Goal: Task Accomplishment & Management: Manage account settings

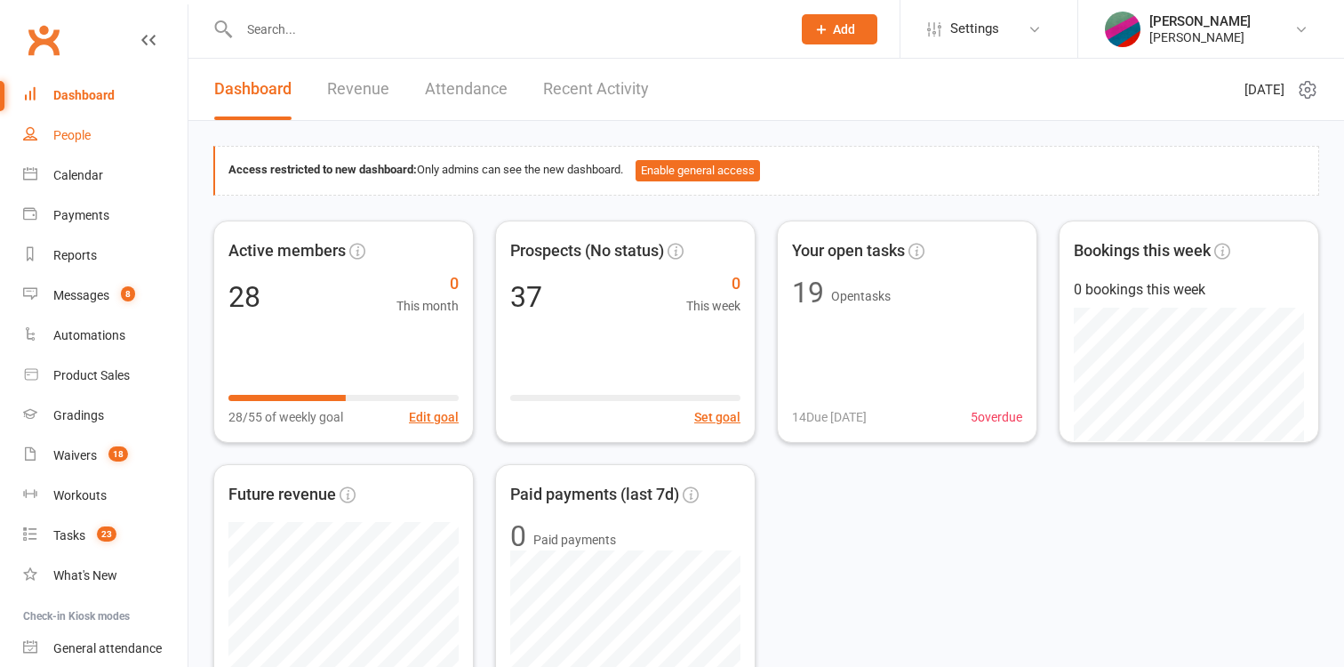
click at [89, 135] on div "People" at bounding box center [71, 135] width 37 height 14
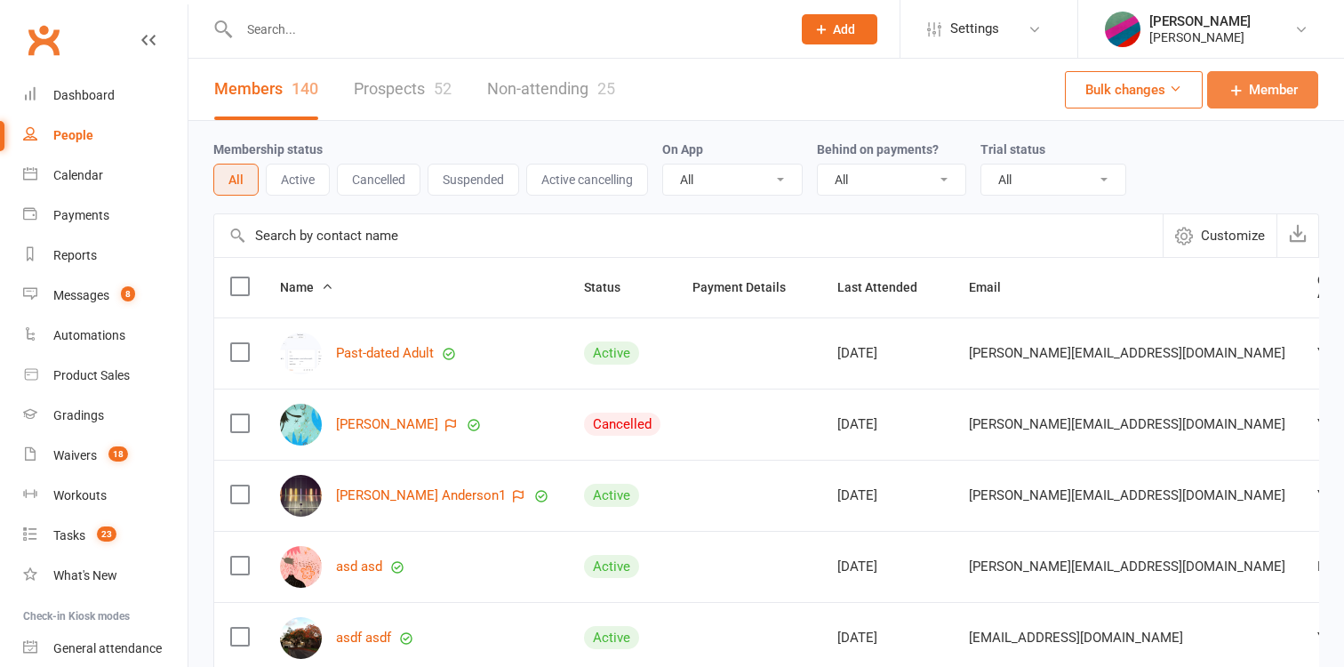
click at [1266, 94] on span "Member" at bounding box center [1273, 89] width 49 height 21
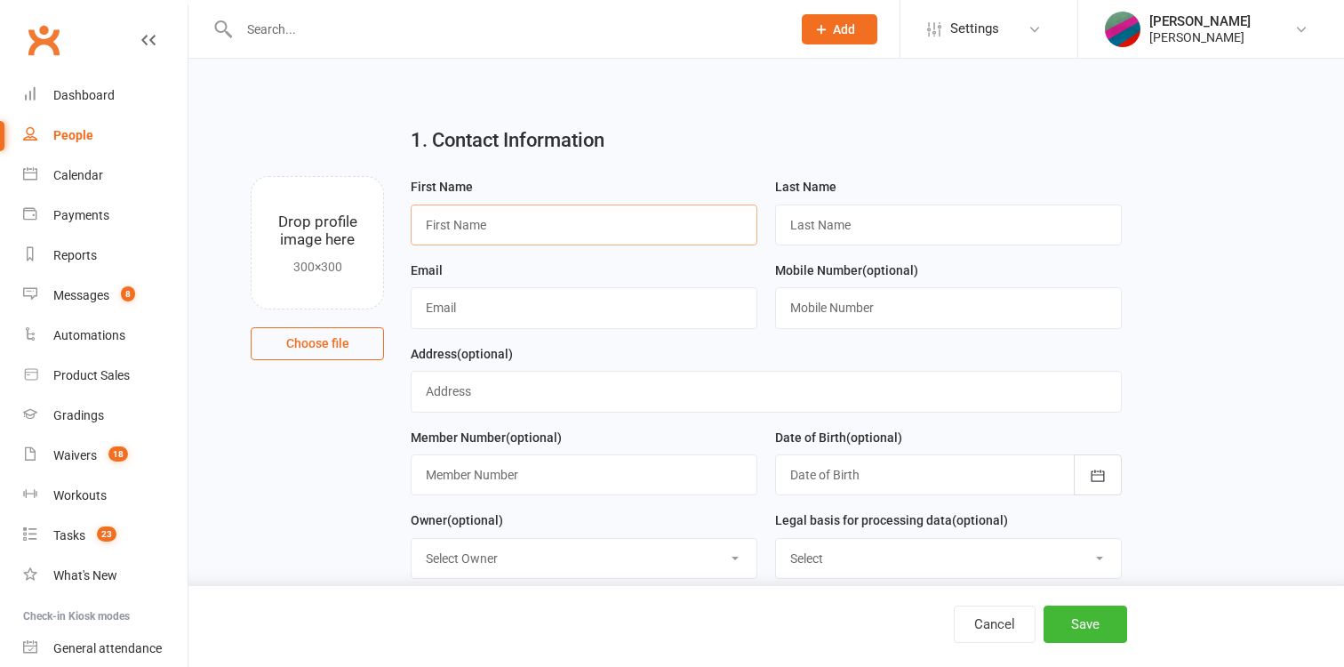
click at [583, 226] on input "text" at bounding box center [584, 224] width 347 height 41
type input "Yasmin"
type input "Archived"
type input "[PERSON_NAME][EMAIL_ADDRESS][DOMAIN_NAME]"
click at [1076, 622] on button "Save" at bounding box center [1085, 623] width 84 height 37
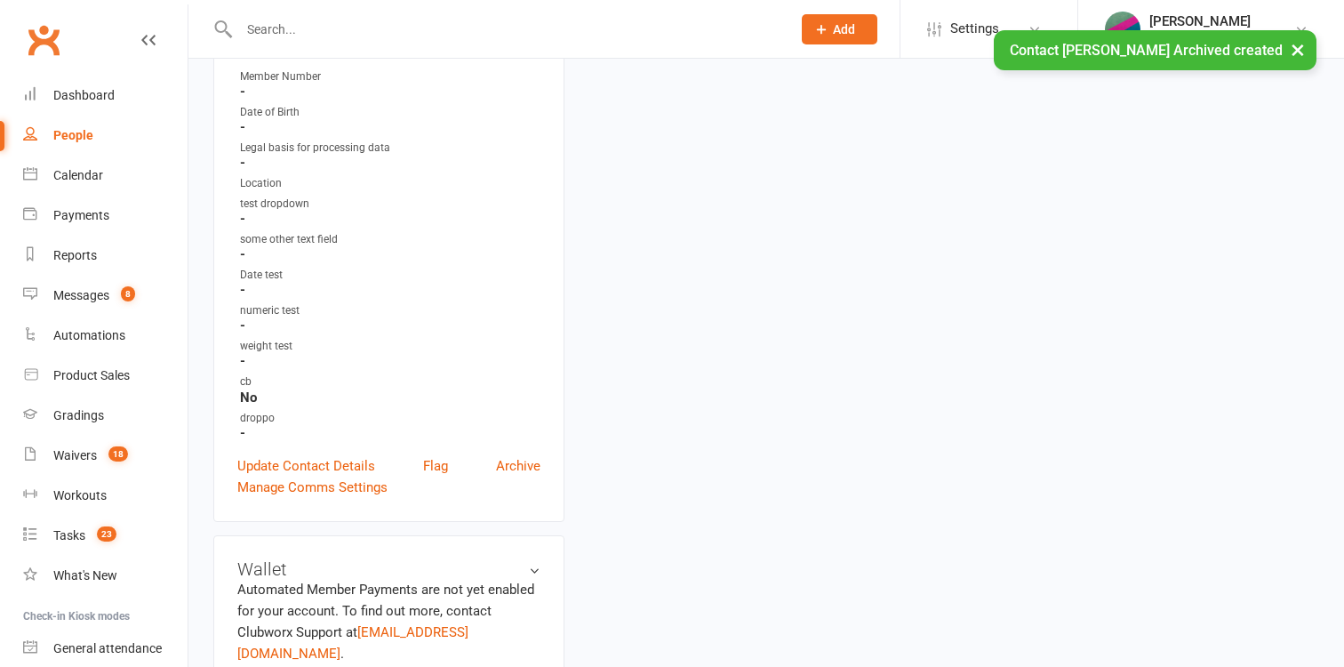
scroll to position [430, 0]
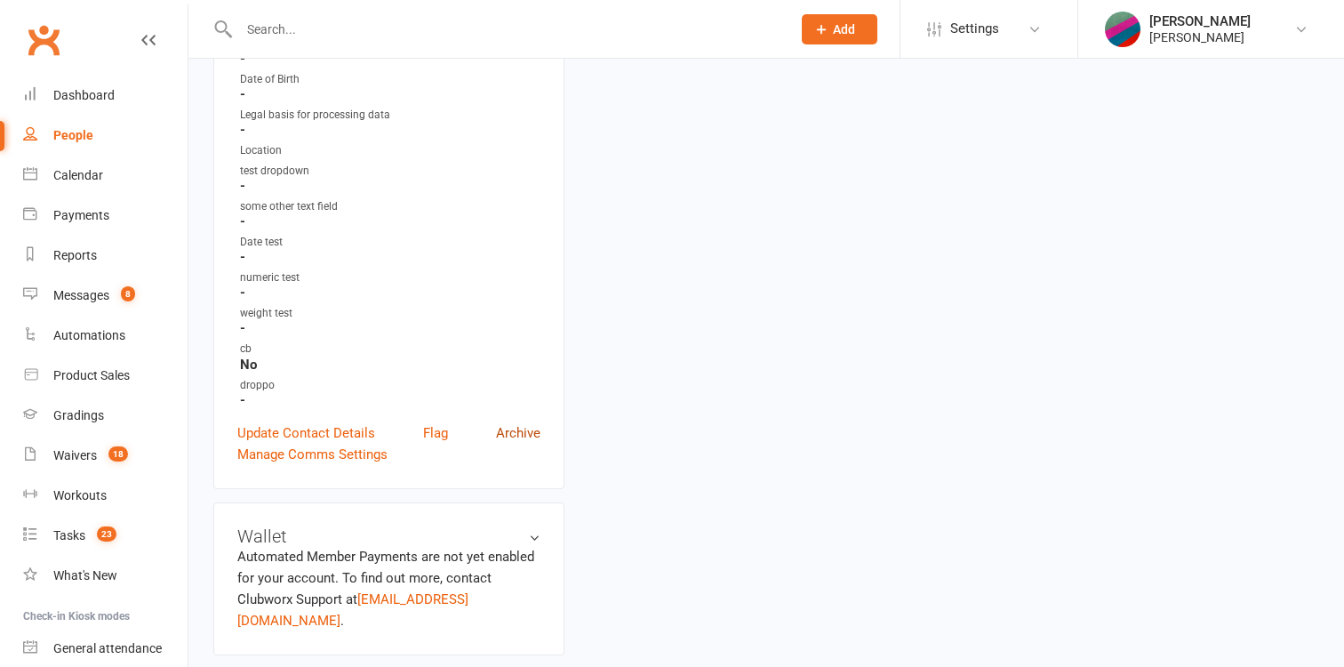
click at [518, 422] on link "Archive" at bounding box center [518, 432] width 44 height 21
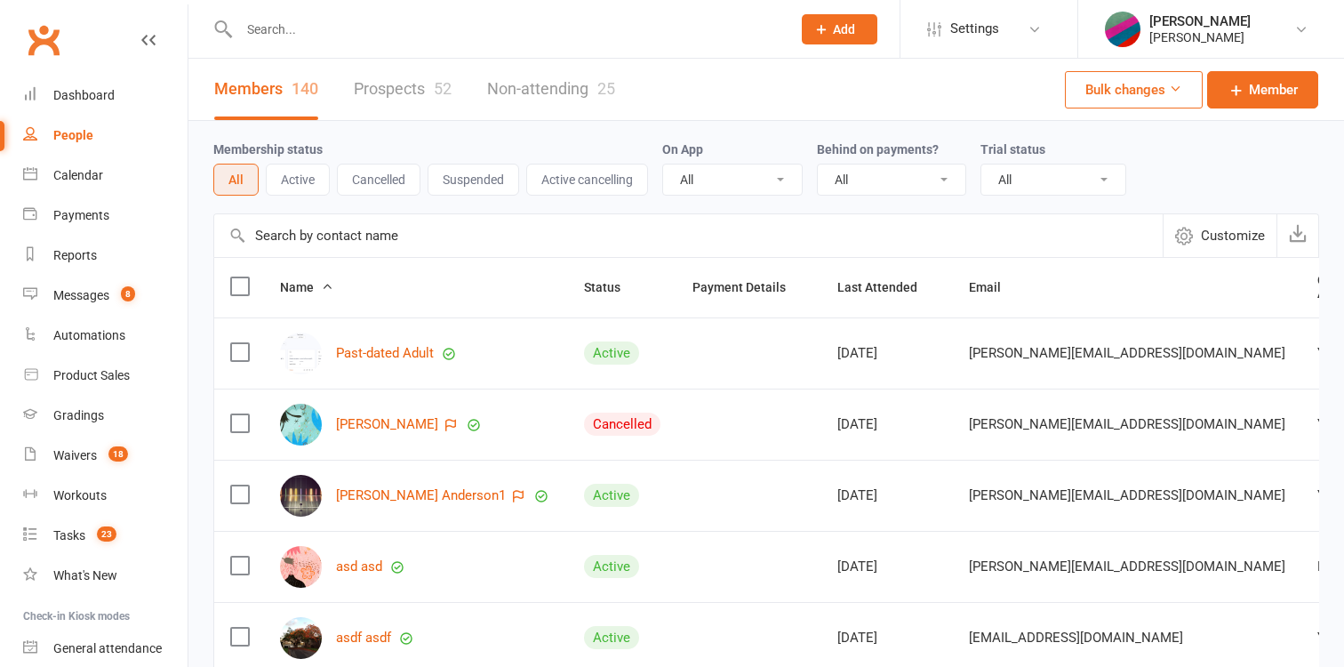
click at [380, 87] on link "Prospects 52" at bounding box center [403, 89] width 98 height 61
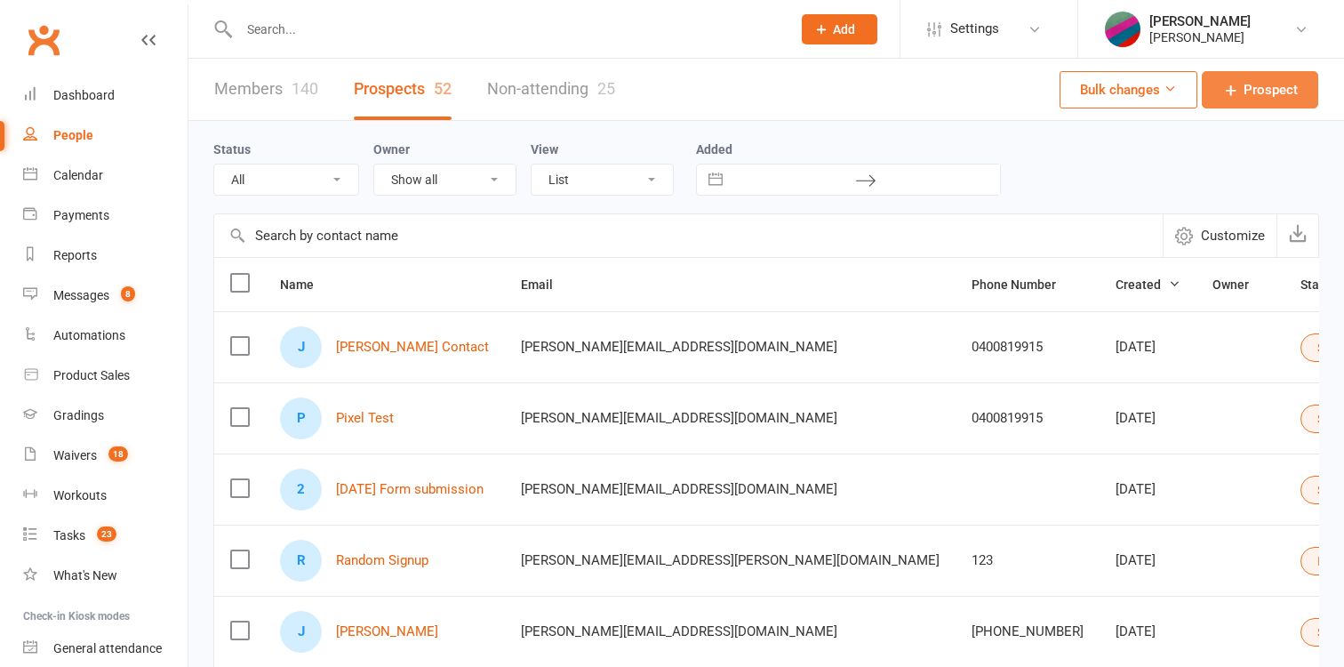
click at [1280, 93] on span "Prospect" at bounding box center [1270, 89] width 54 height 21
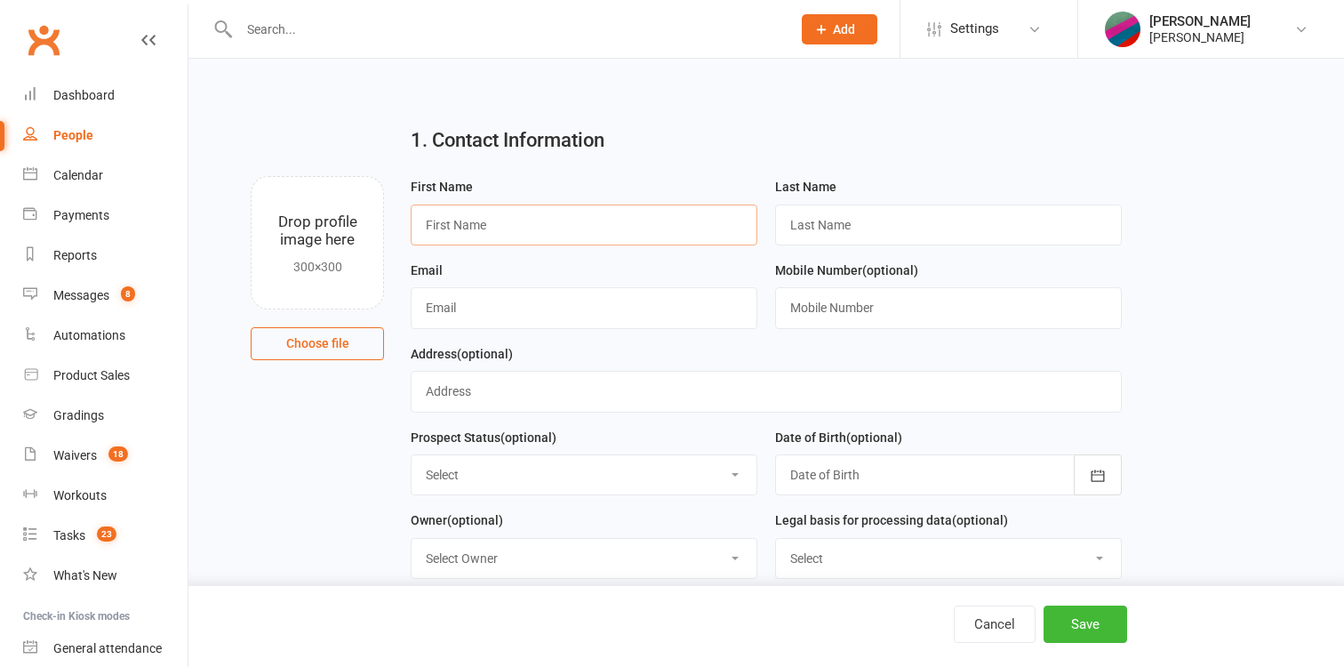
click at [559, 222] on input "text" at bounding box center [584, 224] width 347 height 41
type input "Tracy"
type input "Archived"
type input "tracy@example.com"
click at [1061, 624] on button "Save" at bounding box center [1085, 623] width 84 height 37
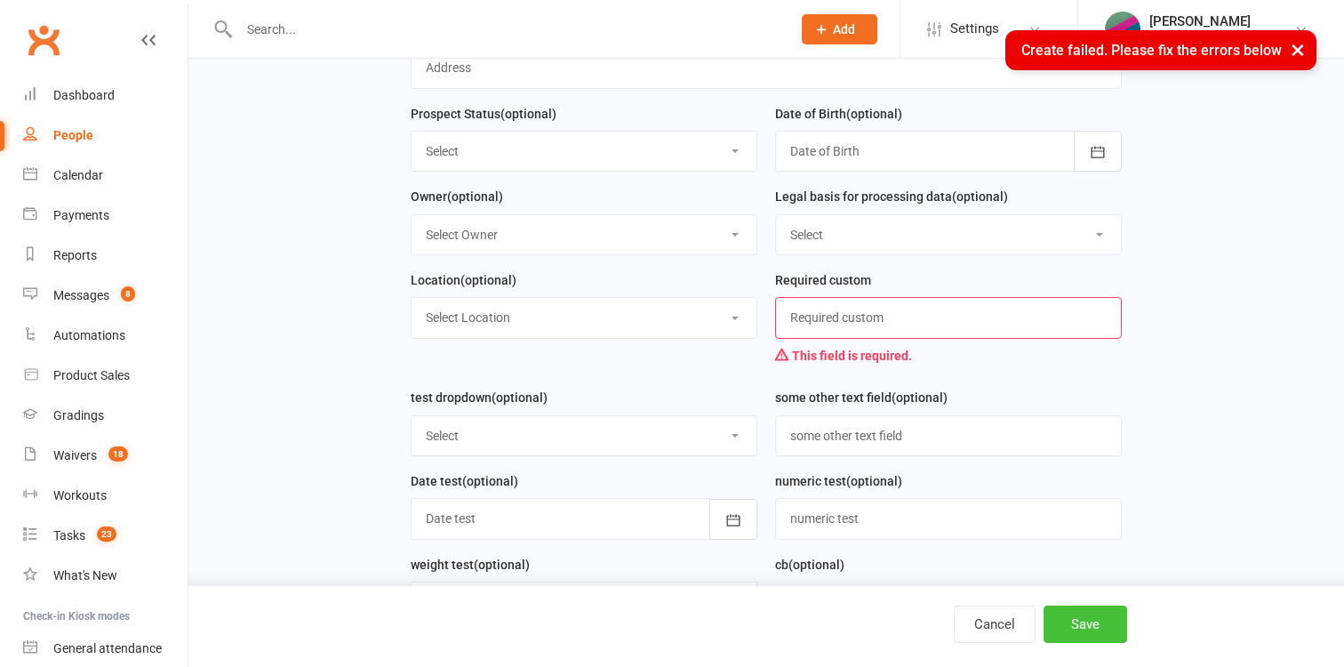
scroll to position [324, 0]
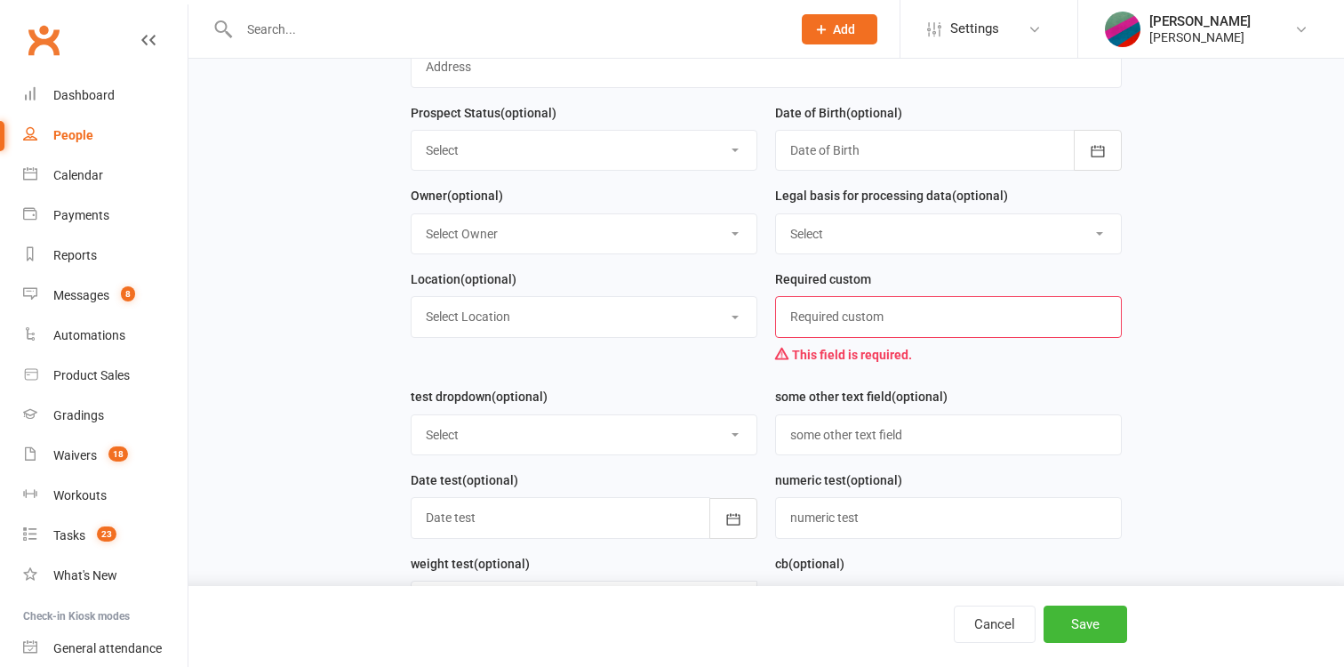
click at [902, 329] on input "text" at bounding box center [948, 316] width 347 height 41
type input "asd"
click at [1069, 611] on button "Save" at bounding box center [1085, 623] width 84 height 37
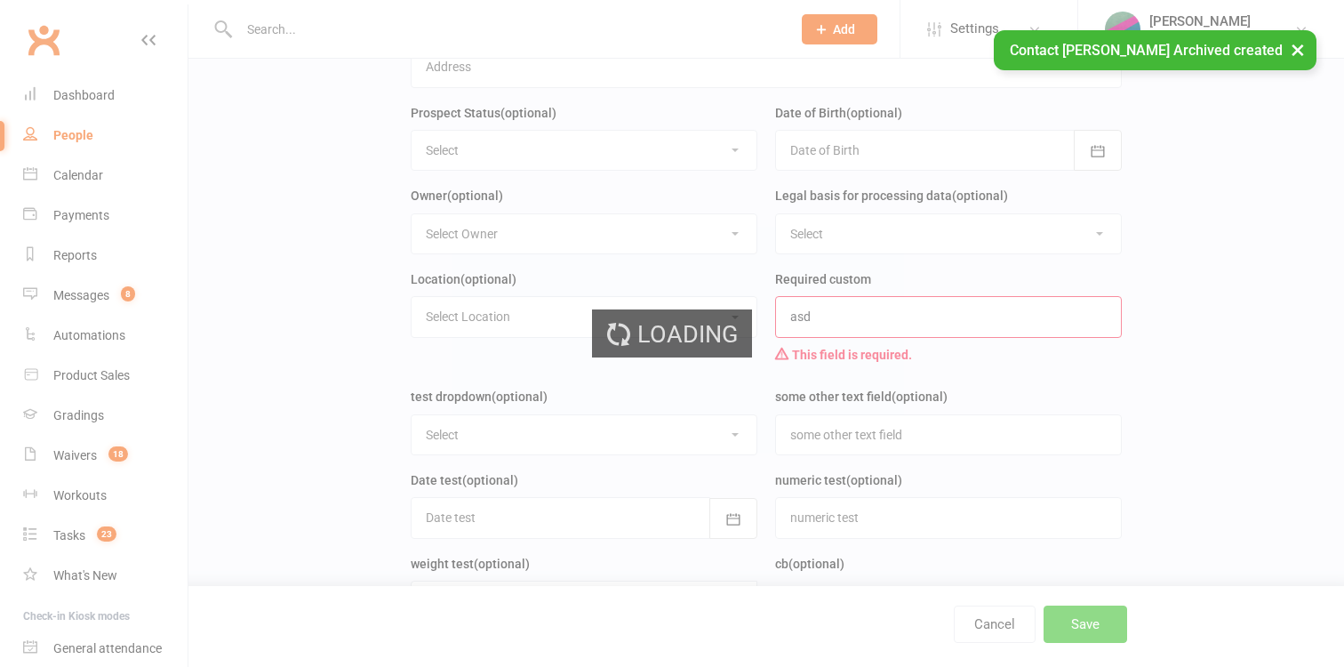
scroll to position [0, 0]
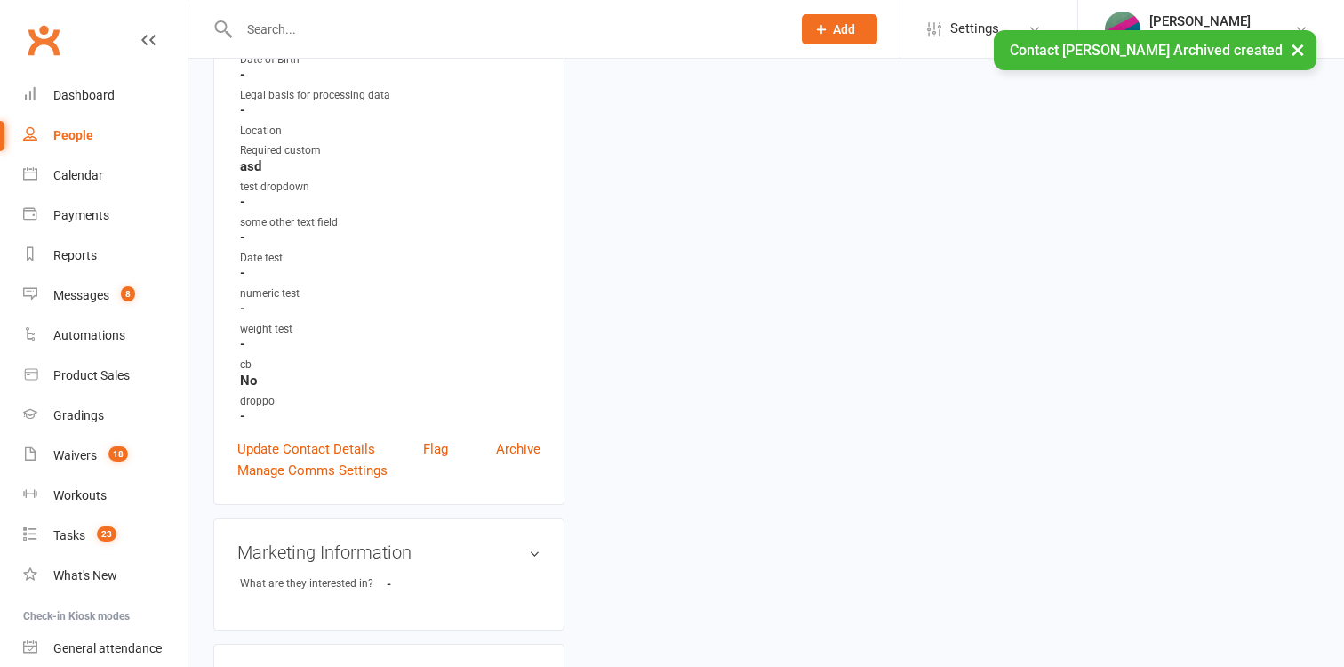
scroll to position [418, 0]
click at [332, 456] on link "Manage Comms Settings" at bounding box center [312, 466] width 150 height 21
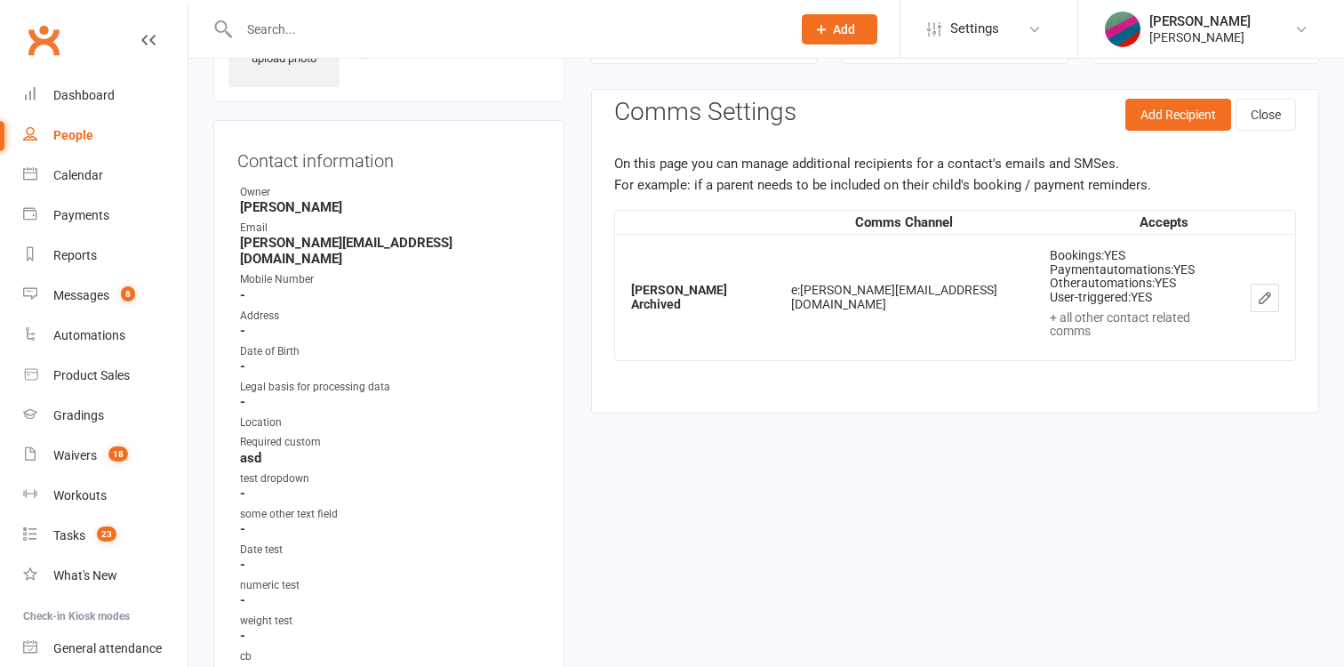
scroll to position [122, 0]
click at [1173, 116] on button "Add Recipient" at bounding box center [1178, 116] width 106 height 32
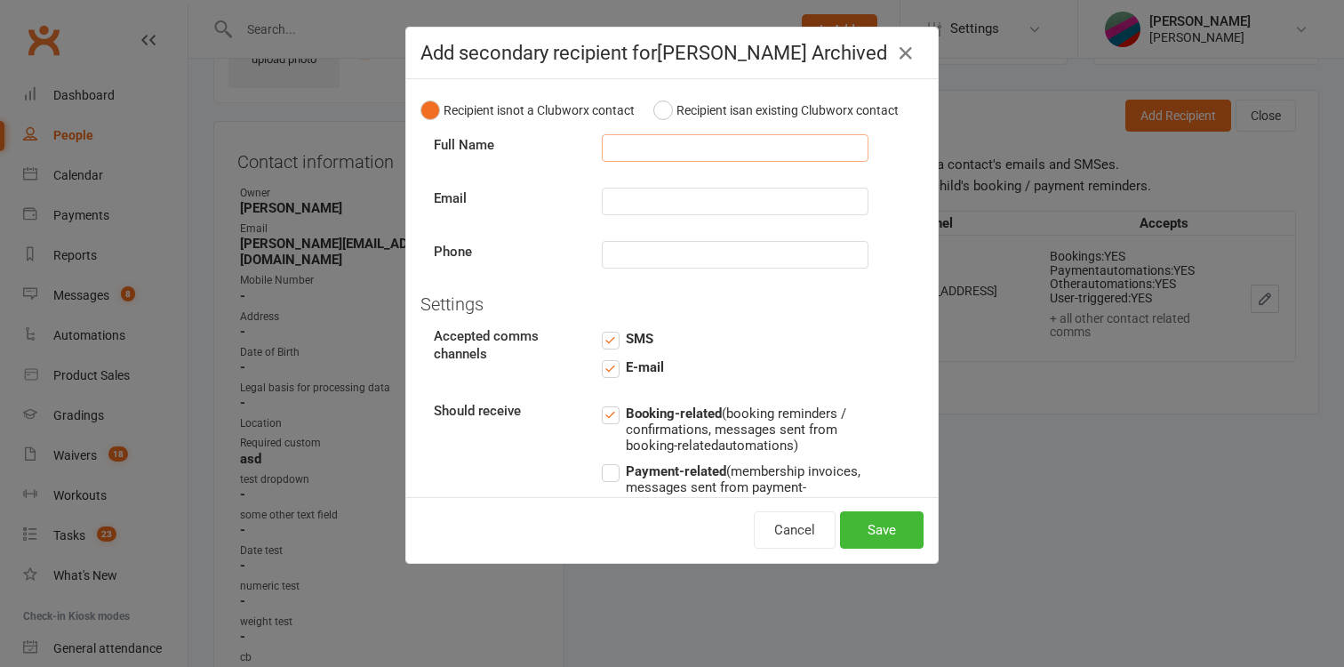
click at [759, 144] on input "text" at bounding box center [735, 148] width 267 height 28
type input "Barry"
type input "C"
paste input "david+unsubaug25@clubworx.com"
type input "david+unsubaug25@clubworx.com"
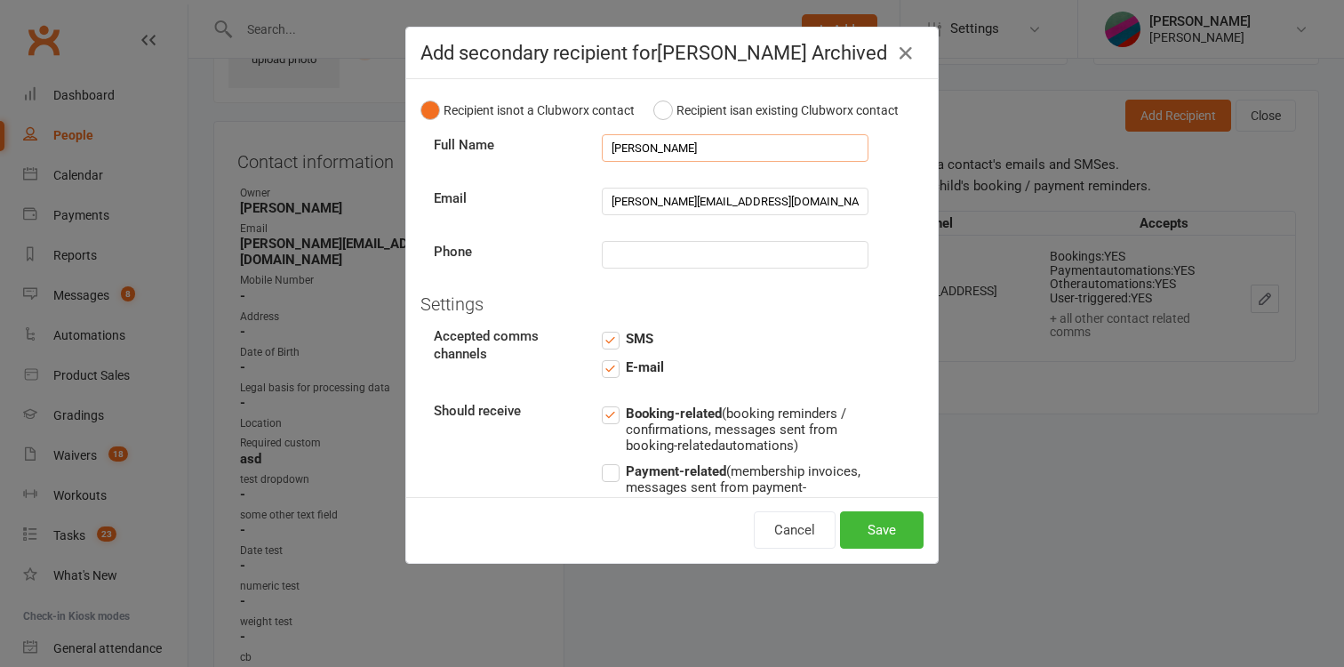
click at [697, 140] on input "Barry" at bounding box center [735, 148] width 267 height 28
click at [695, 151] on input "Barry" at bounding box center [735, 148] width 267 height 28
type input "Barry CCR Archived"
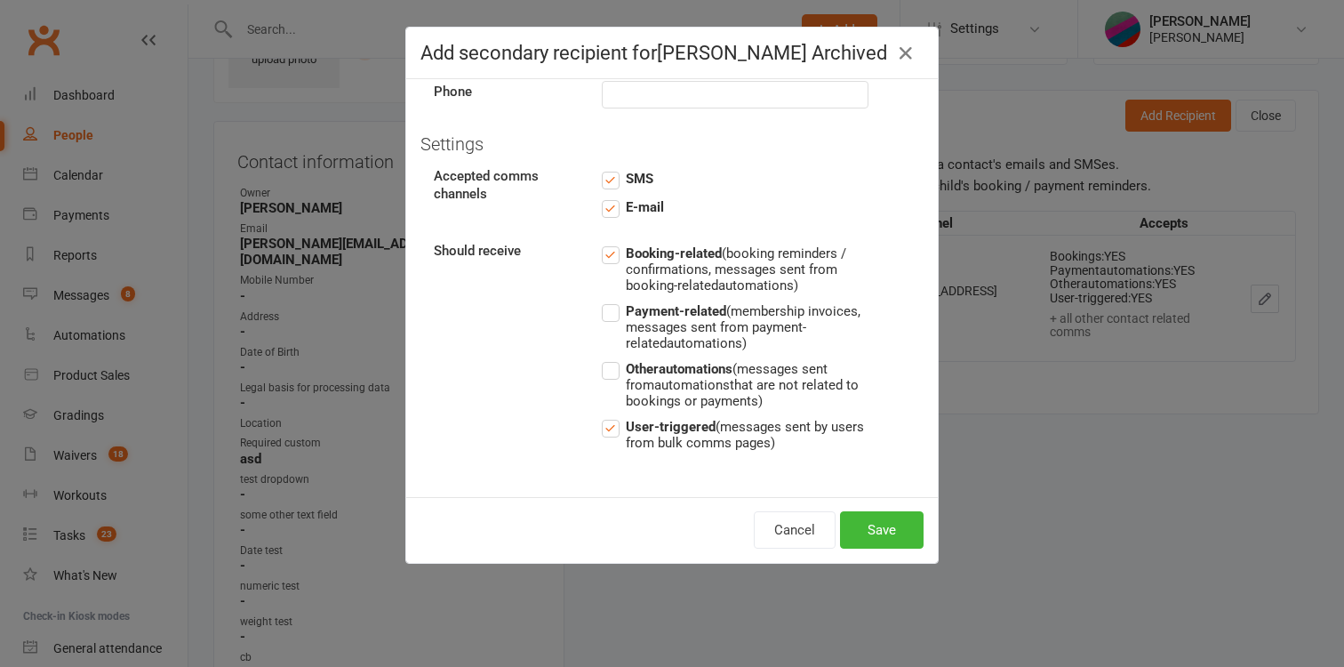
click at [679, 314] on strong "Payment-related" at bounding box center [676, 311] width 100 height 16
click at [679, 300] on input "Payment-related (membership invoices, messages sent from payment-related automa…" at bounding box center [735, 300] width 267 height 0
click at [676, 357] on div "Booking-related (booking reminders / confirmations, messages sent from booking-…" at bounding box center [734, 350] width 293 height 215
click at [676, 372] on strong "Other automations" at bounding box center [679, 369] width 107 height 16
click at [676, 358] on input "Other automations (messages sent from automations that are not related to booki…" at bounding box center [735, 358] width 267 height 0
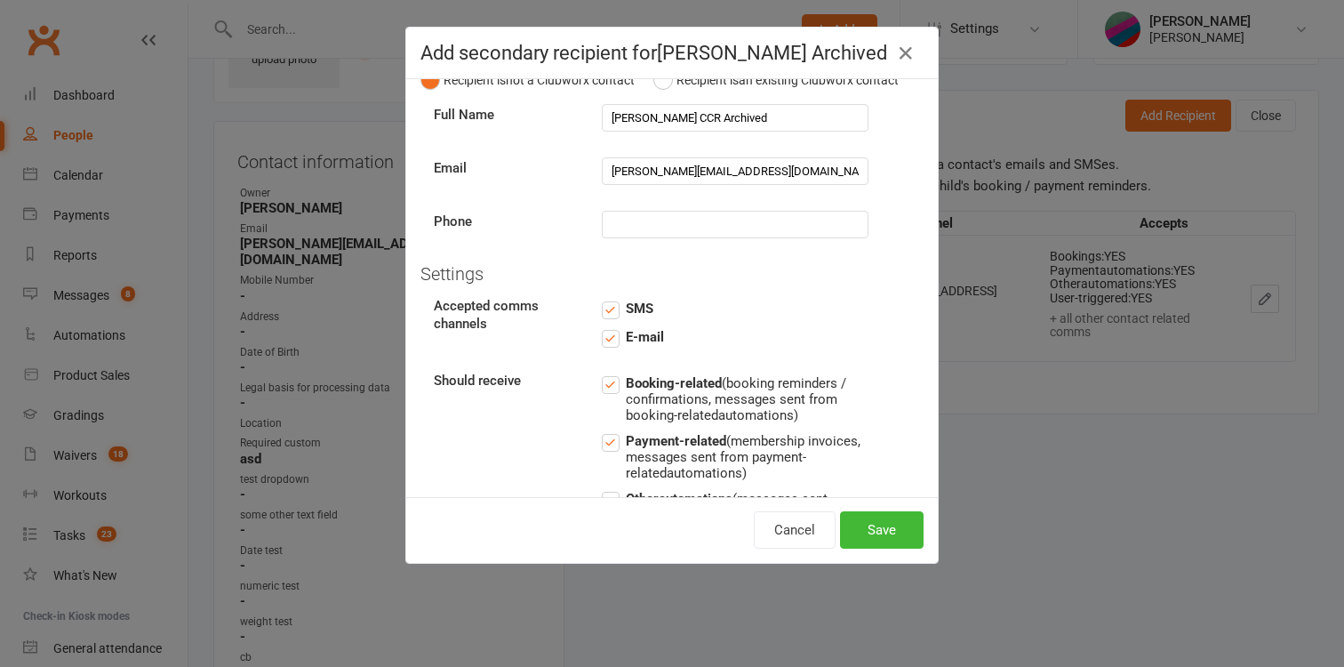
scroll to position [0, 0]
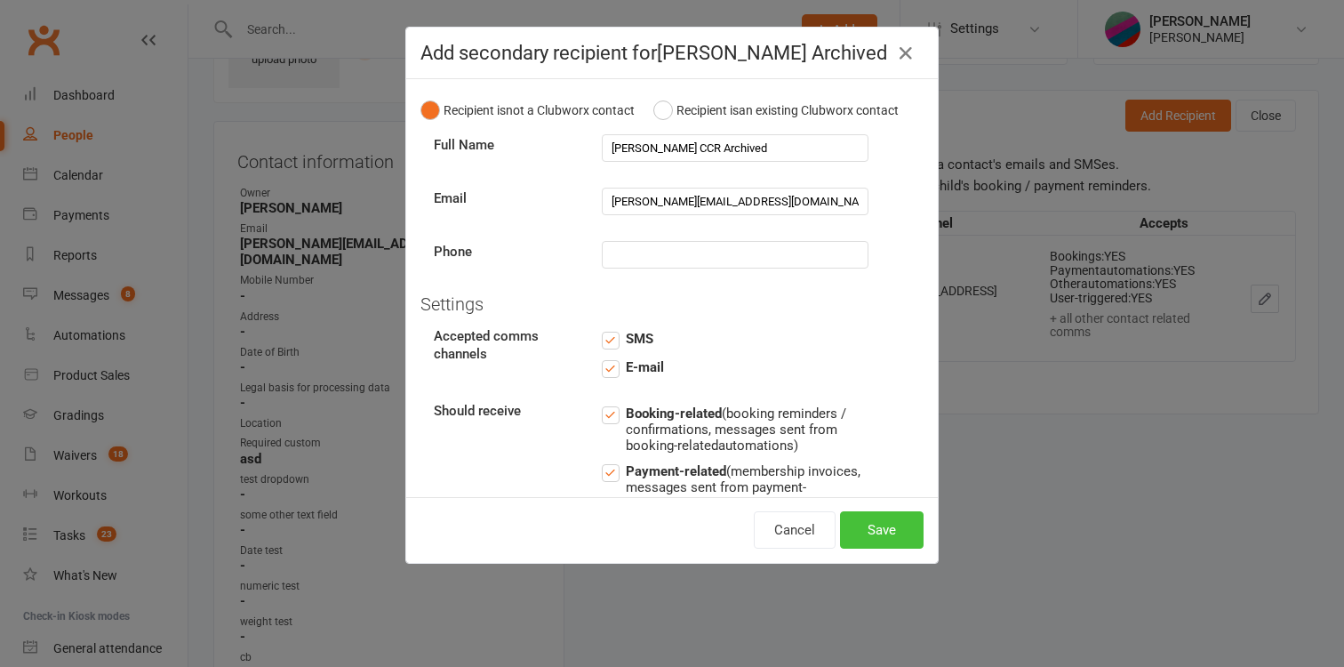
click at [883, 524] on button "Save" at bounding box center [882, 529] width 84 height 37
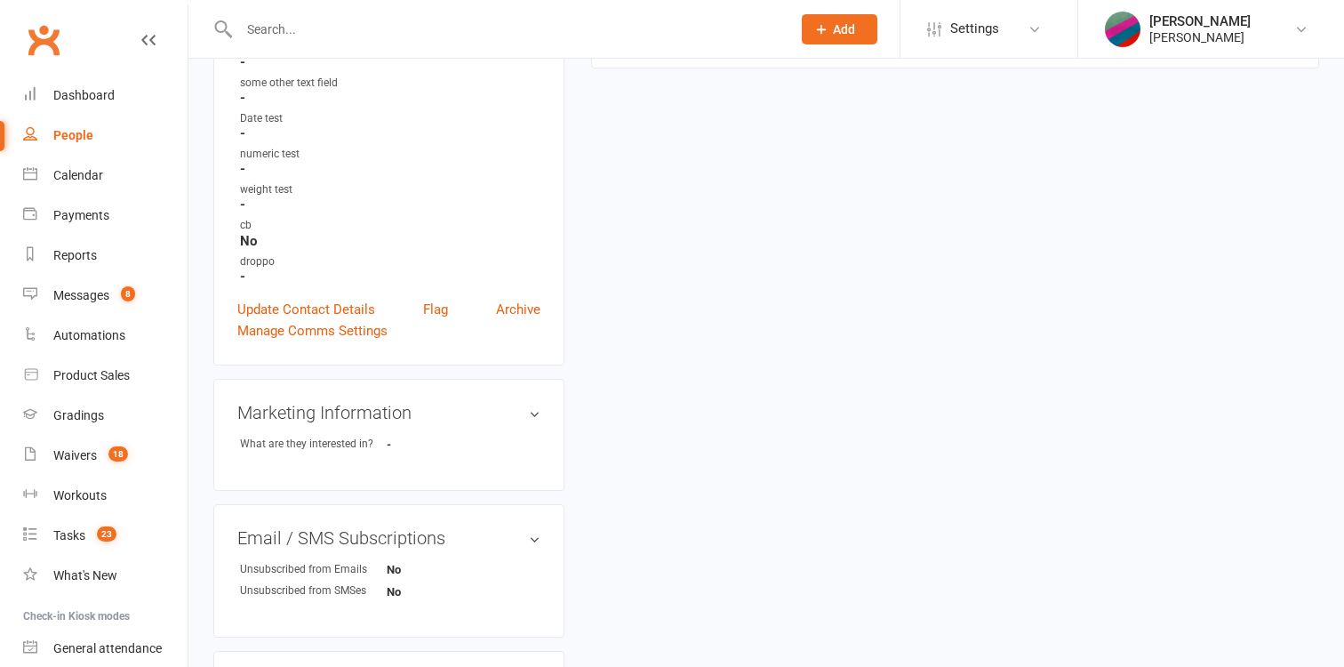
scroll to position [577, 0]
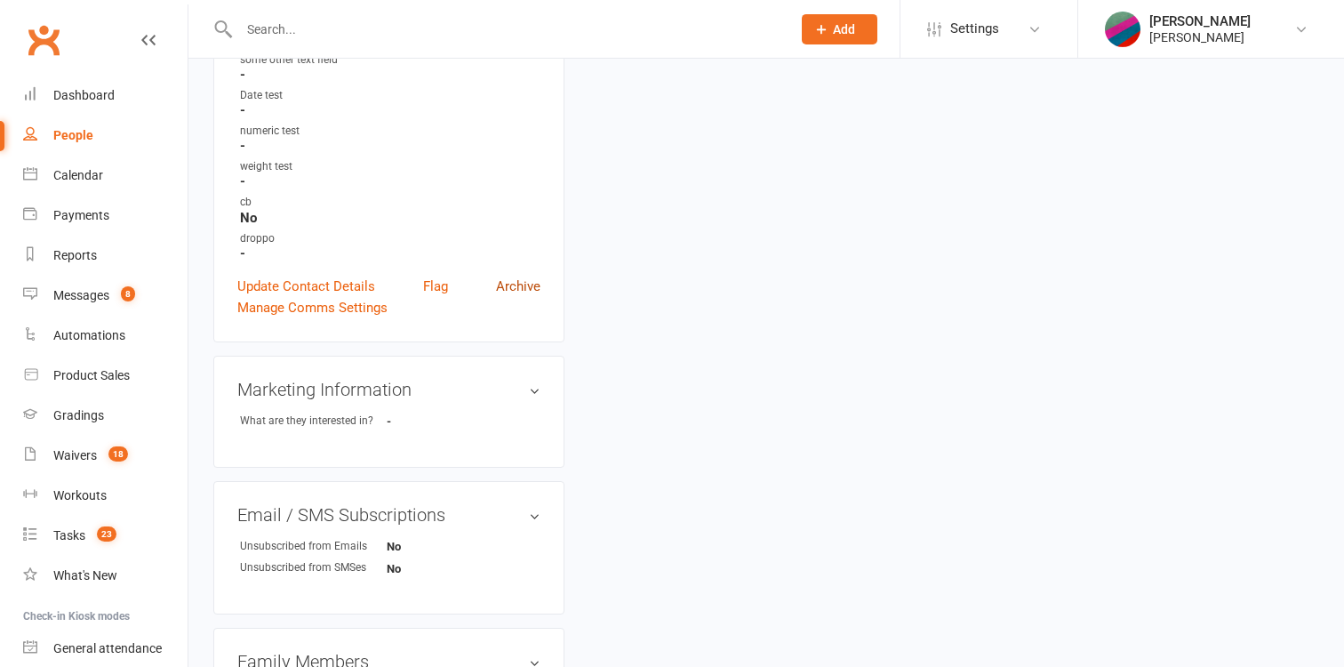
click at [524, 276] on link "Archive" at bounding box center [518, 286] width 44 height 21
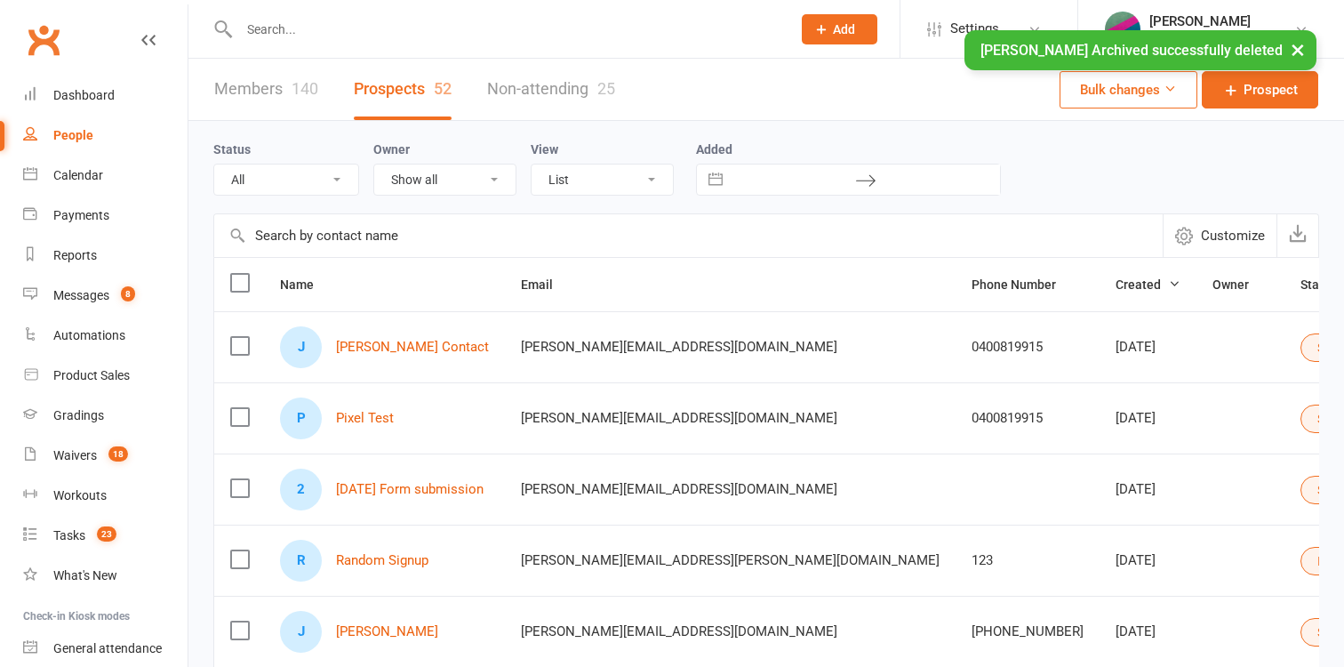
click at [66, 136] on div "People" at bounding box center [73, 135] width 40 height 14
click at [556, 88] on link "Non-attending 25" at bounding box center [551, 89] width 128 height 61
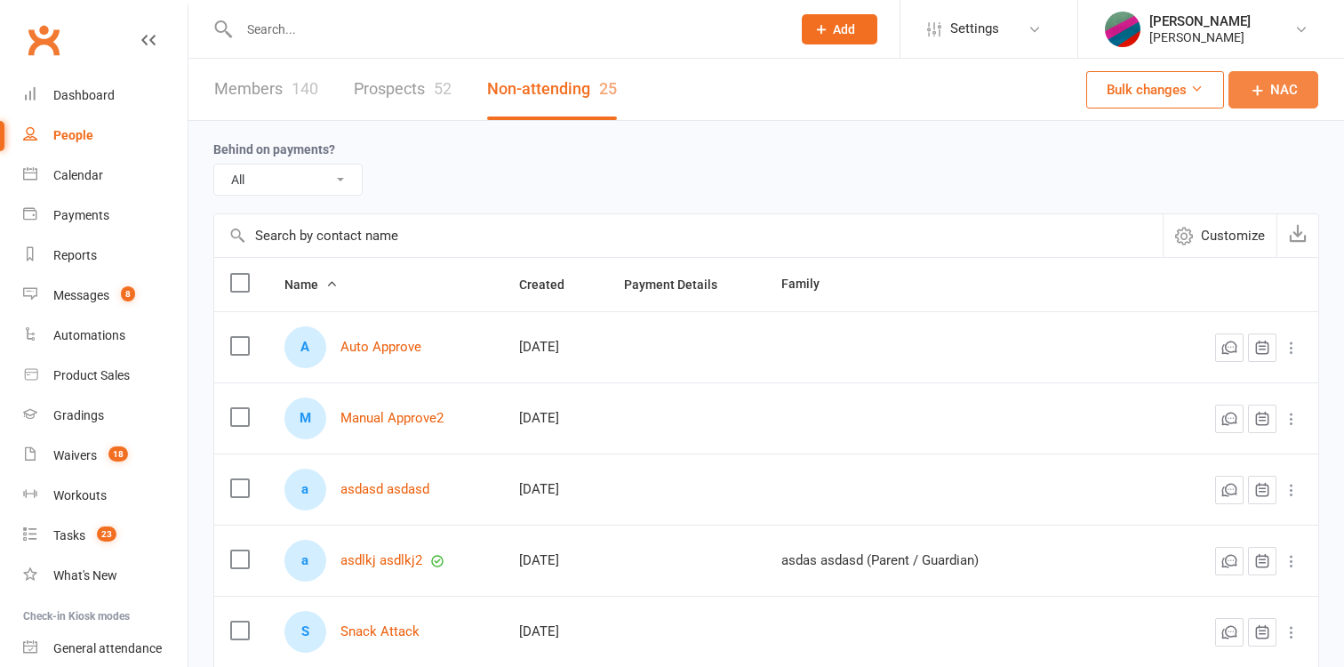
click at [1258, 95] on icon at bounding box center [1258, 90] width 18 height 18
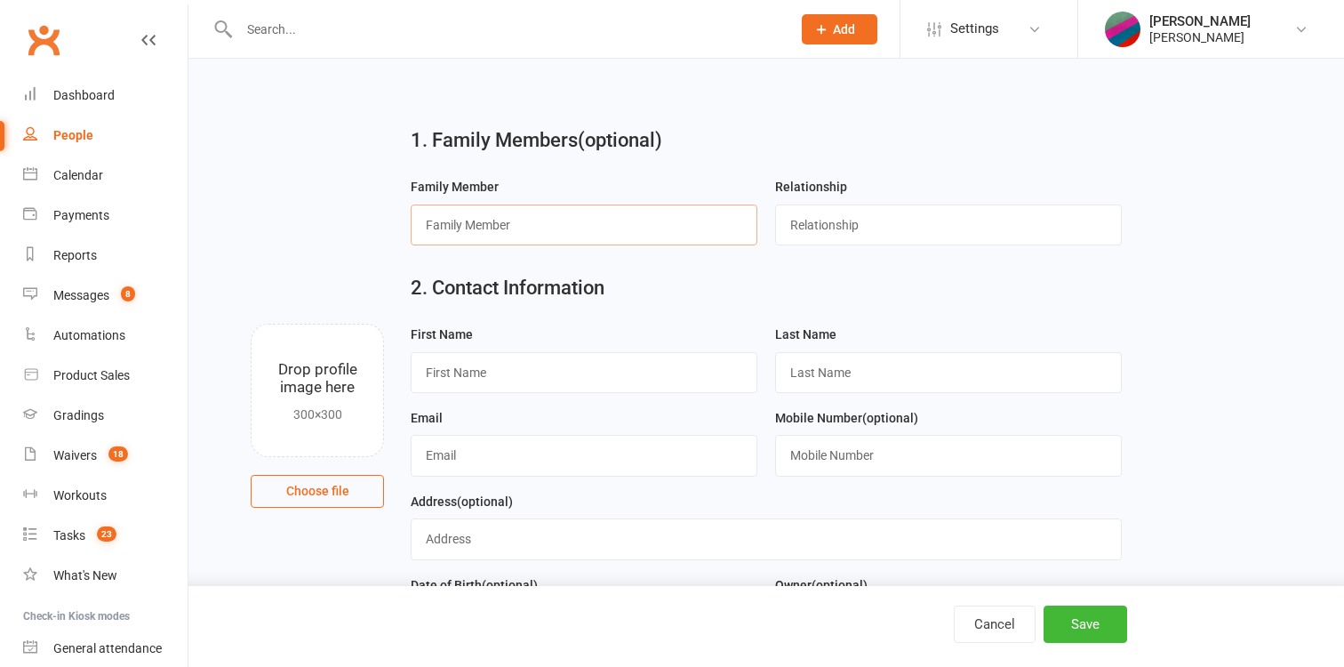
click at [651, 215] on input "text" at bounding box center [584, 224] width 347 height 41
type input "Marion"
type input "Tributary"
click at [844, 364] on input "text" at bounding box center [948, 372] width 347 height 41
paste input "Tributary"
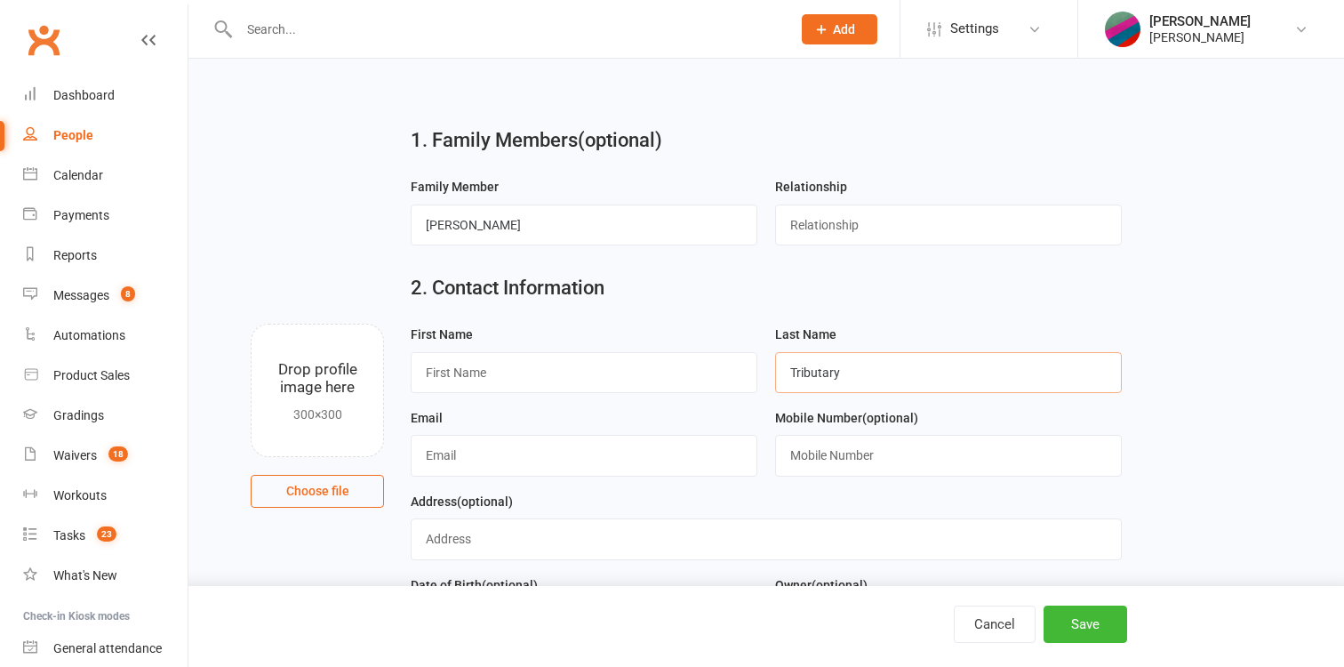
type input "Tributary"
click at [564, 230] on input "Marion" at bounding box center [584, 224] width 347 height 41
click at [548, 373] on input "text" at bounding box center [584, 372] width 347 height 41
paste input "Marion"
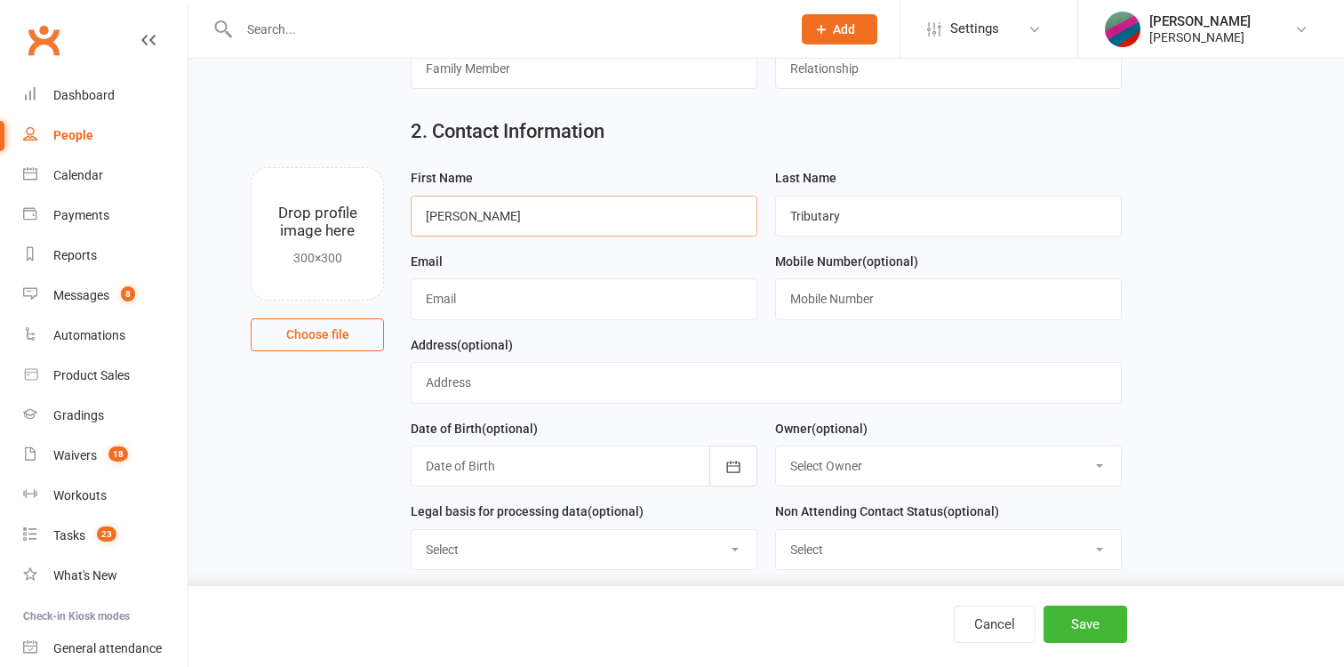
scroll to position [158, 0]
type input "Marion"
click at [554, 355] on div "Address (optional)" at bounding box center [766, 366] width 710 height 69
click at [553, 287] on input "text" at bounding box center [584, 296] width 347 height 41
paste input "david+unsubaug25@clubworx.com"
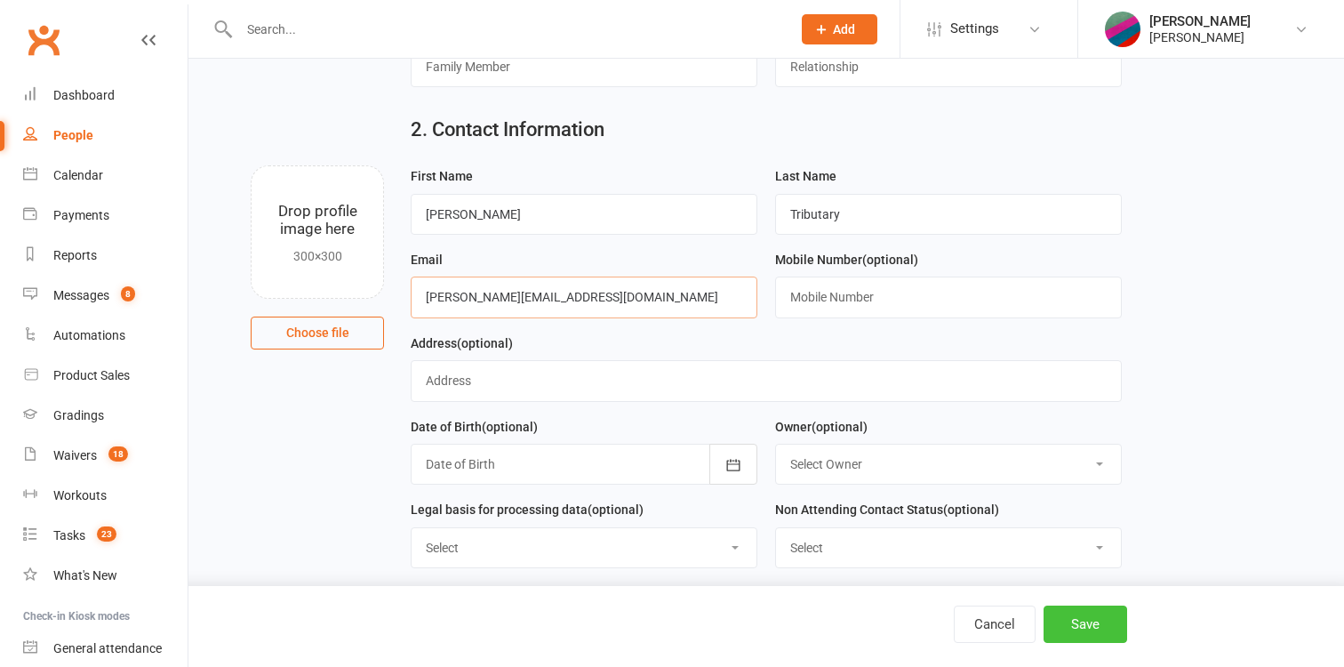
type input "david+unsubaug25@clubworx.com"
click at [1077, 611] on button "Save" at bounding box center [1085, 623] width 84 height 37
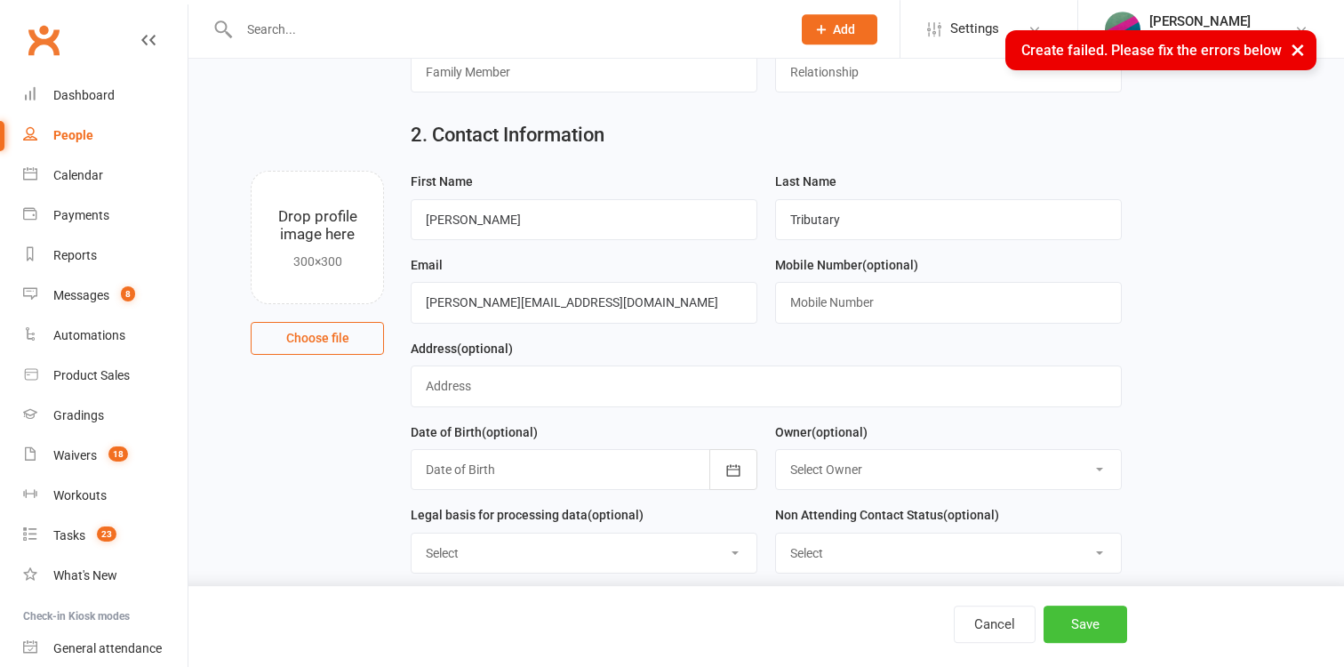
scroll to position [0, 0]
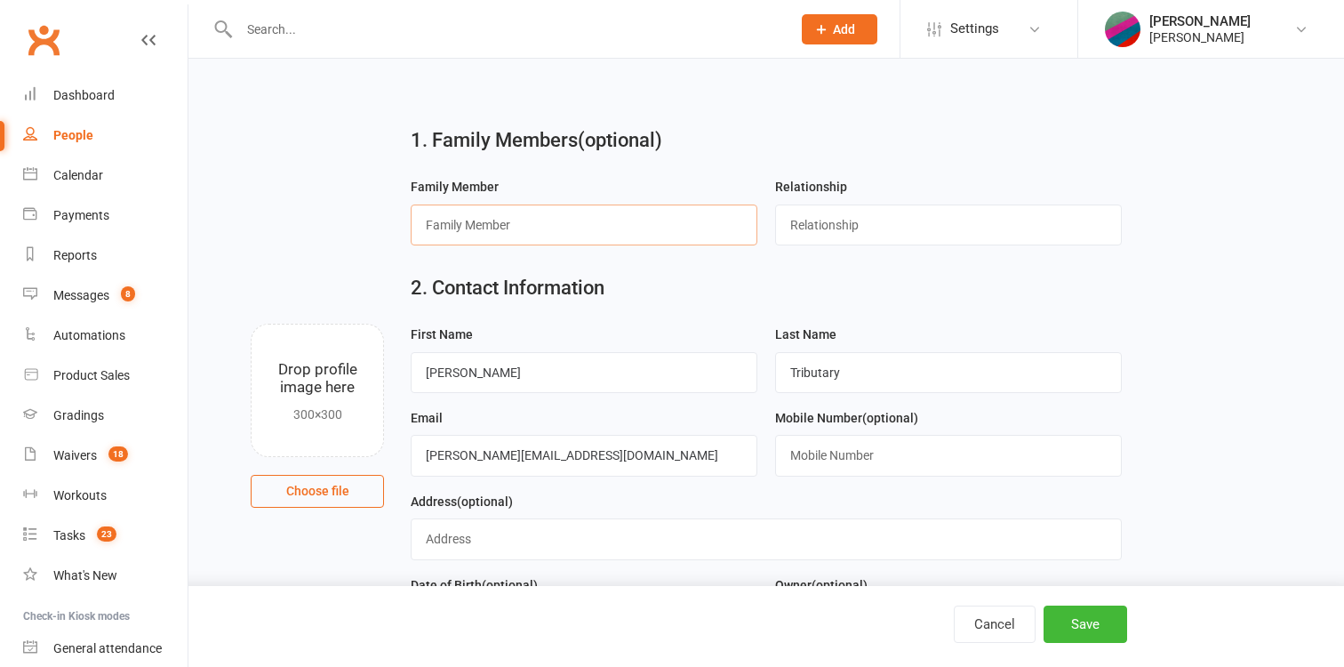
click at [708, 225] on input "text" at bounding box center [584, 224] width 347 height 41
type input "asd"
click at [951, 238] on input "text" at bounding box center [948, 224] width 347 height 41
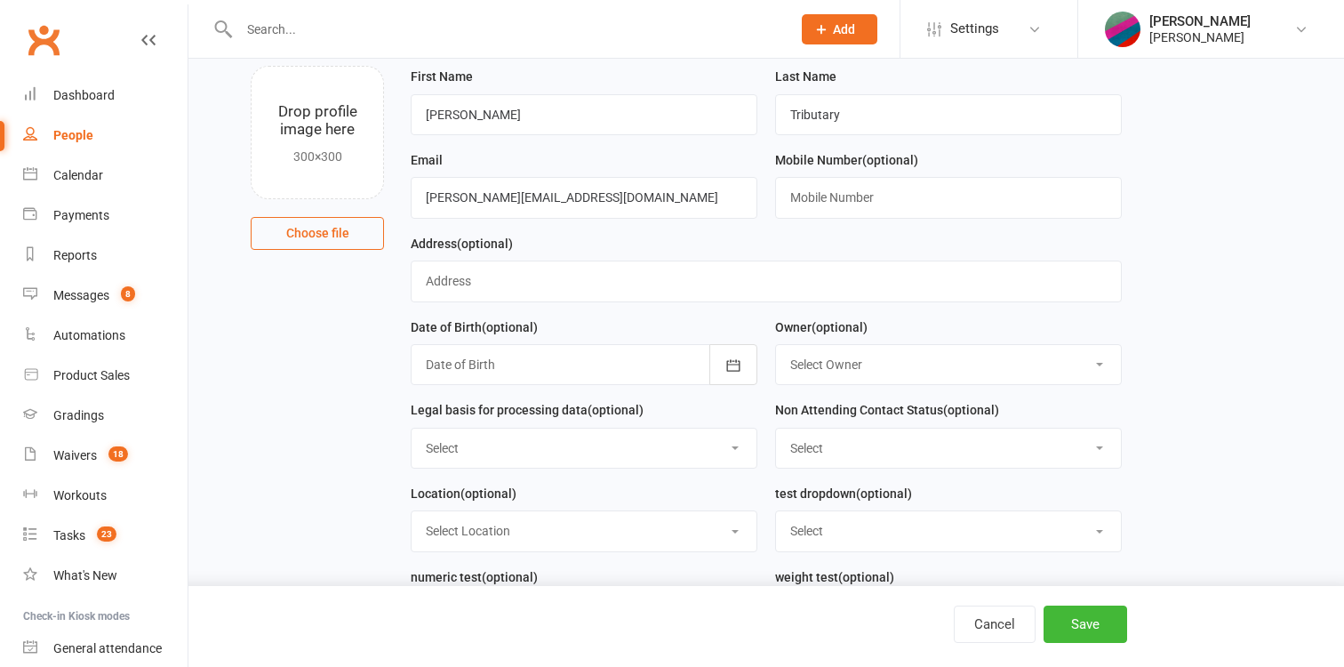
scroll to position [259, 0]
type input "asd"
click at [1048, 623] on button "Save" at bounding box center [1085, 623] width 84 height 37
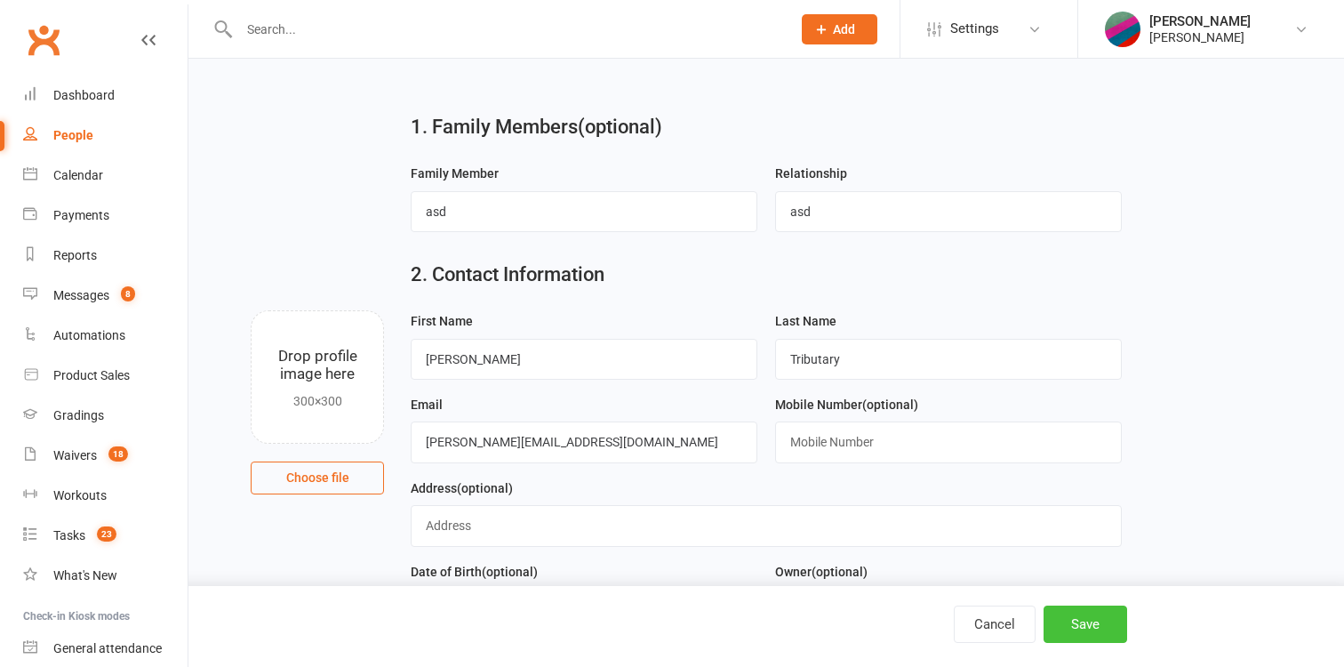
scroll to position [8, 0]
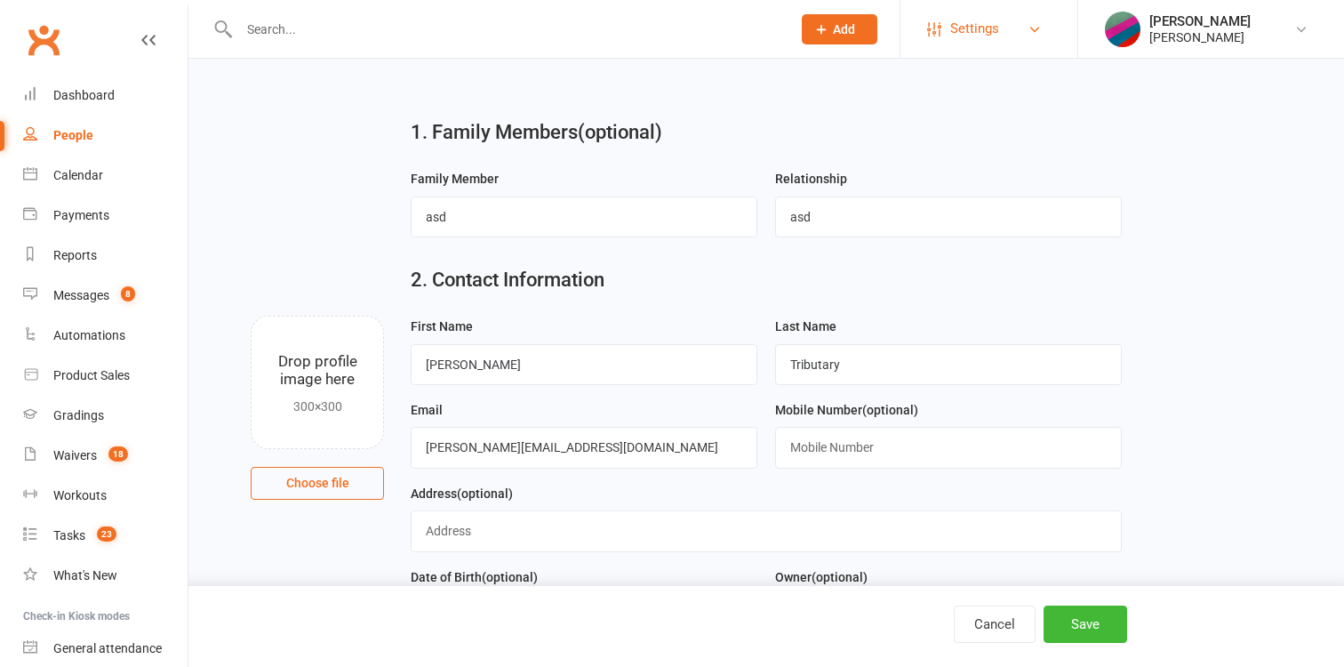
click at [995, 27] on span "Settings" at bounding box center [974, 29] width 49 height 40
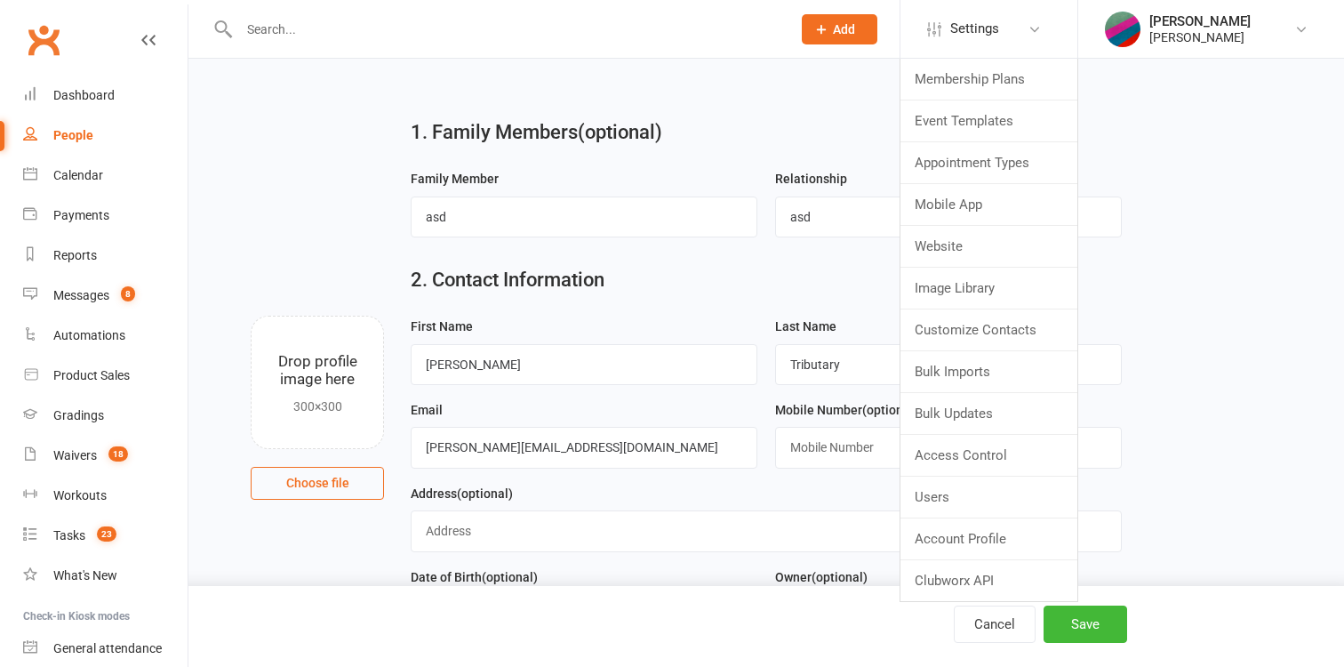
click at [56, 131] on div "People" at bounding box center [73, 135] width 40 height 14
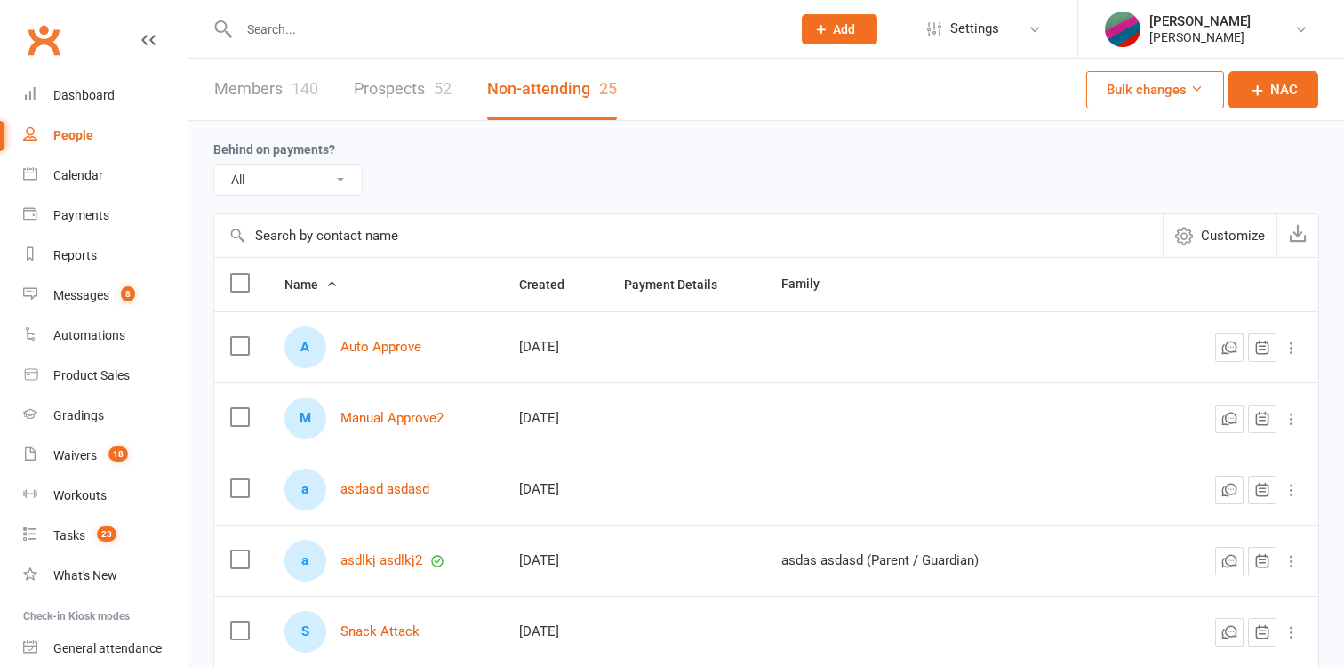
click at [276, 88] on link "Members 140" at bounding box center [266, 89] width 104 height 61
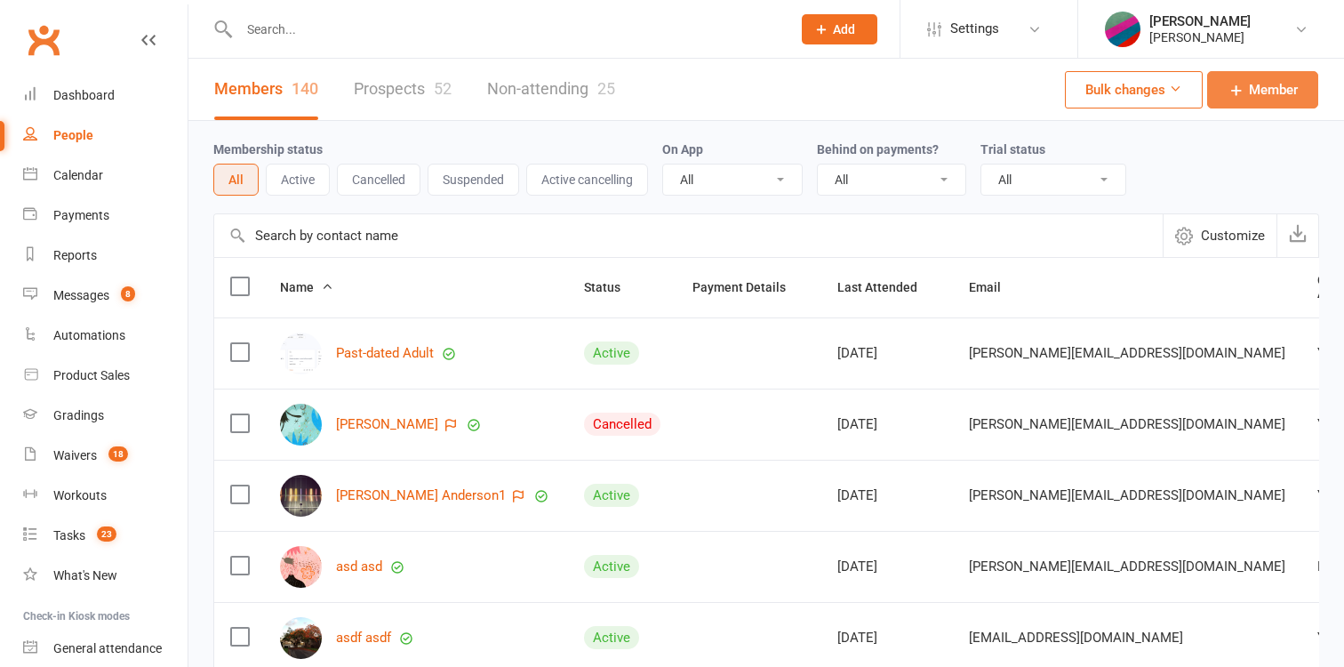
click at [1263, 84] on span "Member" at bounding box center [1273, 89] width 49 height 21
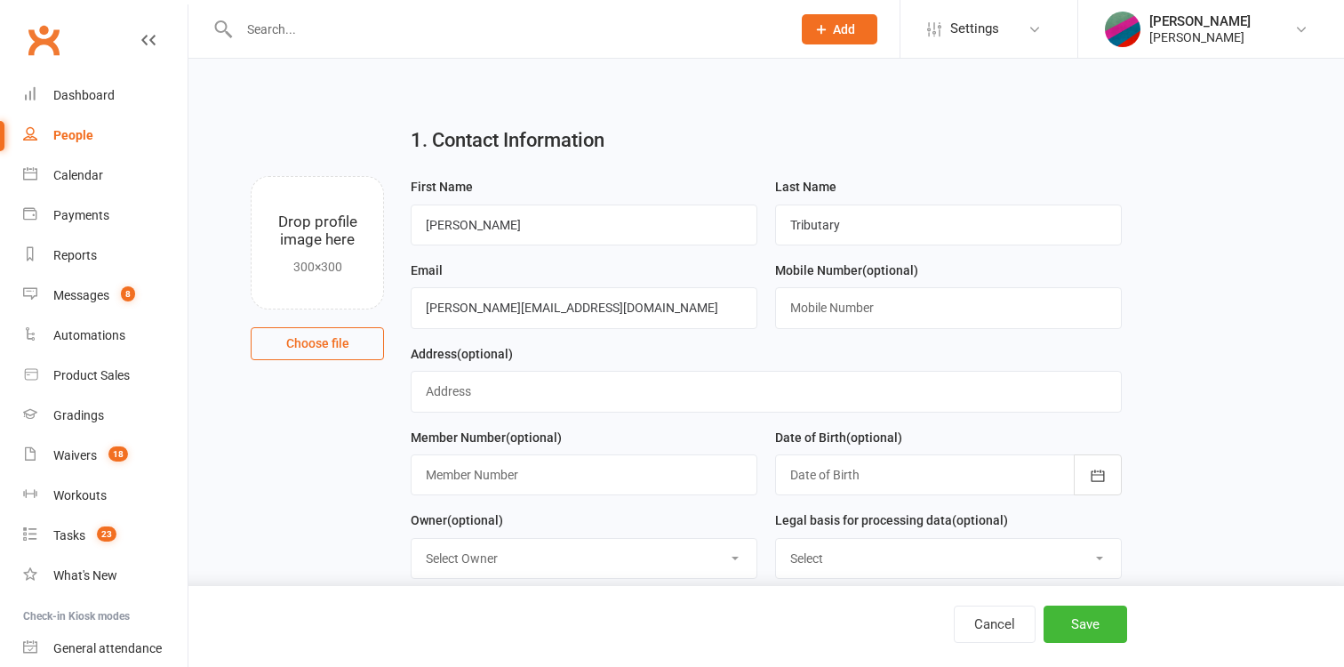
click at [89, 134] on div "People" at bounding box center [73, 135] width 40 height 14
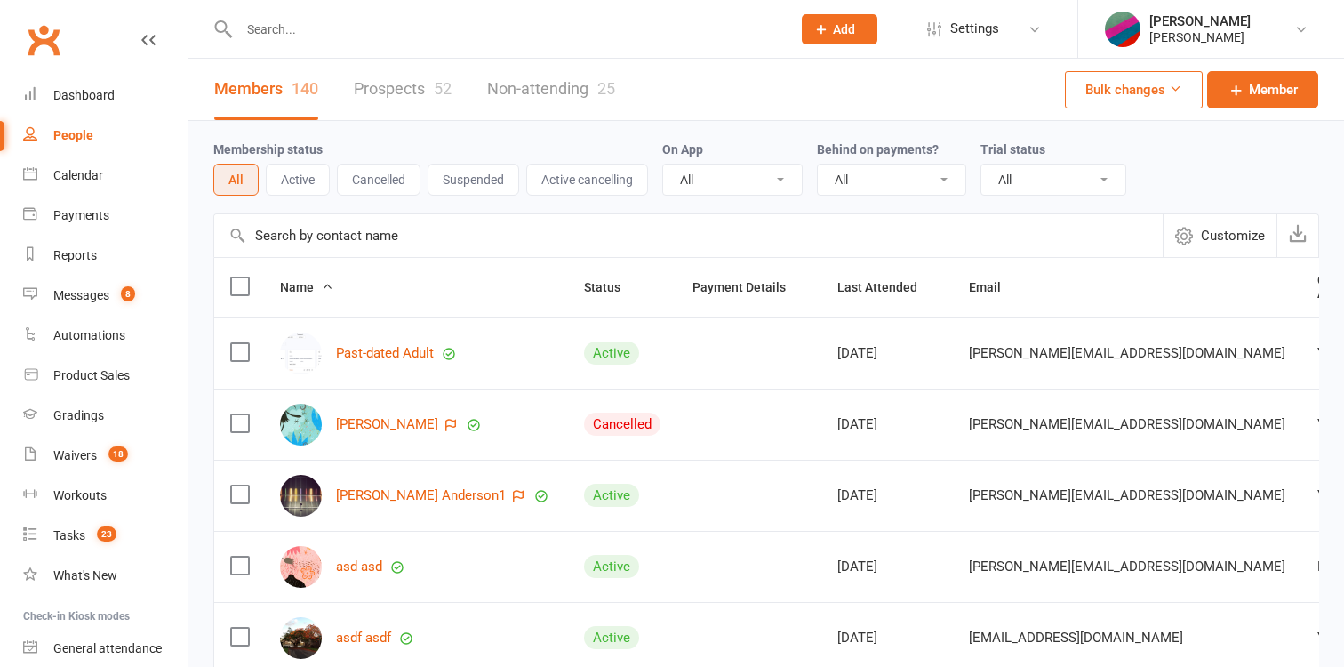
click at [525, 88] on link "Non-attending 25" at bounding box center [551, 89] width 128 height 61
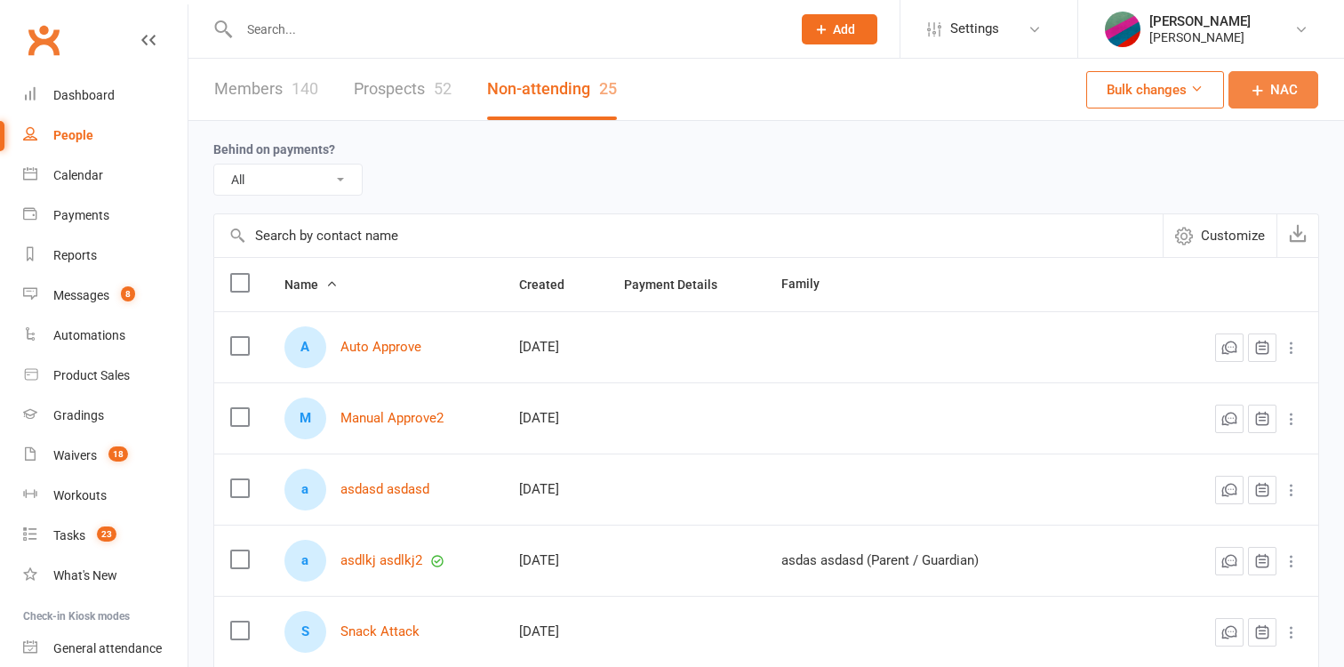
click at [1281, 85] on span "NAC" at bounding box center [1284, 89] width 28 height 21
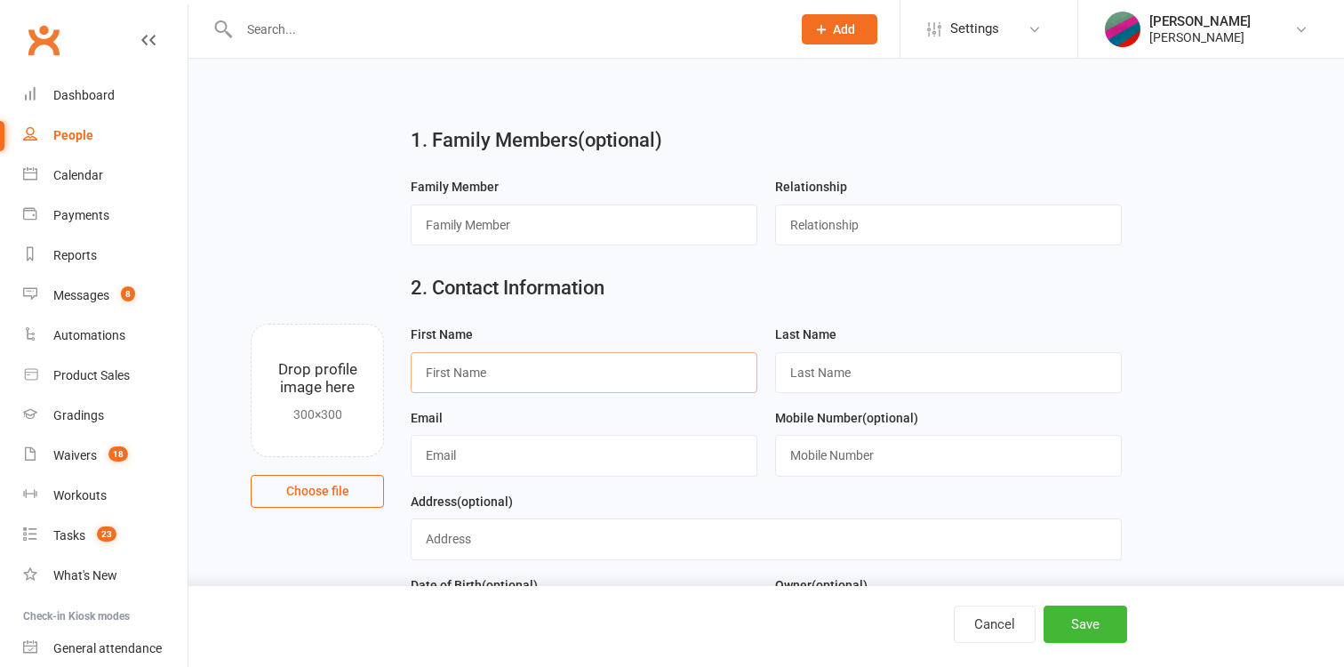
click at [626, 372] on input "text" at bounding box center [584, 372] width 347 height 41
type input "[PERSON_NAME]"
type input "Tributary"
paste input "[PERSON_NAME][EMAIL_ADDRESS][DOMAIN_NAME]"
type input "[PERSON_NAME][EMAIL_ADDRESS][DOMAIN_NAME]"
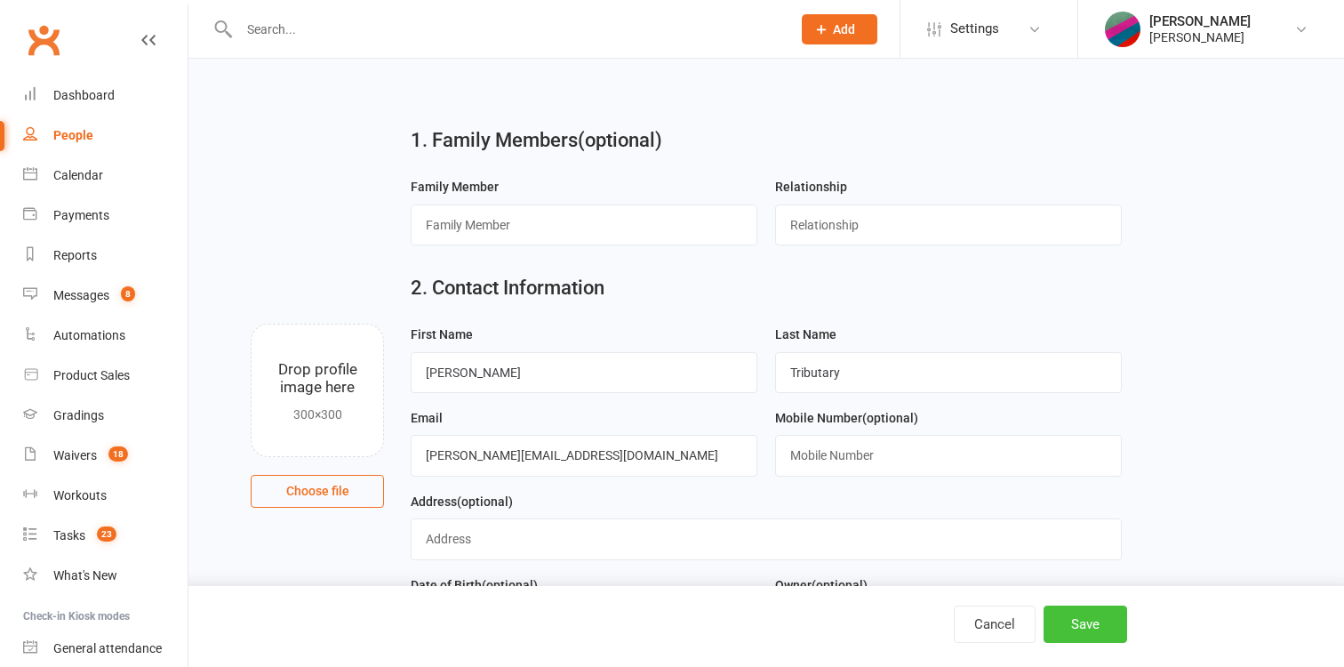
click at [1088, 619] on button "Save" at bounding box center [1085, 623] width 84 height 37
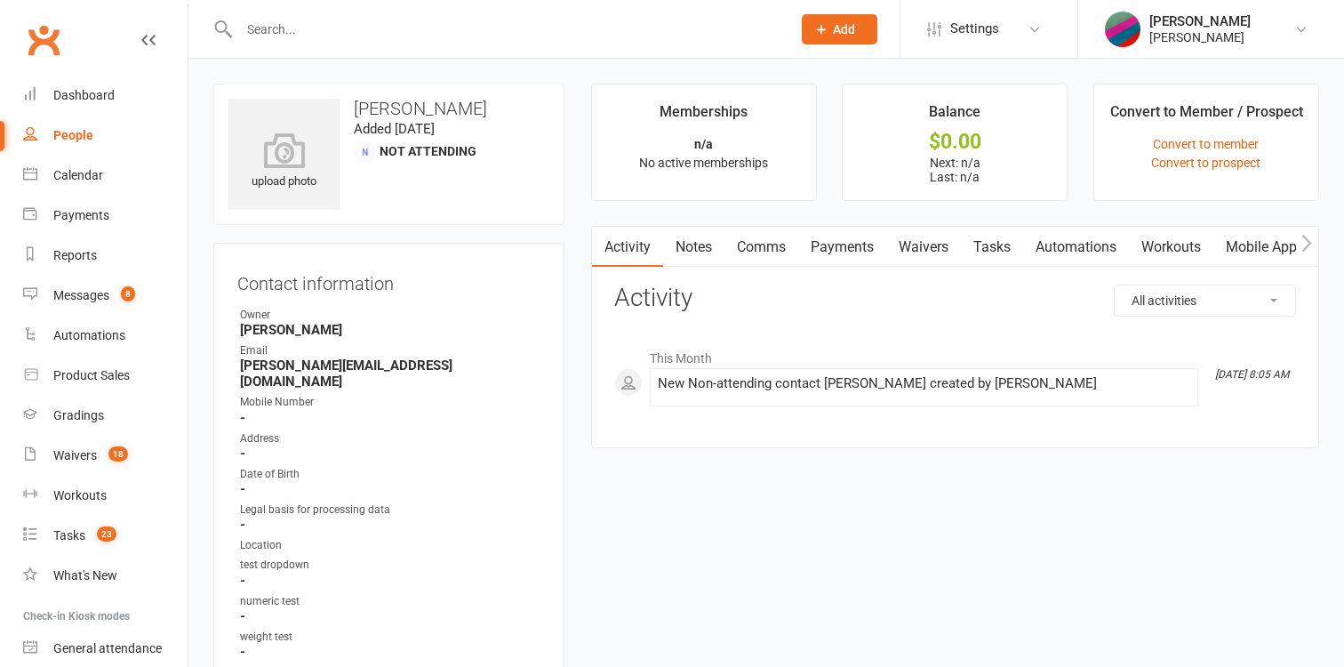
click at [84, 142] on div "People" at bounding box center [73, 135] width 40 height 14
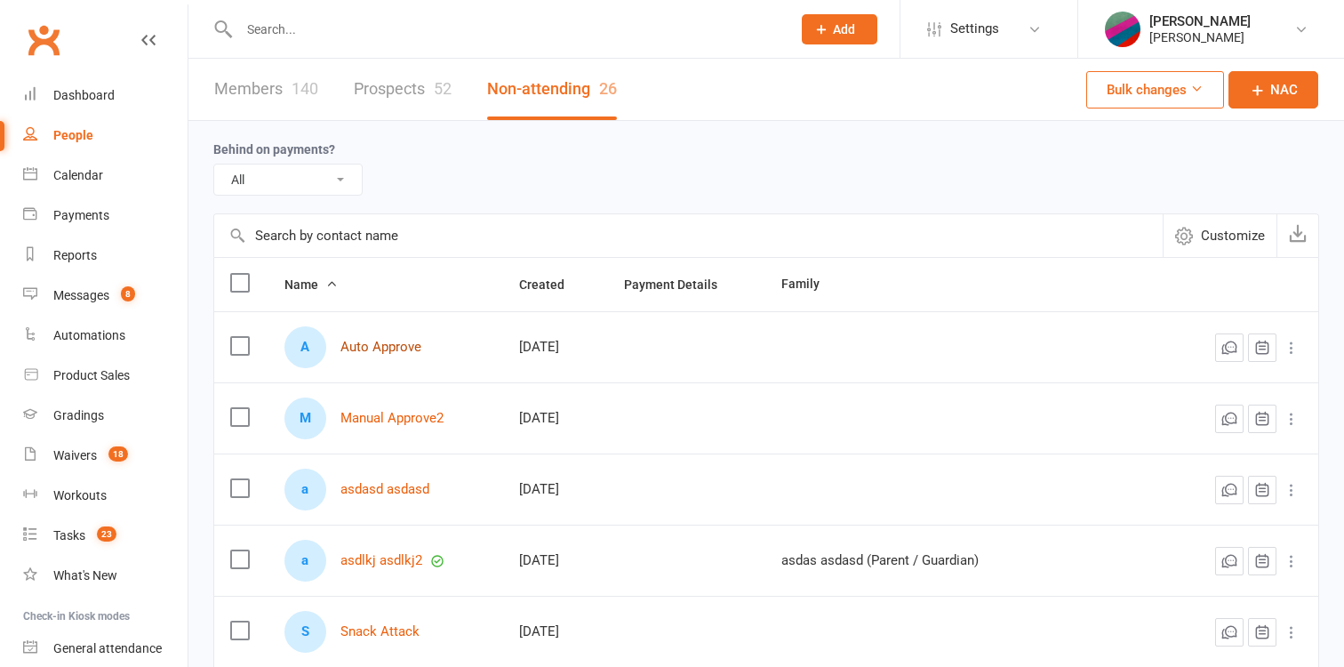
click at [385, 352] on link "Auto Approve" at bounding box center [380, 347] width 81 height 15
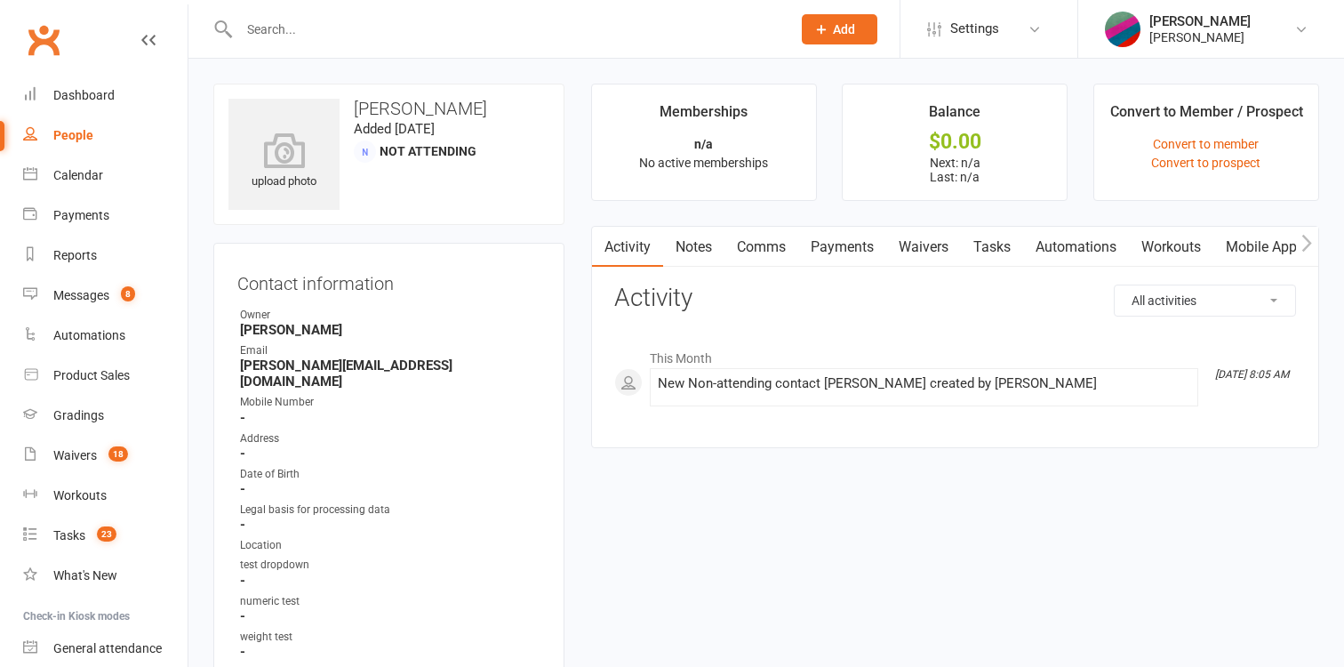
click at [87, 133] on div "People" at bounding box center [73, 135] width 40 height 14
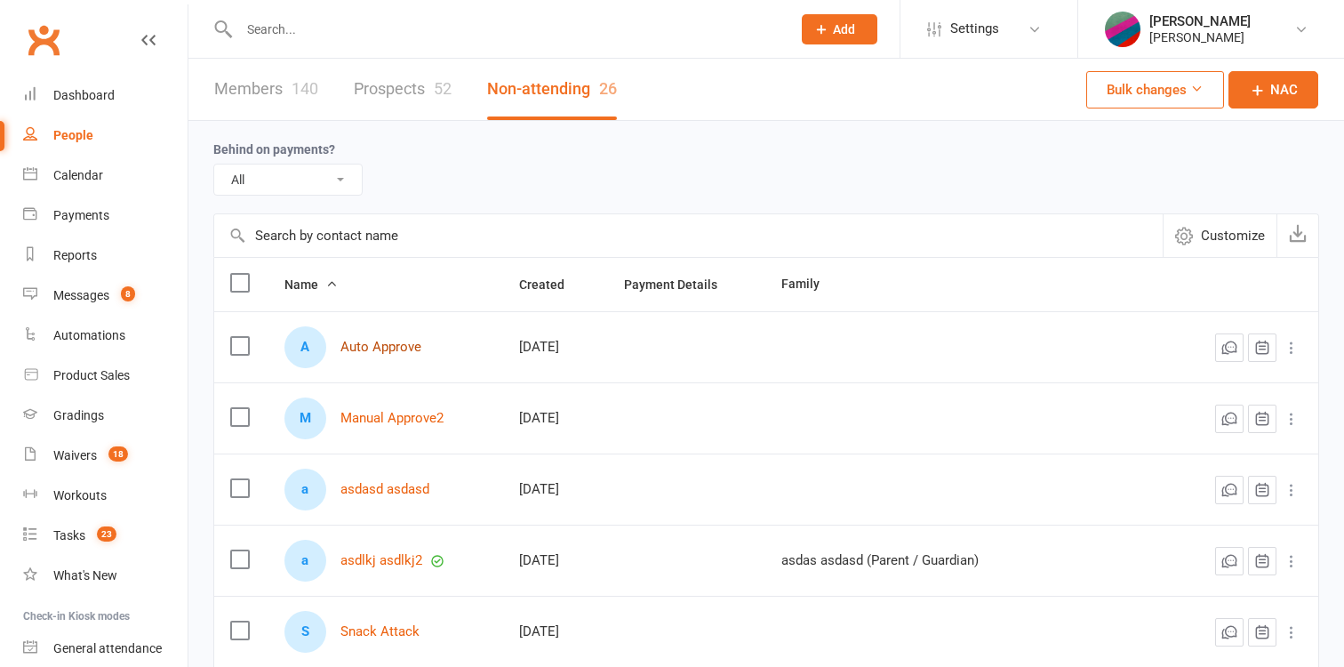
click at [387, 346] on link "Auto Approve" at bounding box center [380, 347] width 81 height 15
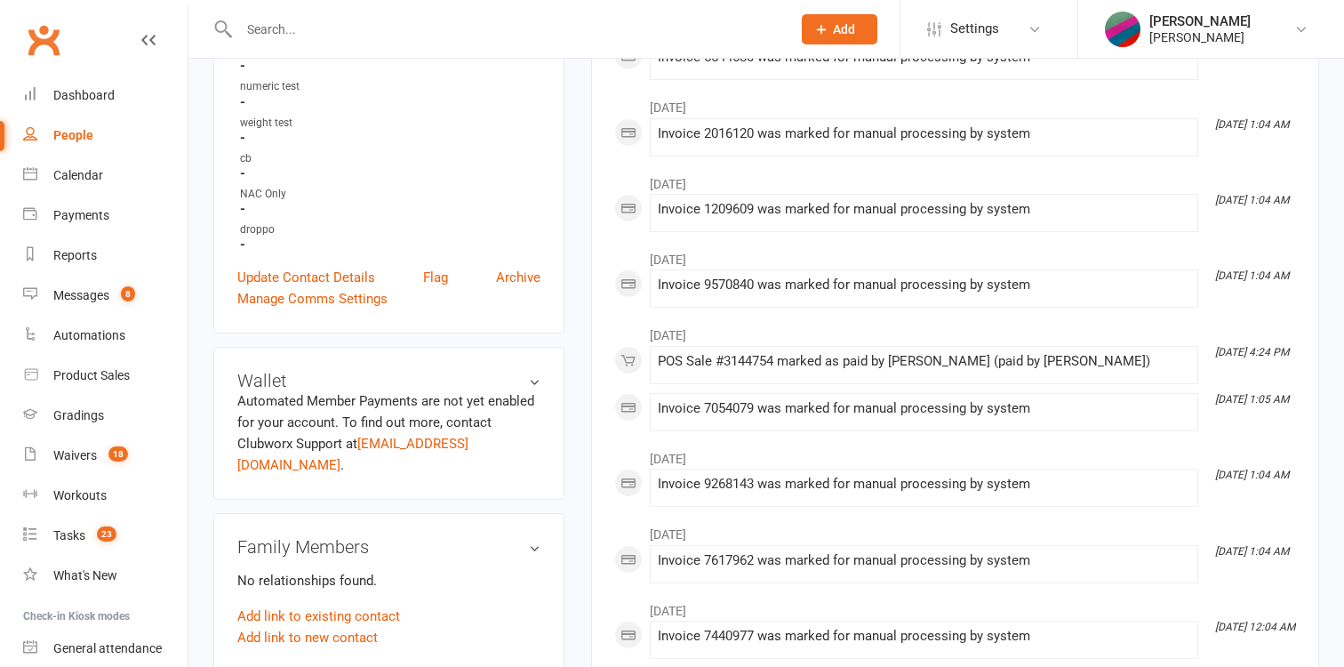
scroll to position [497, 0]
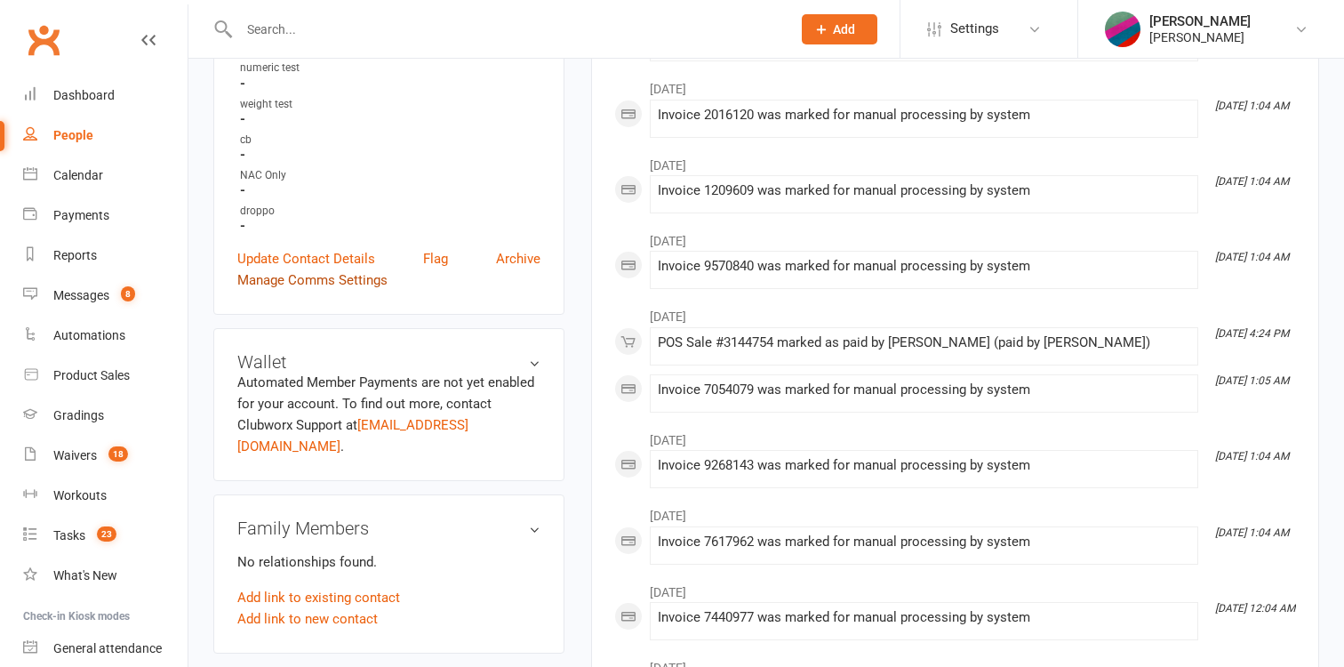
click at [311, 269] on link "Manage Comms Settings" at bounding box center [312, 279] width 150 height 21
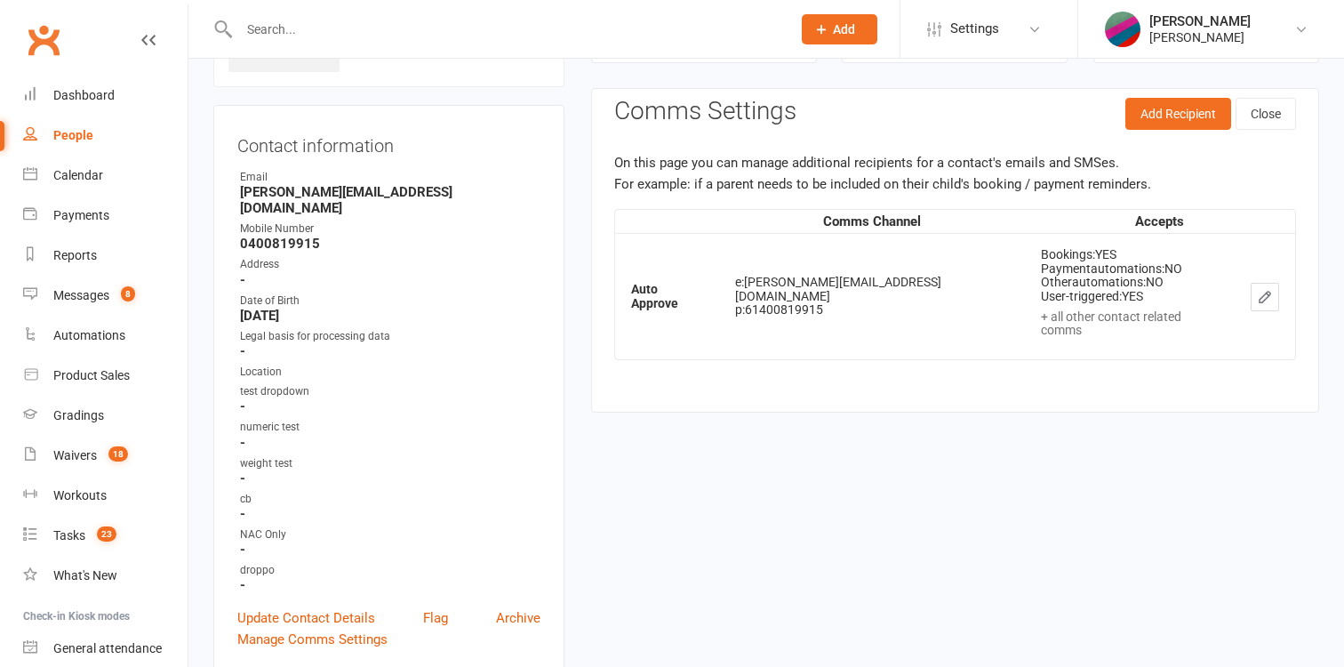
scroll to position [136, 0]
click at [1190, 119] on button "Add Recipient" at bounding box center [1178, 116] width 106 height 32
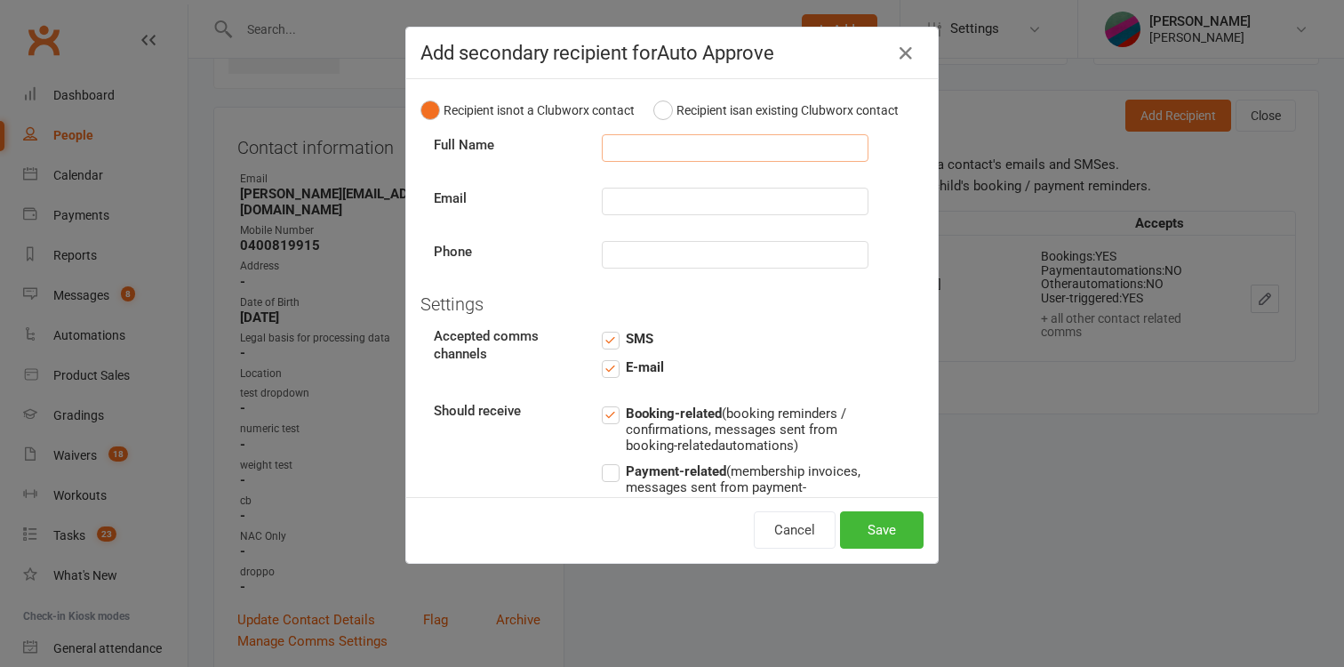
click at [781, 148] on input "text" at bounding box center [735, 148] width 267 height 28
type input "AA Dad"
click at [72, 212] on div "Add secondary recipient for Auto Approve Recipient is not a Clubworx contact Re…" at bounding box center [672, 333] width 1344 height 667
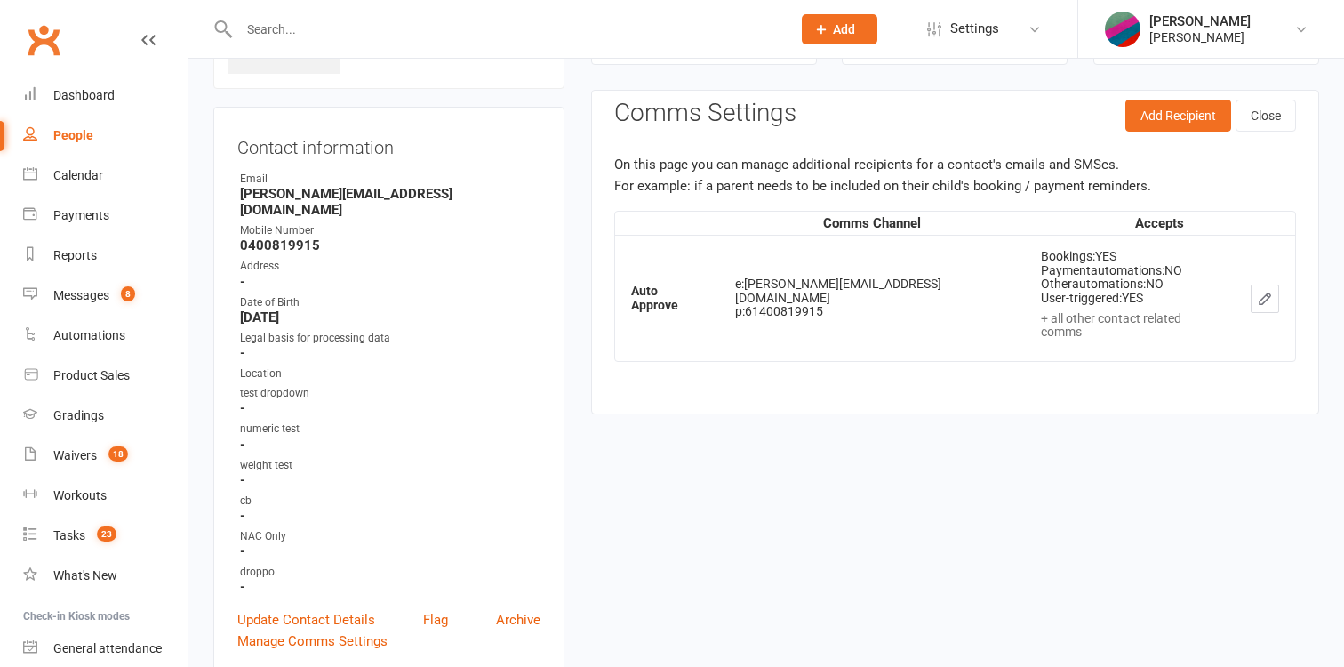
click at [72, 140] on div "People" at bounding box center [73, 135] width 40 height 14
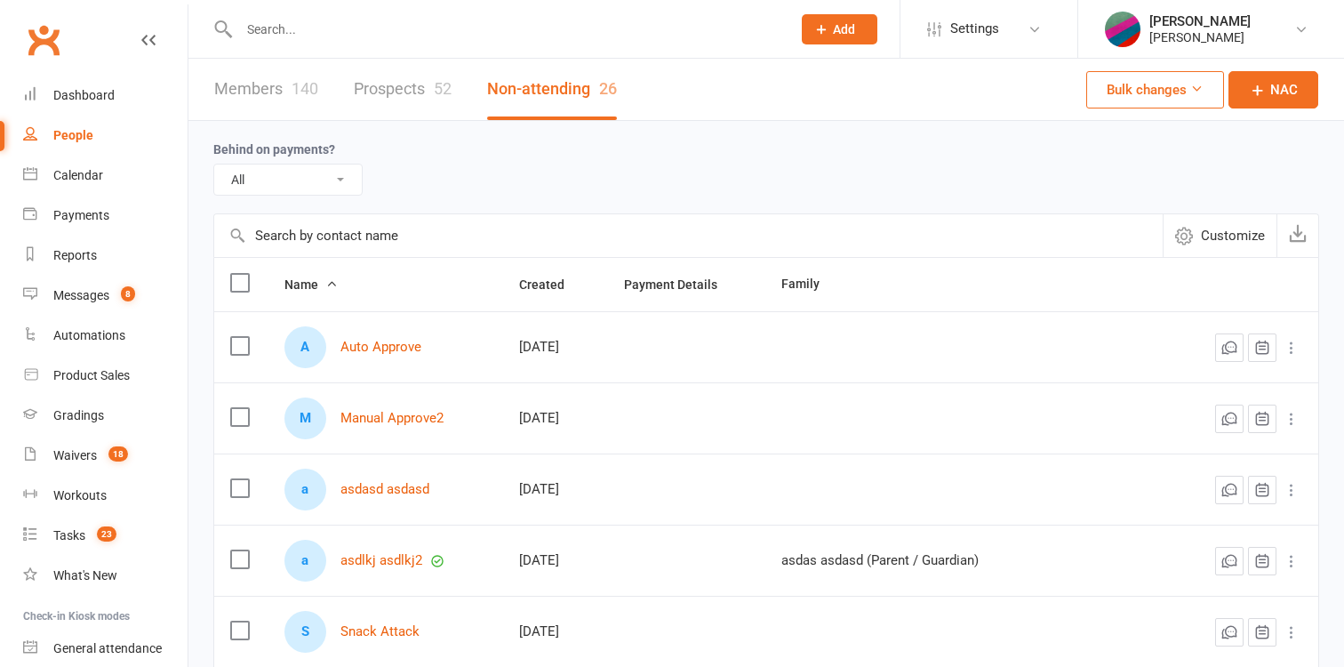
click at [286, 76] on link "Members 140" at bounding box center [266, 89] width 104 height 61
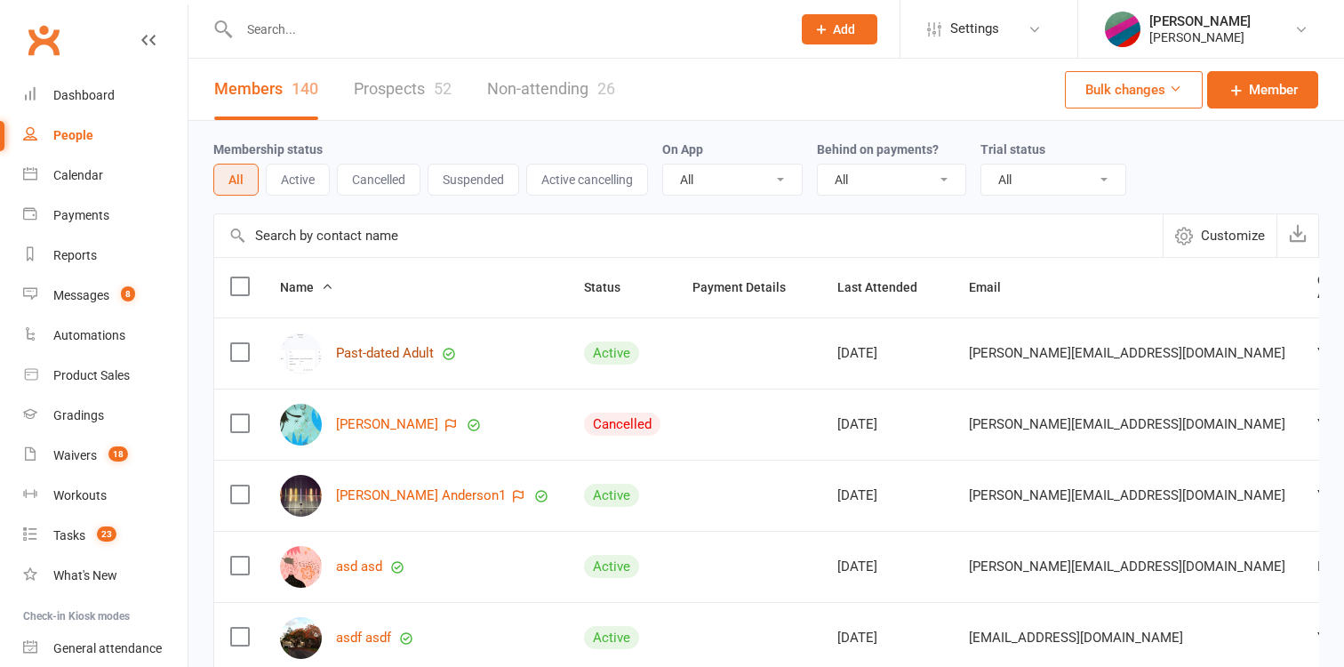
click at [387, 349] on link "Past-dated Adult" at bounding box center [385, 353] width 98 height 15
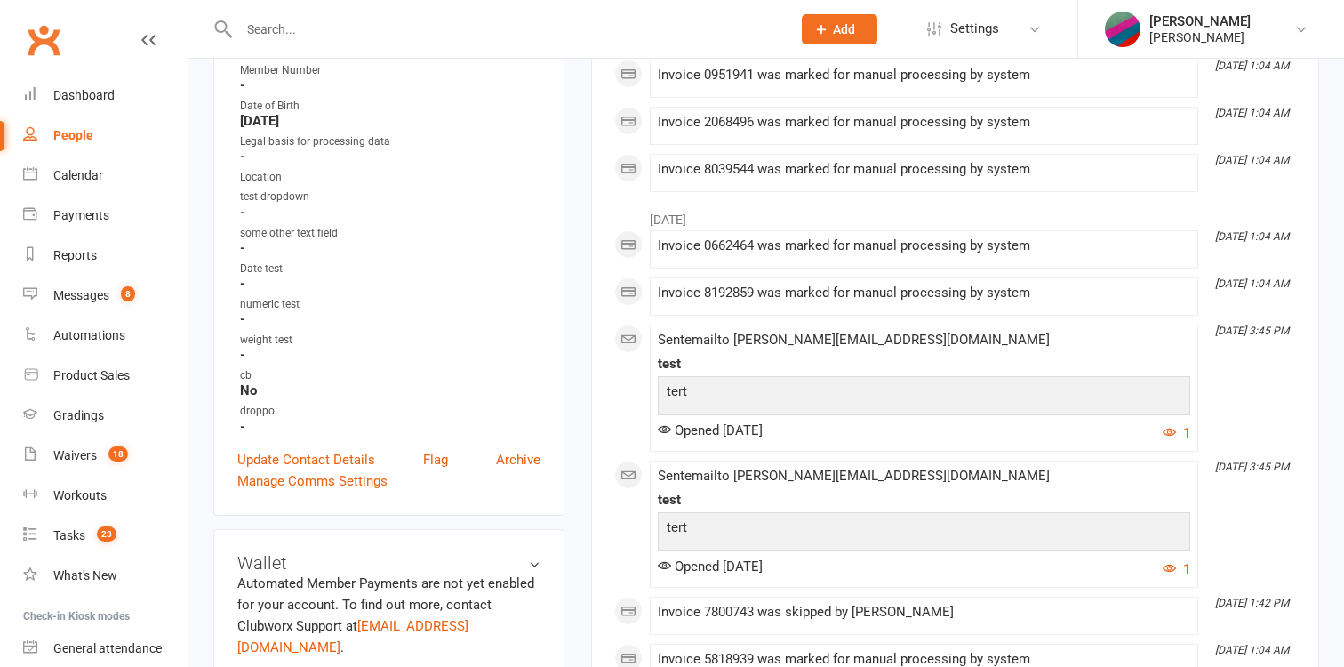
scroll to position [392, 0]
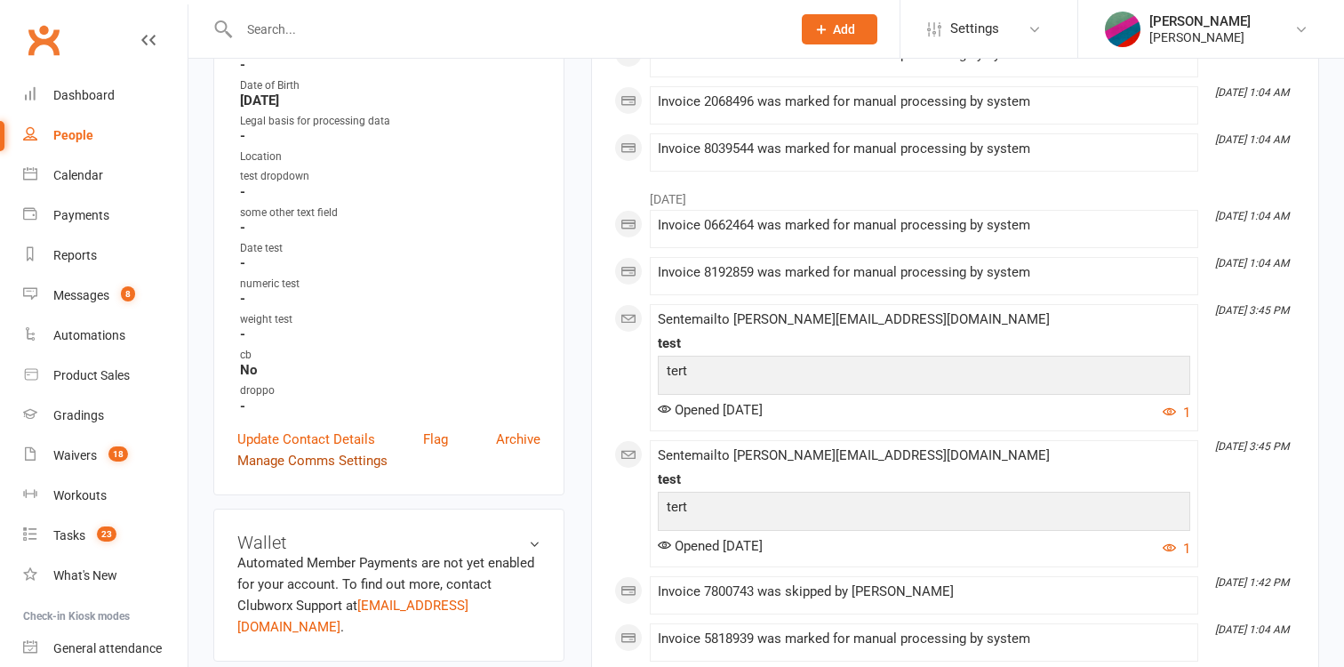
click at [342, 450] on link "Manage Comms Settings" at bounding box center [312, 460] width 150 height 21
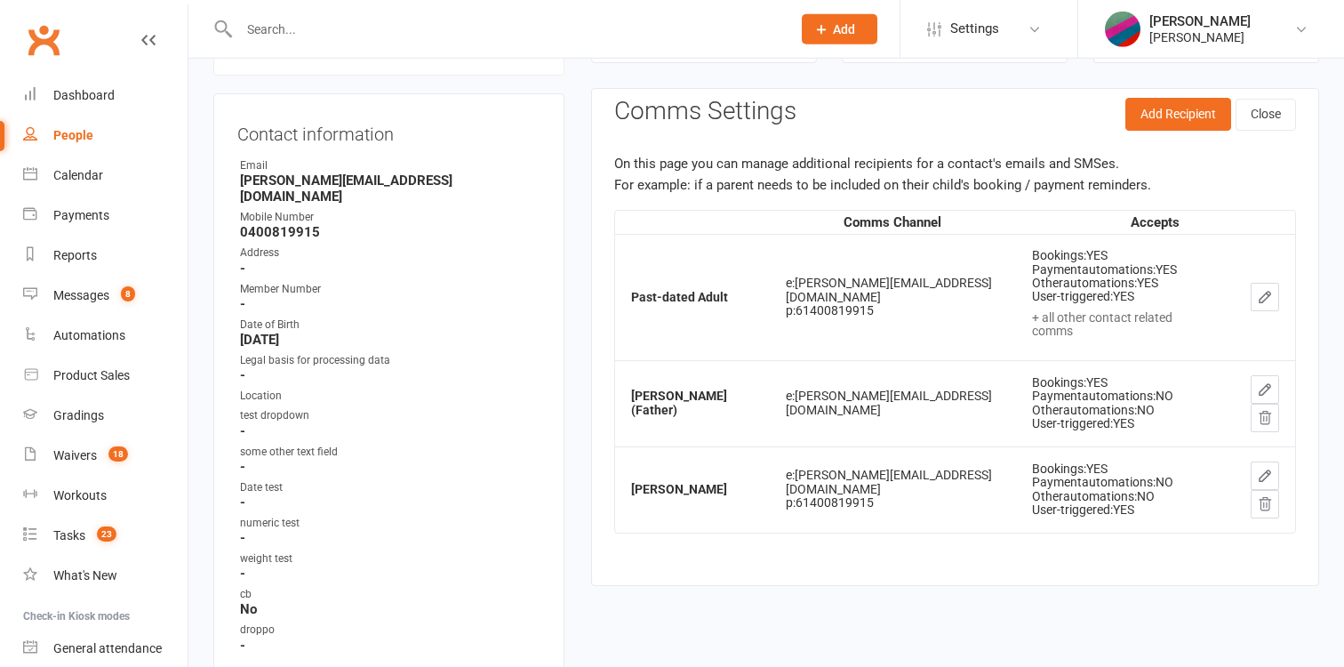
scroll to position [152, 0]
click at [1204, 114] on button "Add Recipient" at bounding box center [1178, 115] width 106 height 32
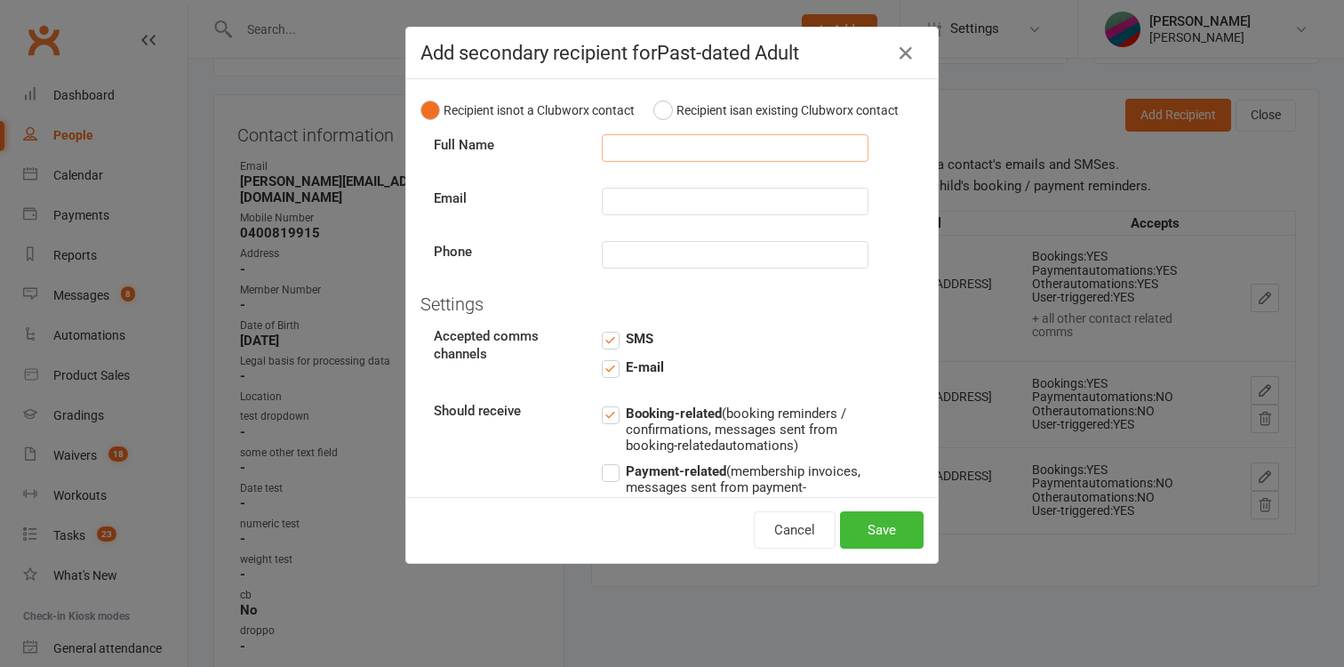
click at [788, 148] on input "text" at bounding box center [735, 148] width 267 height 28
paste input "AA Dad"
type input "AA Dad"
click at [723, 204] on input "text" at bounding box center [735, 202] width 267 height 28
paste input "[PERSON_NAME][EMAIL_ADDRESS][DOMAIN_NAME]"
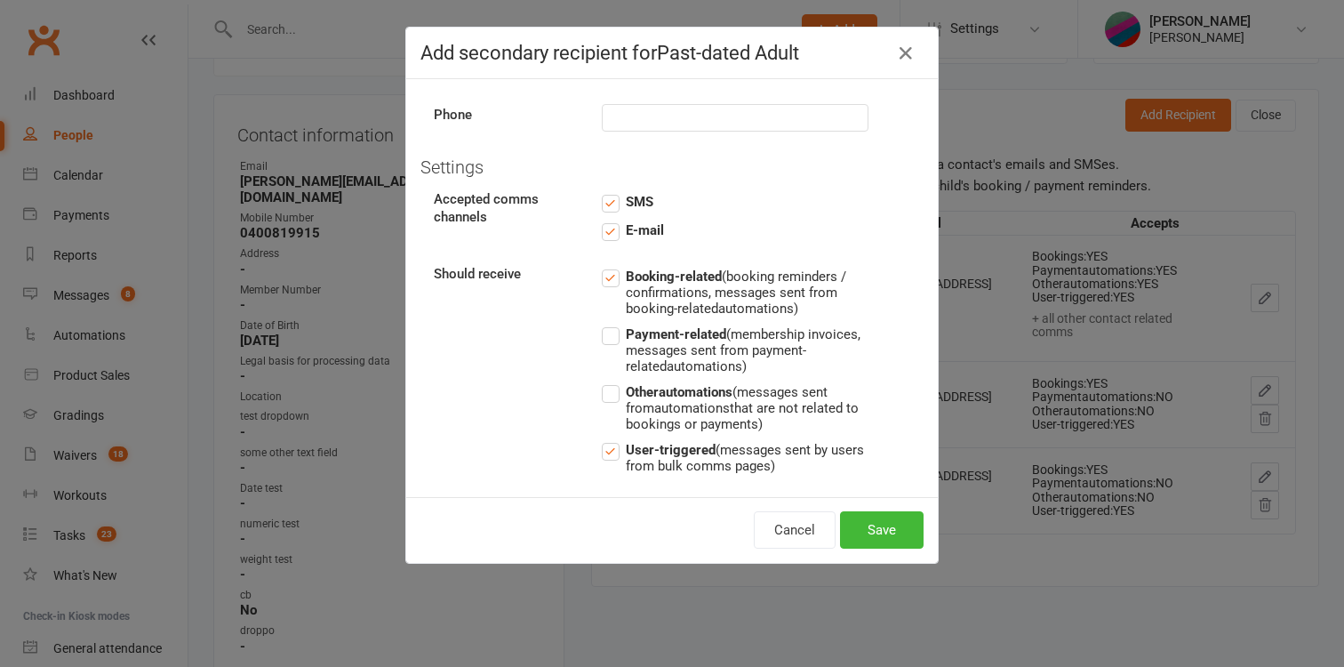
scroll to position [160, 0]
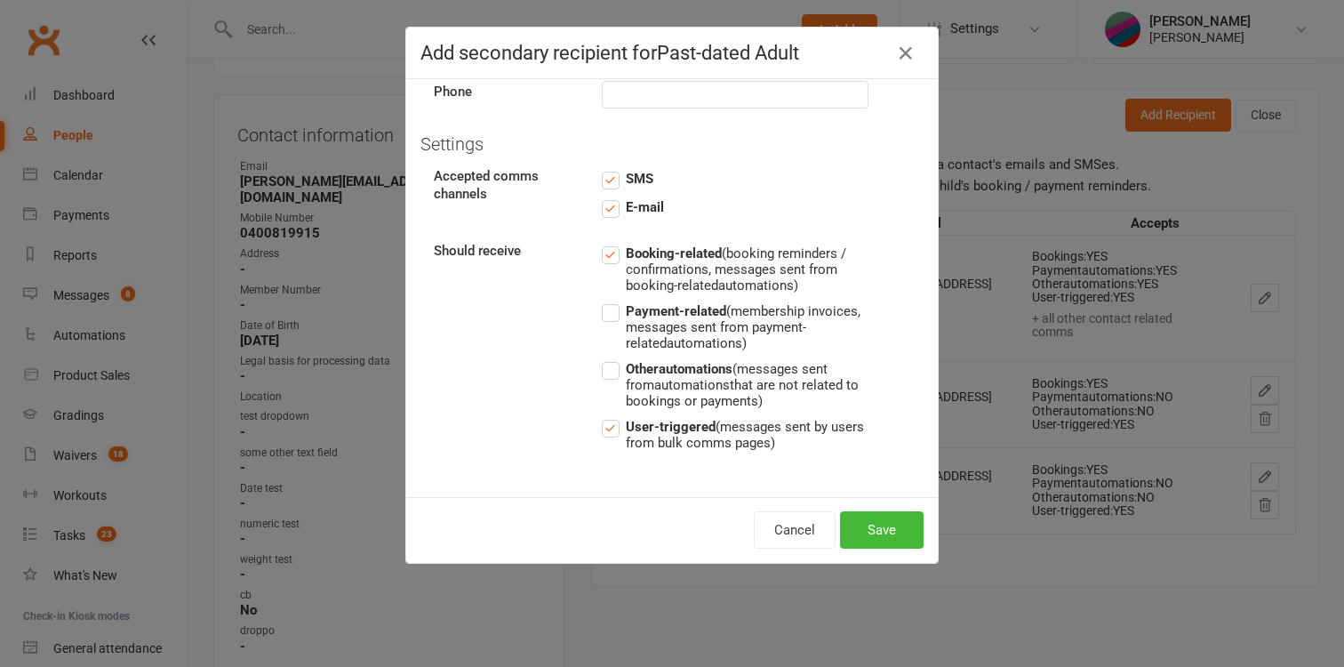
type input "[PERSON_NAME][EMAIL_ADDRESS][DOMAIN_NAME]"
click at [667, 378] on span "Other automations (messages sent from automations that are not related to booki…" at bounding box center [747, 383] width 243 height 51
click at [667, 358] on input "Other automations (messages sent from automations that are not related to booki…" at bounding box center [735, 358] width 267 height 0
click at [663, 318] on strong "Payment-related" at bounding box center [676, 311] width 100 height 16
click at [663, 300] on input "Payment-related (membership invoices, messages sent from payment-related automa…" at bounding box center [735, 300] width 267 height 0
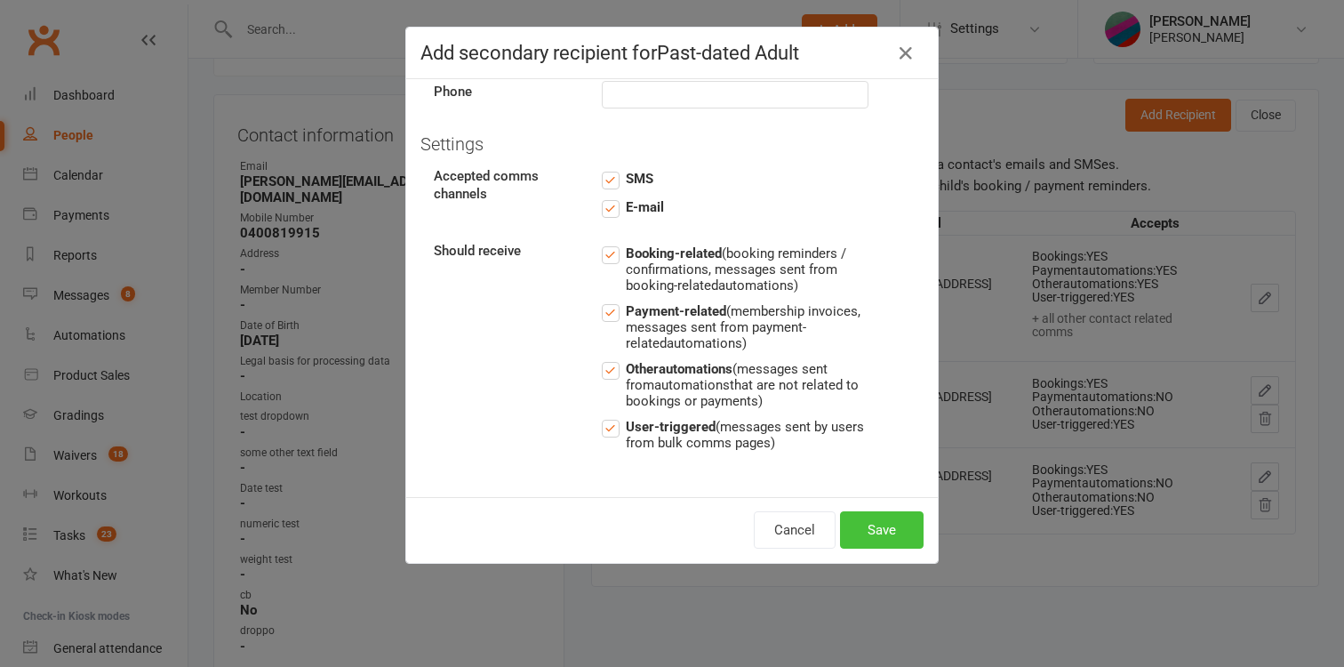
click at [898, 525] on button "Save" at bounding box center [882, 529] width 84 height 37
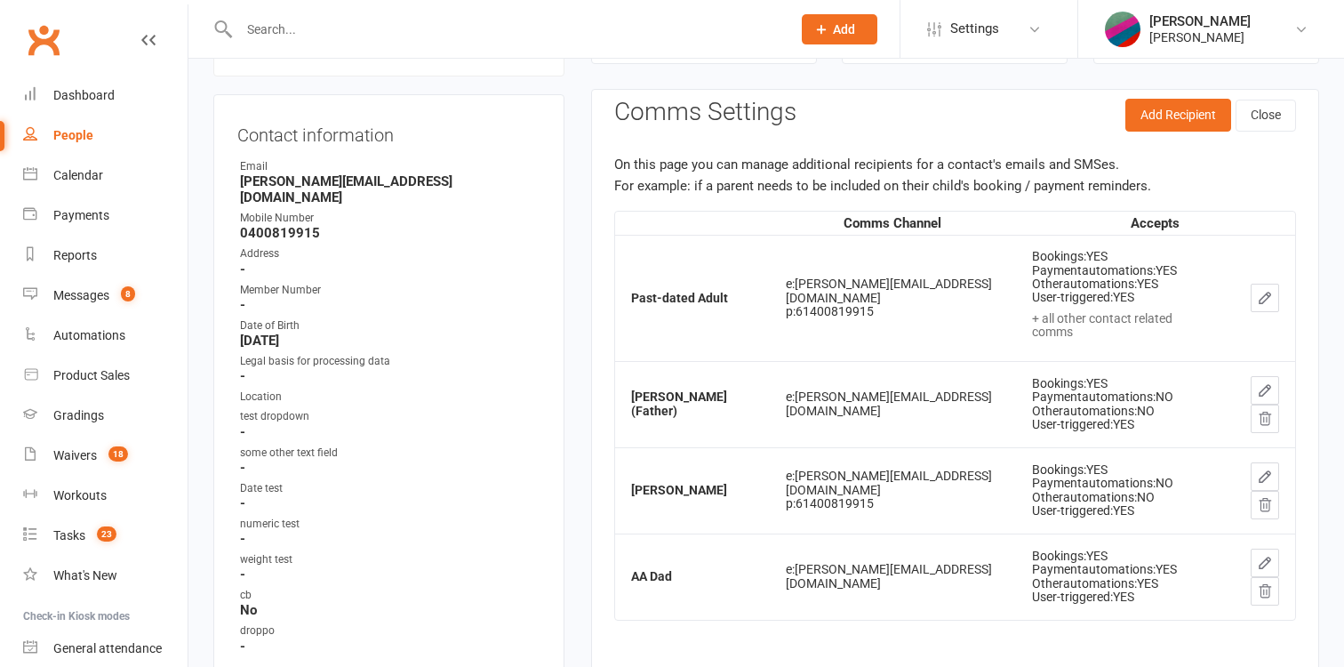
click at [72, 135] on div "People" at bounding box center [73, 135] width 40 height 14
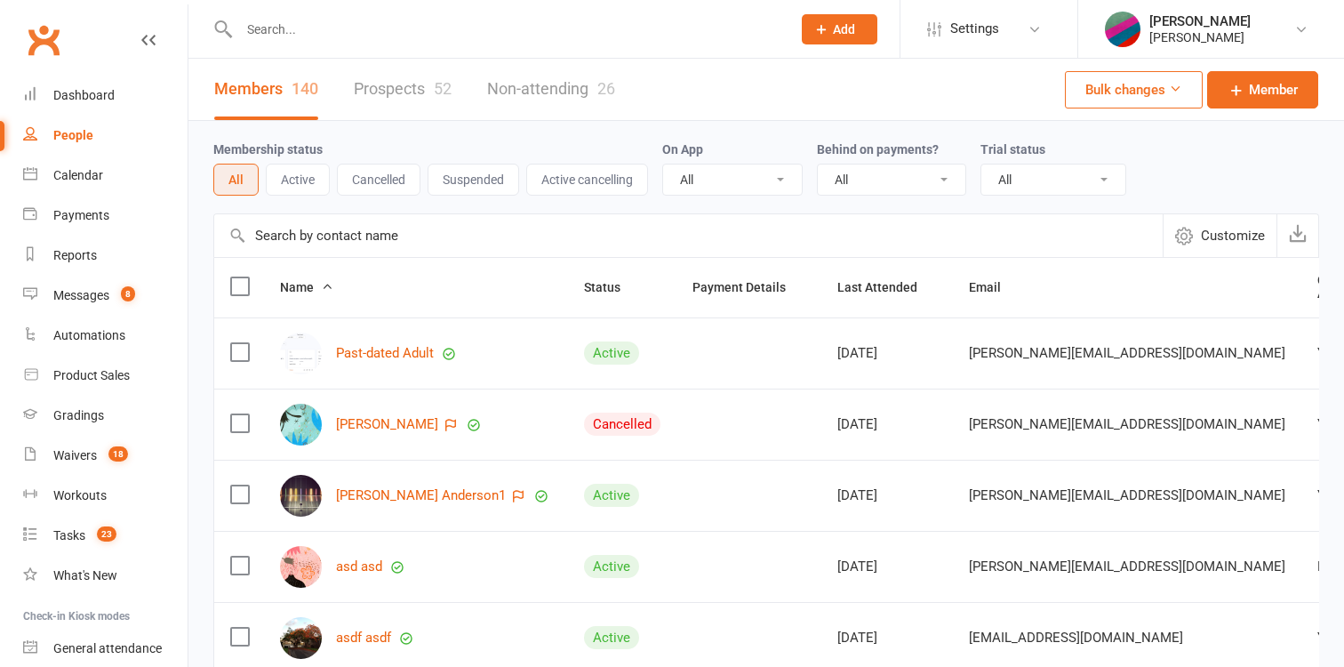
click at [371, 87] on link "Prospects 52" at bounding box center [403, 89] width 98 height 61
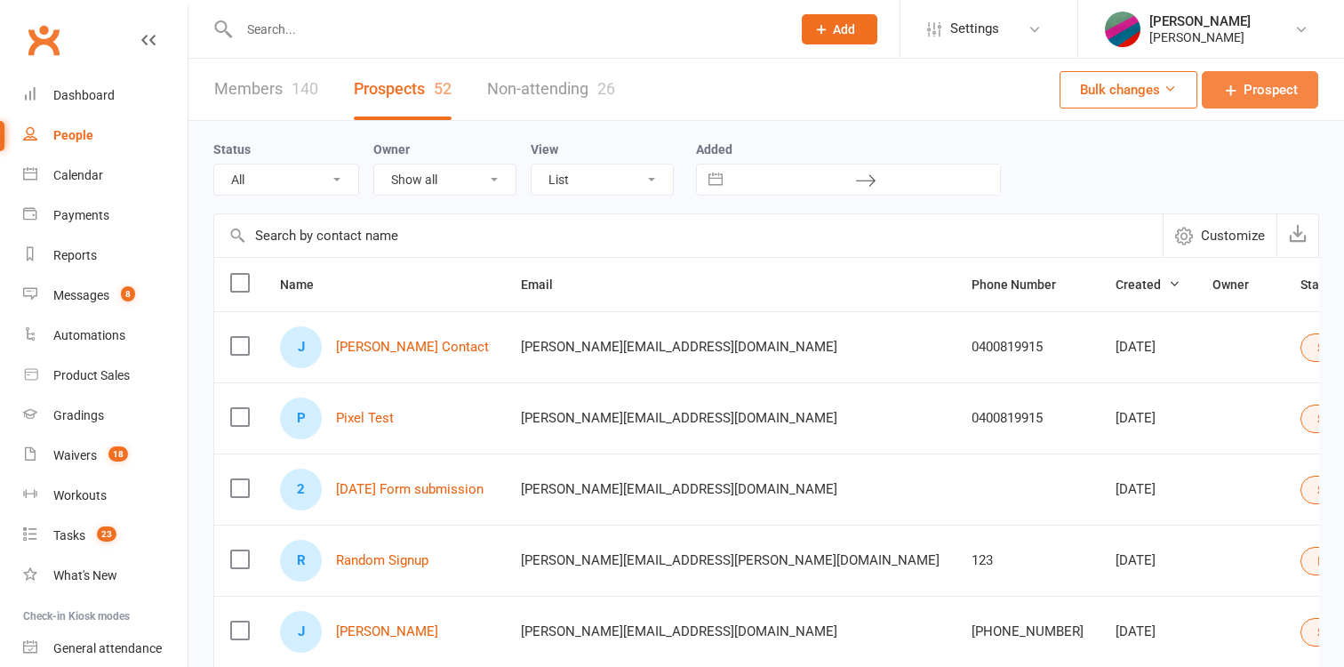
click at [1259, 84] on span "Prospect" at bounding box center [1270, 89] width 54 height 21
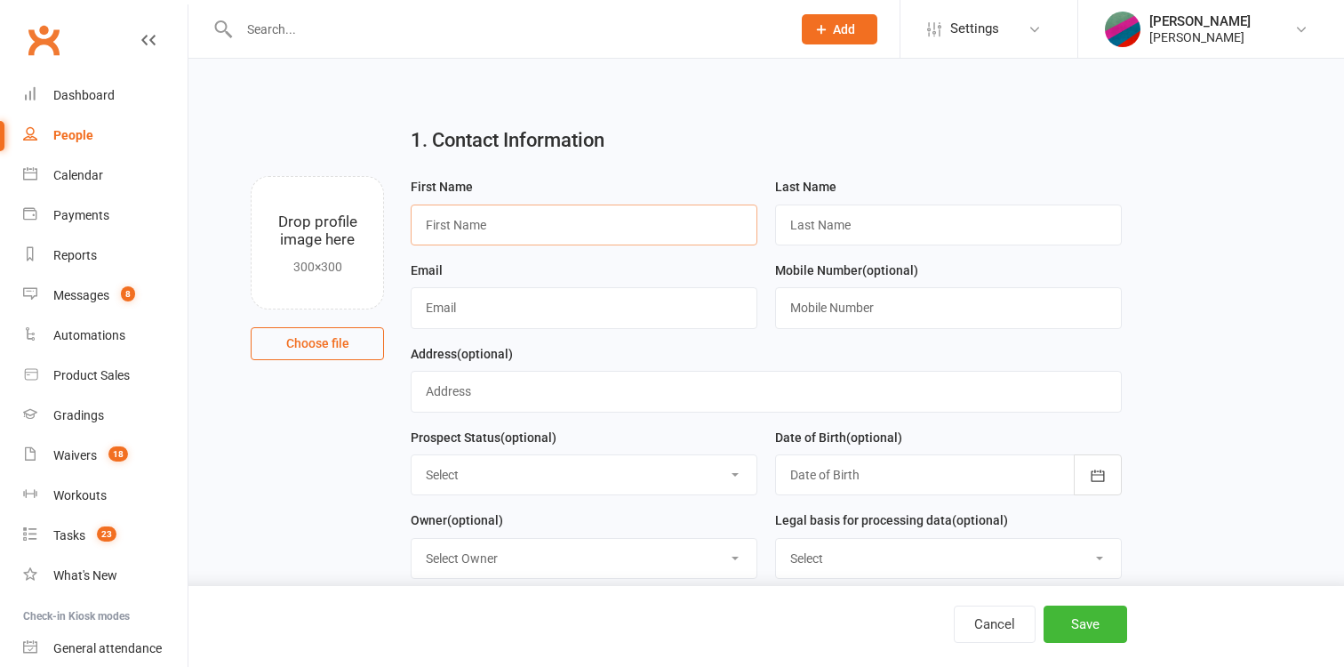
click at [679, 218] on input "text" at bounding box center [584, 224] width 347 height 41
type input "Romero"
type input "Prospero"
paste input "david+unsubaug25@clubworx.com"
type input "david+unsubaug25@clubworx.com"
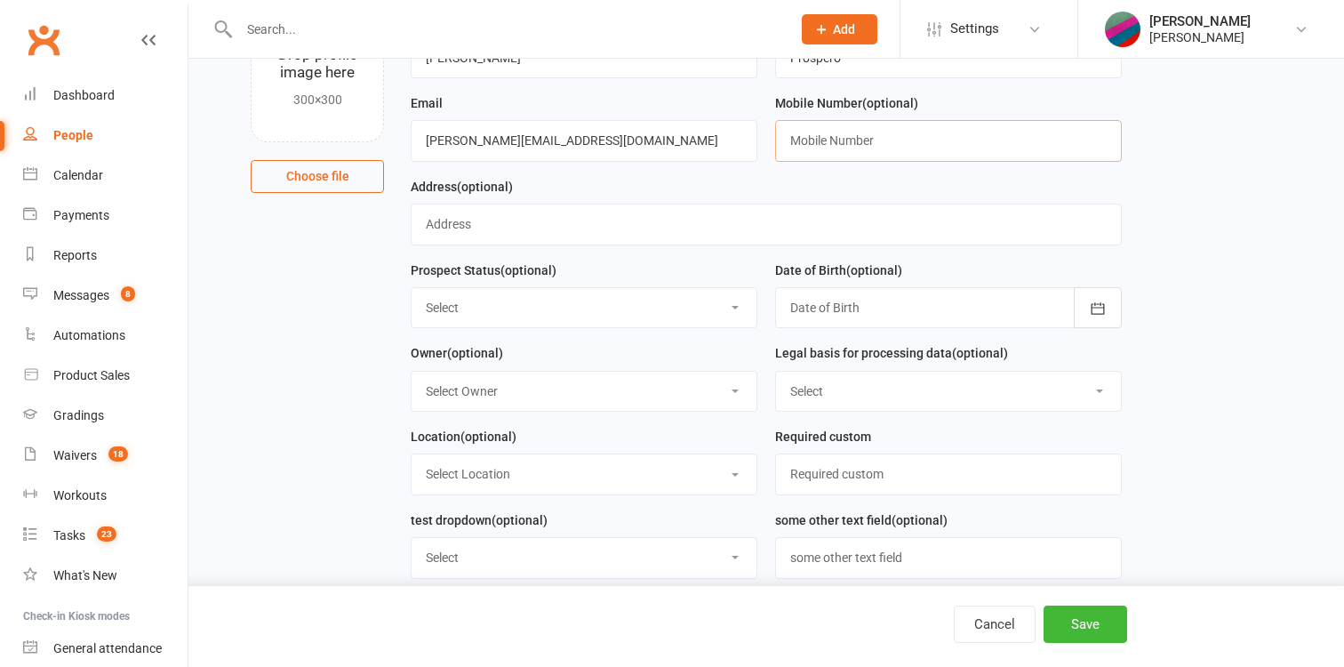
scroll to position [172, 0]
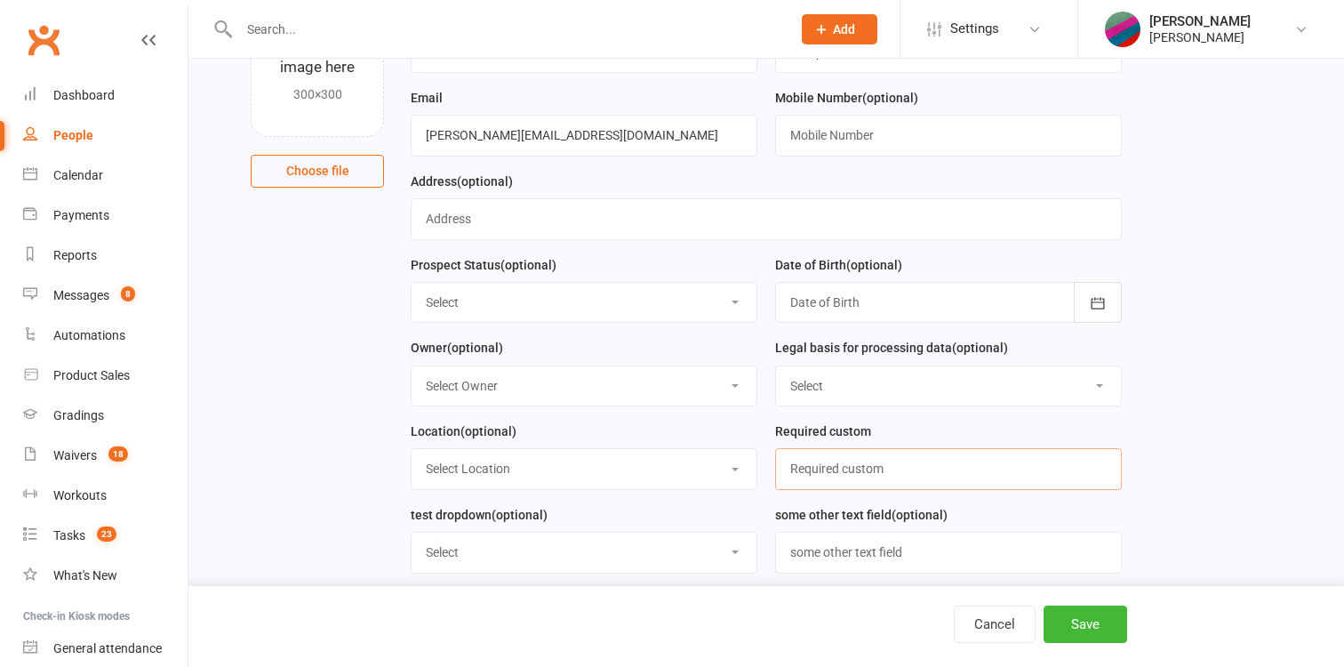
click at [927, 467] on input "text" at bounding box center [948, 468] width 347 height 41
type input "asd"
click at [1086, 625] on button "Save" at bounding box center [1085, 623] width 84 height 37
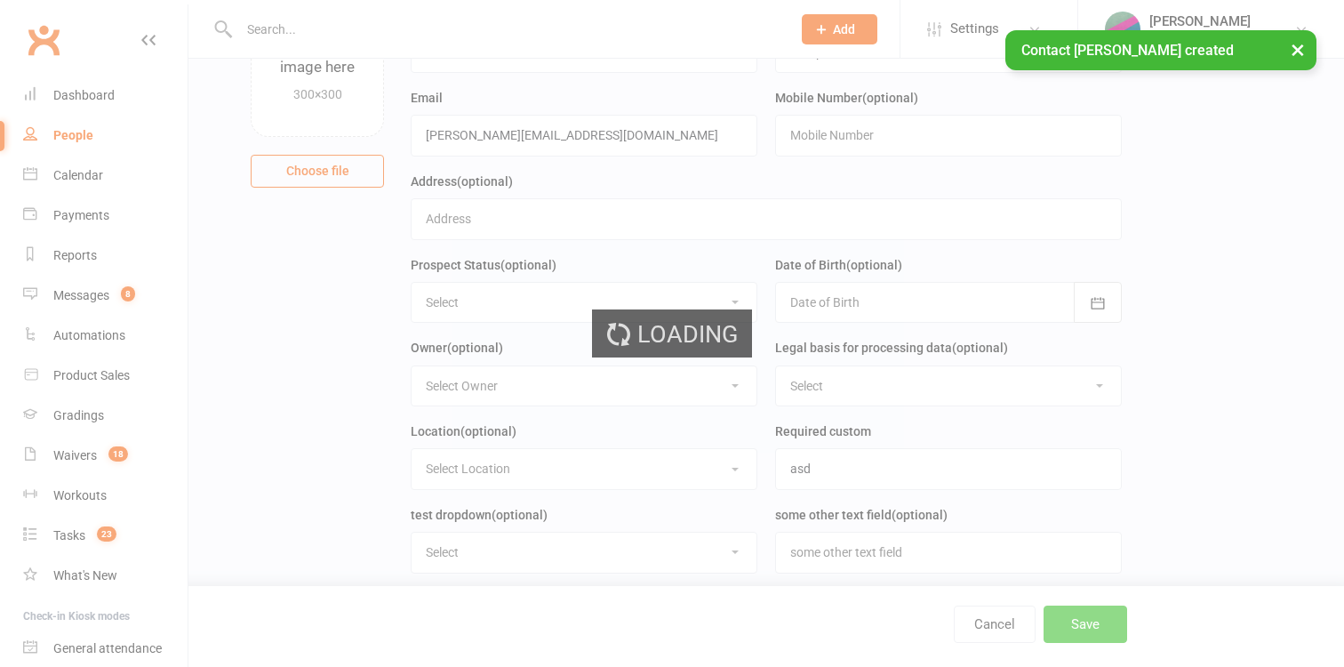
scroll to position [0, 0]
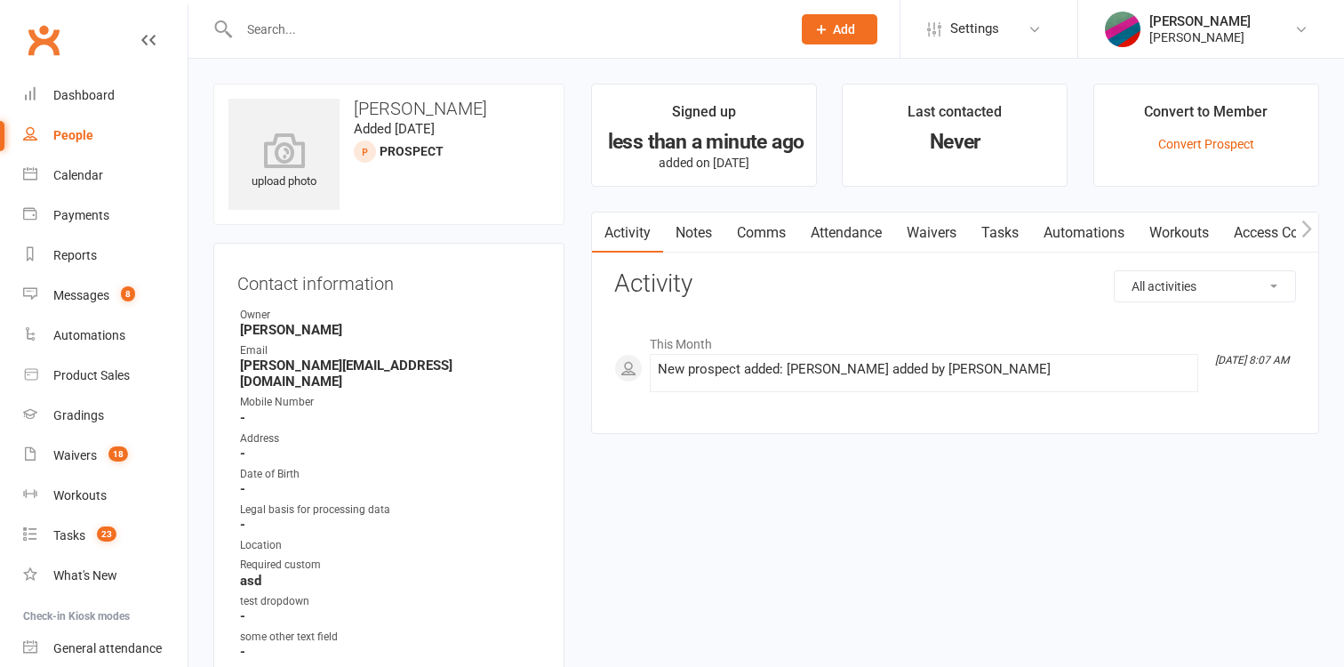
click at [773, 232] on link "Comms" at bounding box center [761, 232] width 74 height 41
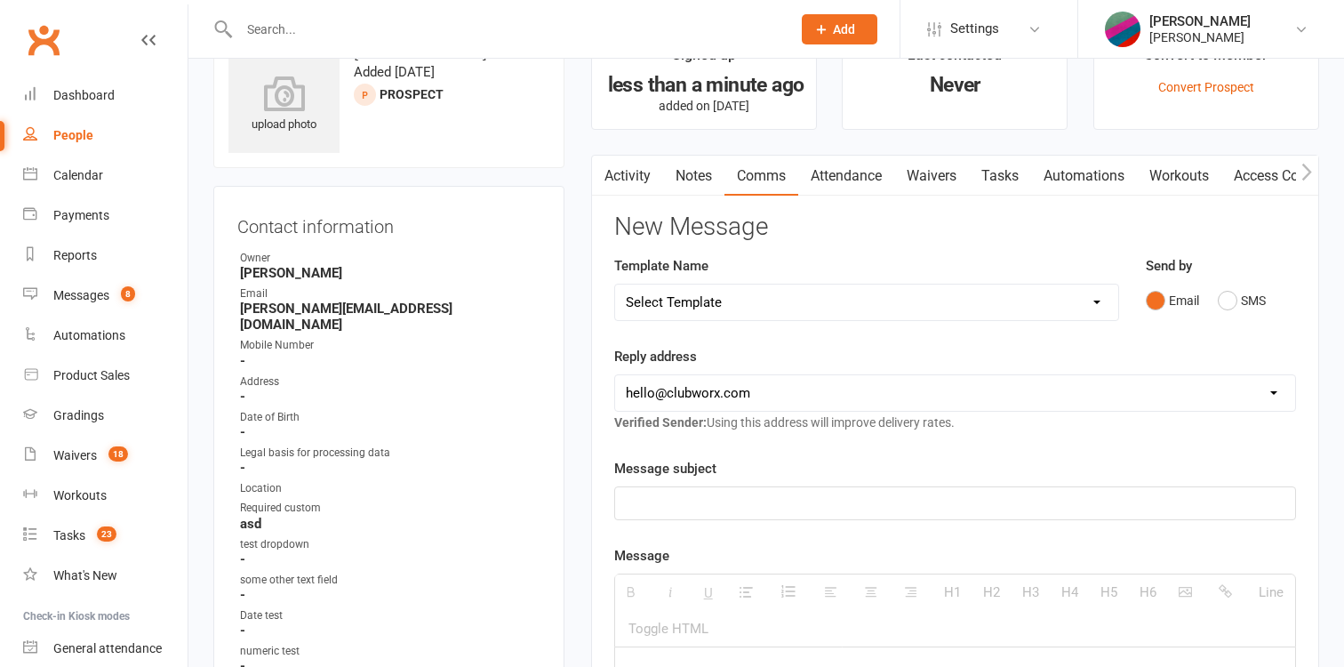
scroll to position [88, 0]
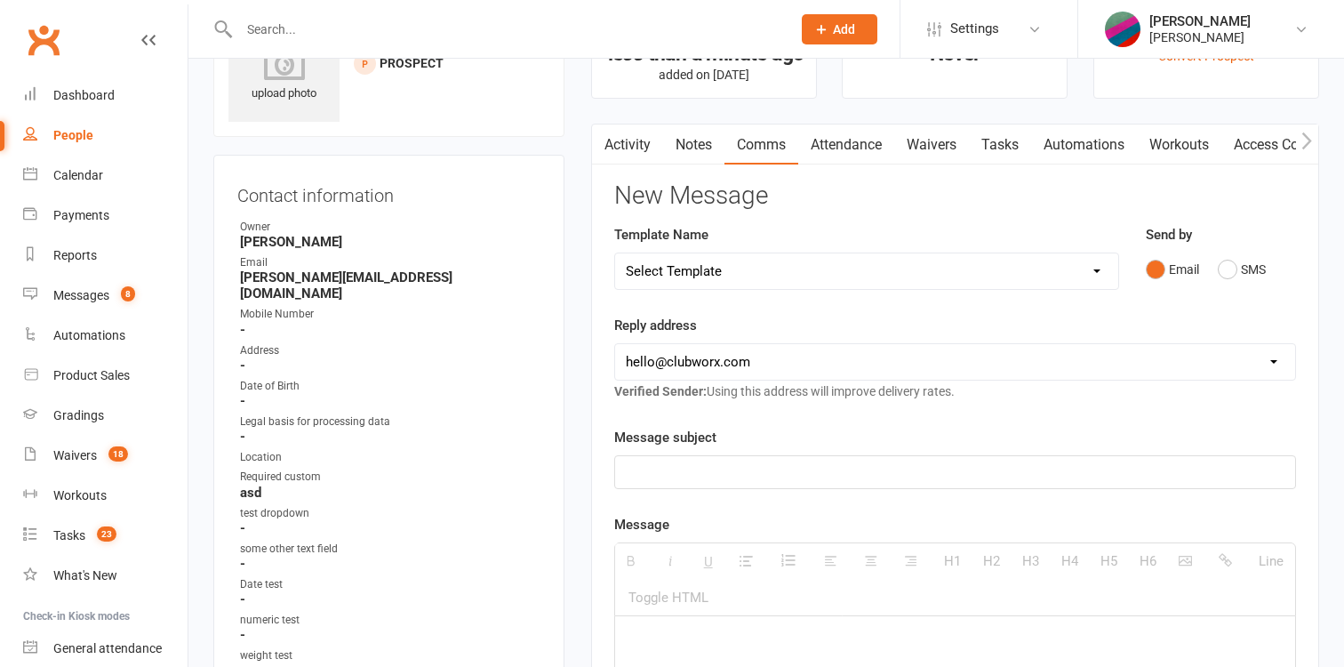
click at [785, 479] on p at bounding box center [955, 471] width 659 height 21
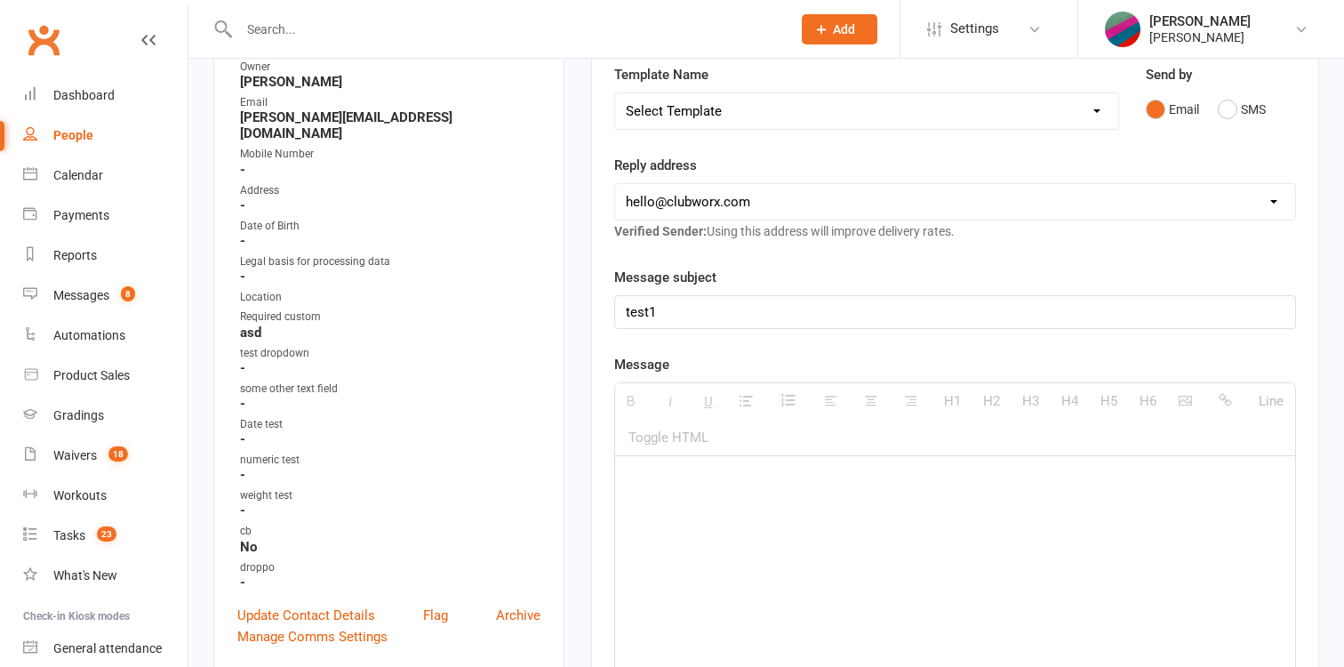
scroll to position [261, 0]
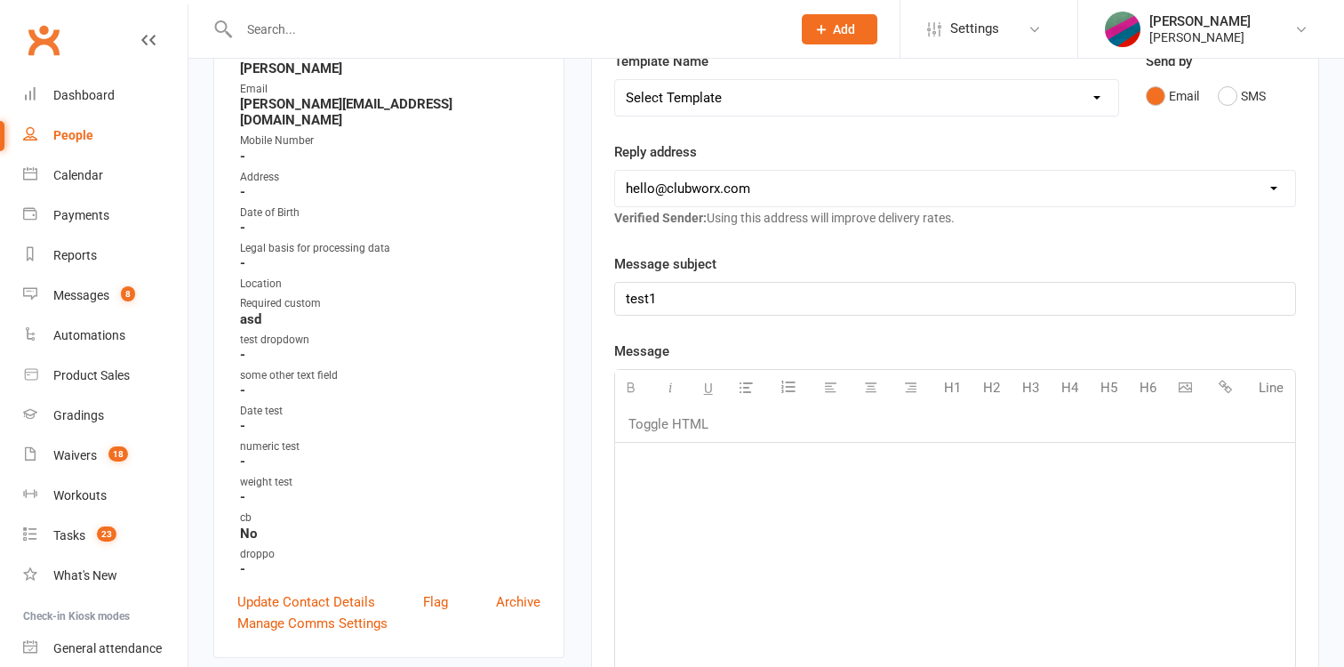
click at [782, 529] on div at bounding box center [955, 576] width 680 height 267
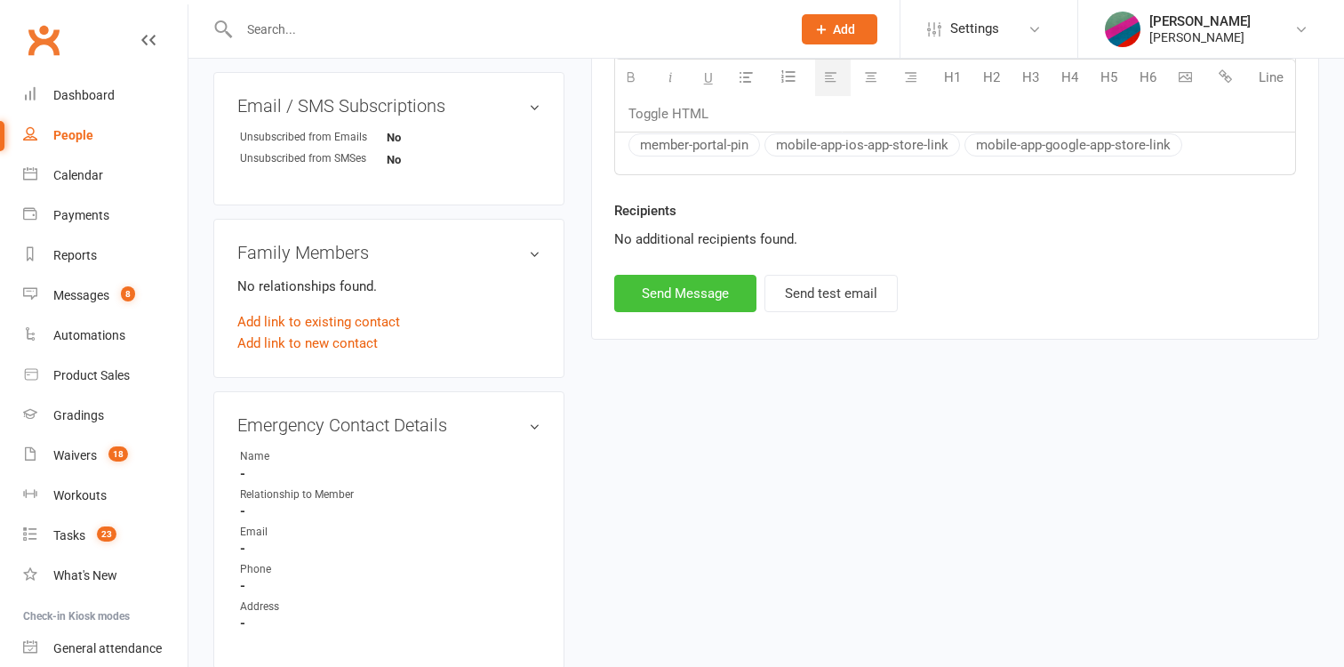
scroll to position [1099, 0]
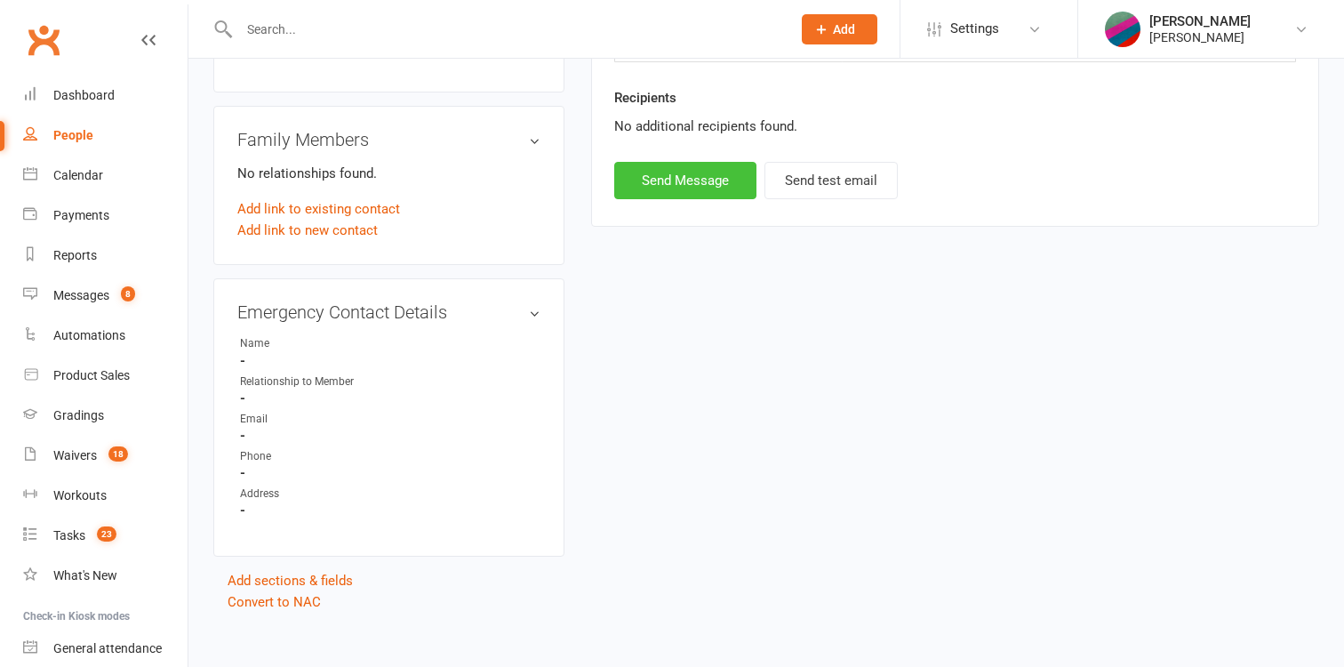
click at [702, 180] on button "Send Message" at bounding box center [685, 180] width 142 height 37
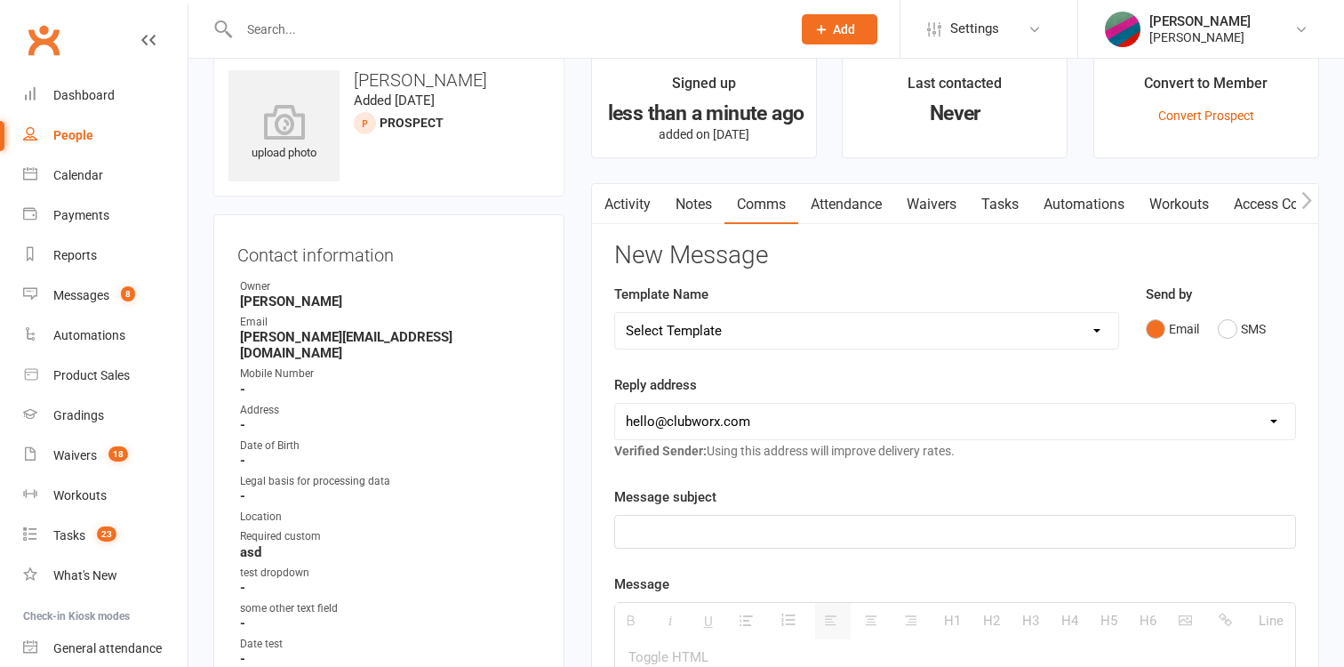
scroll to position [18, 0]
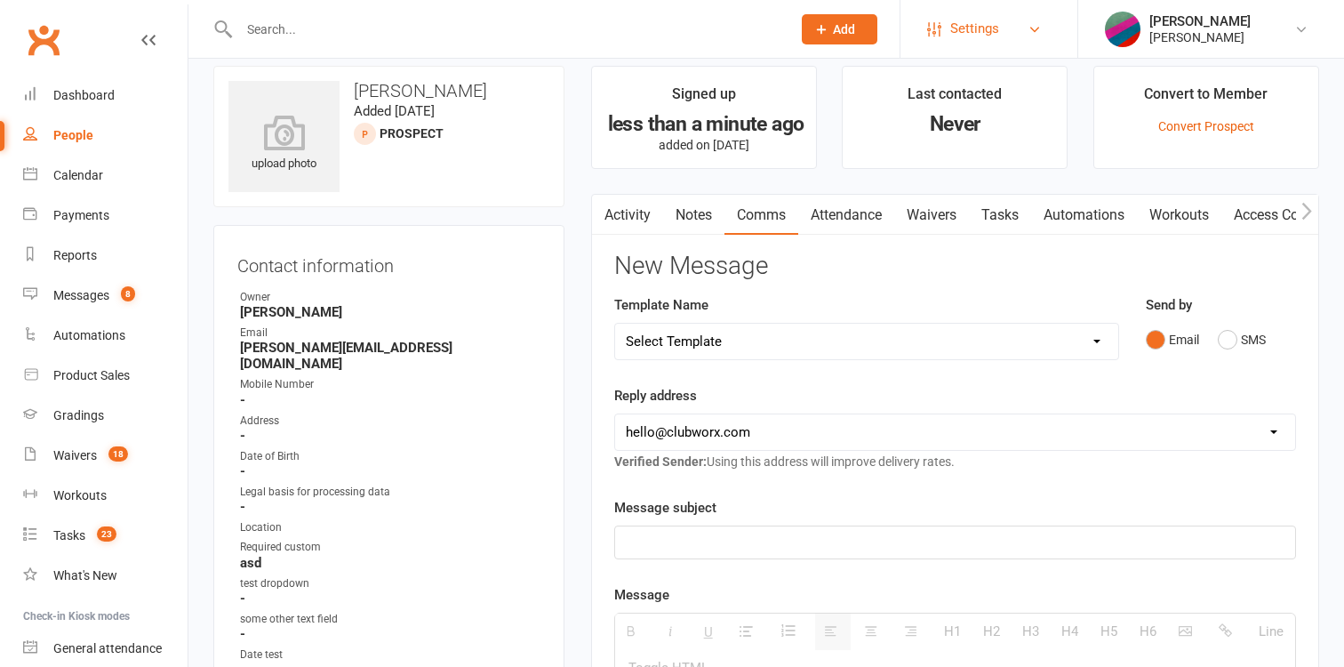
click at [968, 32] on span "Settings" at bounding box center [974, 29] width 49 height 40
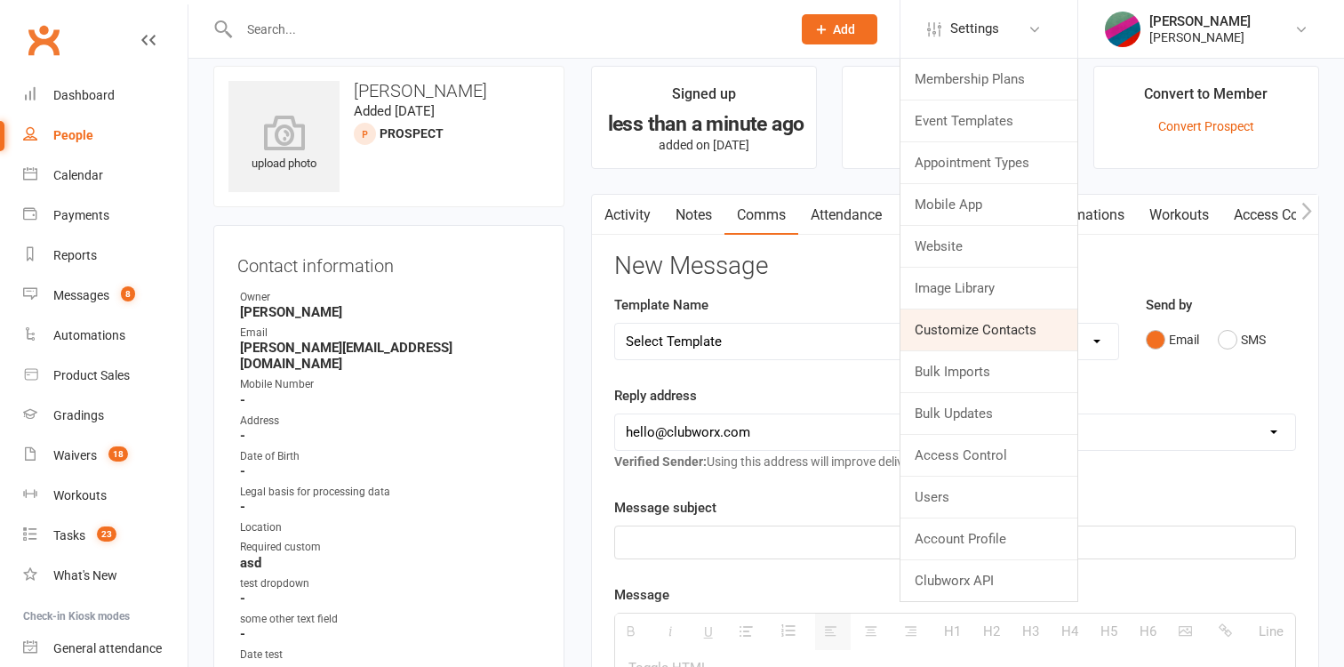
click at [955, 332] on link "Customize Contacts" at bounding box center [988, 329] width 177 height 41
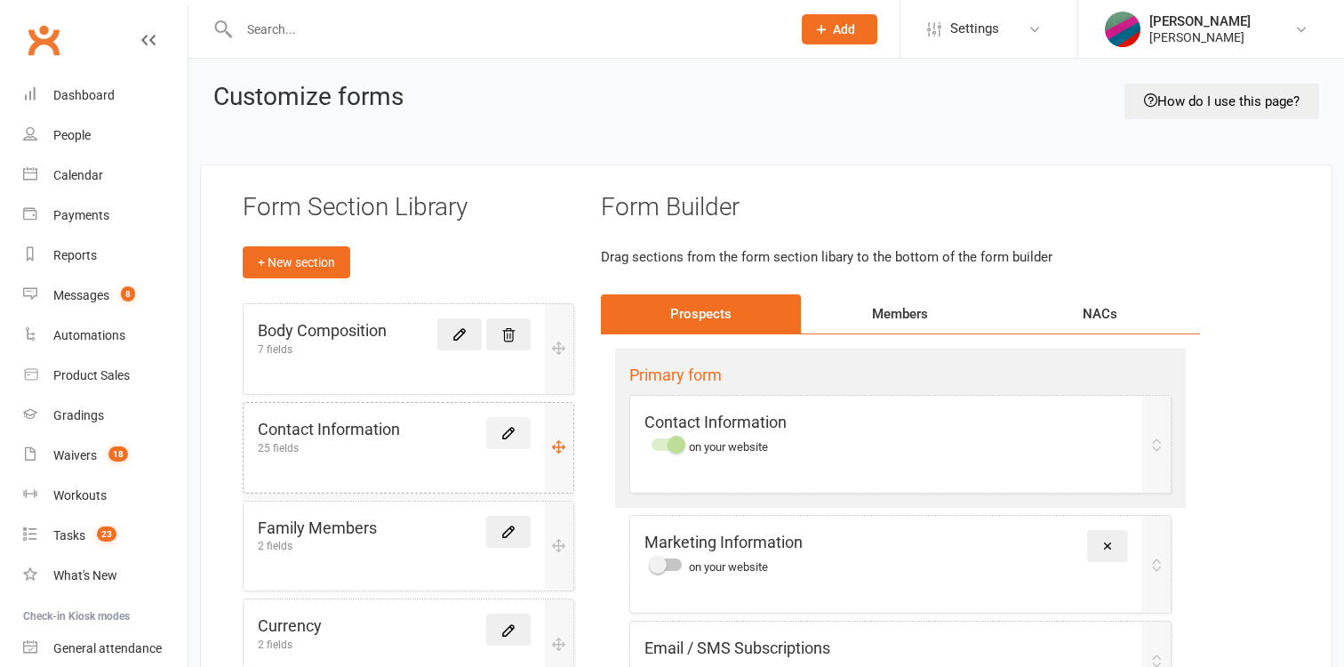
click at [506, 441] on icon at bounding box center [508, 433] width 16 height 16
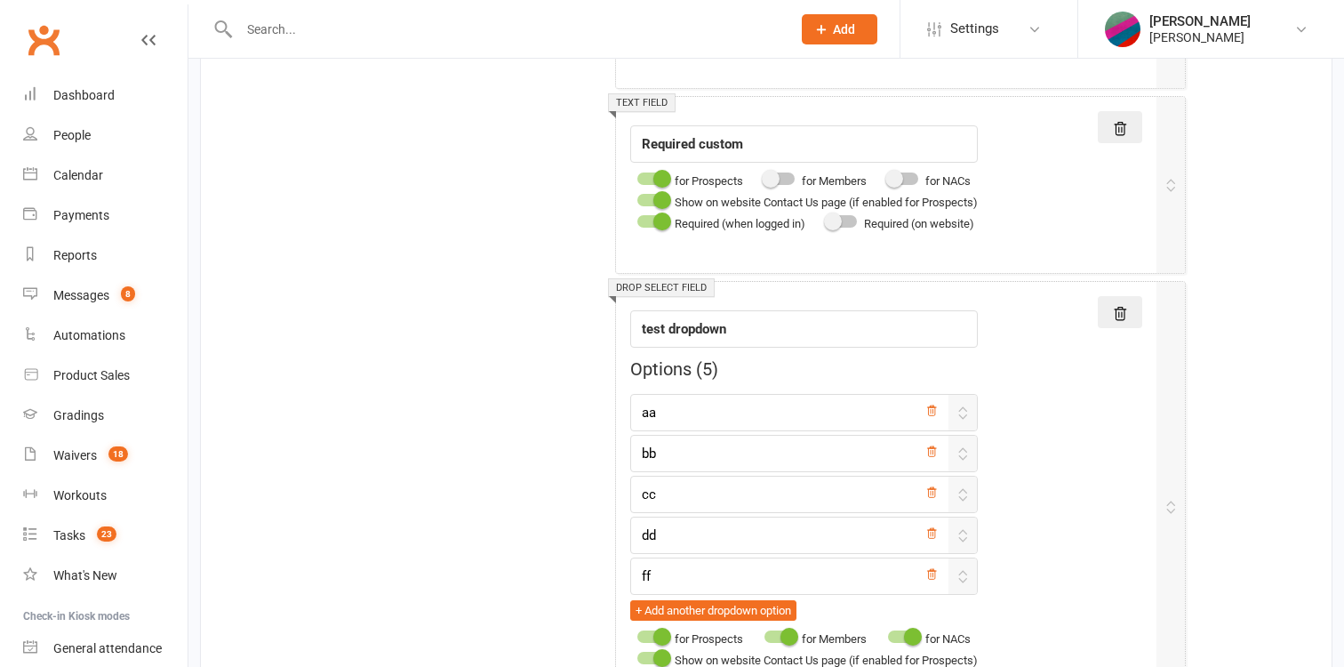
scroll to position [3831, 0]
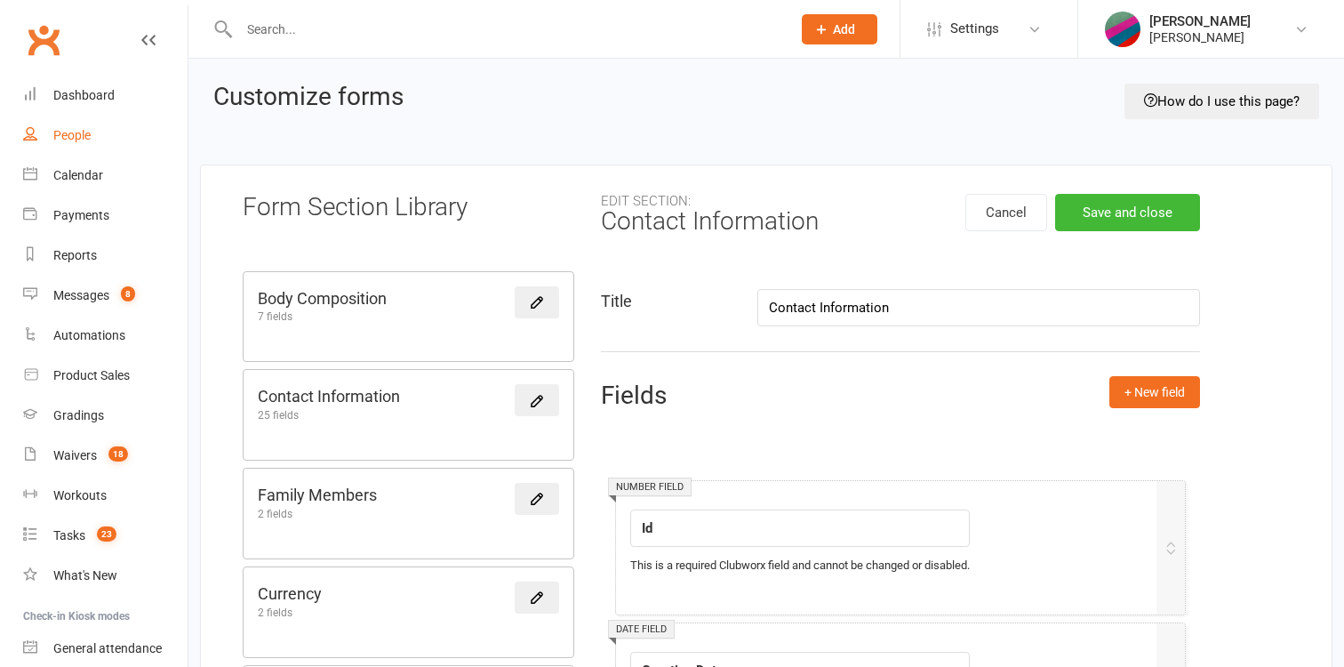
click at [83, 133] on div "People" at bounding box center [71, 135] width 37 height 14
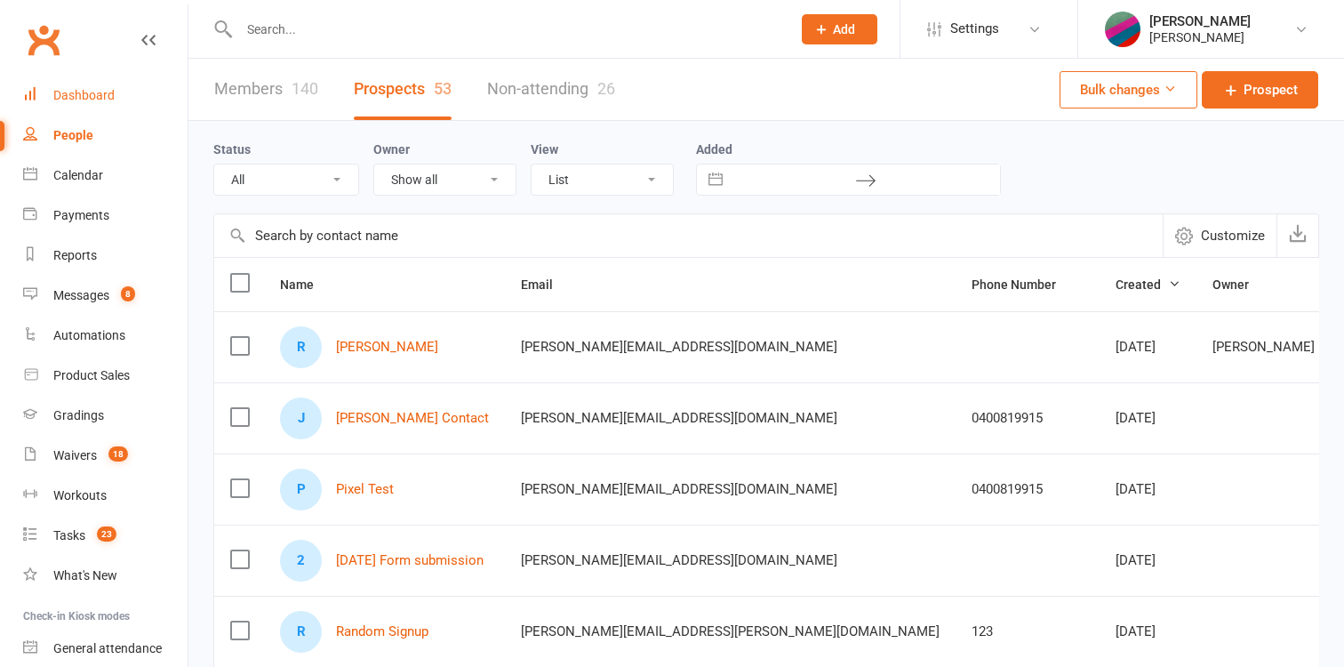
click at [85, 101] on div "Dashboard" at bounding box center [83, 95] width 61 height 14
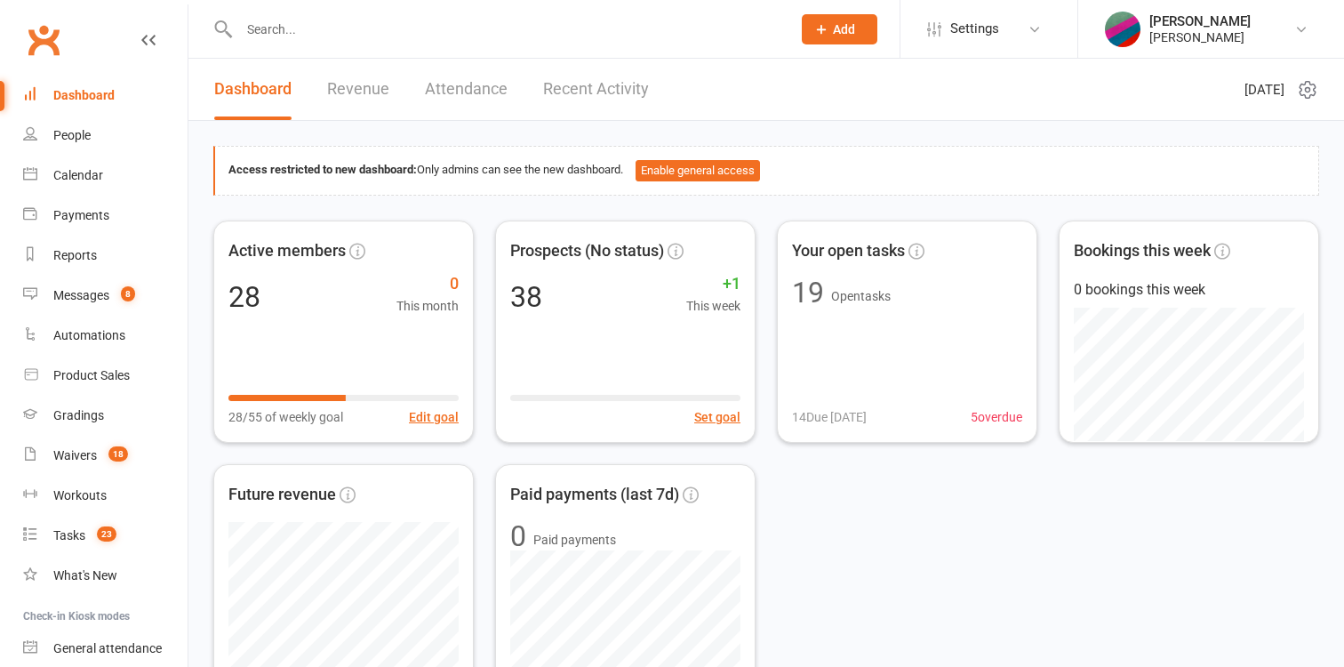
click at [610, 92] on link "Recent Activity" at bounding box center [596, 89] width 106 height 61
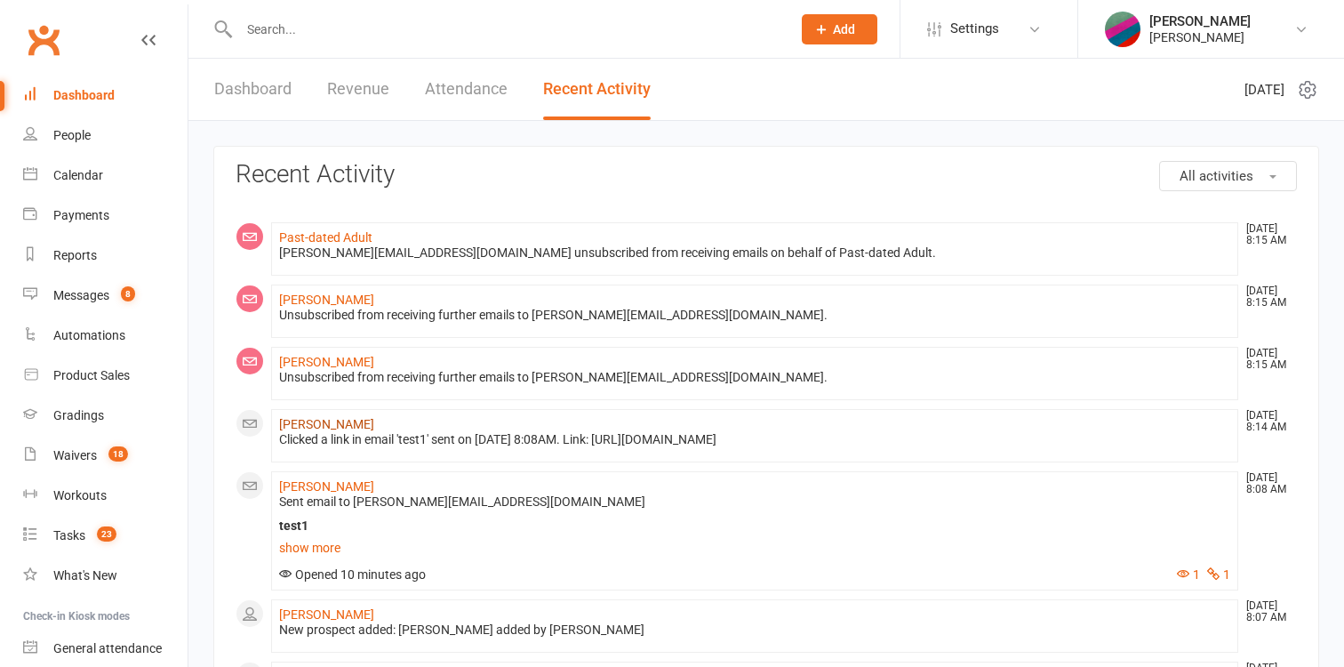
click at [324, 420] on link "[PERSON_NAME]" at bounding box center [326, 424] width 95 height 14
click at [320, 364] on link "[PERSON_NAME]" at bounding box center [326, 362] width 95 height 14
click at [333, 237] on link "Past-dated Adult" at bounding box center [325, 237] width 93 height 14
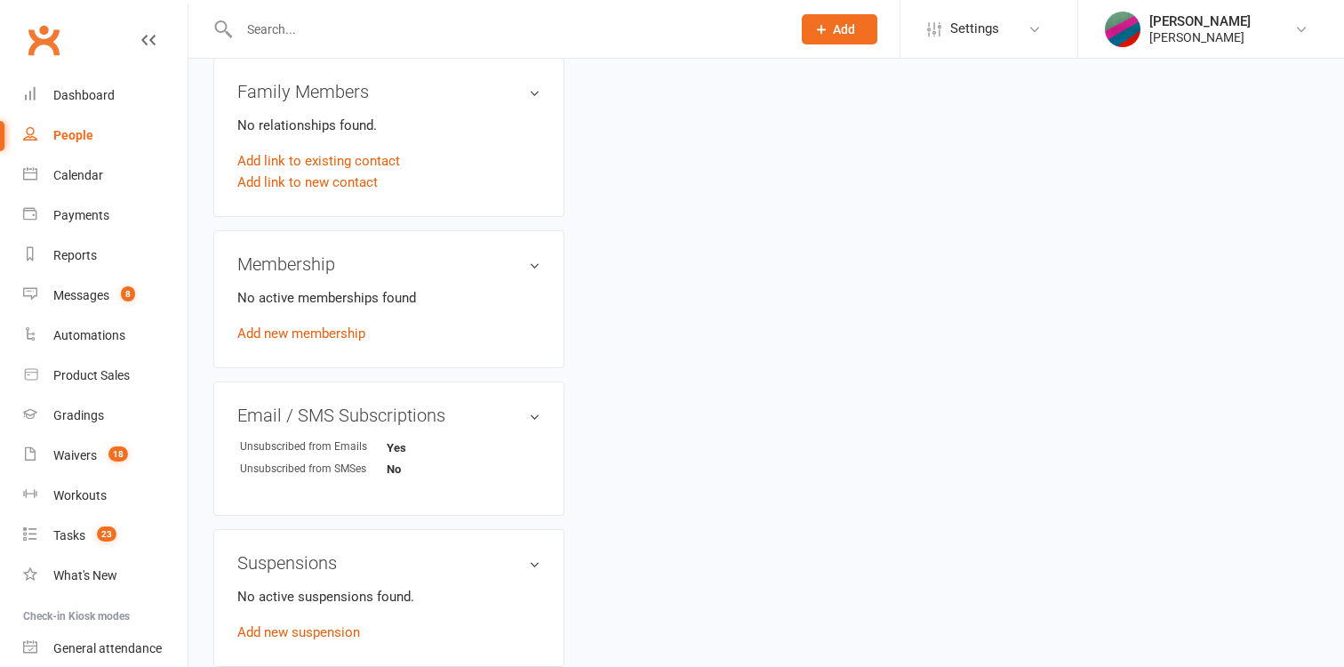
scroll to position [971, 0]
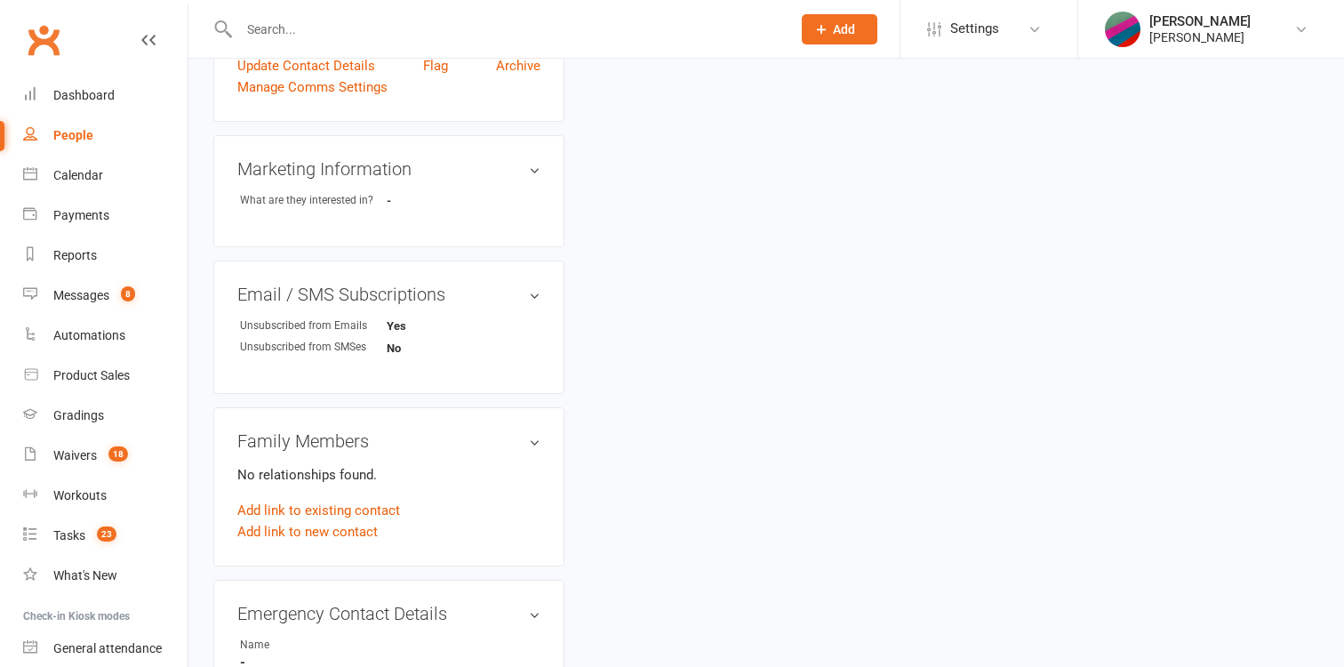
scroll to position [799, 0]
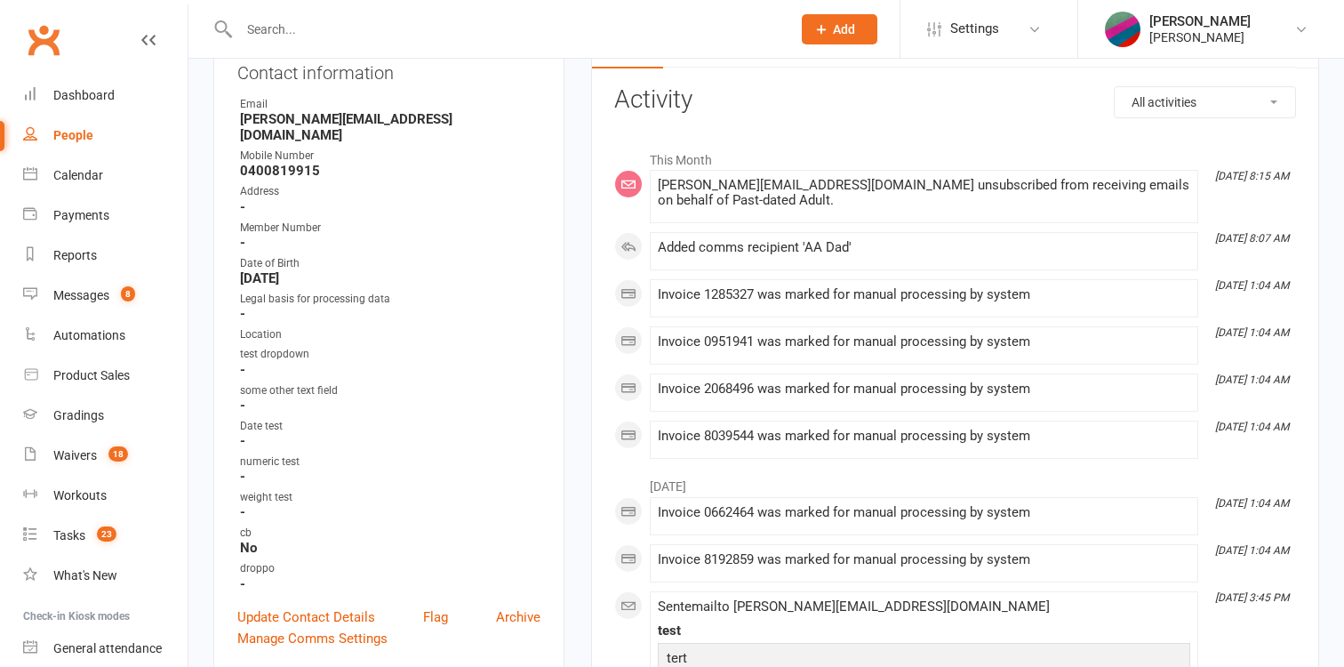
scroll to position [396, 0]
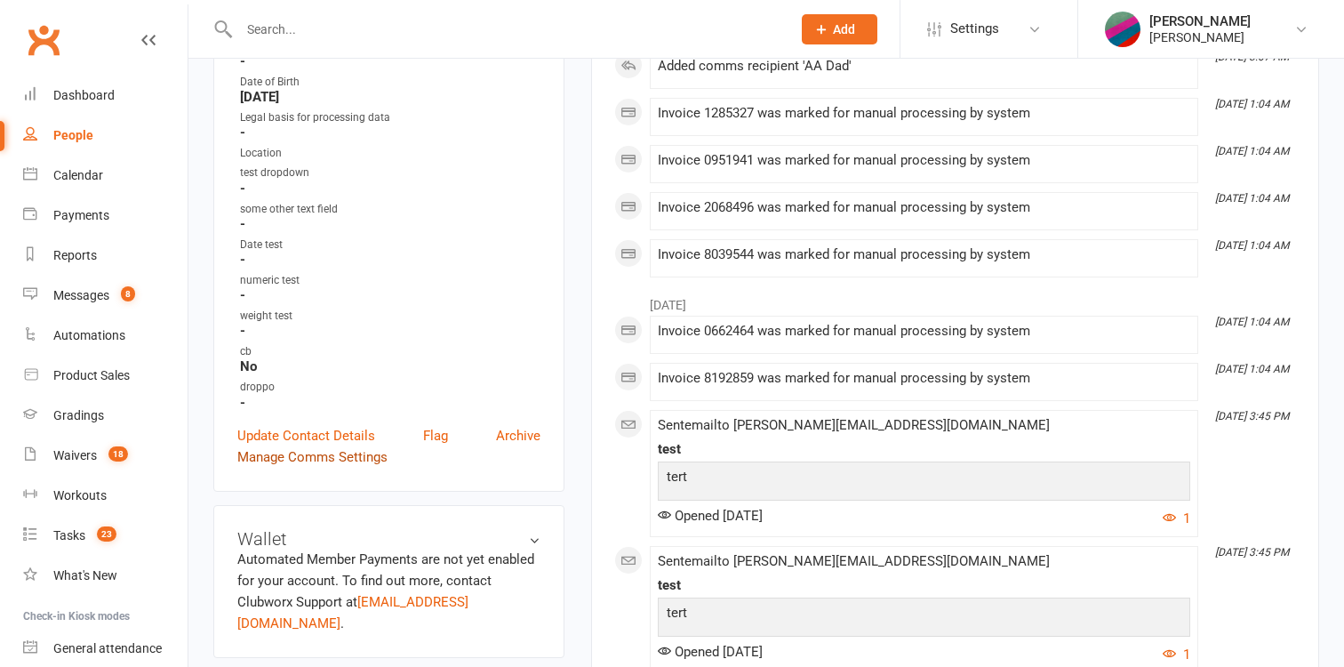
click at [348, 446] on link "Manage Comms Settings" at bounding box center [312, 456] width 150 height 21
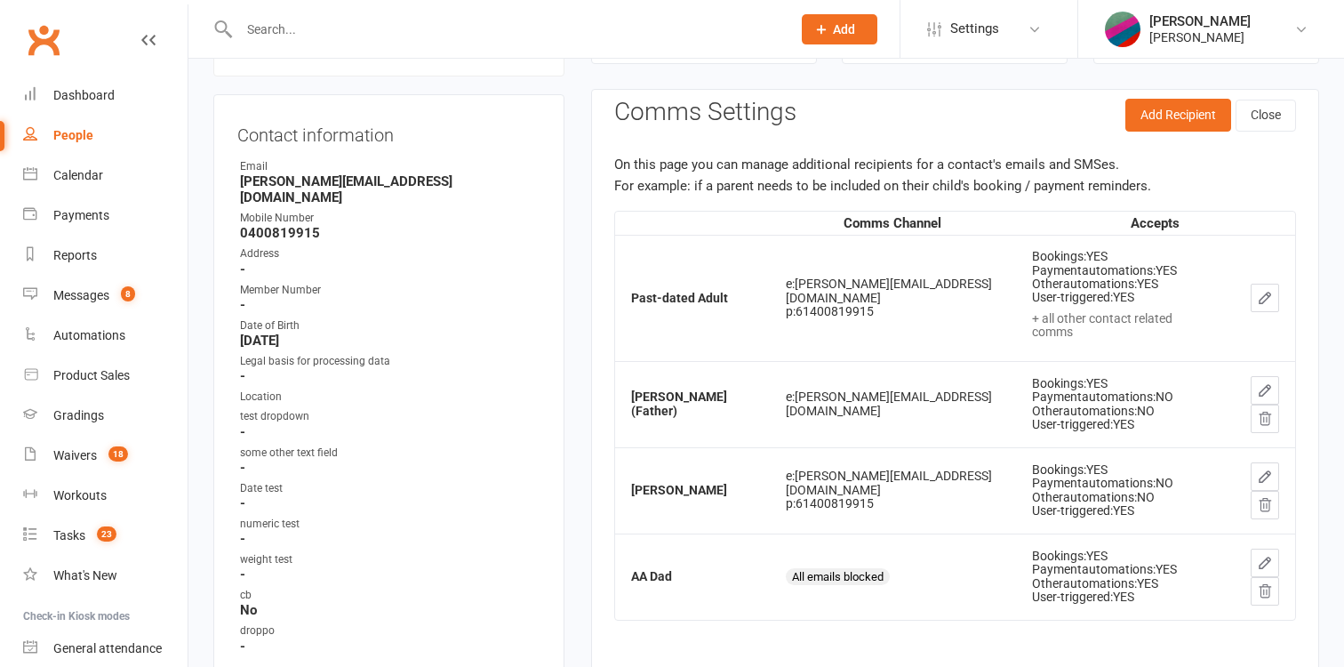
scroll to position [0, 0]
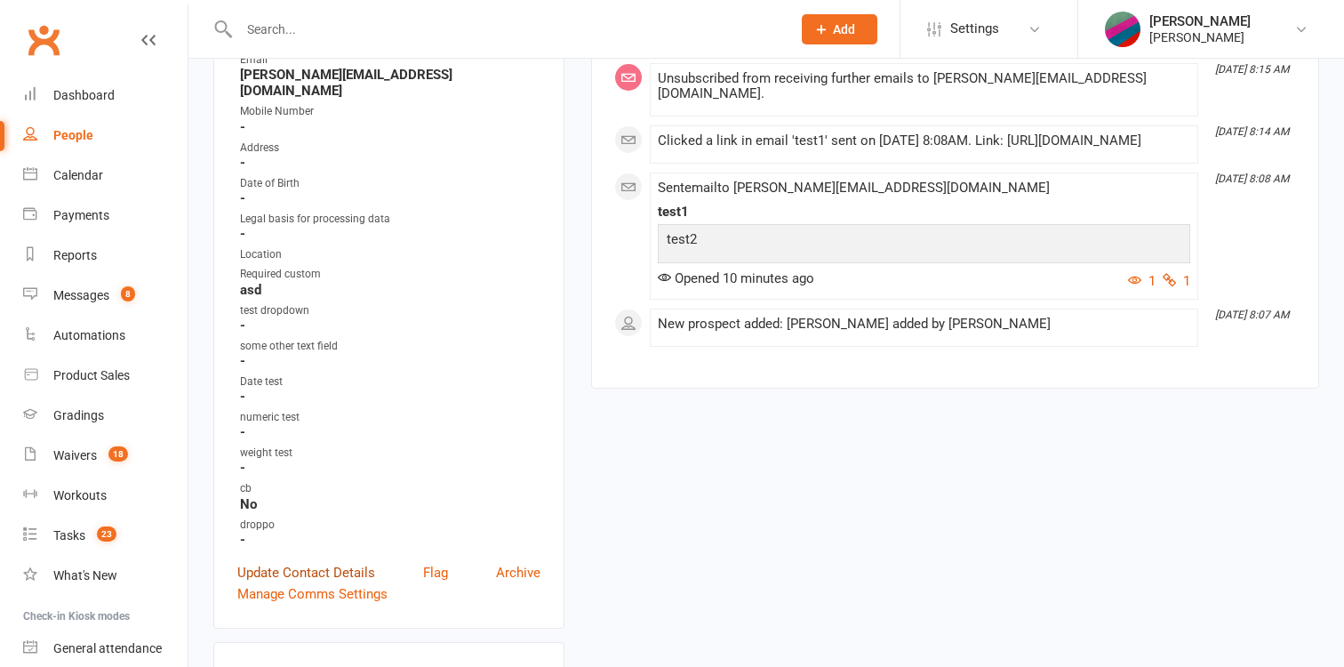
click at [300, 562] on link "Update Contact Details" at bounding box center [306, 572] width 138 height 21
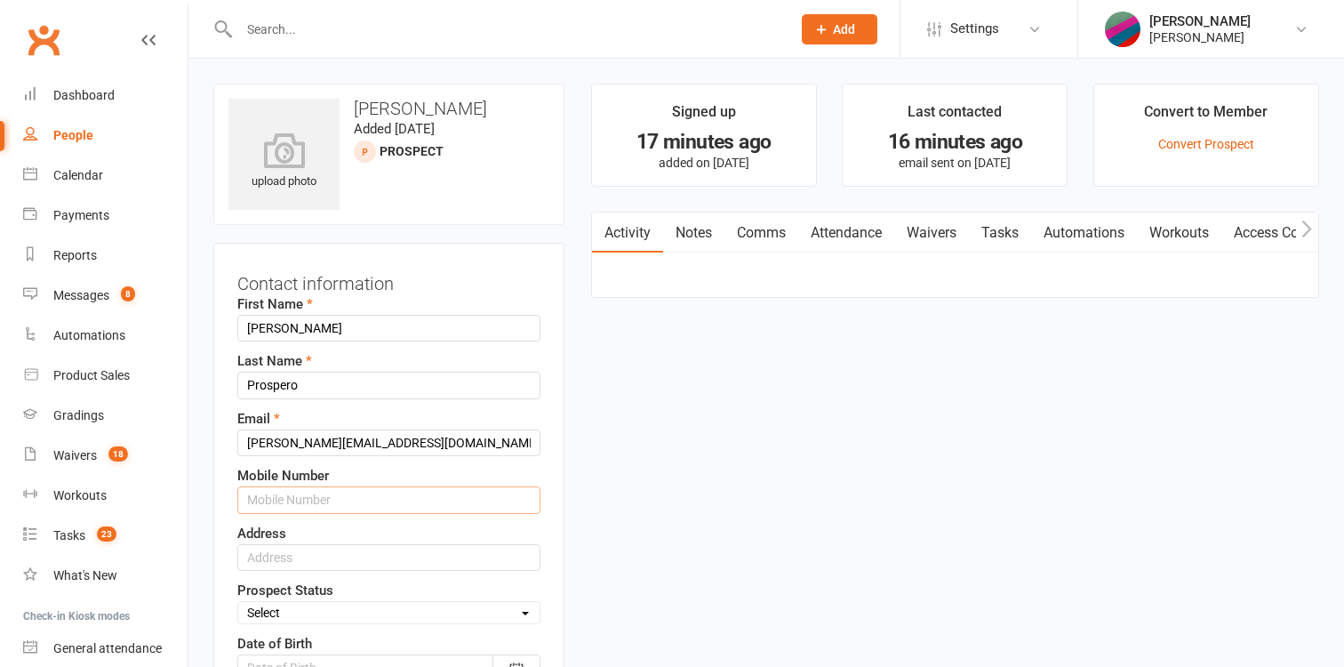
click at [324, 497] on input "text" at bounding box center [388, 499] width 303 height 27
paste input "61417736190"
type input "61417736190"
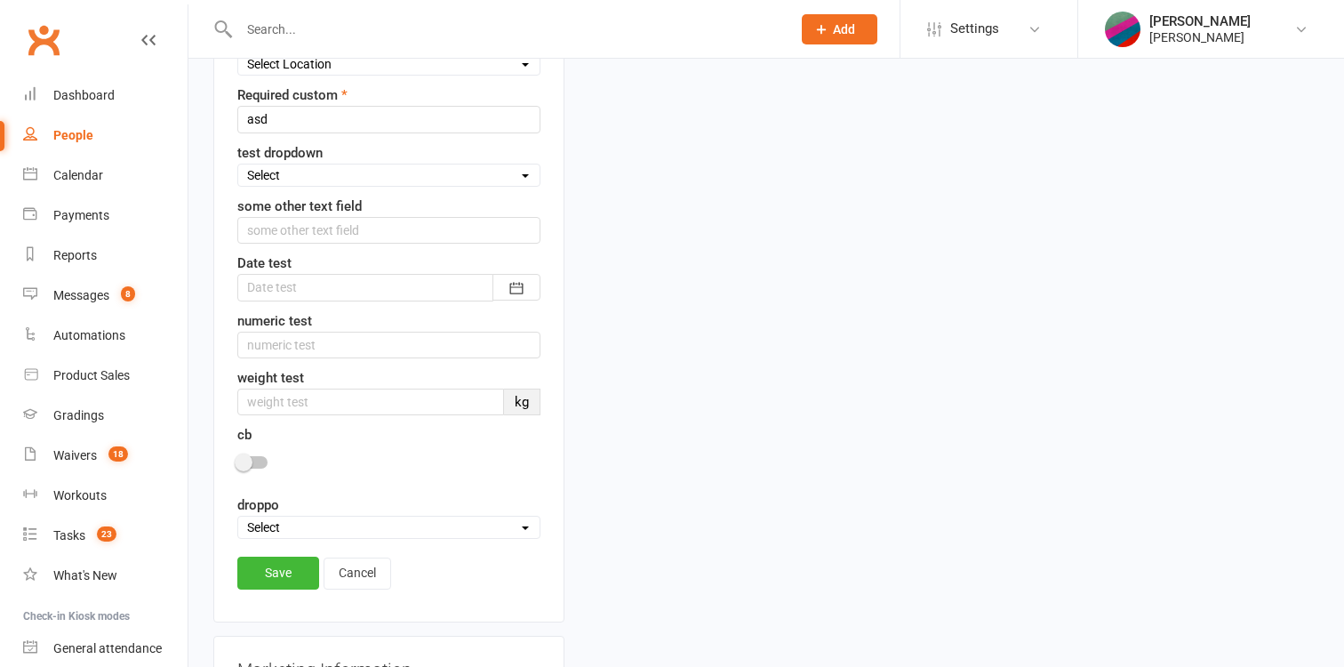
scroll to position [767, 0]
click at [288, 569] on link "Save" at bounding box center [278, 571] width 82 height 32
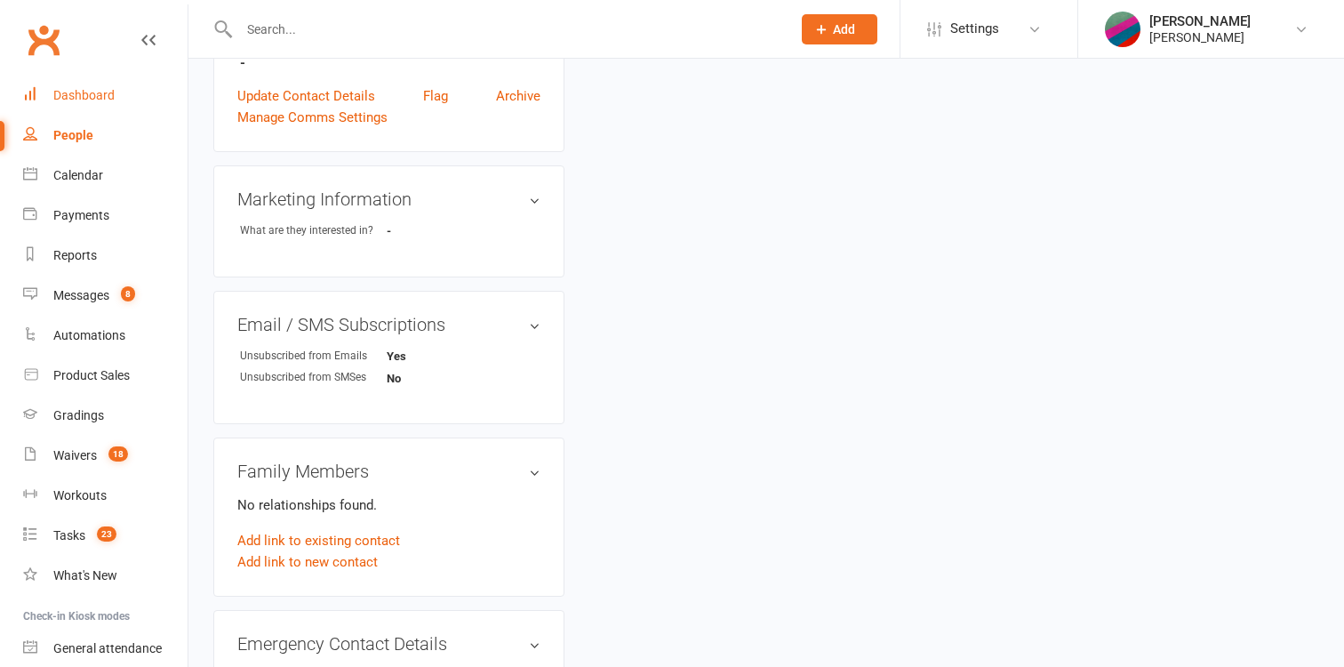
click at [76, 100] on div "Dashboard" at bounding box center [83, 95] width 61 height 14
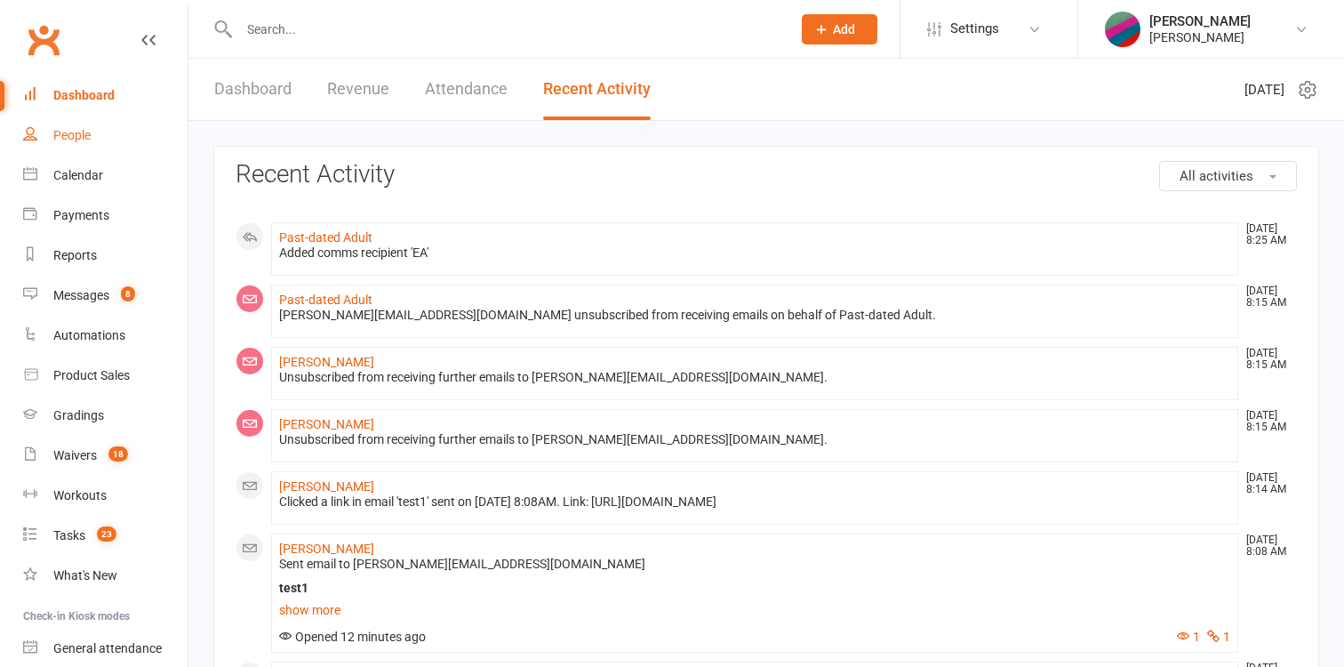
click at [75, 140] on div "People" at bounding box center [71, 135] width 37 height 14
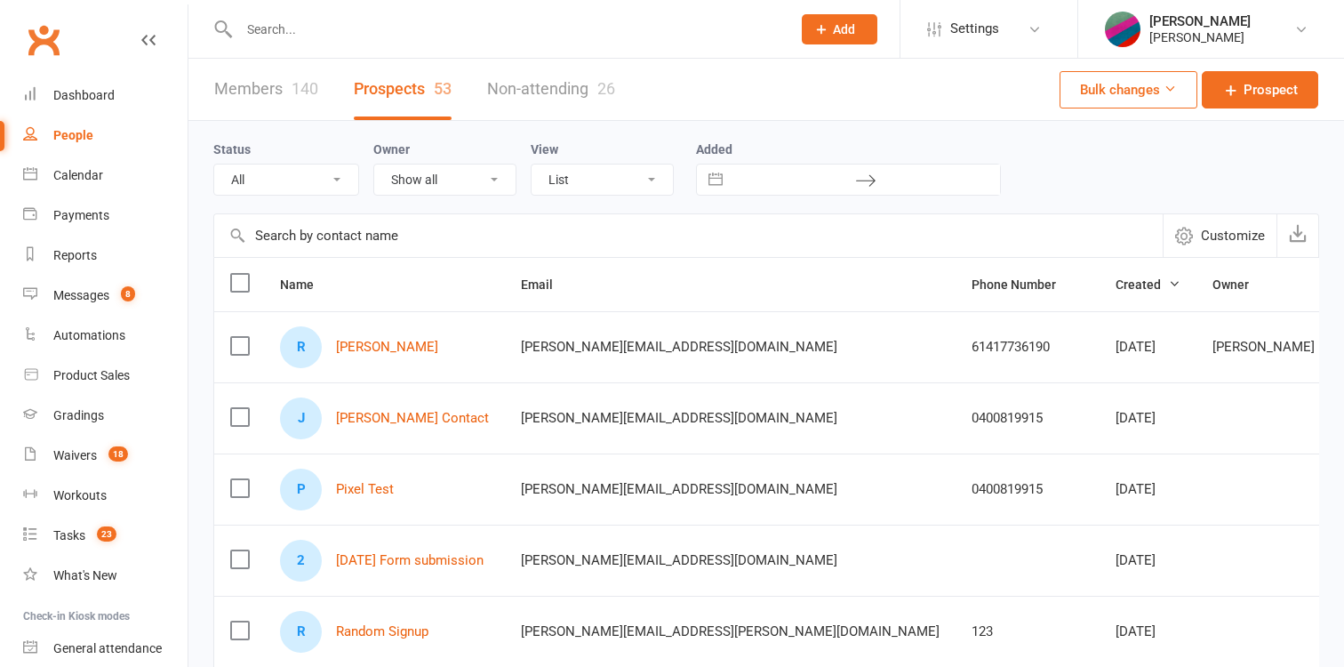
click at [269, 76] on link "Members 140" at bounding box center [266, 89] width 104 height 61
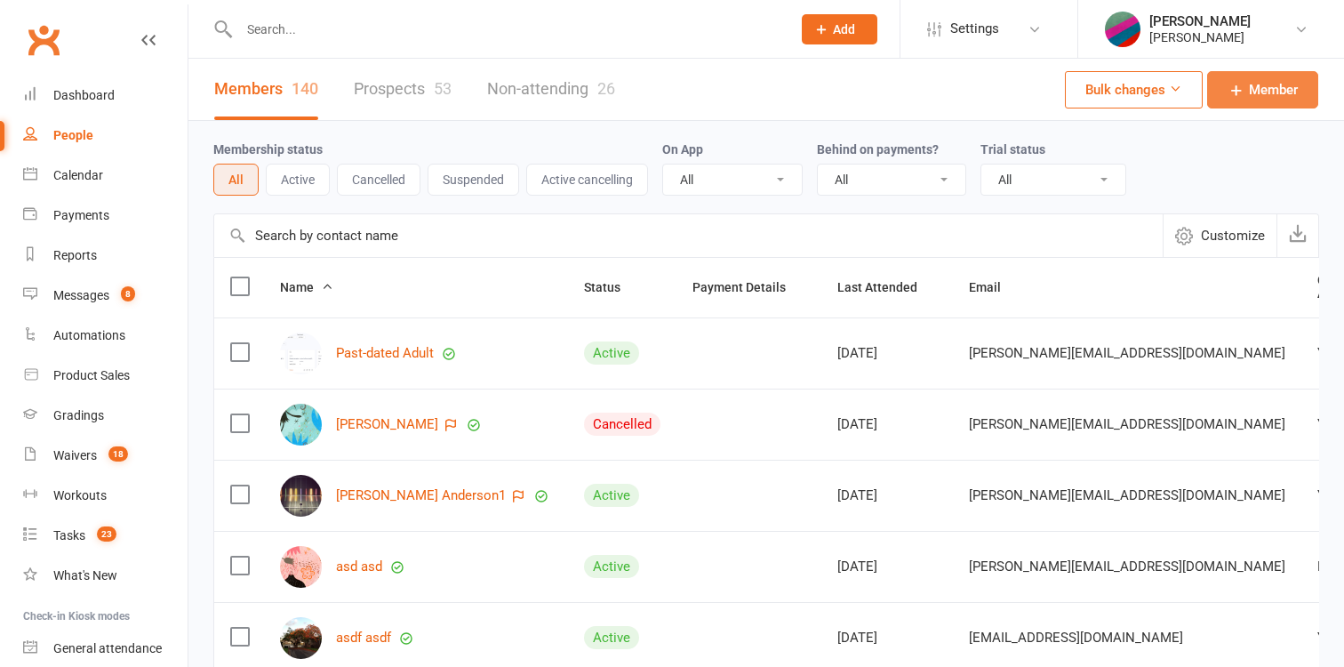
click at [1239, 76] on link "Member" at bounding box center [1262, 89] width 111 height 37
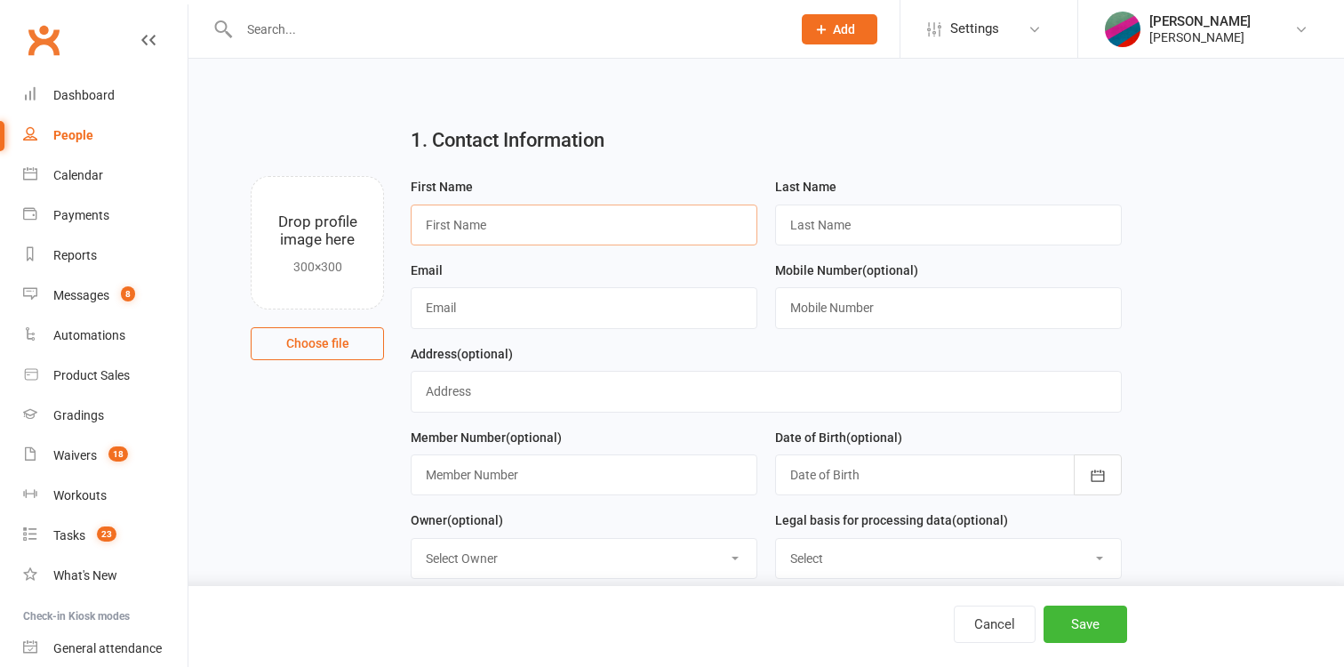
click at [666, 228] on input "text" at bounding box center [584, 224] width 347 height 41
type input "Linda"
type input "Archived"
type input "david+luu@clubworx.com"
paste input "61417736190"
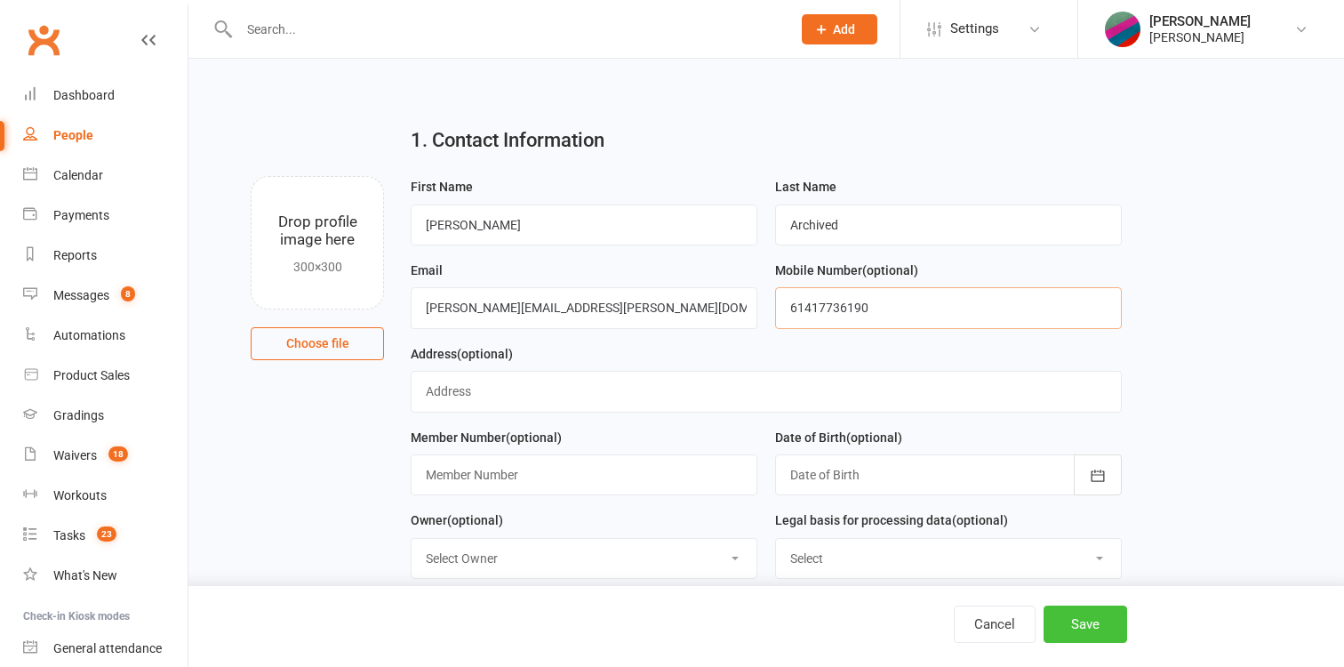
type input "61417736190"
click at [1061, 616] on button "Save" at bounding box center [1085, 623] width 84 height 37
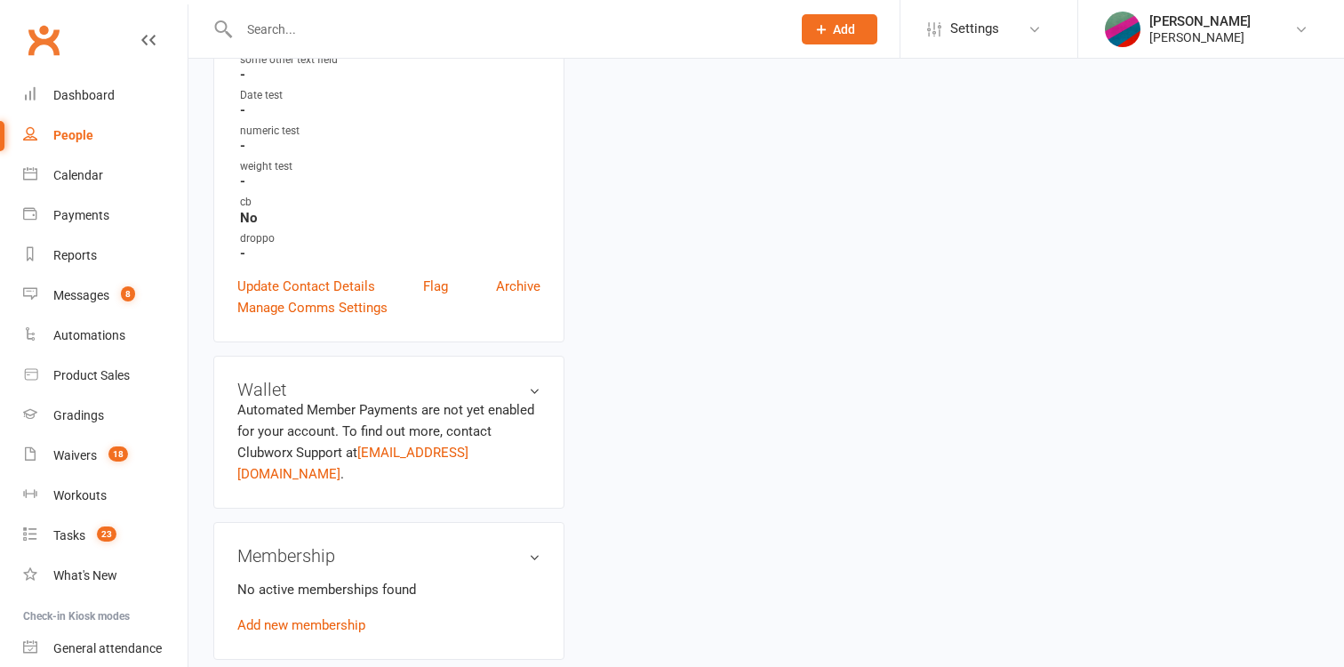
scroll to position [593, 0]
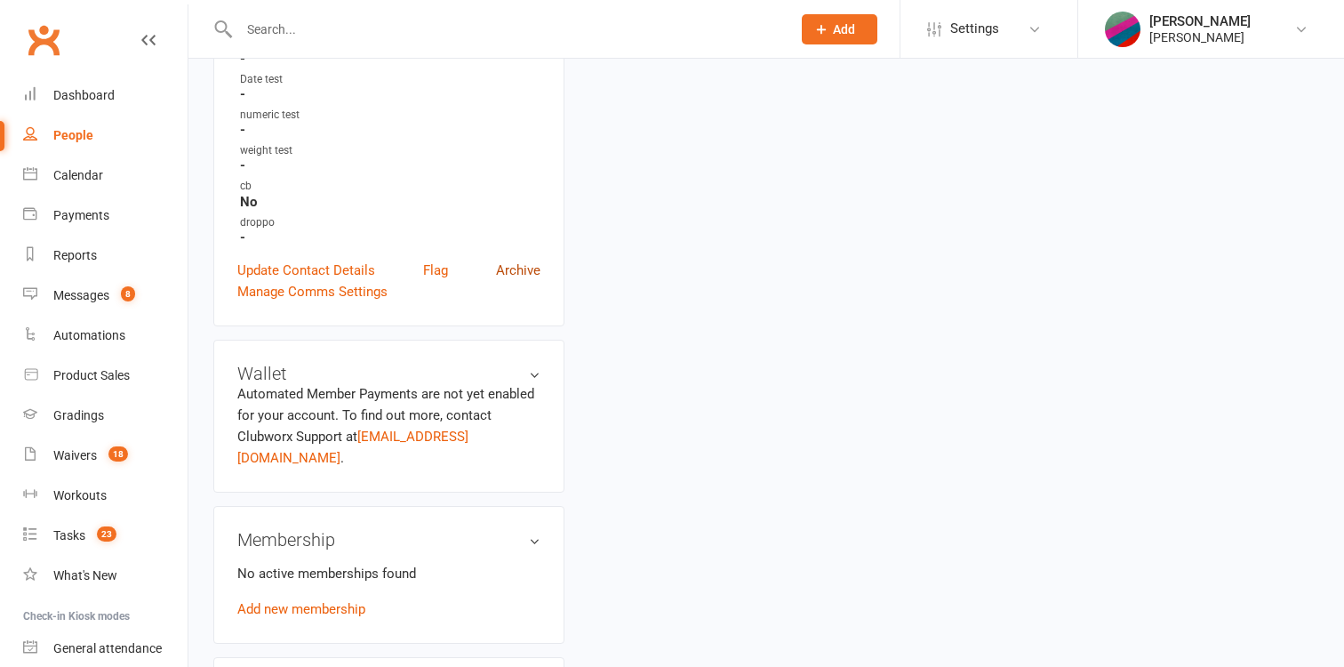
click at [521, 265] on link "Archive" at bounding box center [518, 270] width 44 height 21
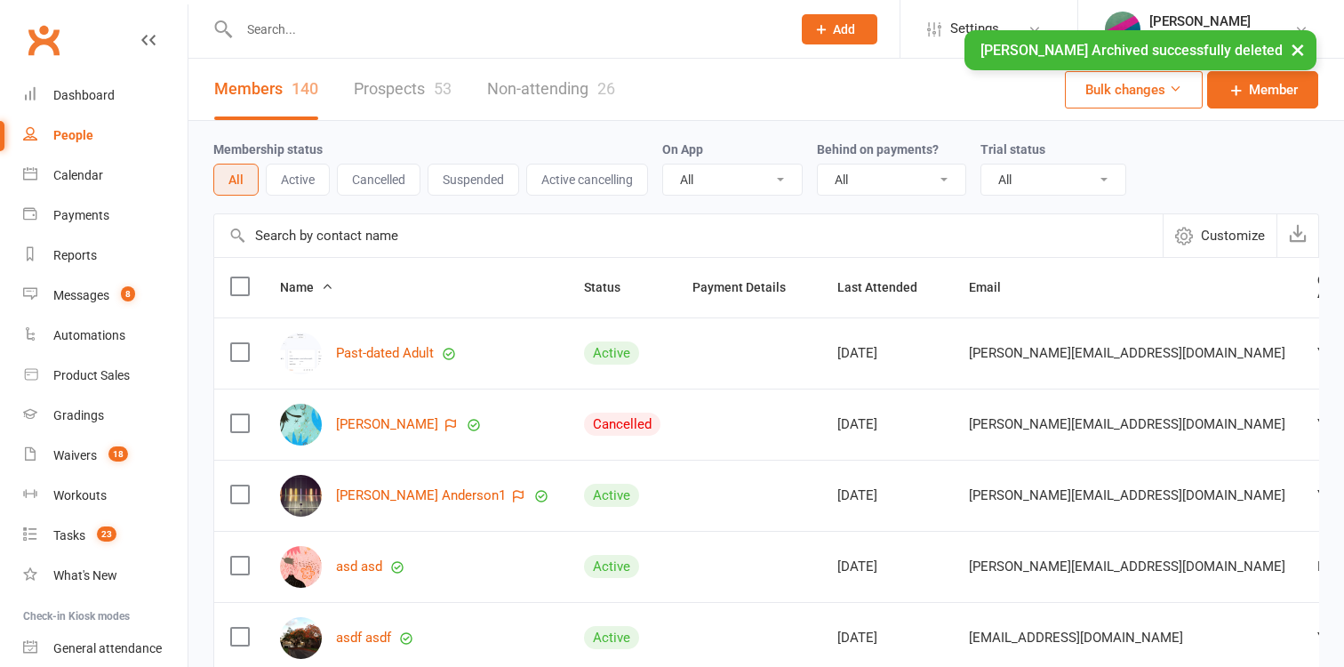
click at [320, 28] on input "text" at bounding box center [506, 29] width 545 height 25
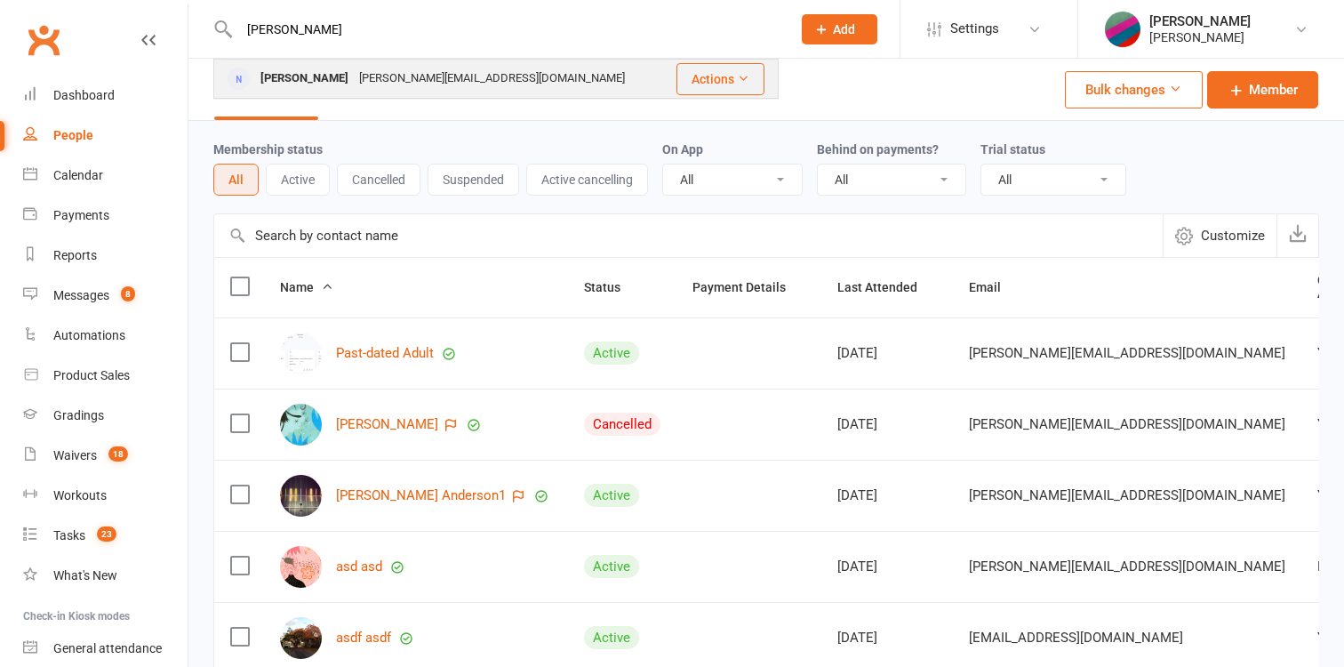
type input "marion"
click at [284, 75] on div "Marion Tributary" at bounding box center [304, 79] width 99 height 26
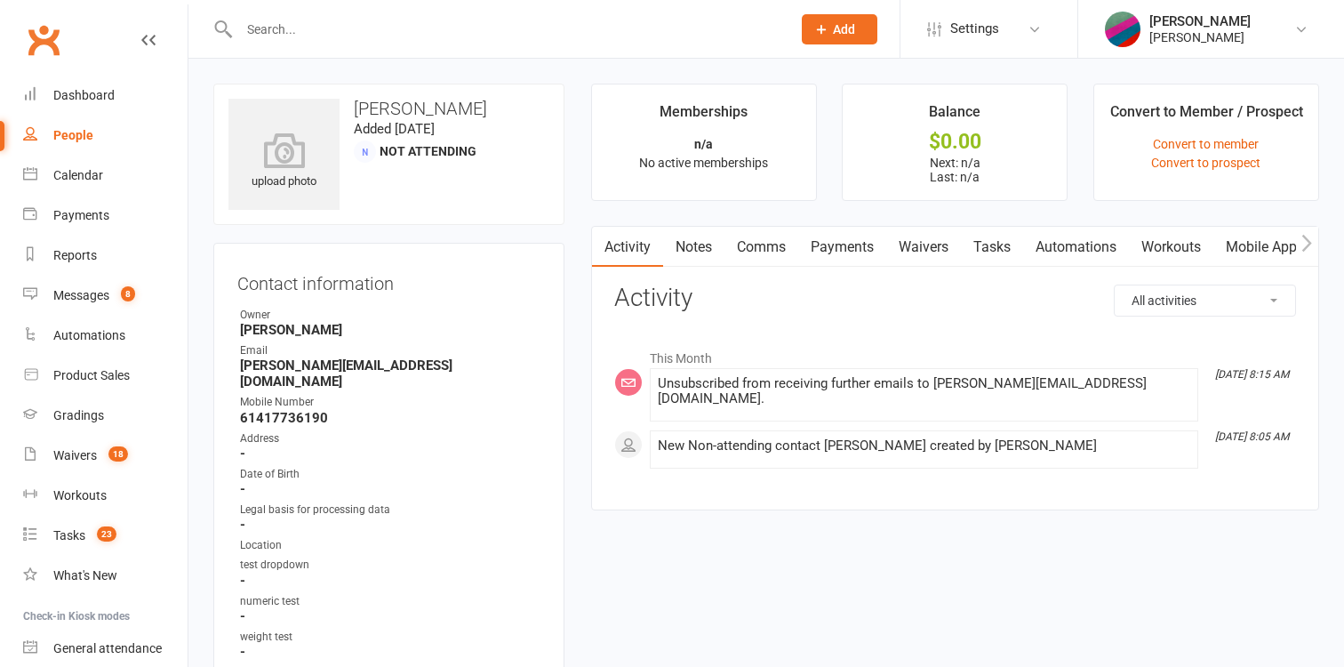
click at [743, 243] on link "Comms" at bounding box center [761, 247] width 74 height 41
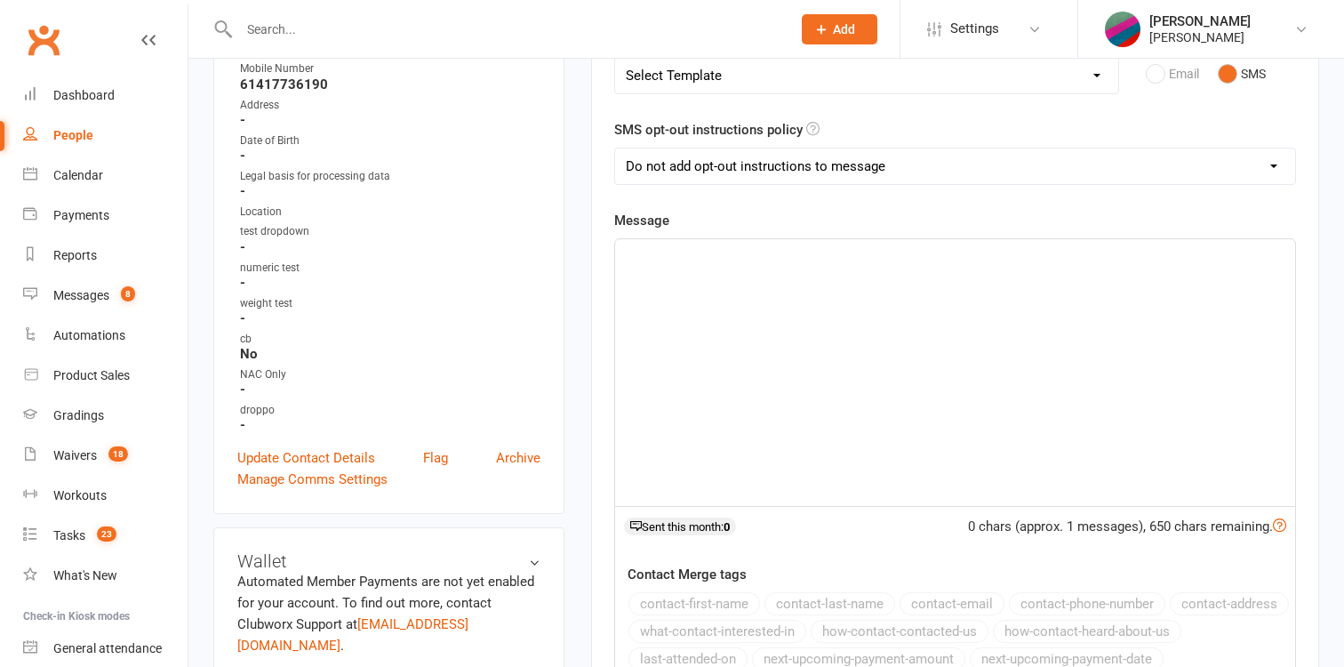
scroll to position [362, 0]
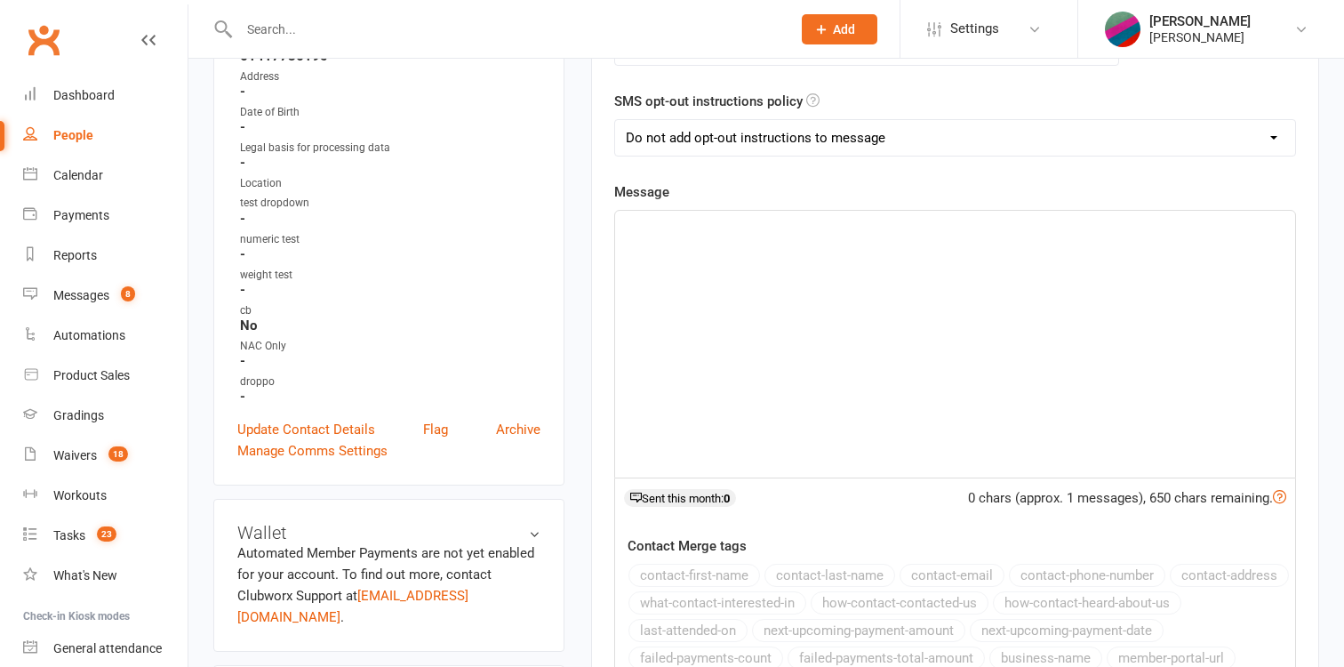
click at [1032, 306] on div at bounding box center [955, 344] width 680 height 267
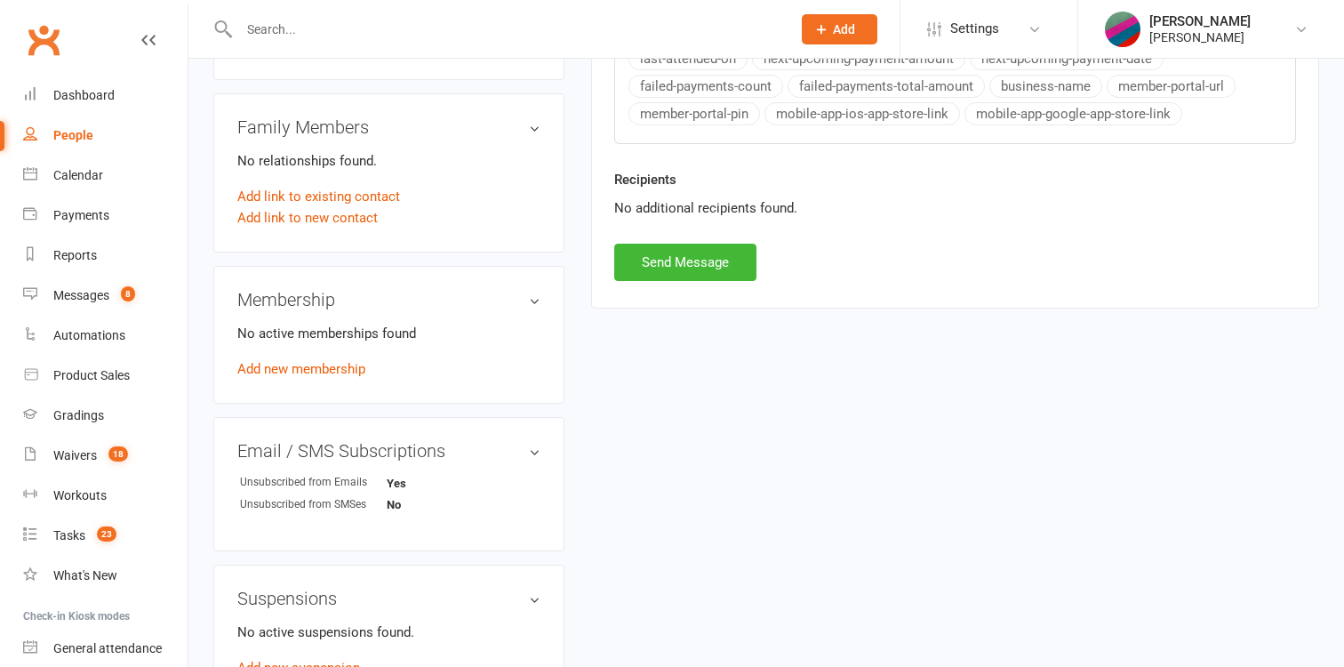
scroll to position [972, 0]
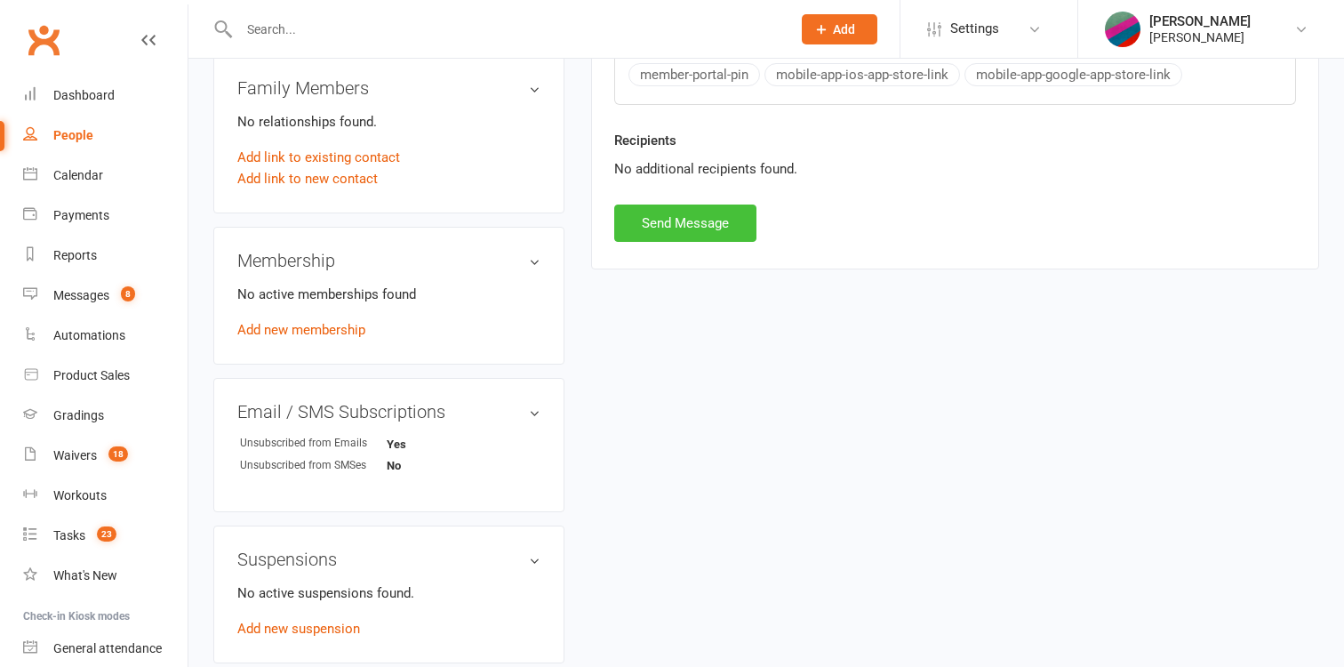
click at [715, 216] on button "Send Message" at bounding box center [685, 222] width 142 height 37
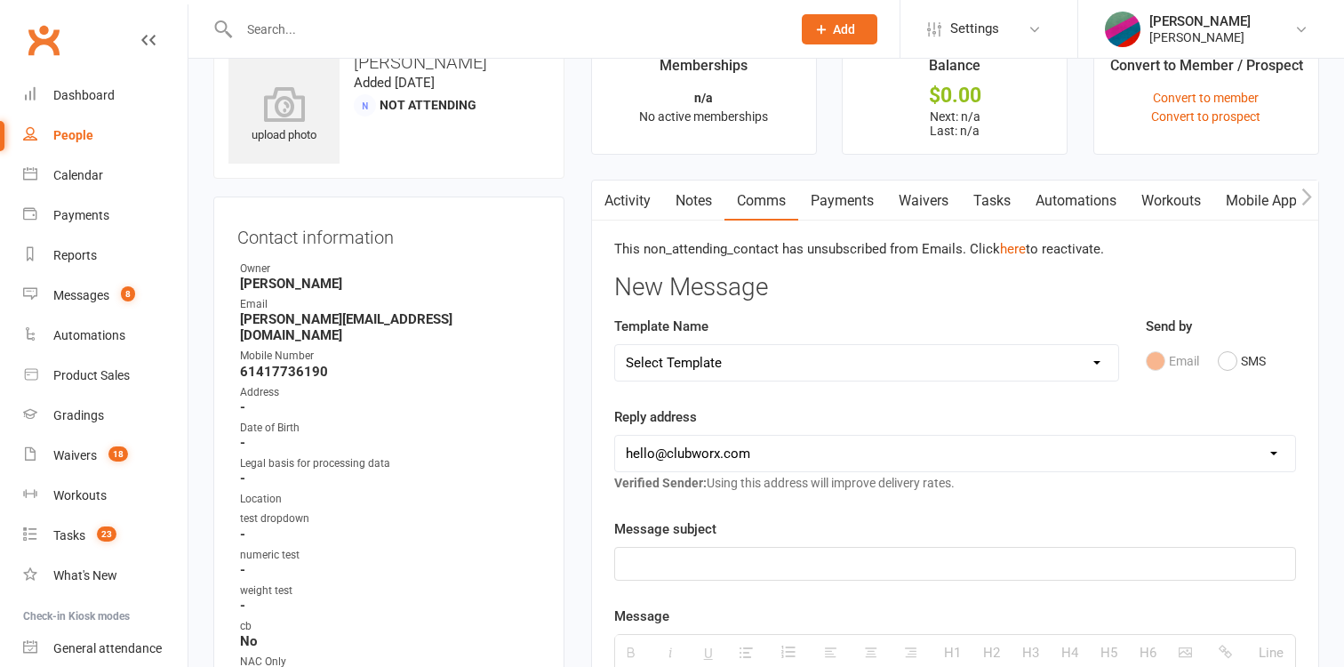
scroll to position [0, 0]
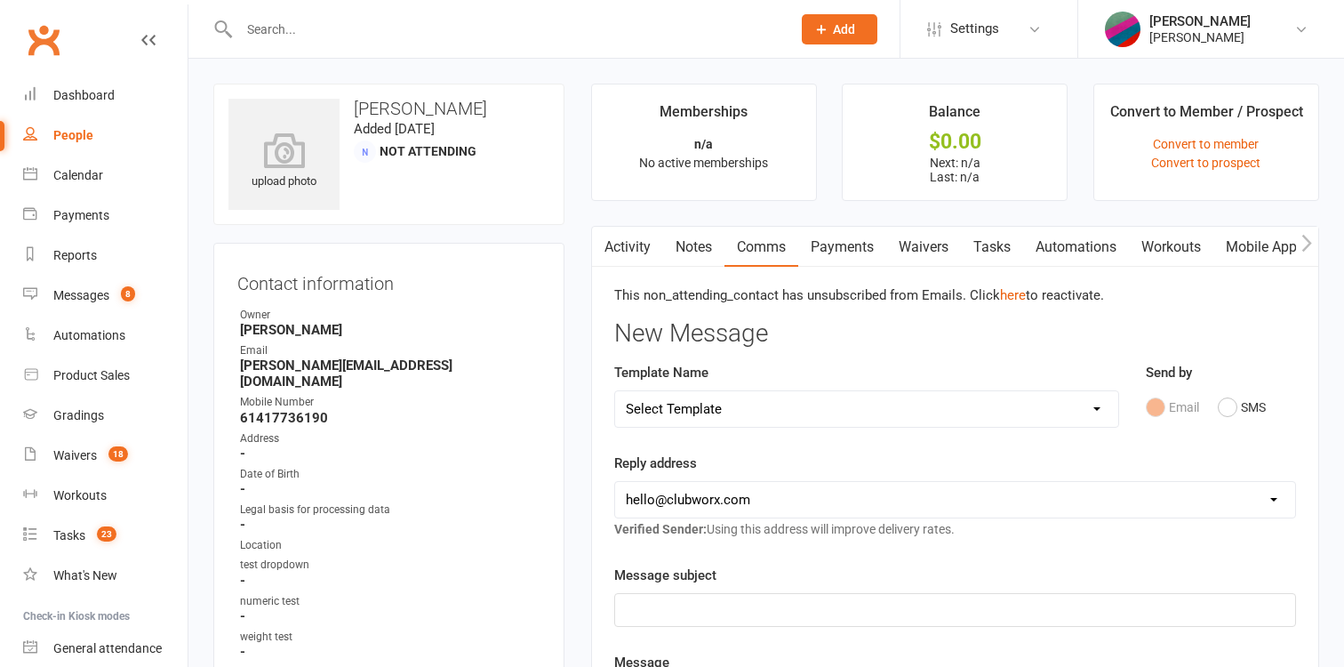
click at [284, 410] on strong "61417736190" at bounding box center [390, 418] width 300 height 16
copy strong "61417736190"
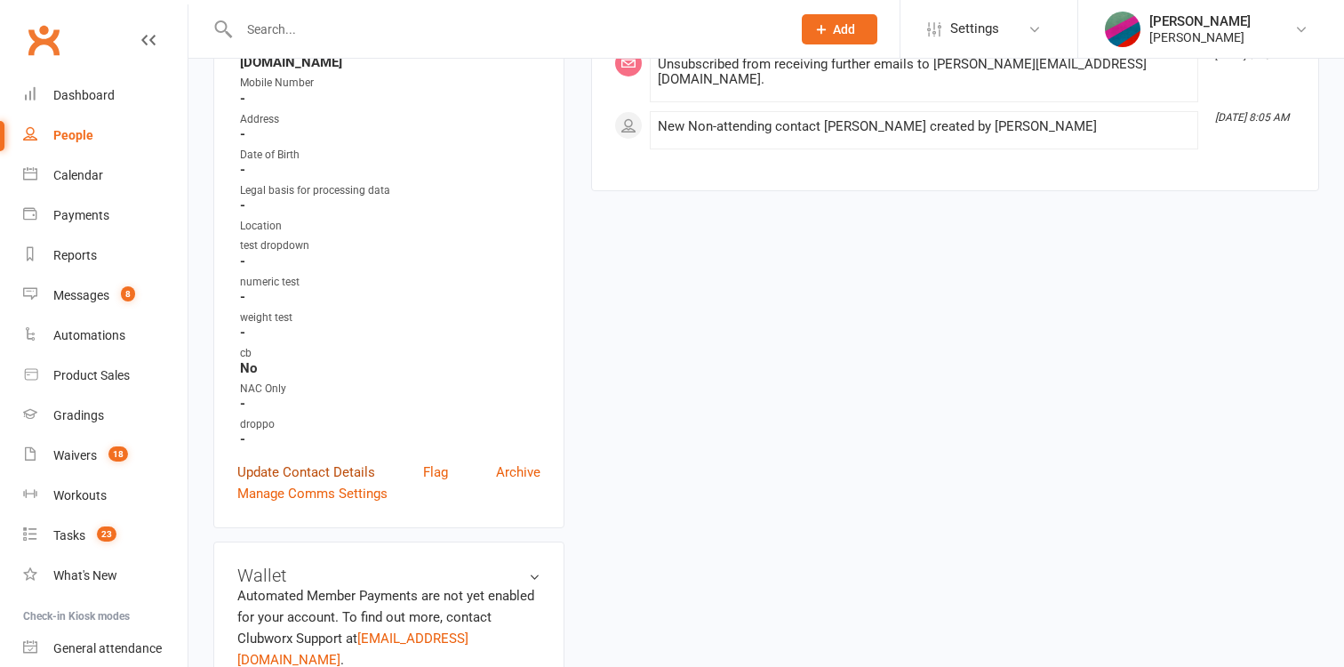
click at [325, 461] on link "Update Contact Details" at bounding box center [306, 471] width 138 height 21
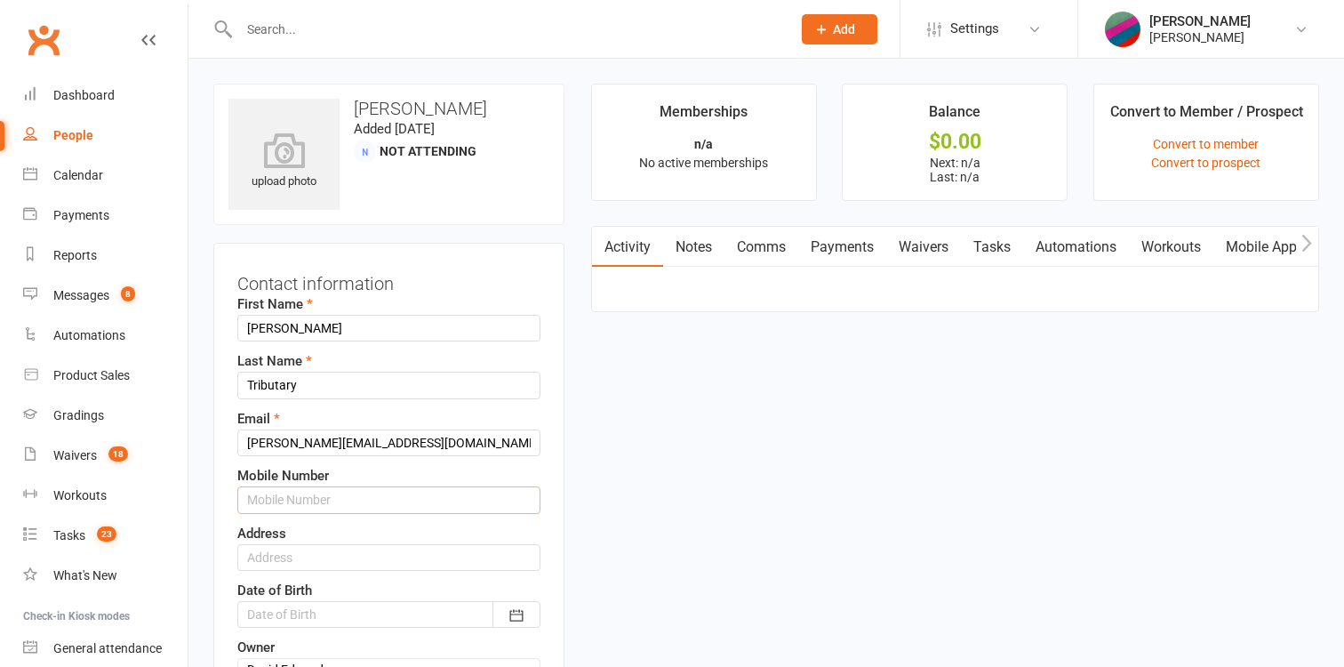
click at [369, 490] on input "text" at bounding box center [388, 499] width 303 height 27
paste input "61417736190"
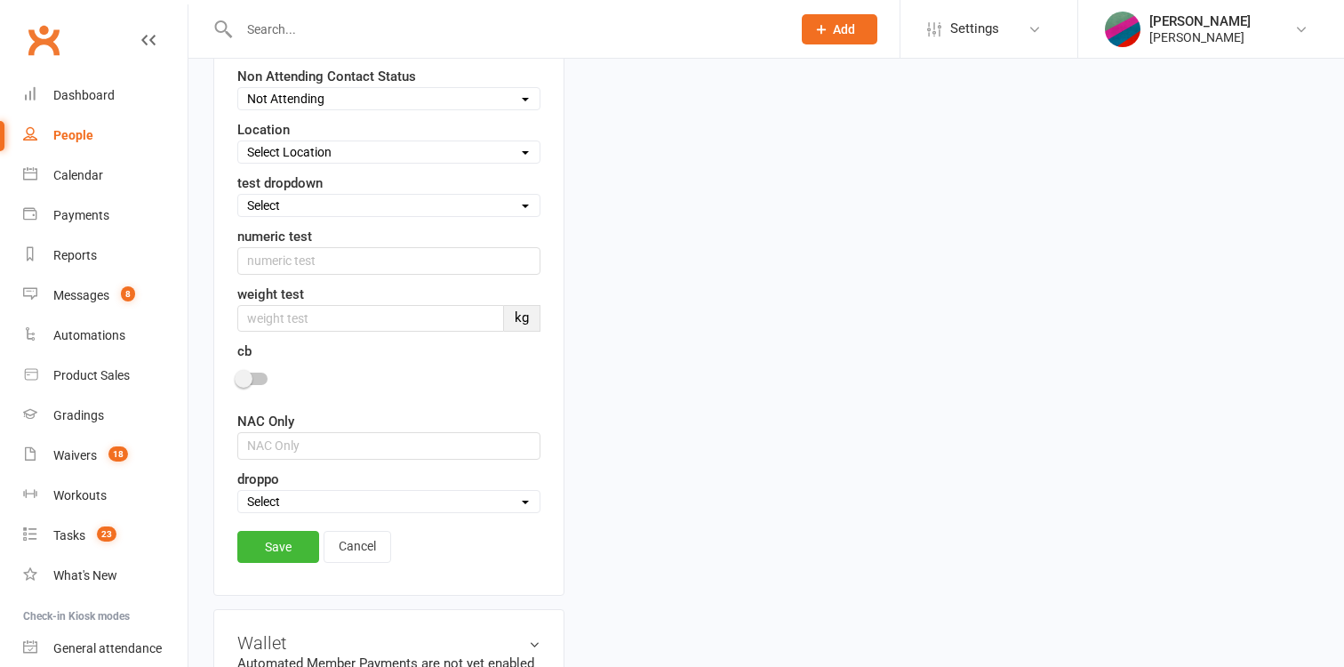
scroll to position [689, 0]
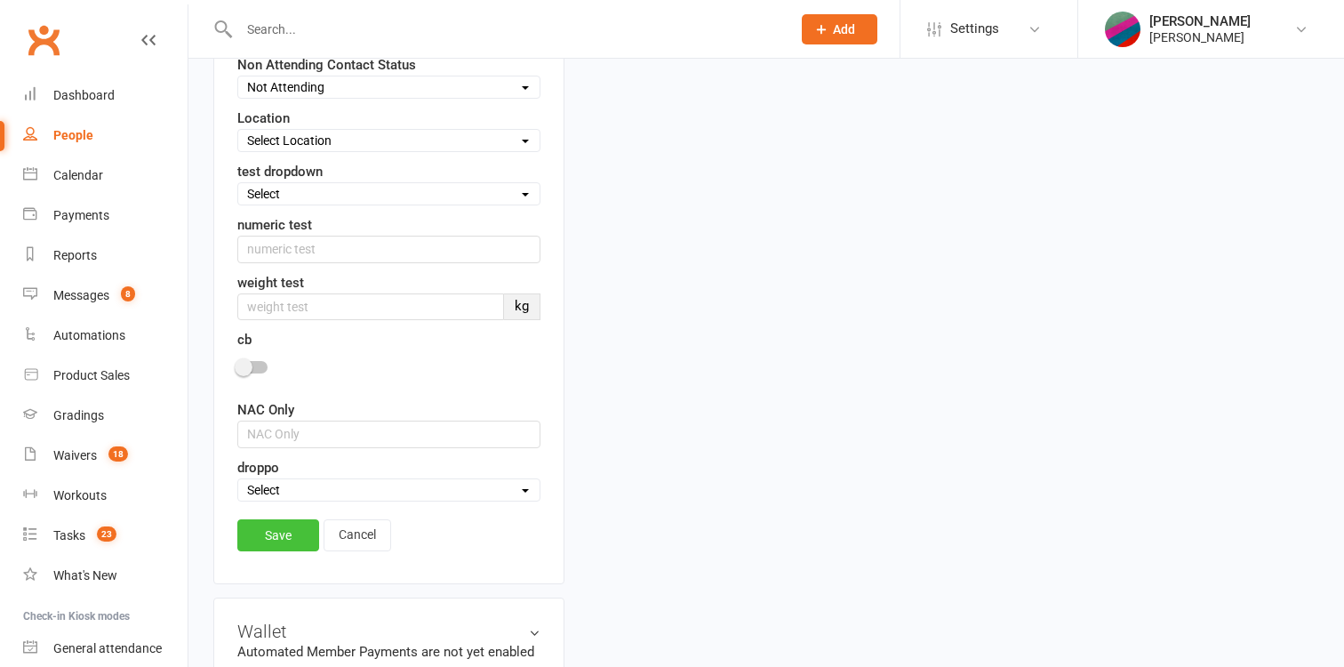
type input "61417736190"
click at [296, 541] on link "Save" at bounding box center [278, 535] width 82 height 32
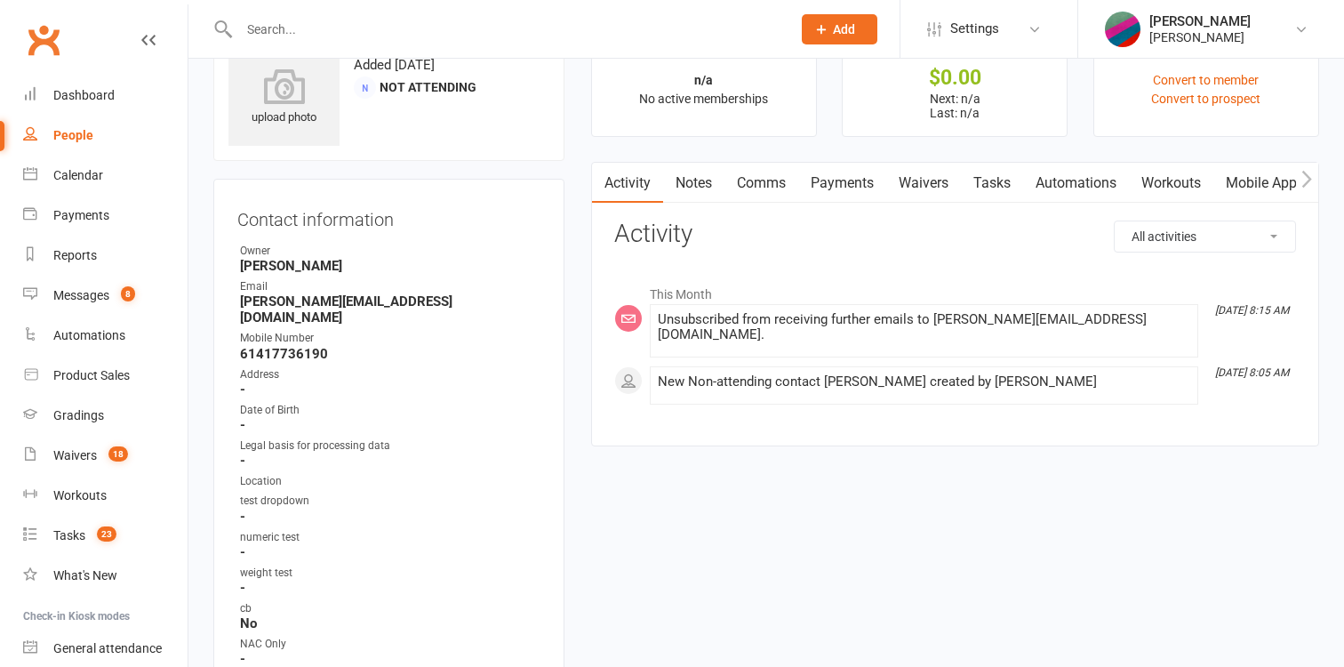
scroll to position [0, 0]
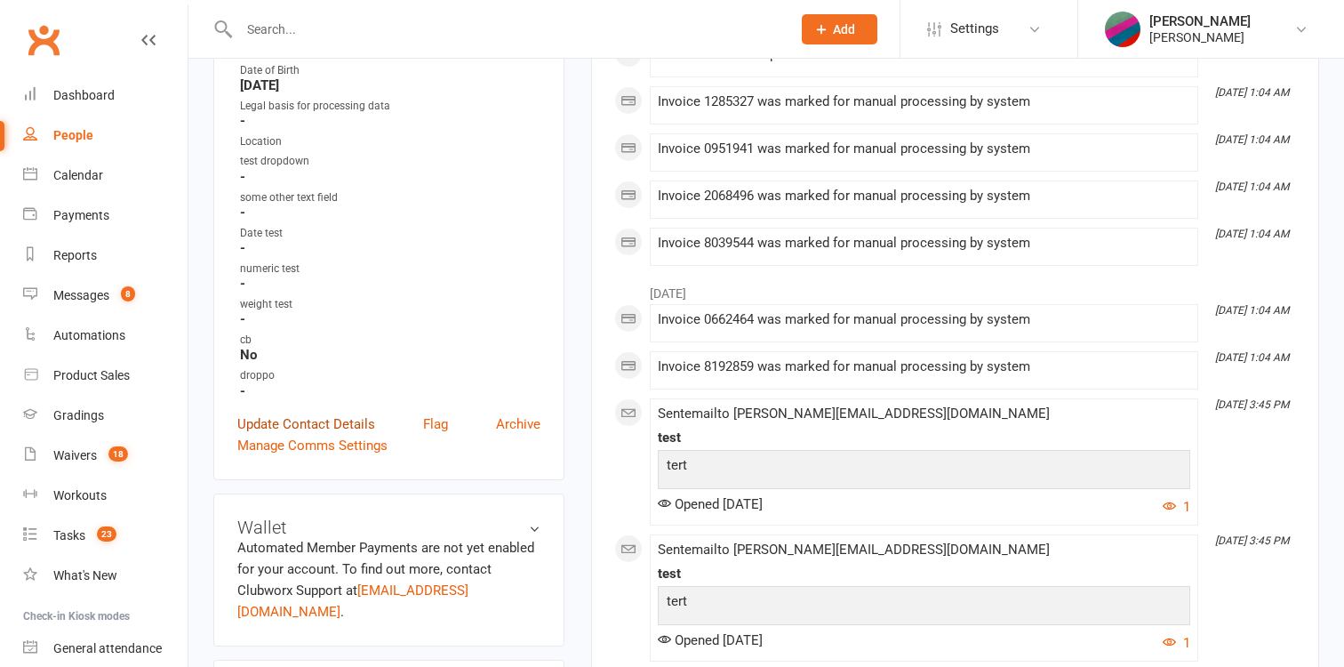
click at [311, 413] on link "Update Contact Details" at bounding box center [306, 423] width 138 height 21
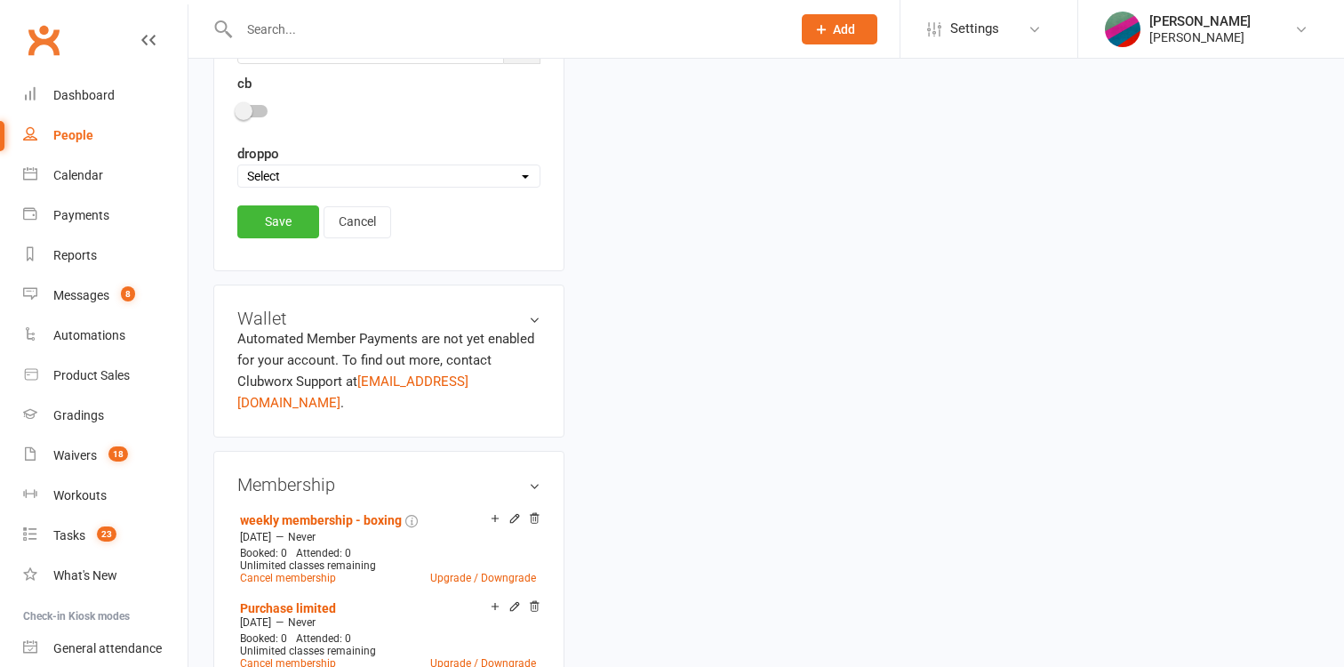
scroll to position [1127, 0]
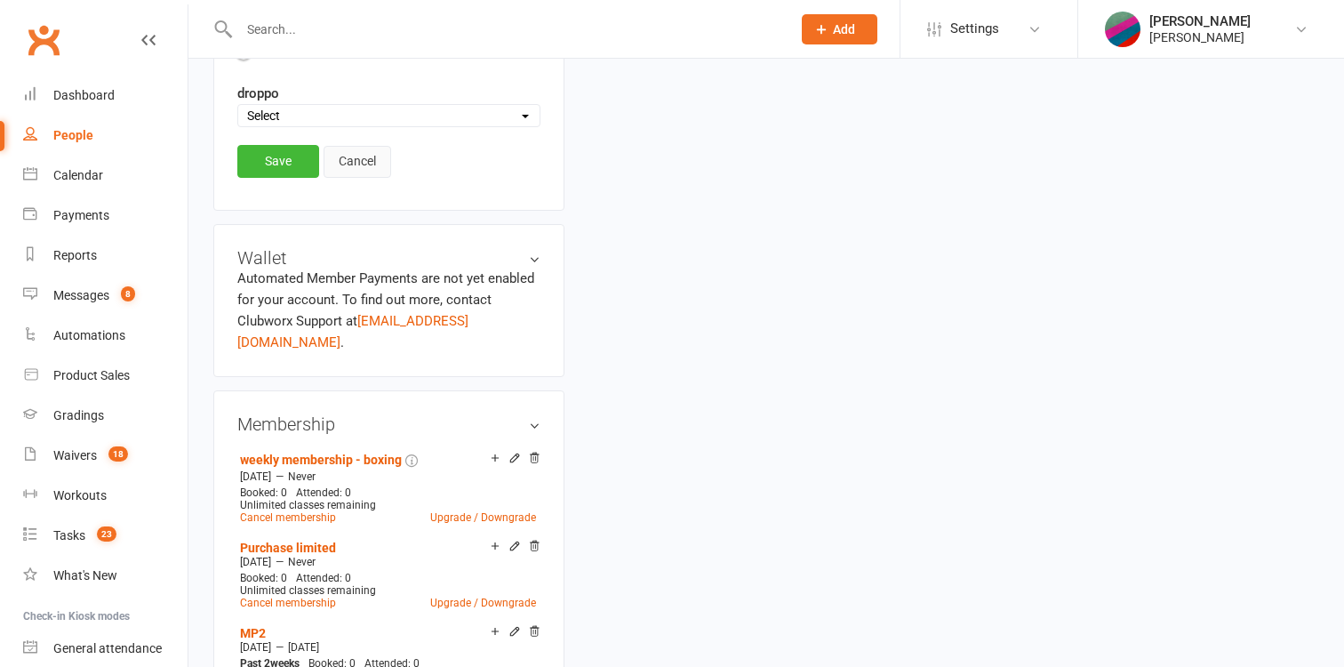
click at [364, 161] on link "Cancel" at bounding box center [358, 162] width 68 height 32
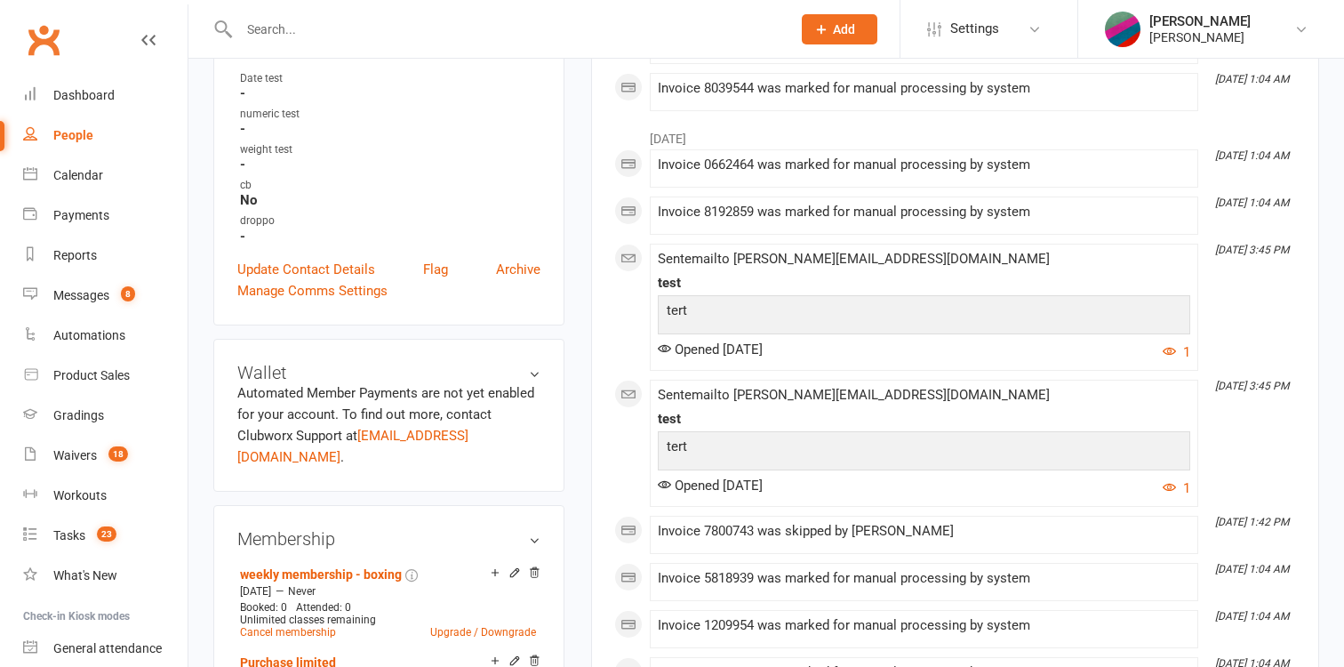
scroll to position [560, 0]
click at [337, 282] on link "Manage Comms Settings" at bounding box center [312, 292] width 150 height 21
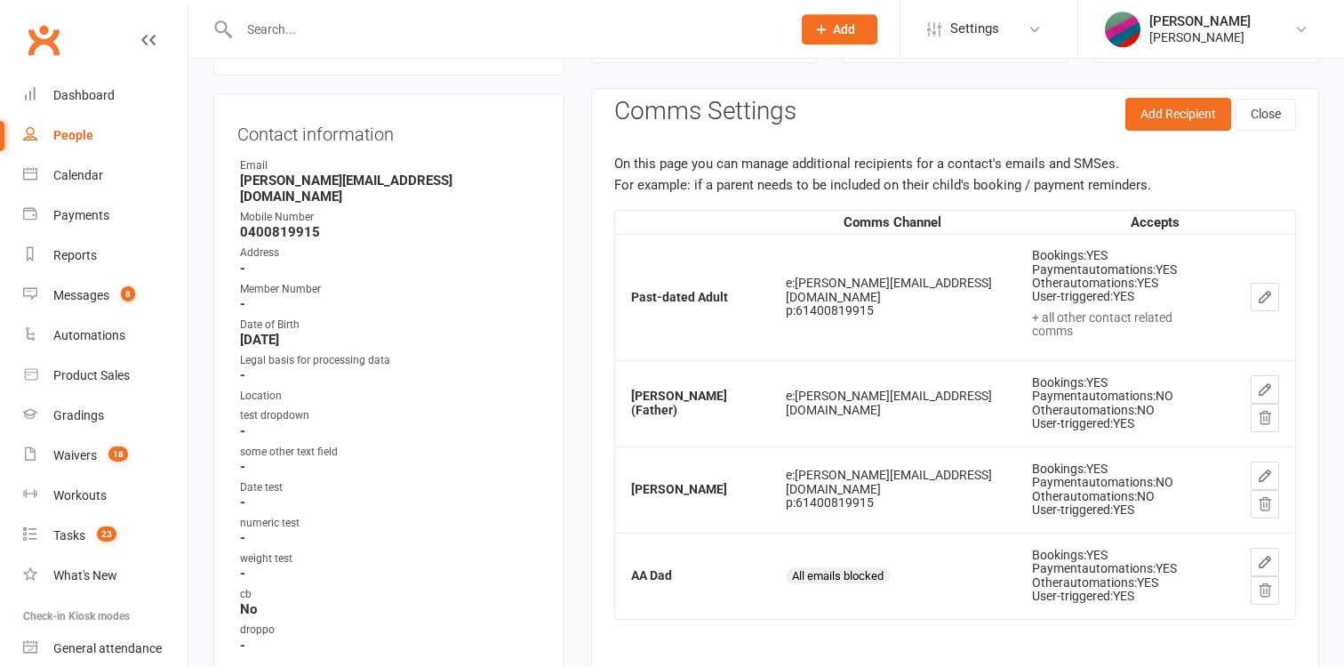
scroll to position [152, 0]
click at [1155, 119] on button "Add Recipient" at bounding box center [1178, 115] width 106 height 32
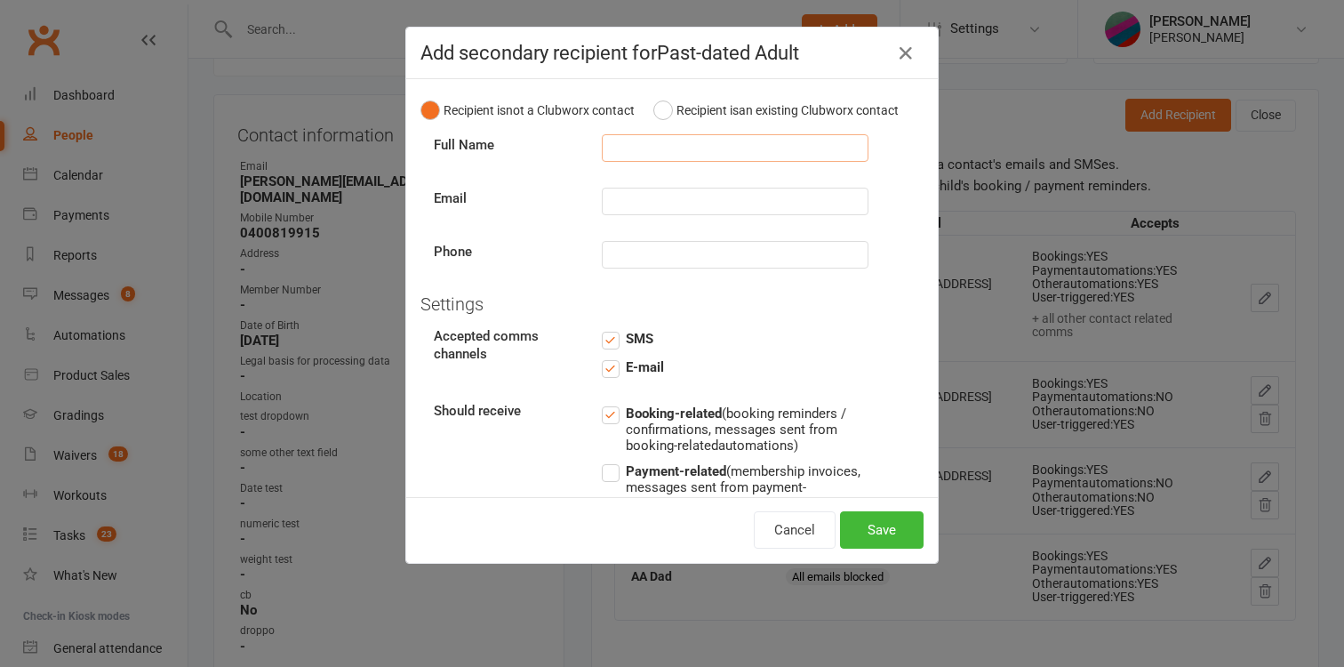
click at [703, 156] on input "text" at bounding box center [735, 148] width 267 height 28
type input "EA"
click at [646, 253] on input "text" at bounding box center [735, 255] width 267 height 28
paste input "61417736190"
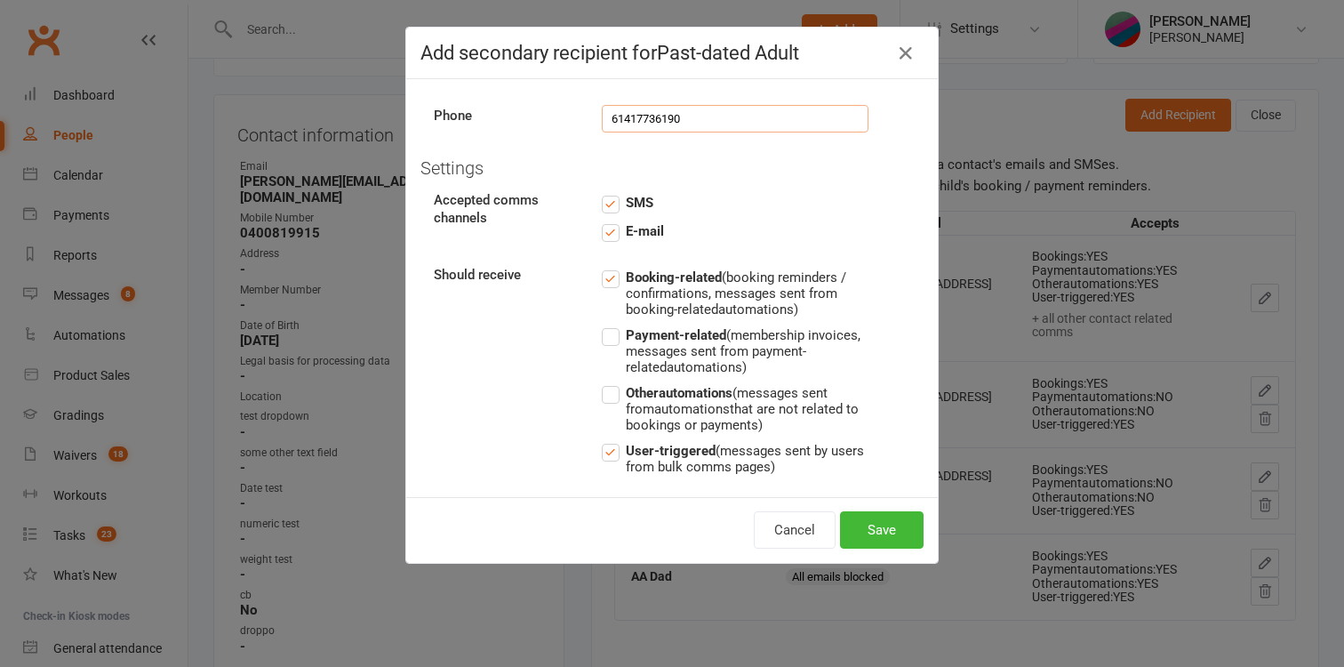
scroll to position [140, 0]
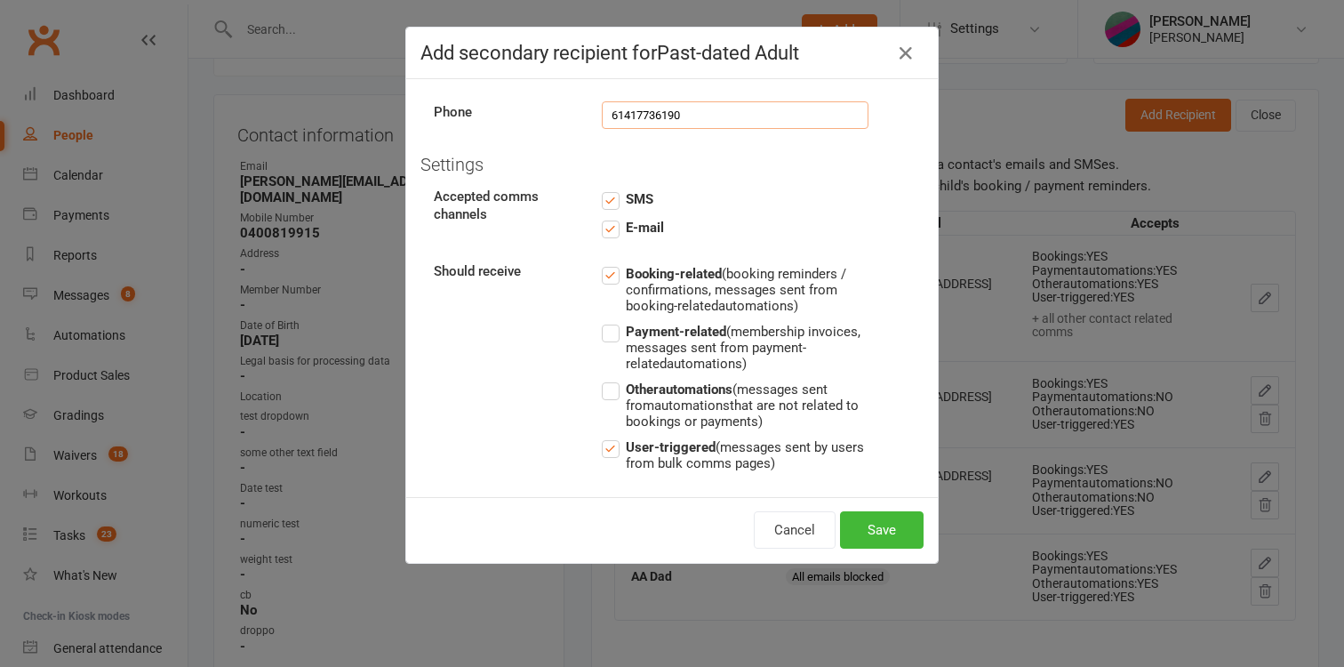
type input "61417736190"
click at [666, 342] on span "Payment-related (membership invoices, messages sent from payment-related automa…" at bounding box center [747, 346] width 243 height 51
click at [666, 321] on input "Payment-related (membership invoices, messages sent from payment-related automa…" at bounding box center [735, 321] width 267 height 0
click at [659, 398] on span "Other automations (messages sent from automations that are not related to booki…" at bounding box center [747, 404] width 243 height 51
click at [659, 379] on input "Other automations (messages sent from automations that are not related to booki…" at bounding box center [735, 379] width 267 height 0
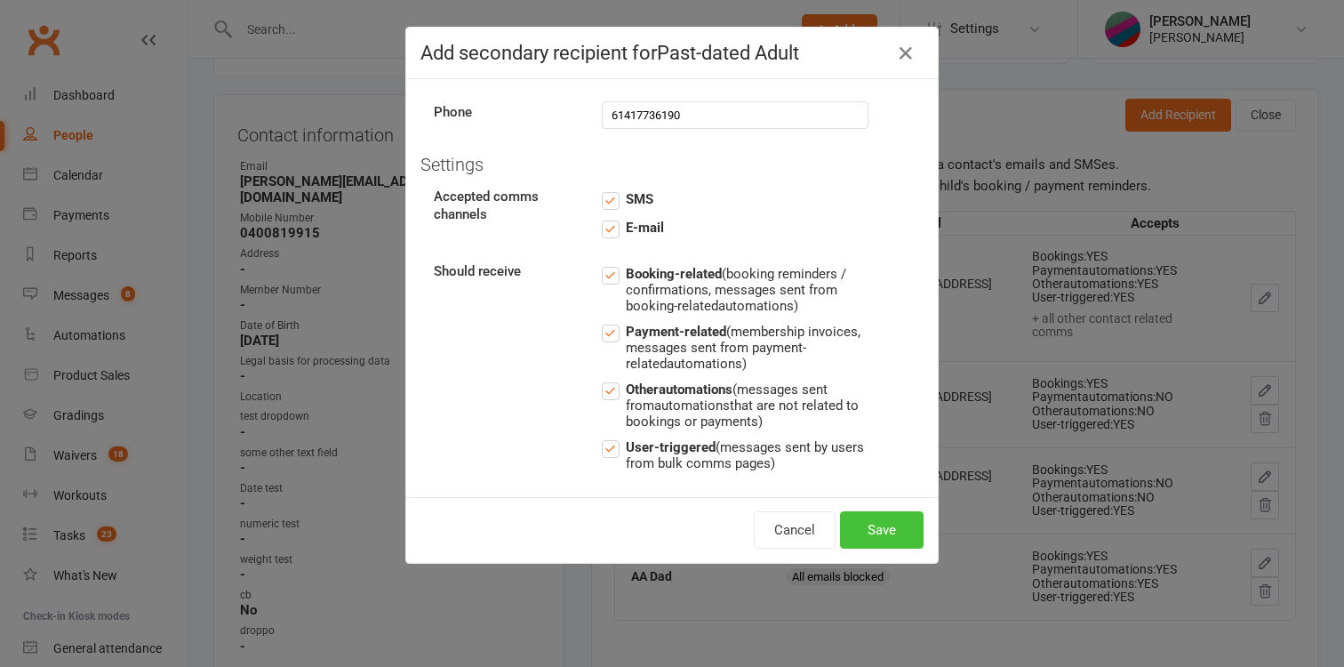
click at [879, 523] on button "Save" at bounding box center [882, 529] width 84 height 37
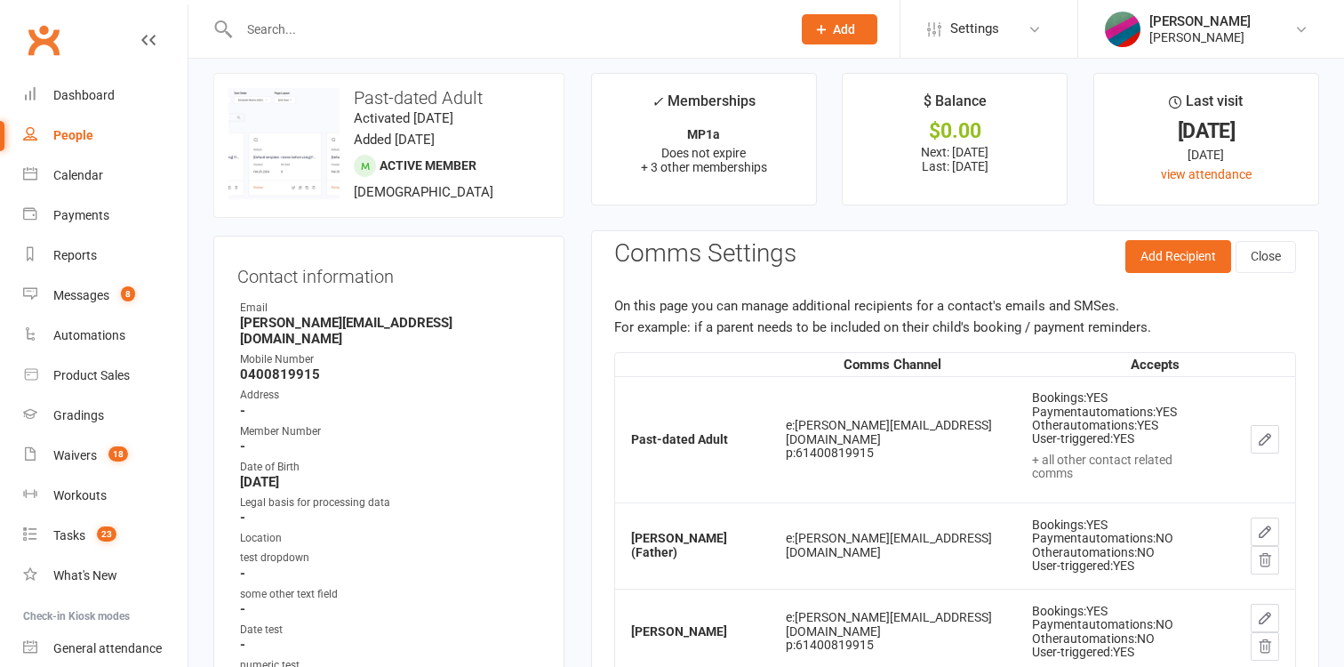
scroll to position [0, 0]
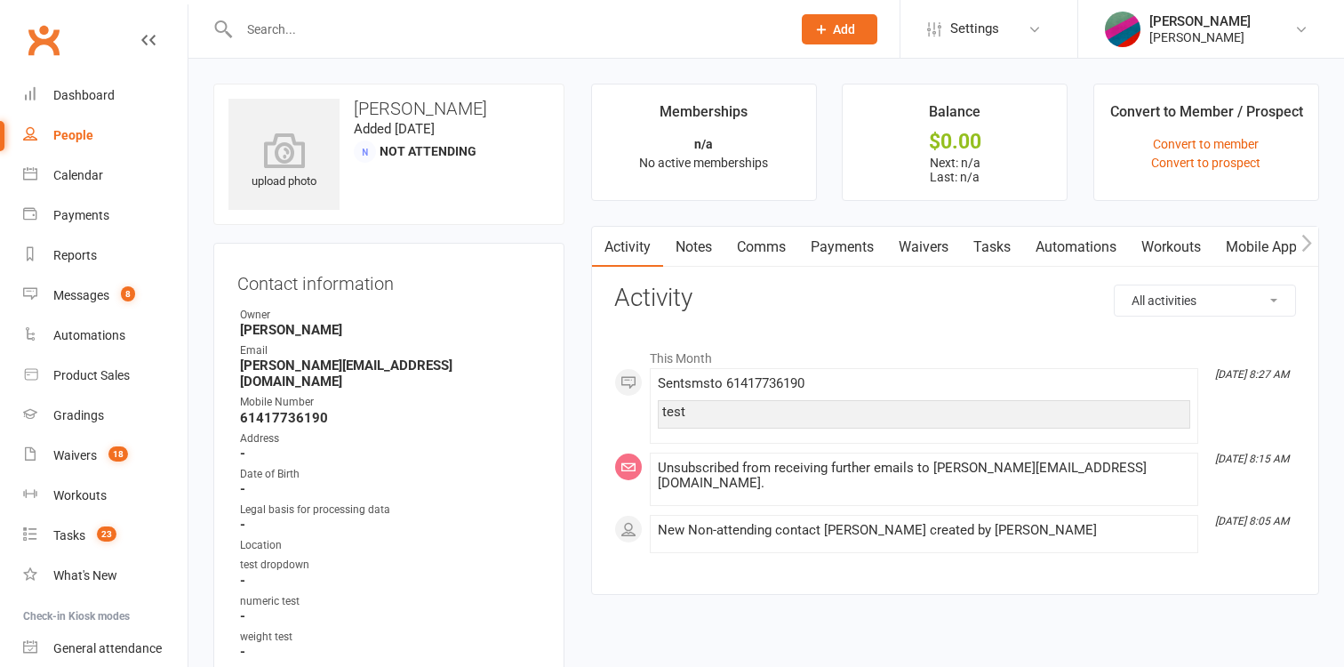
click at [718, 246] on link "Notes" at bounding box center [693, 247] width 61 height 41
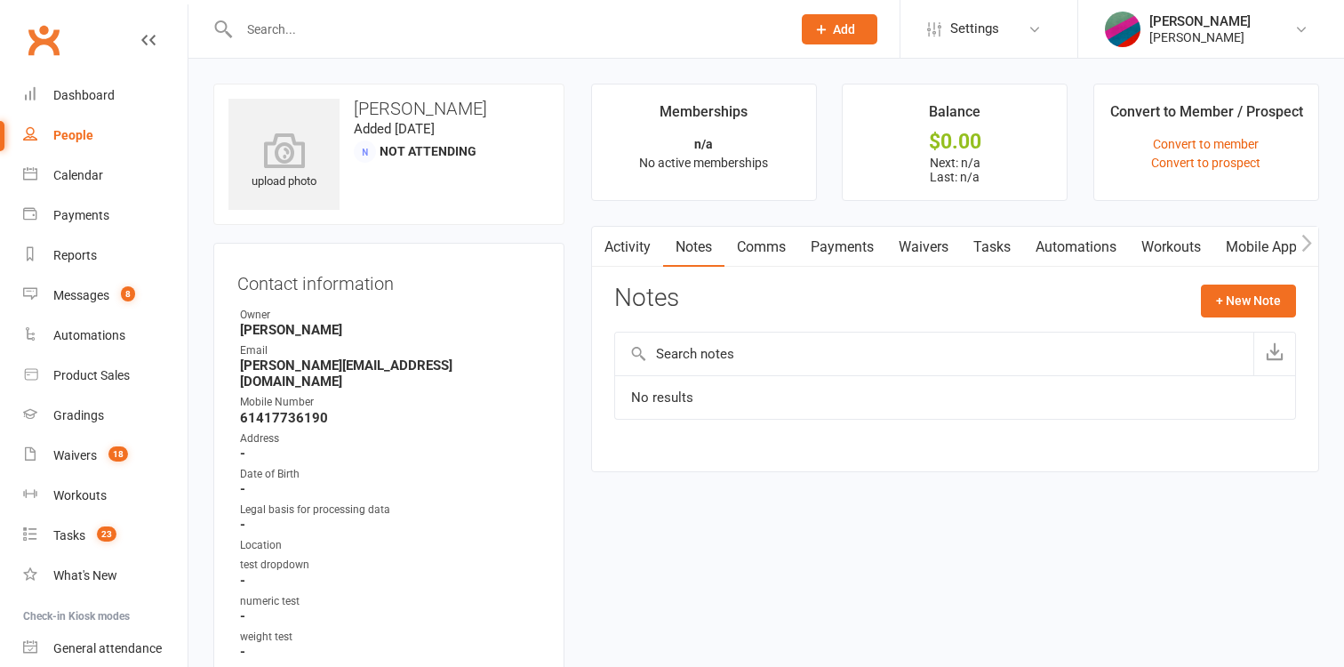
click at [780, 248] on link "Comms" at bounding box center [761, 247] width 74 height 41
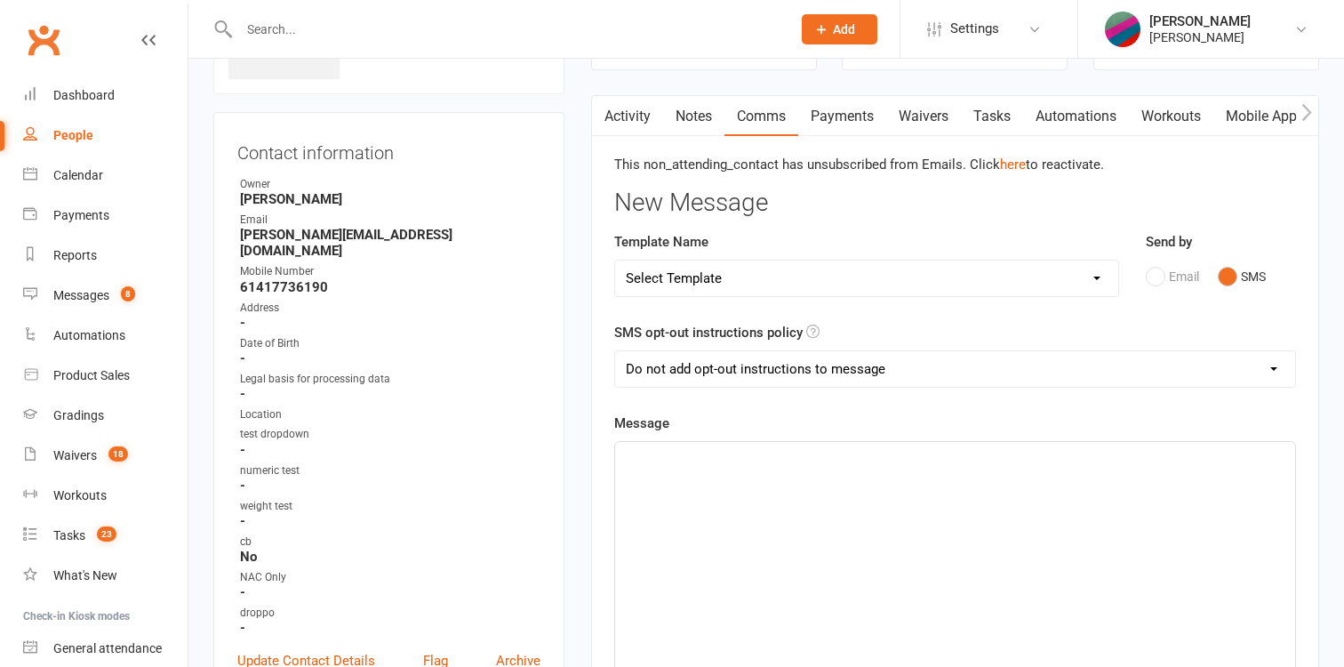
scroll to position [148, 0]
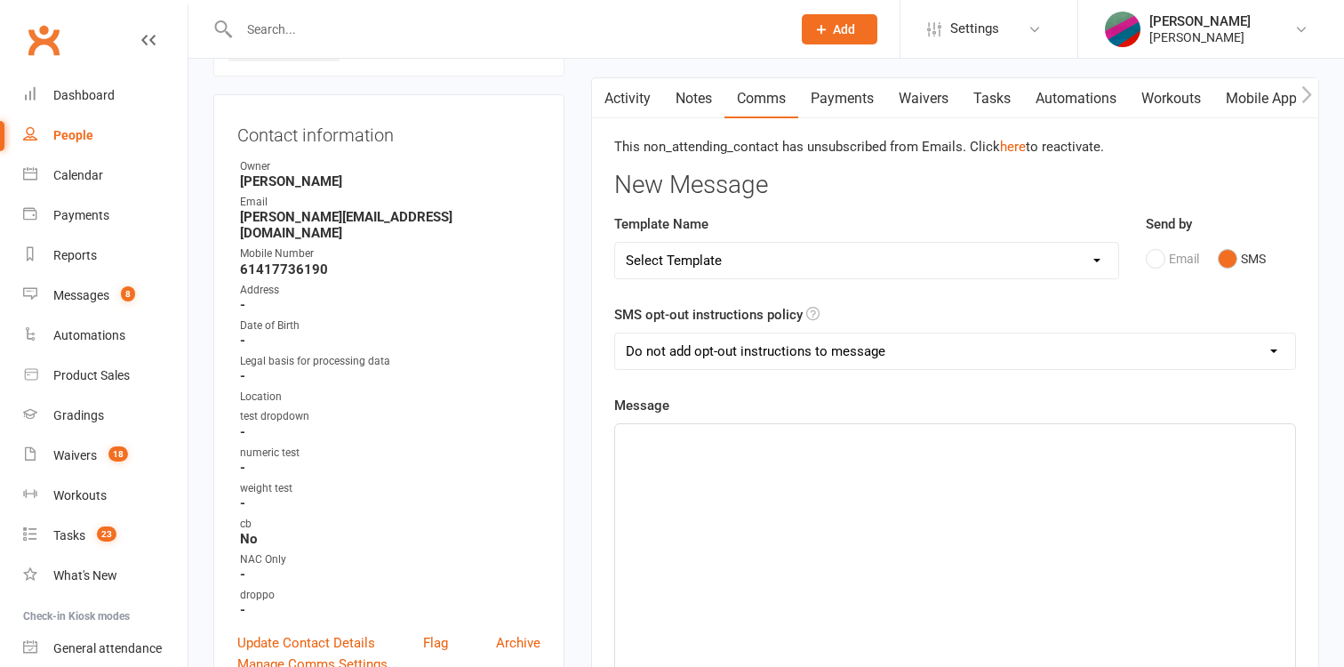
click at [735, 506] on div at bounding box center [955, 557] width 680 height 267
click at [615, 333] on select "Add opt-out instructions to message Do not add opt-out instructions to message" at bounding box center [955, 351] width 680 height 36
select select "0"
click option "Add opt-out instructions to message" at bounding box center [0, 0] width 0 height 0
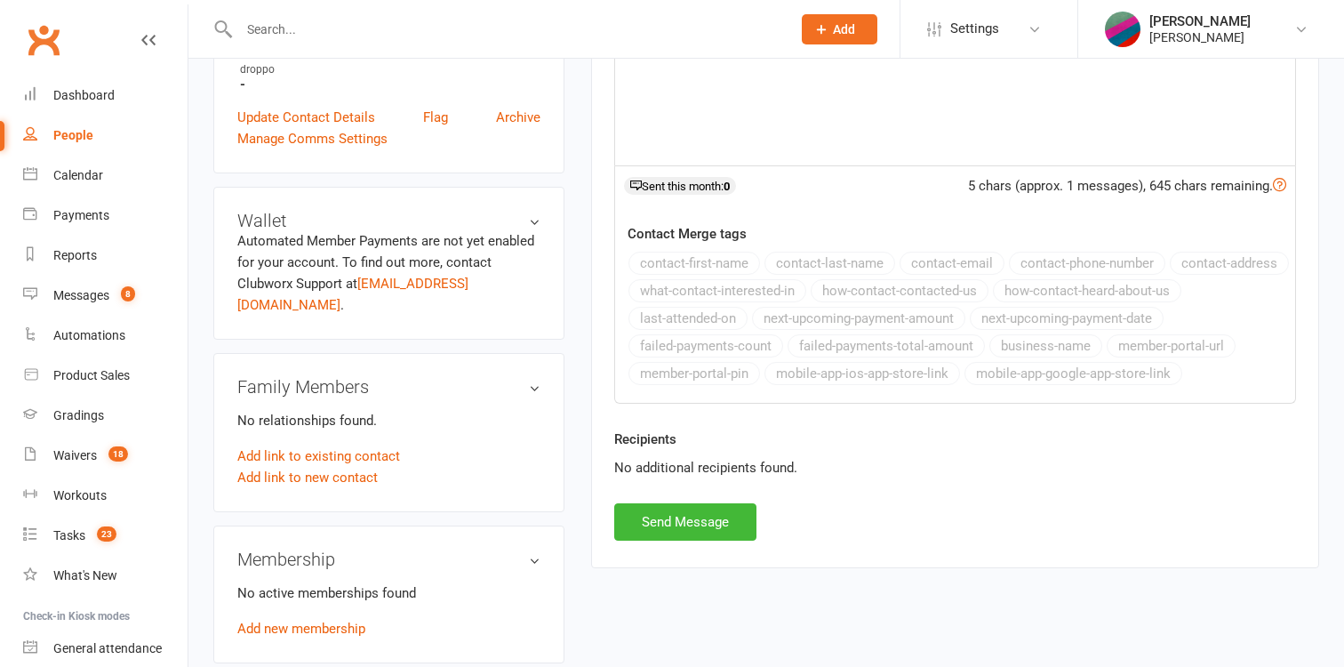
scroll to position [663, 0]
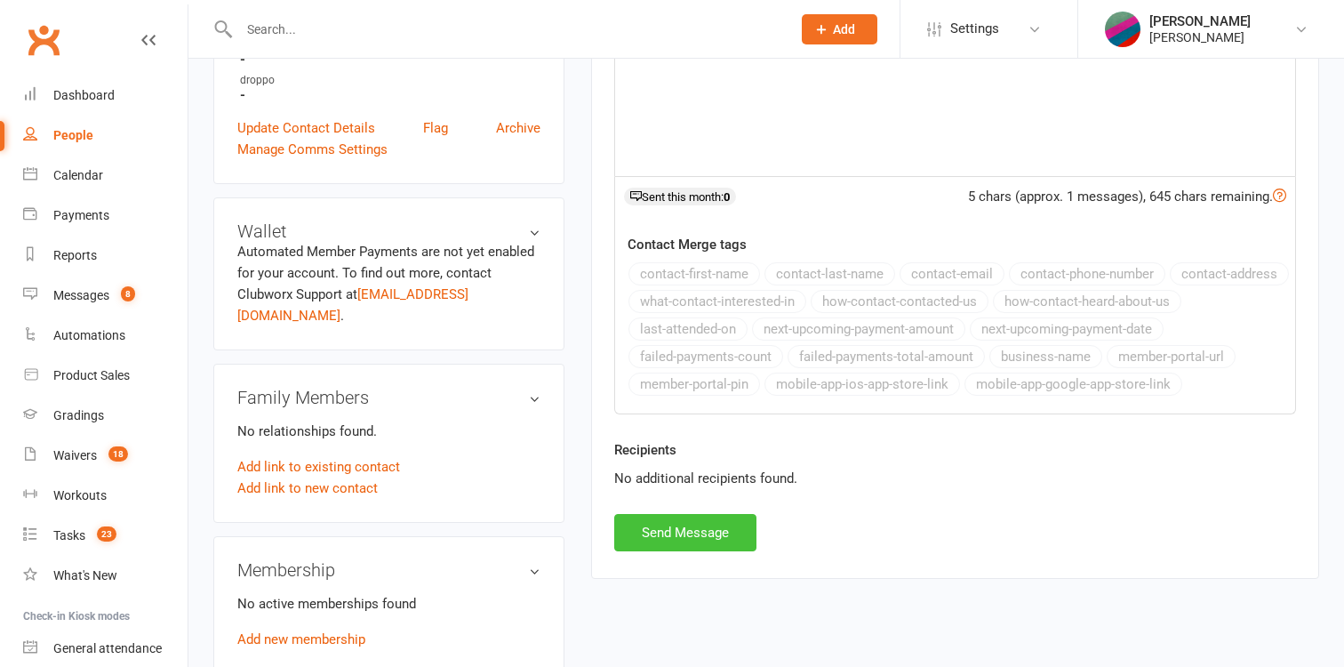
click at [688, 531] on button "Send Message" at bounding box center [685, 532] width 142 height 37
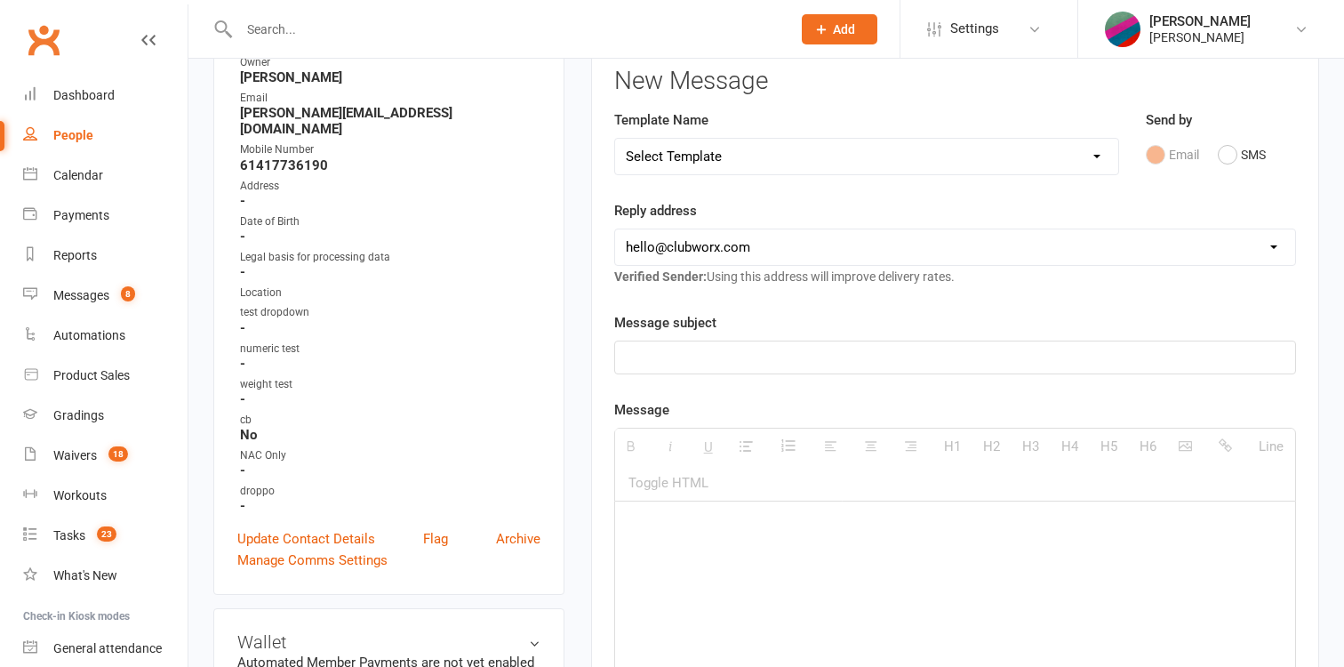
scroll to position [0, 0]
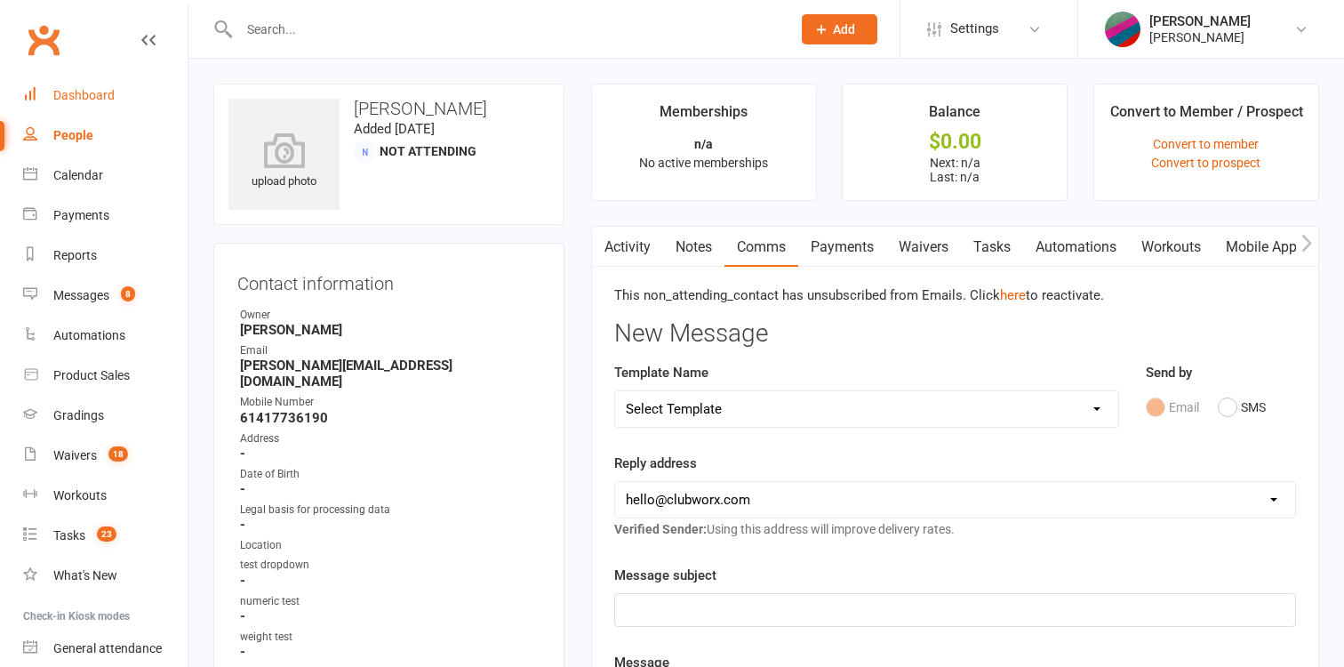
click at [92, 94] on div "Dashboard" at bounding box center [83, 95] width 61 height 14
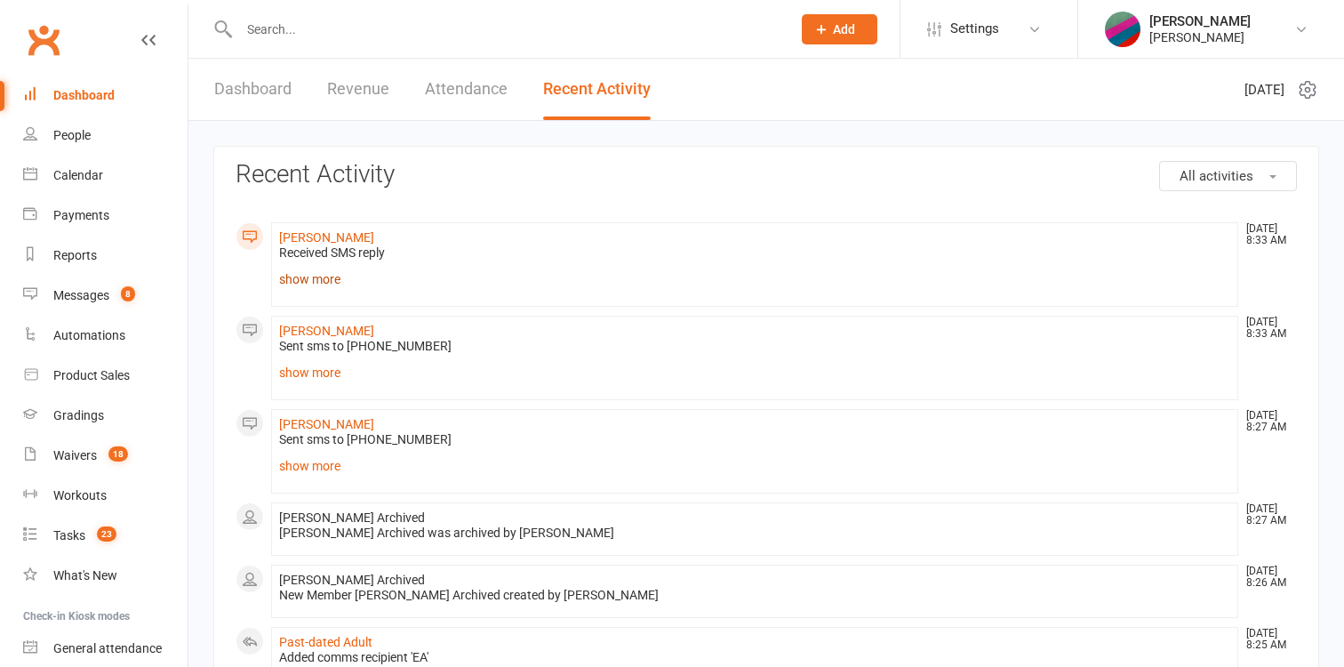
click at [326, 284] on link "show more" at bounding box center [754, 279] width 951 height 25
click at [325, 372] on link "show more" at bounding box center [754, 372] width 951 height 25
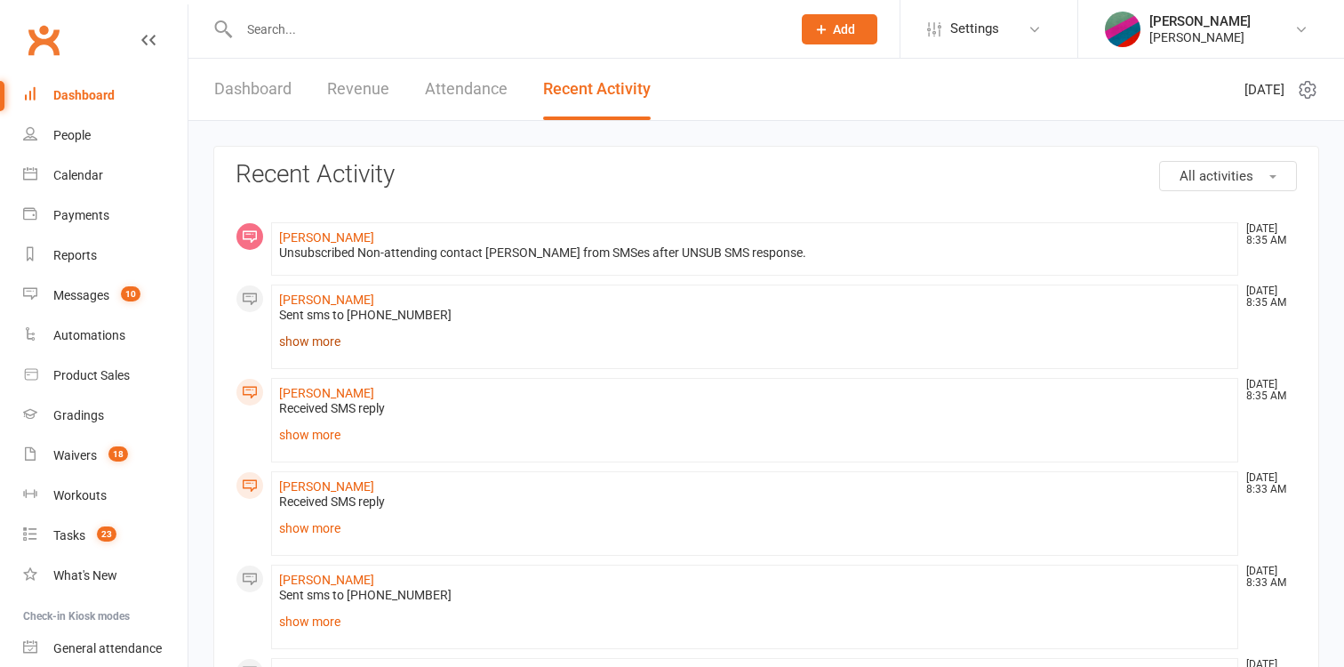
click at [313, 346] on link "show more" at bounding box center [754, 341] width 951 height 25
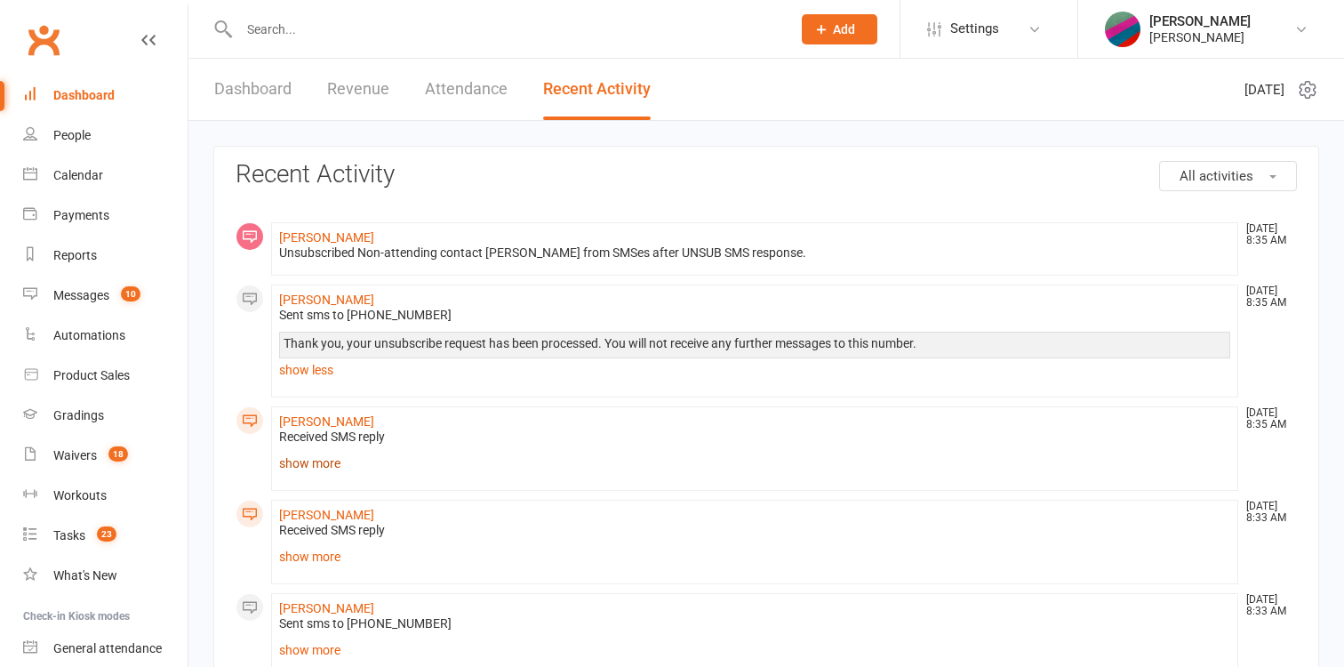
click at [326, 456] on link "show more" at bounding box center [754, 463] width 951 height 25
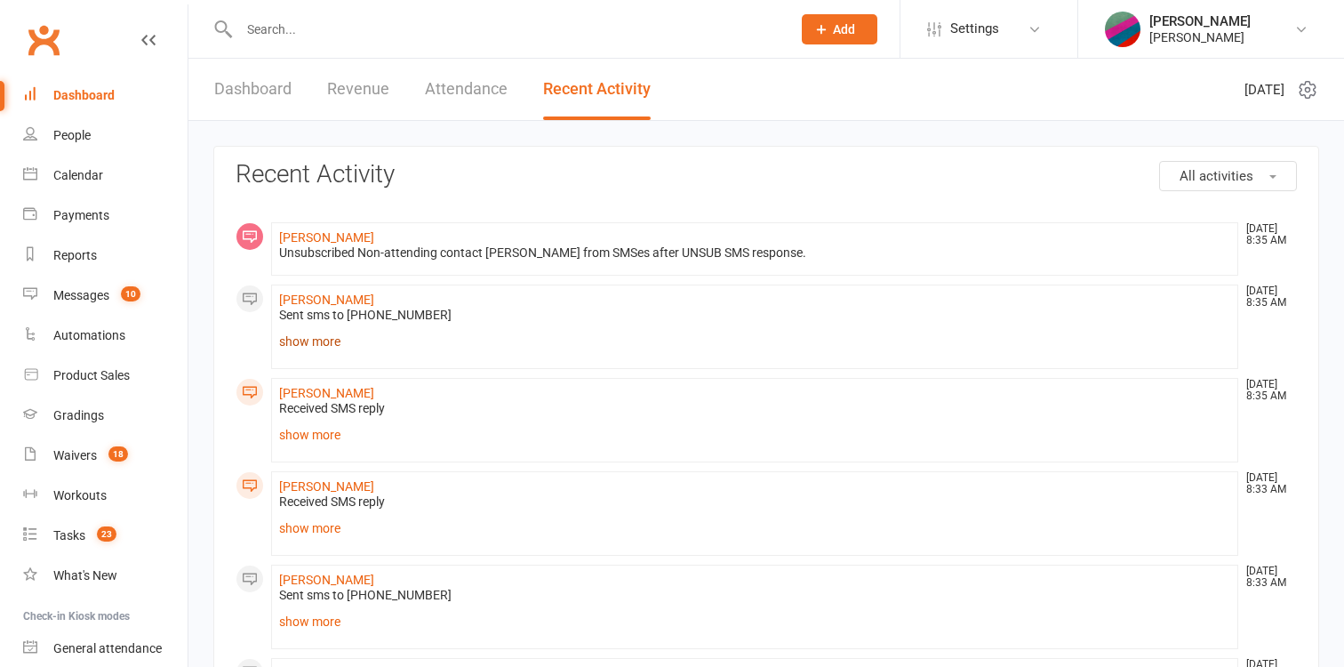
click at [320, 346] on link "show more" at bounding box center [754, 341] width 951 height 25
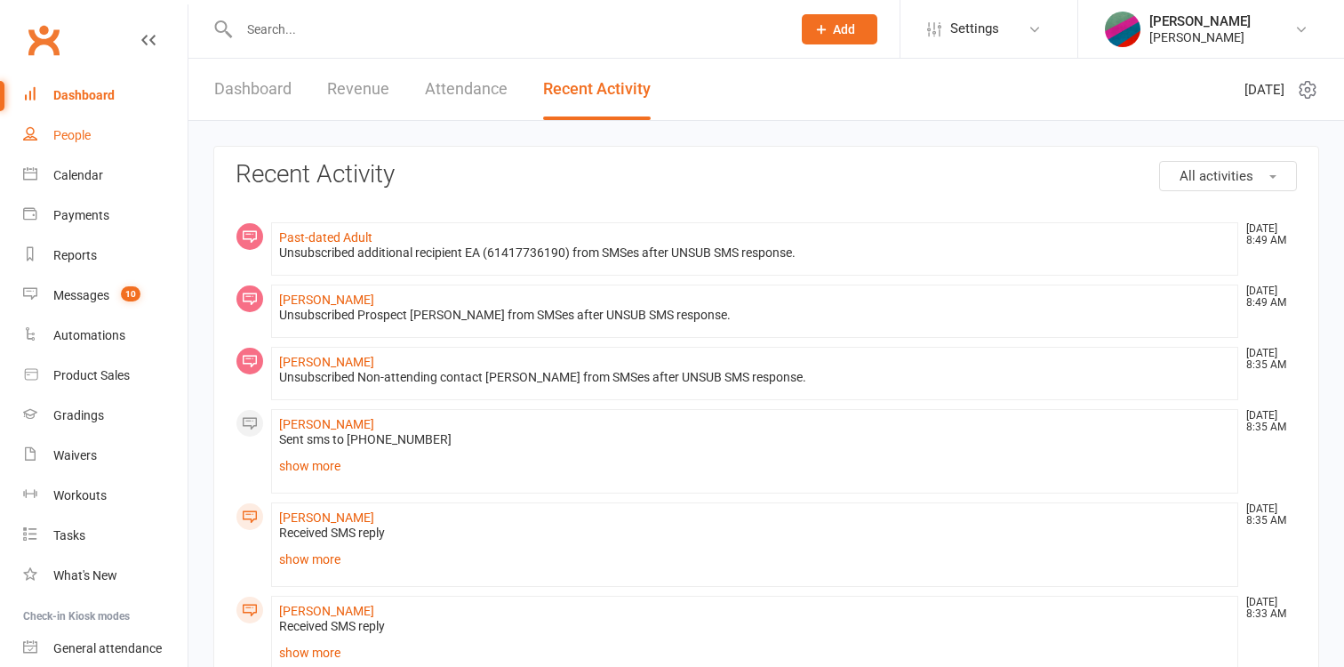
click at [90, 126] on link "People" at bounding box center [105, 136] width 164 height 40
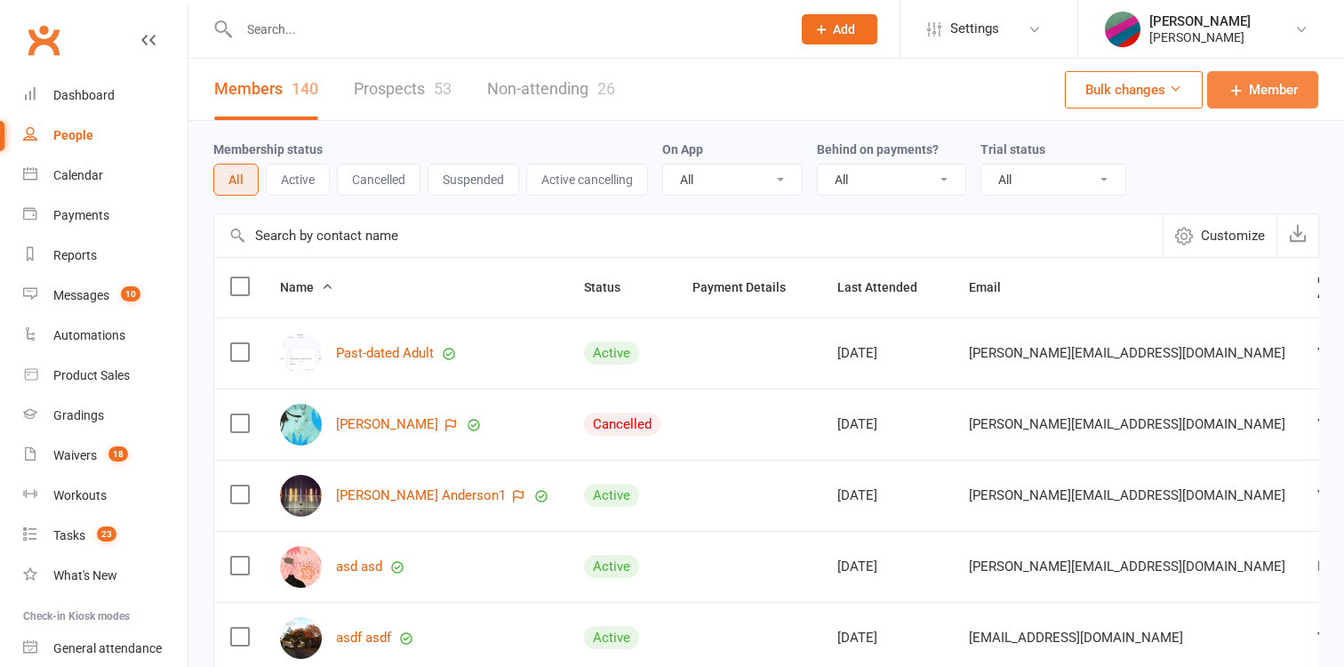
click at [1250, 86] on span "Member" at bounding box center [1273, 89] width 49 height 21
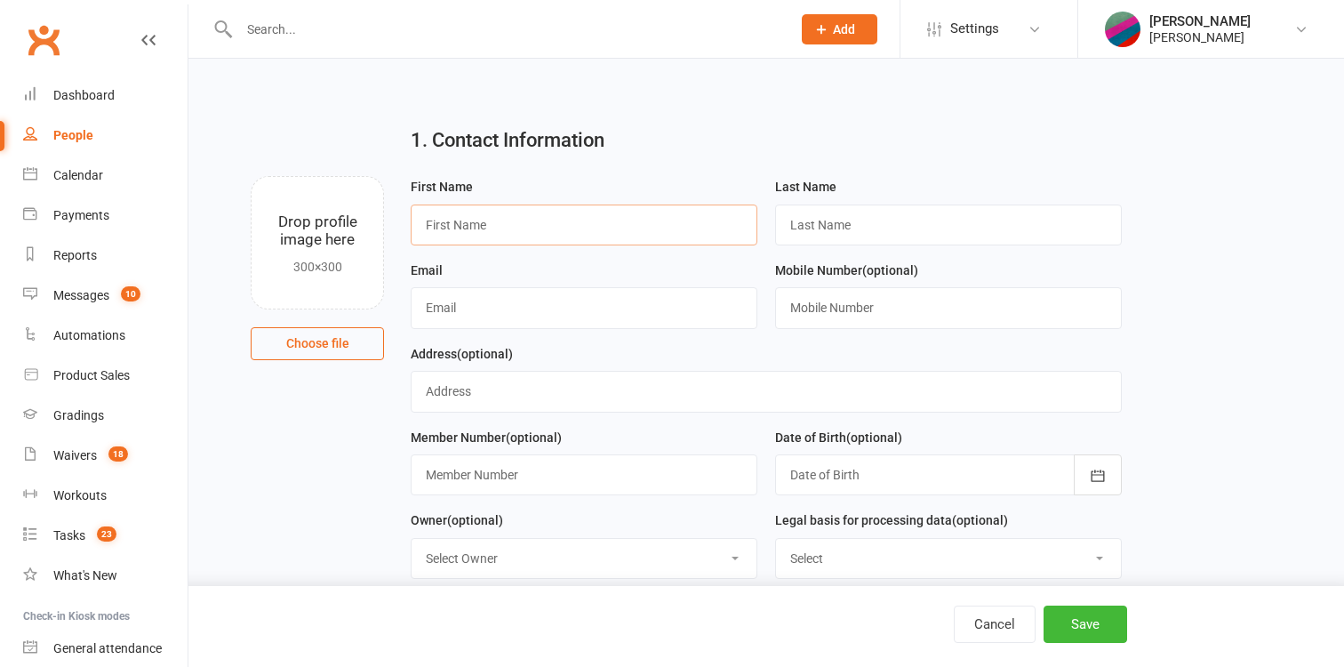
click at [643, 229] on input "text" at bounding box center [584, 224] width 347 height 41
type input "Second"
type input "UnsubTest"
type input "david+secondunsubaug25@clubworx.com"
click at [1083, 626] on button "Save" at bounding box center [1085, 623] width 84 height 37
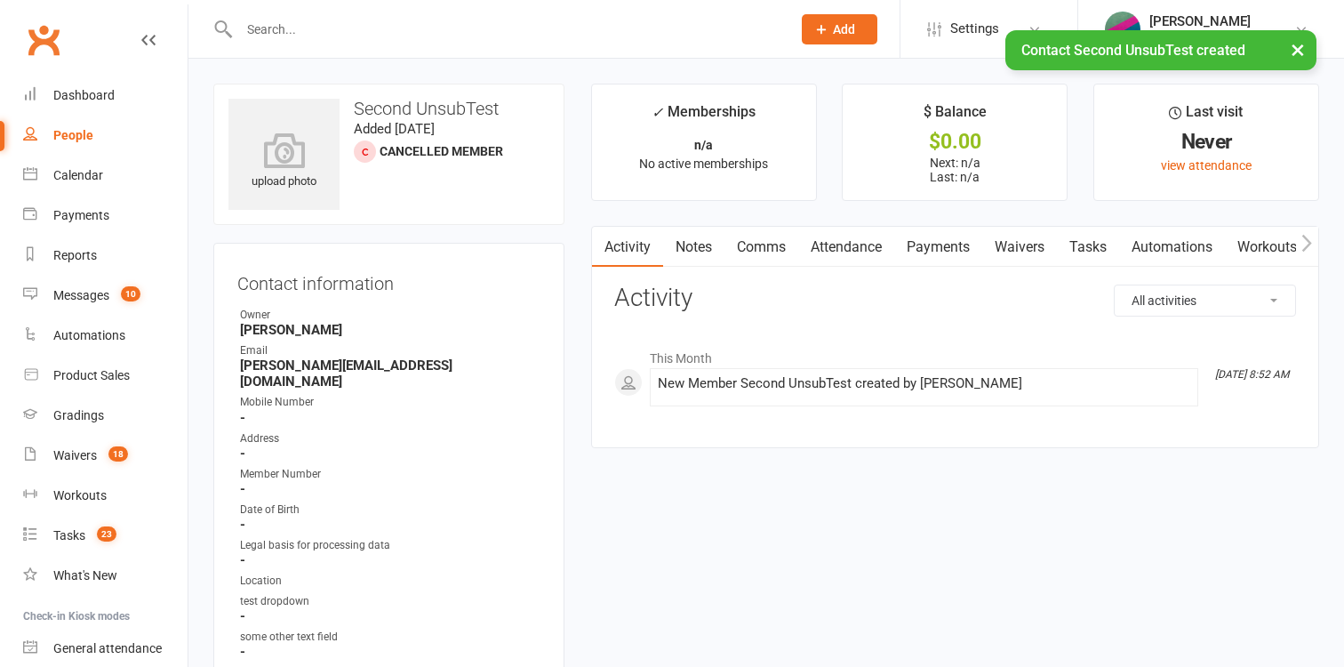
click at [69, 132] on div "People" at bounding box center [73, 135] width 40 height 14
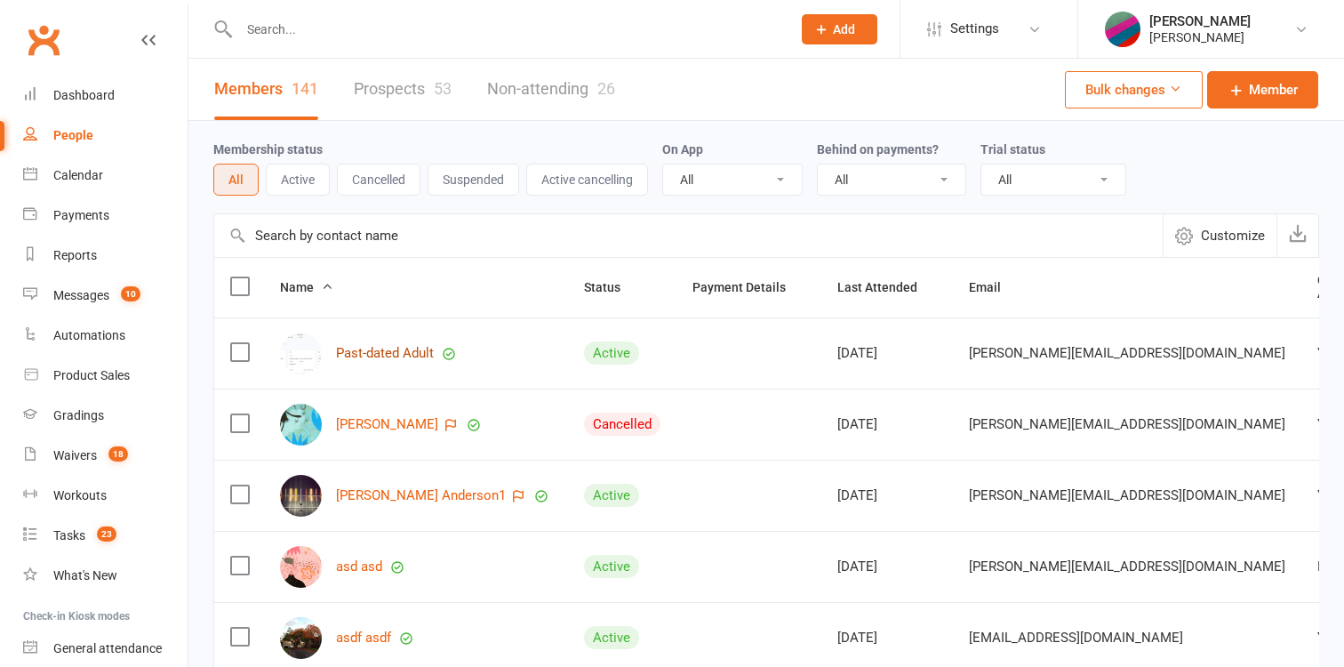
click at [377, 359] on link "Past-dated Adult" at bounding box center [385, 353] width 98 height 15
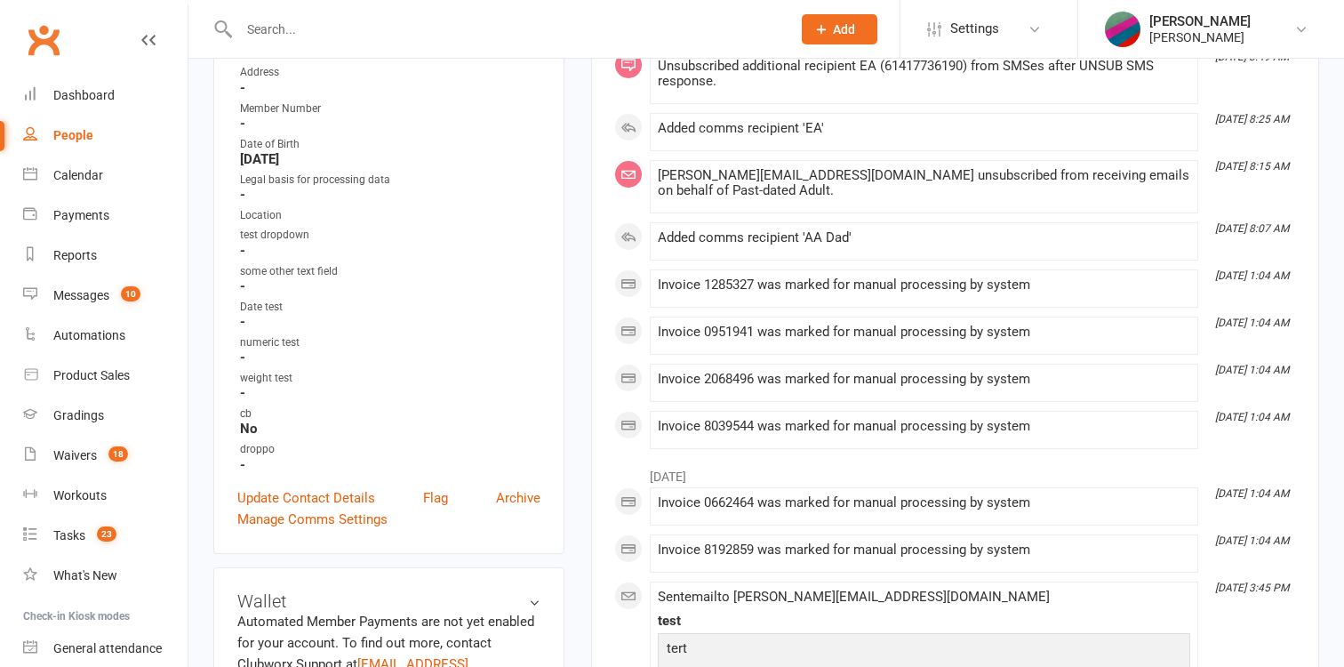
scroll to position [345, 0]
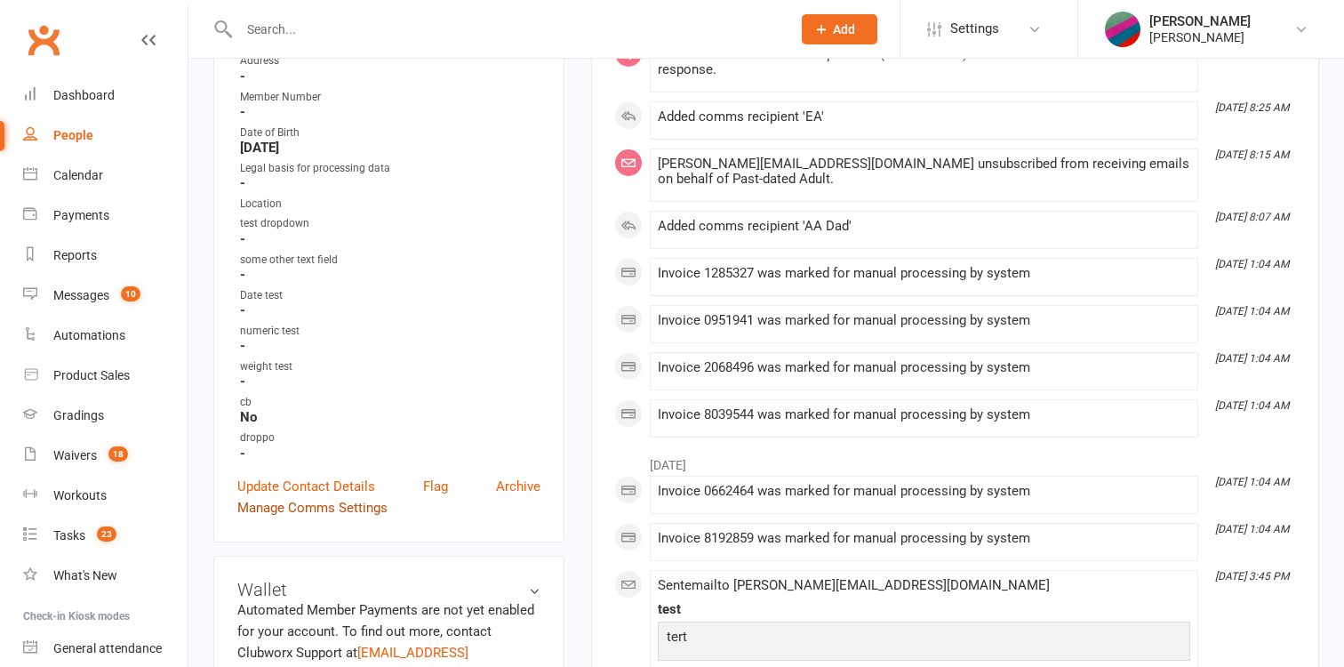
click at [326, 497] on link "Manage Comms Settings" at bounding box center [312, 507] width 150 height 21
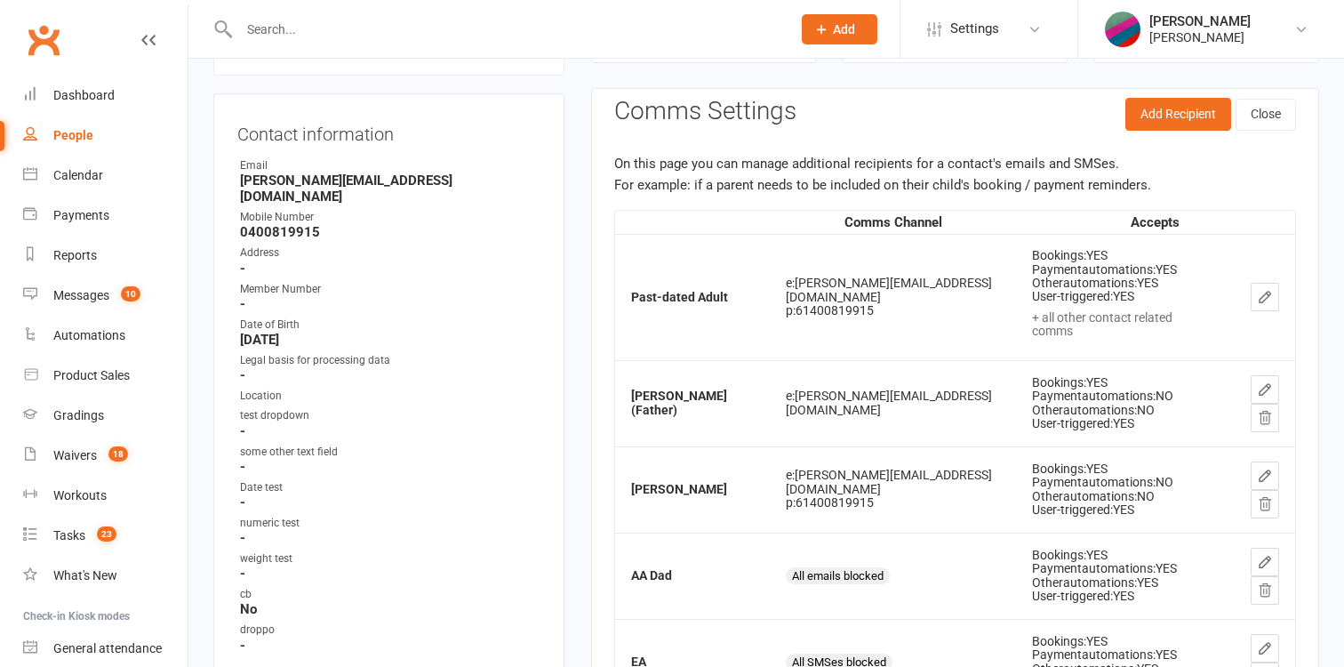
scroll to position [152, 0]
click at [1193, 108] on button "Add Recipient" at bounding box center [1178, 115] width 106 height 32
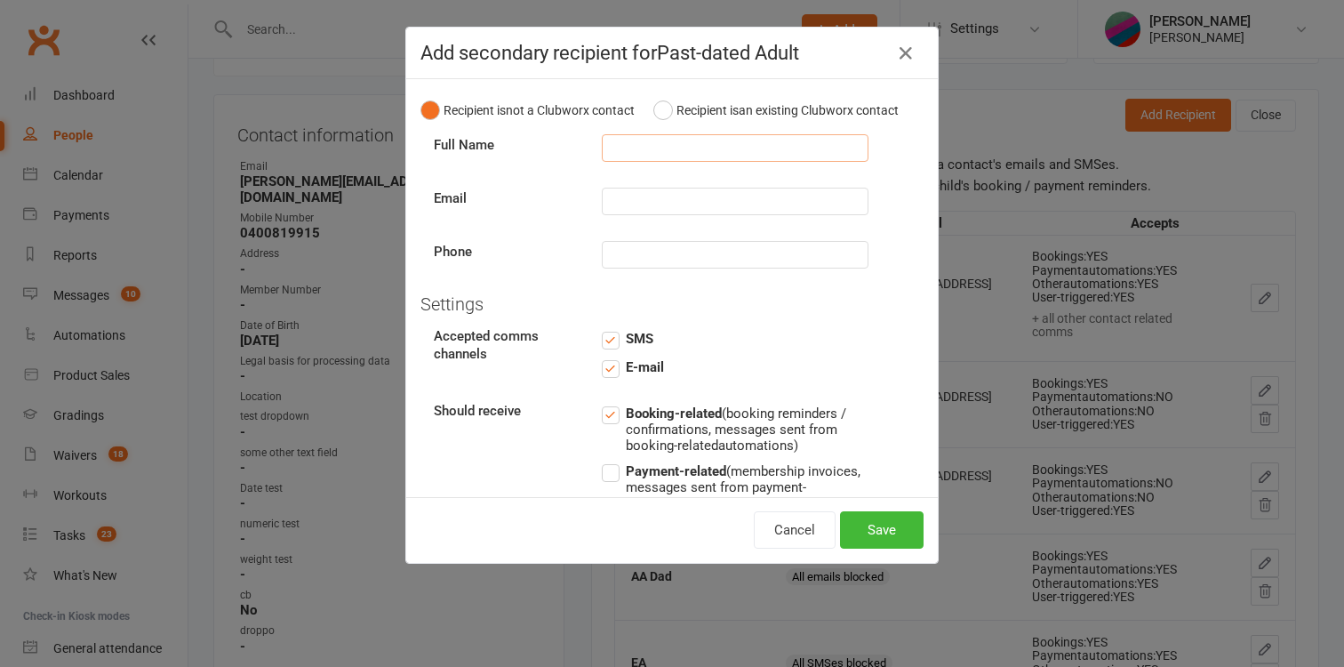
click at [667, 148] on input "text" at bounding box center [735, 148] width 267 height 28
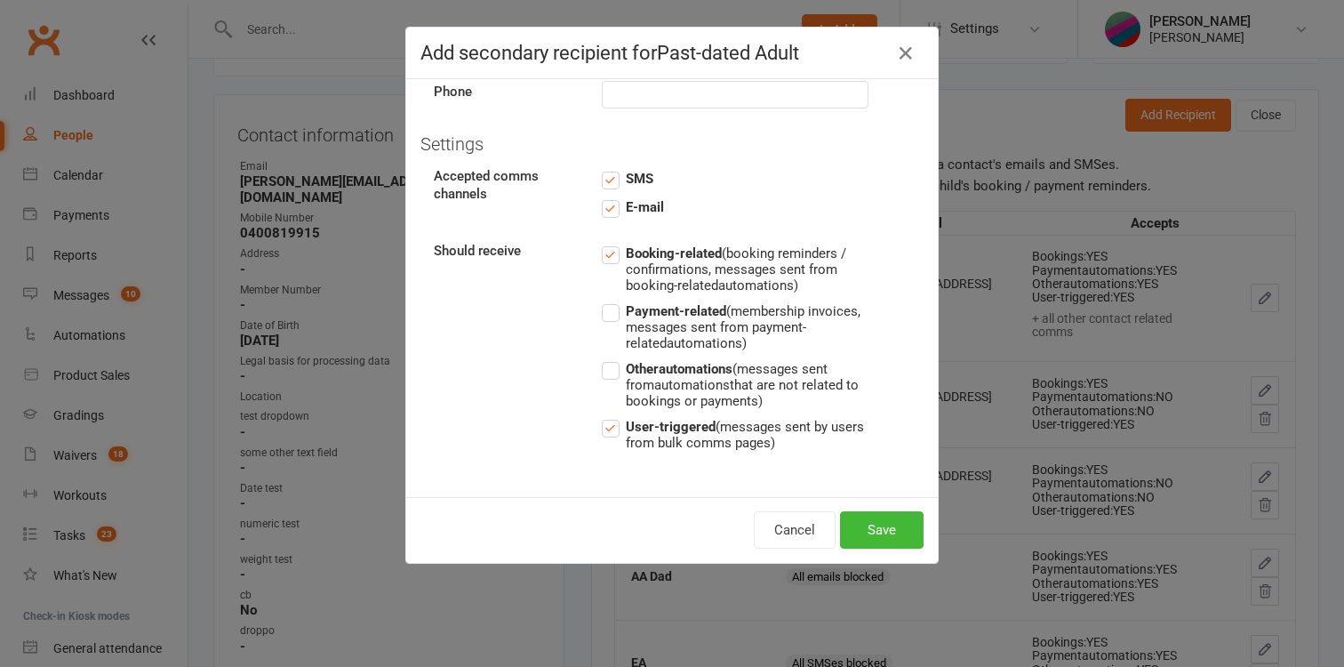
scroll to position [0, 0]
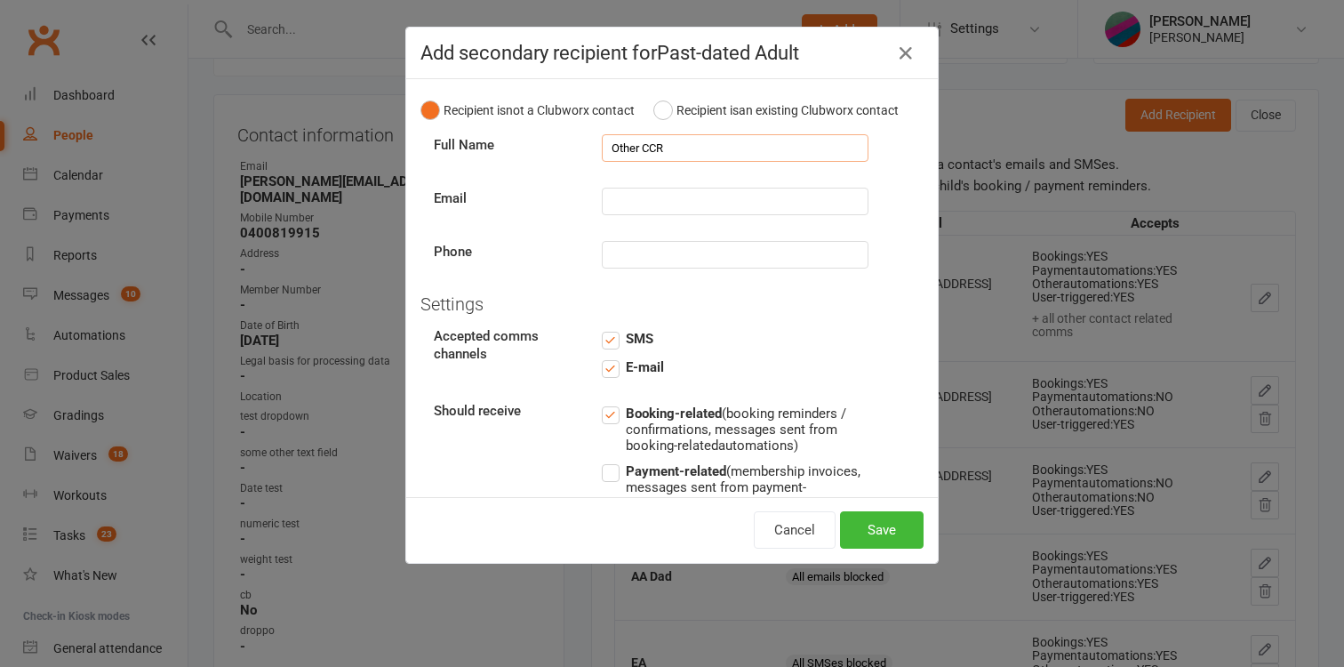
type input "Other CCR"
click at [649, 212] on input "text" at bounding box center [735, 202] width 267 height 28
paste input "david+secondunsubaug25@clubworx.com"
type input "david+secondunsubaug25@clubworx.com"
click at [867, 538] on button "Save" at bounding box center [882, 529] width 84 height 37
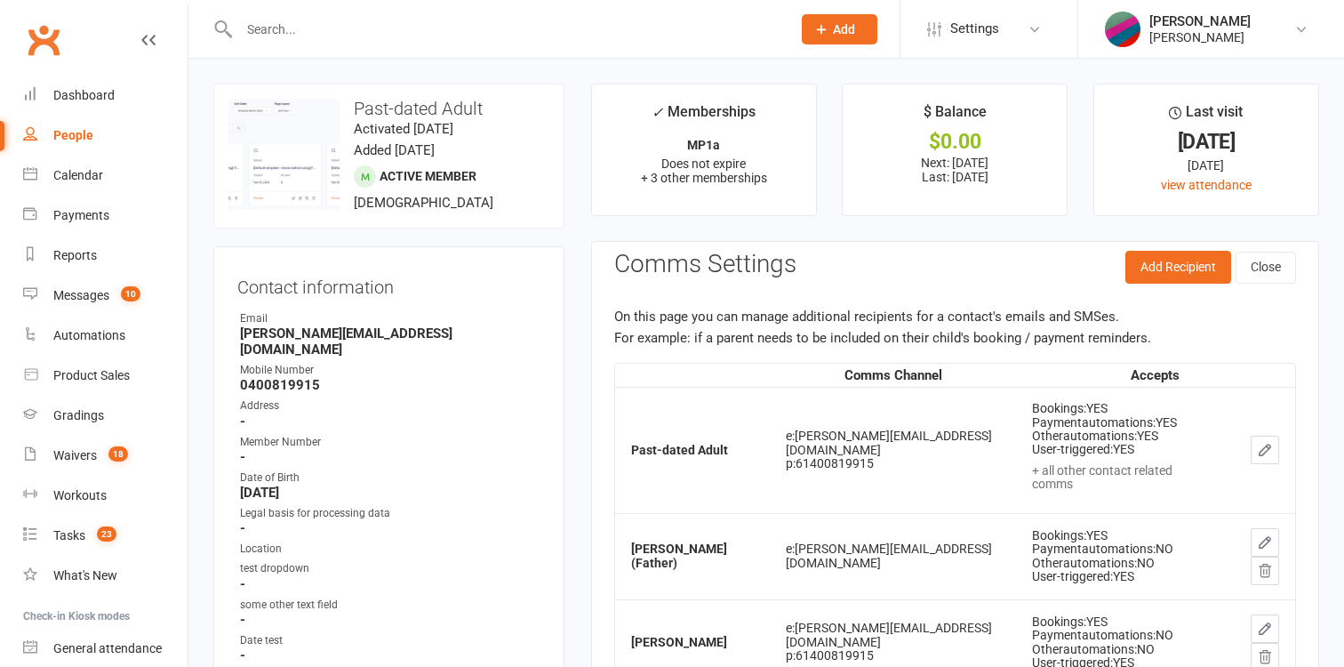
click at [66, 137] on div "People" at bounding box center [73, 135] width 40 height 14
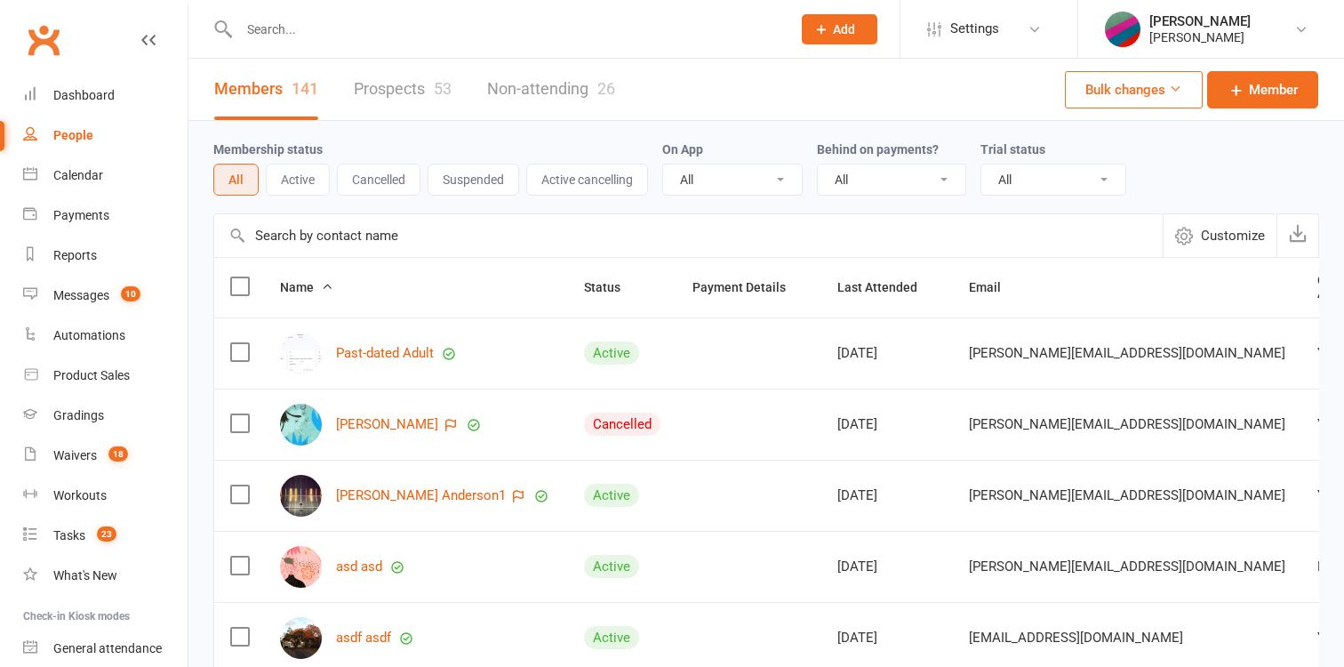
click at [548, 98] on link "Non-attending 26" at bounding box center [551, 89] width 128 height 61
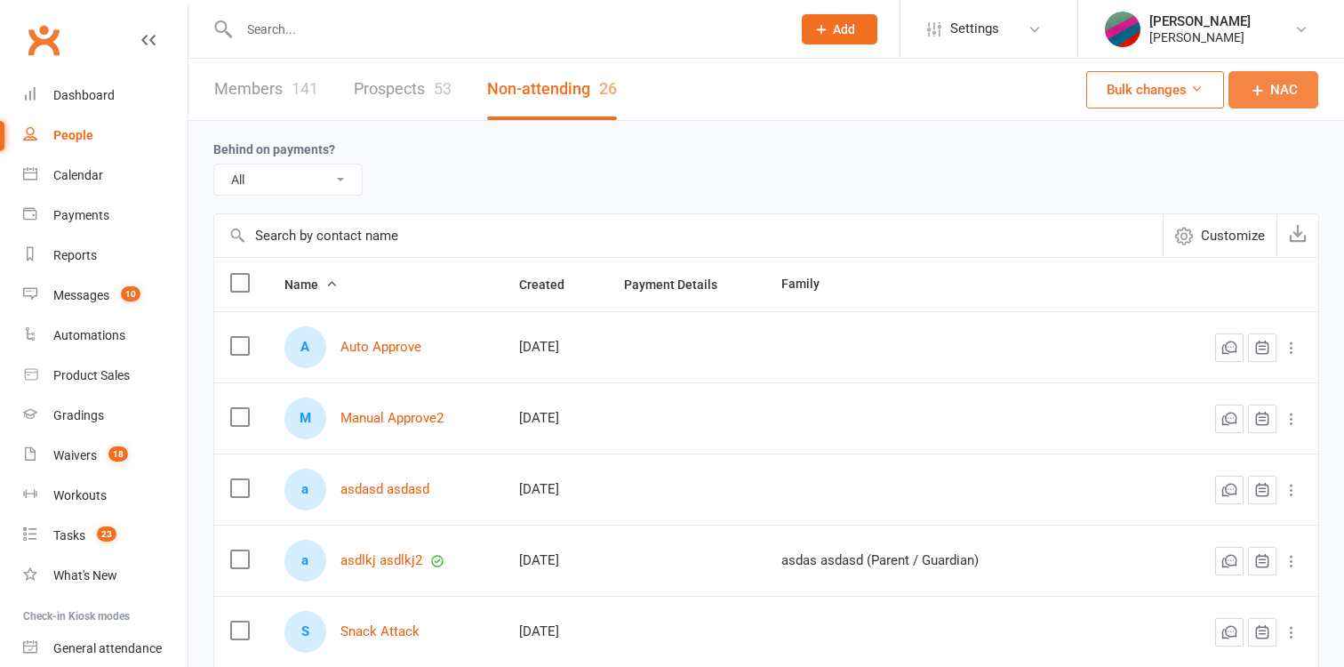
click at [1263, 98] on icon at bounding box center [1258, 90] width 18 height 18
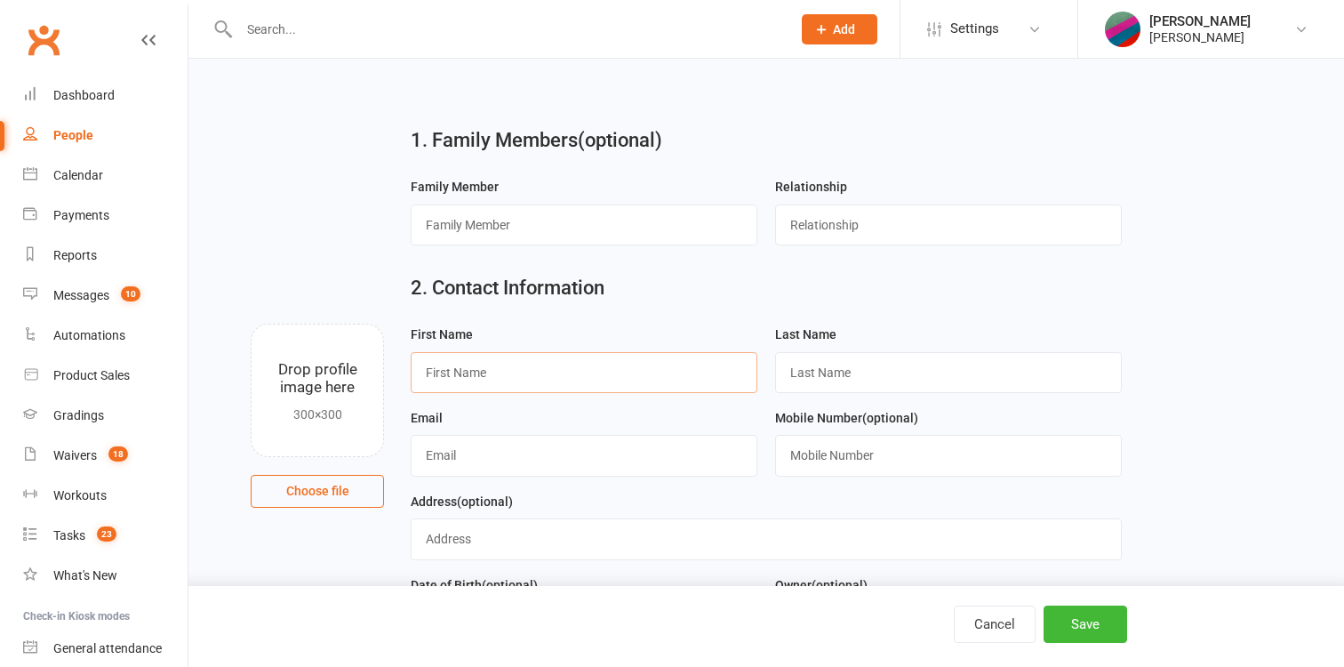
click at [646, 369] on input "text" at bounding box center [584, 372] width 347 height 41
type input "NAC"
type input "Unsub2"
paste input "david+secondunsubaug25@clubworx.com"
type input "david+secondunsubaug25@clubworx.com"
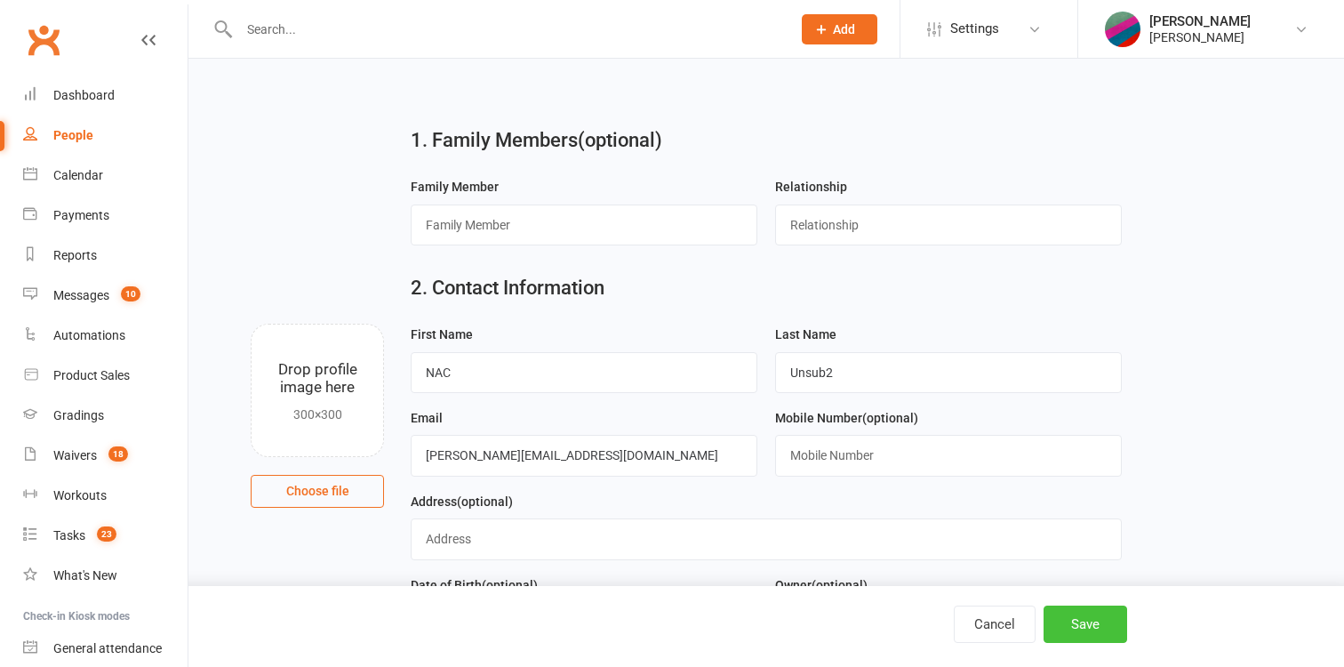
click at [1092, 634] on button "Save" at bounding box center [1085, 623] width 84 height 37
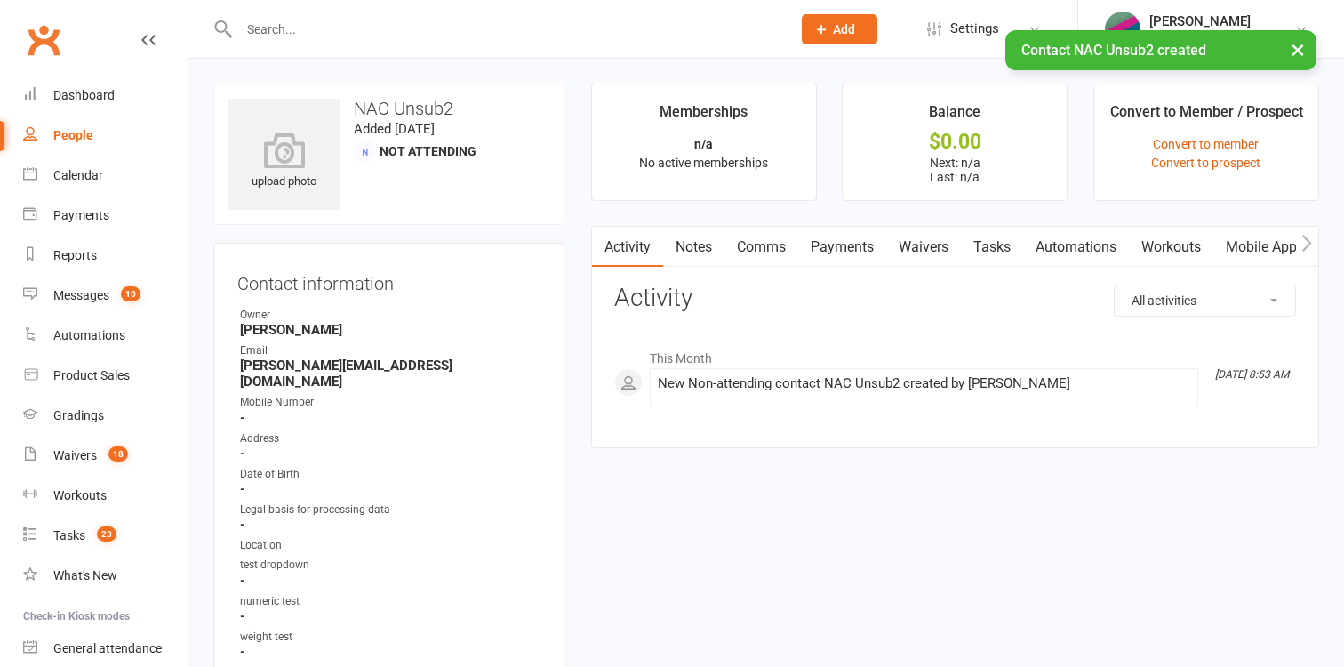
click at [75, 132] on div "People" at bounding box center [73, 135] width 40 height 14
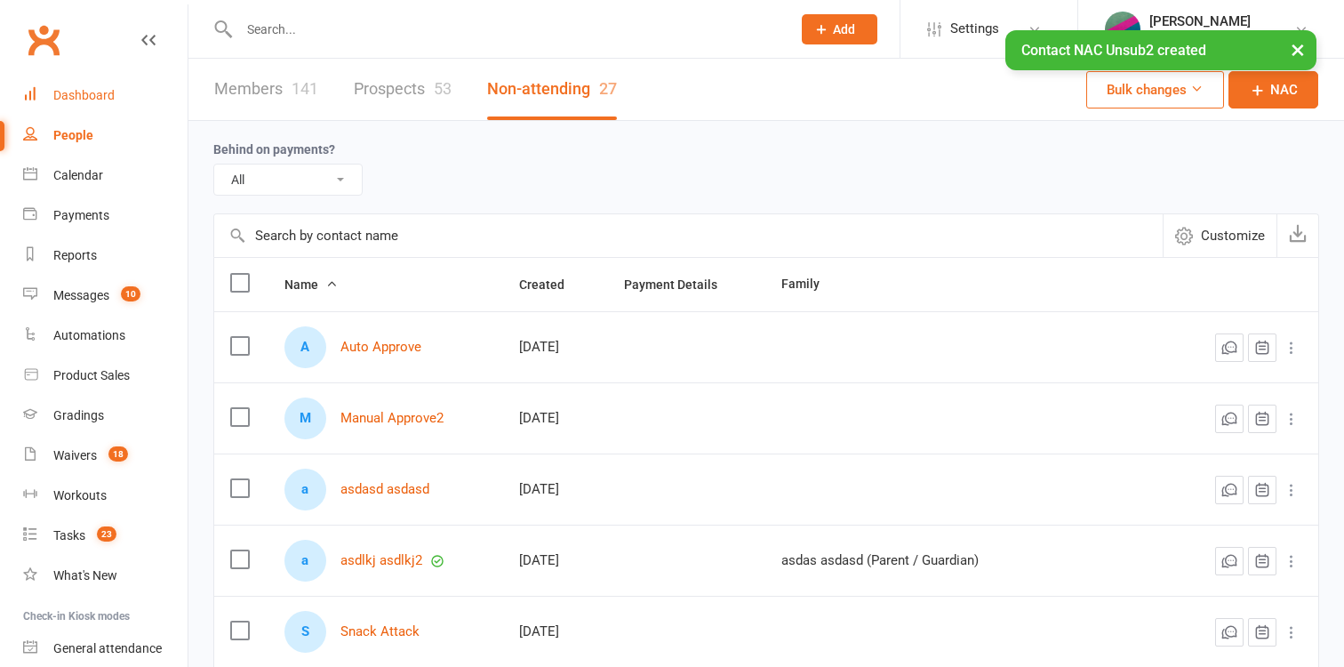
click at [88, 89] on link "Dashboard" at bounding box center [105, 96] width 164 height 40
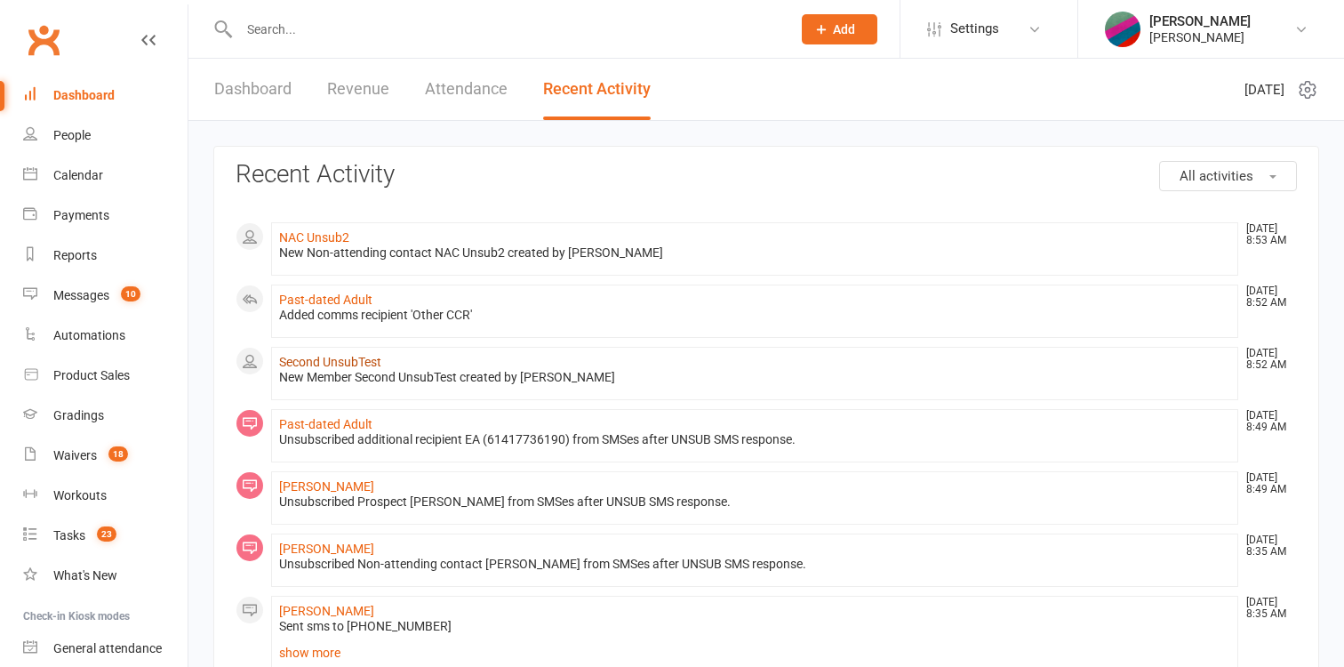
click at [339, 364] on link "Second UnsubTest" at bounding box center [330, 362] width 102 height 14
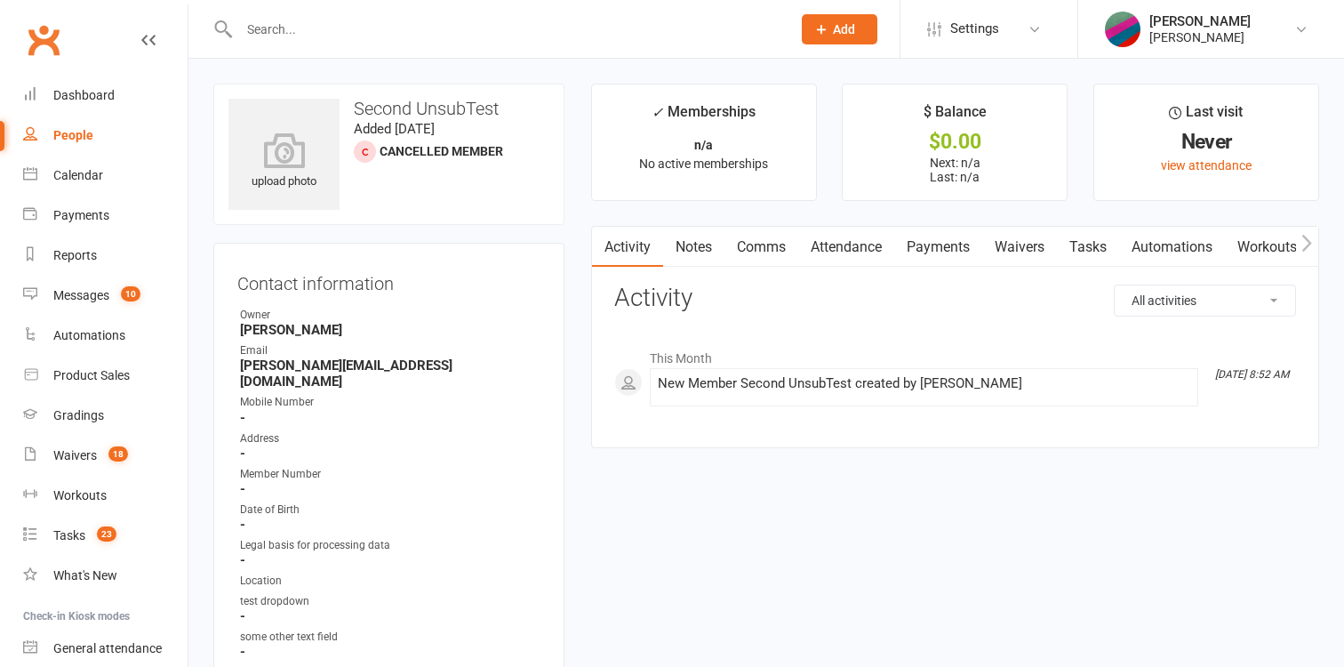
click at [760, 244] on link "Comms" at bounding box center [761, 247] width 74 height 41
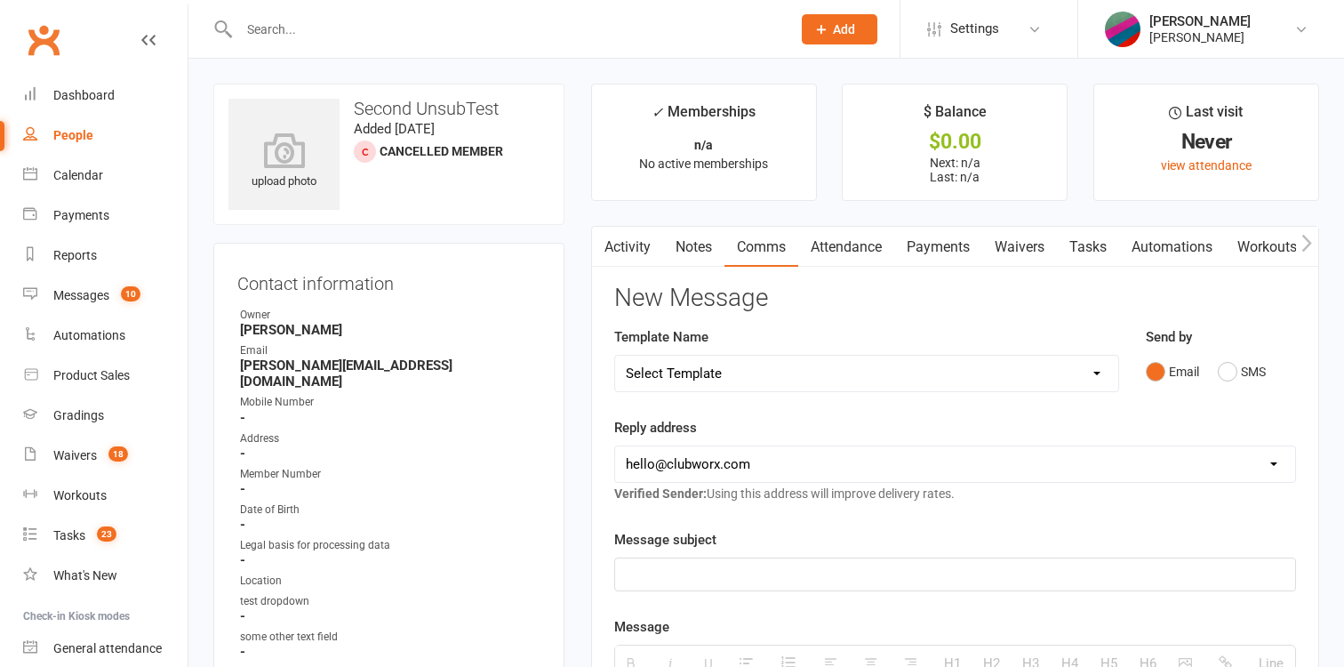
click at [818, 583] on p at bounding box center [955, 573] width 659 height 21
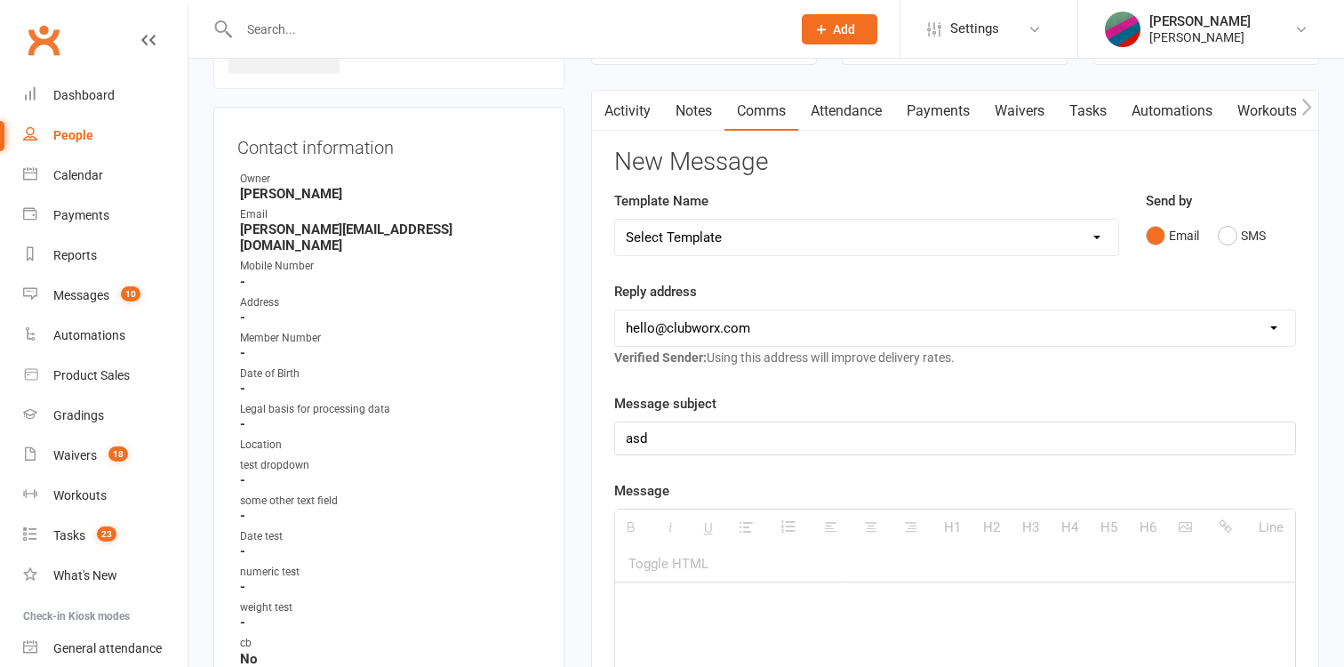
scroll to position [154, 0]
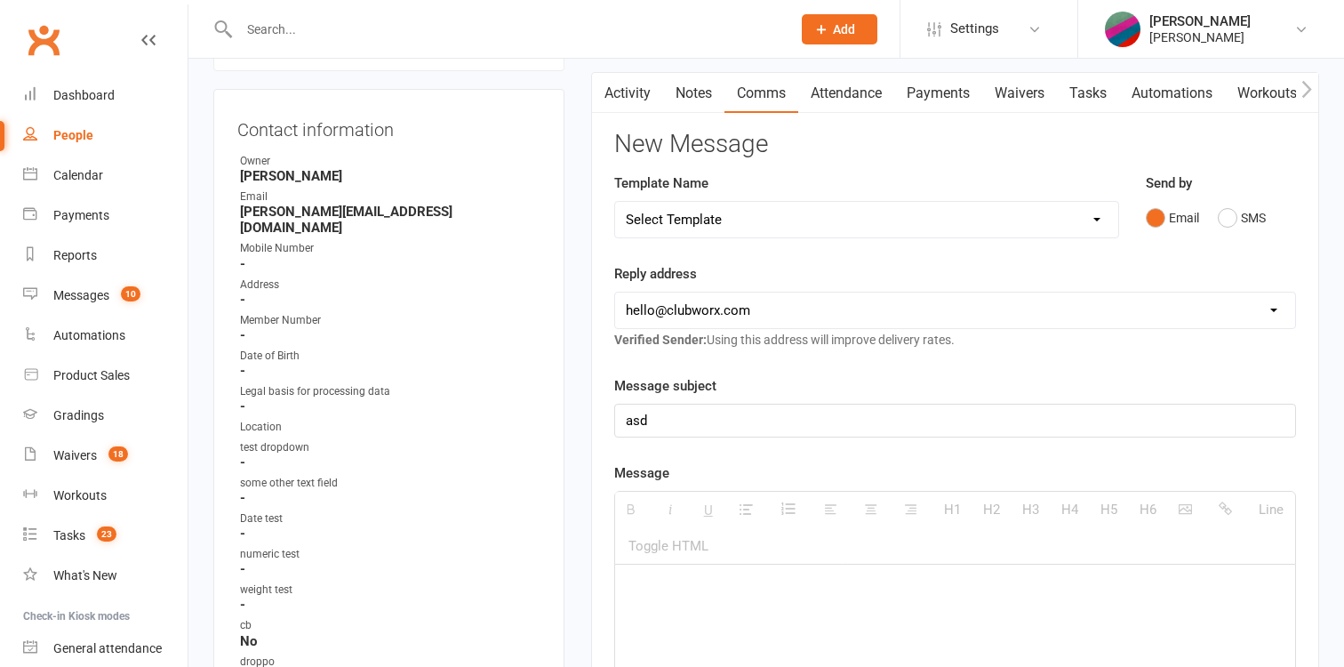
click at [819, 585] on p at bounding box center [955, 589] width 659 height 21
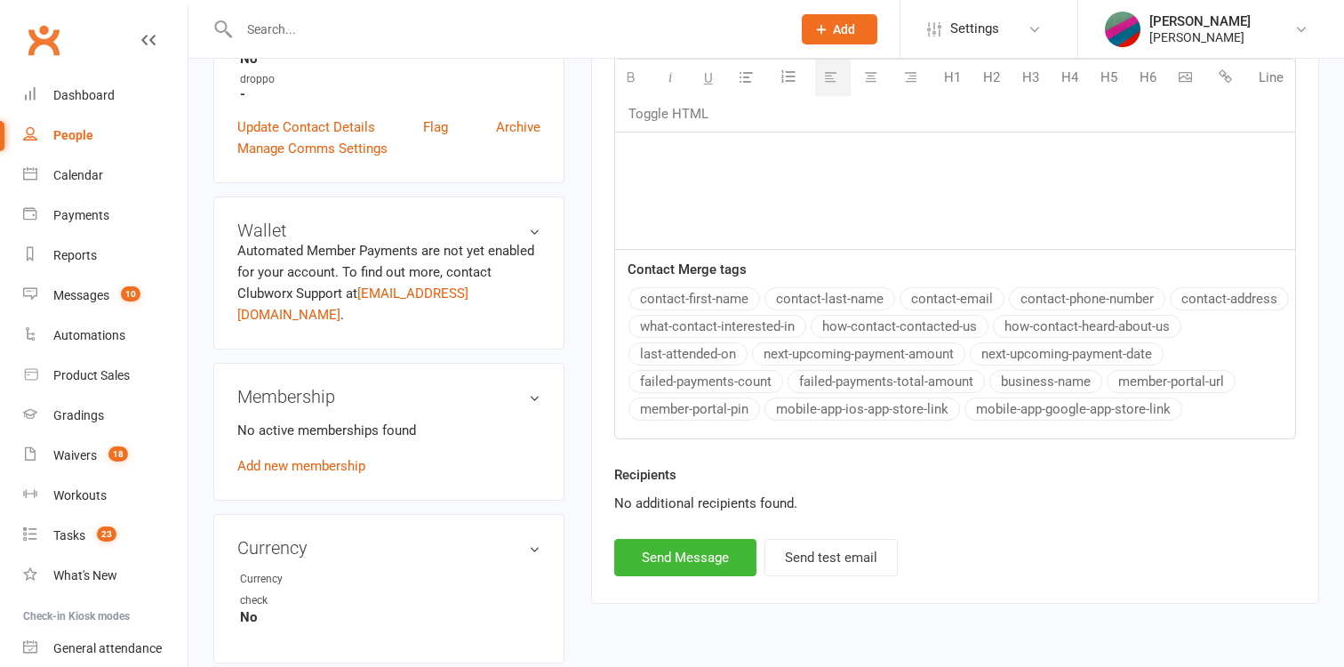
scroll to position [737, 0]
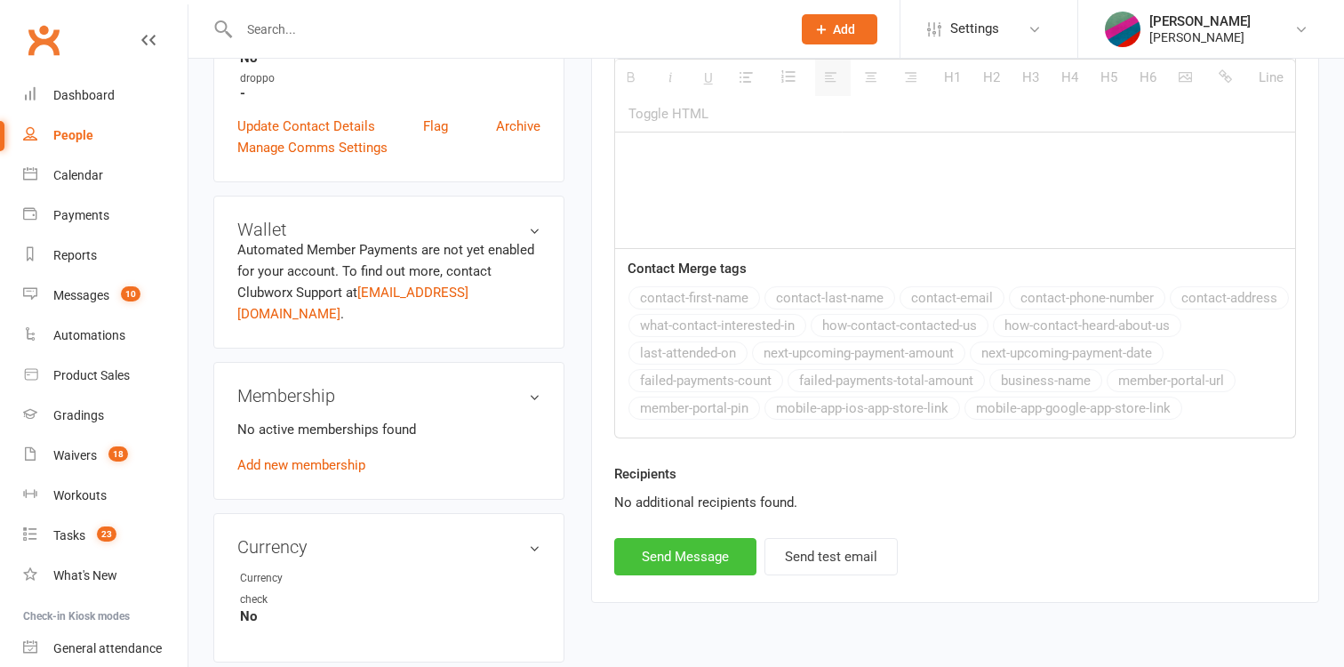
click at [694, 561] on button "Send Message" at bounding box center [685, 556] width 142 height 37
click at [79, 104] on link "Dashboard" at bounding box center [105, 96] width 164 height 40
